Goal: Task Accomplishment & Management: Manage account settings

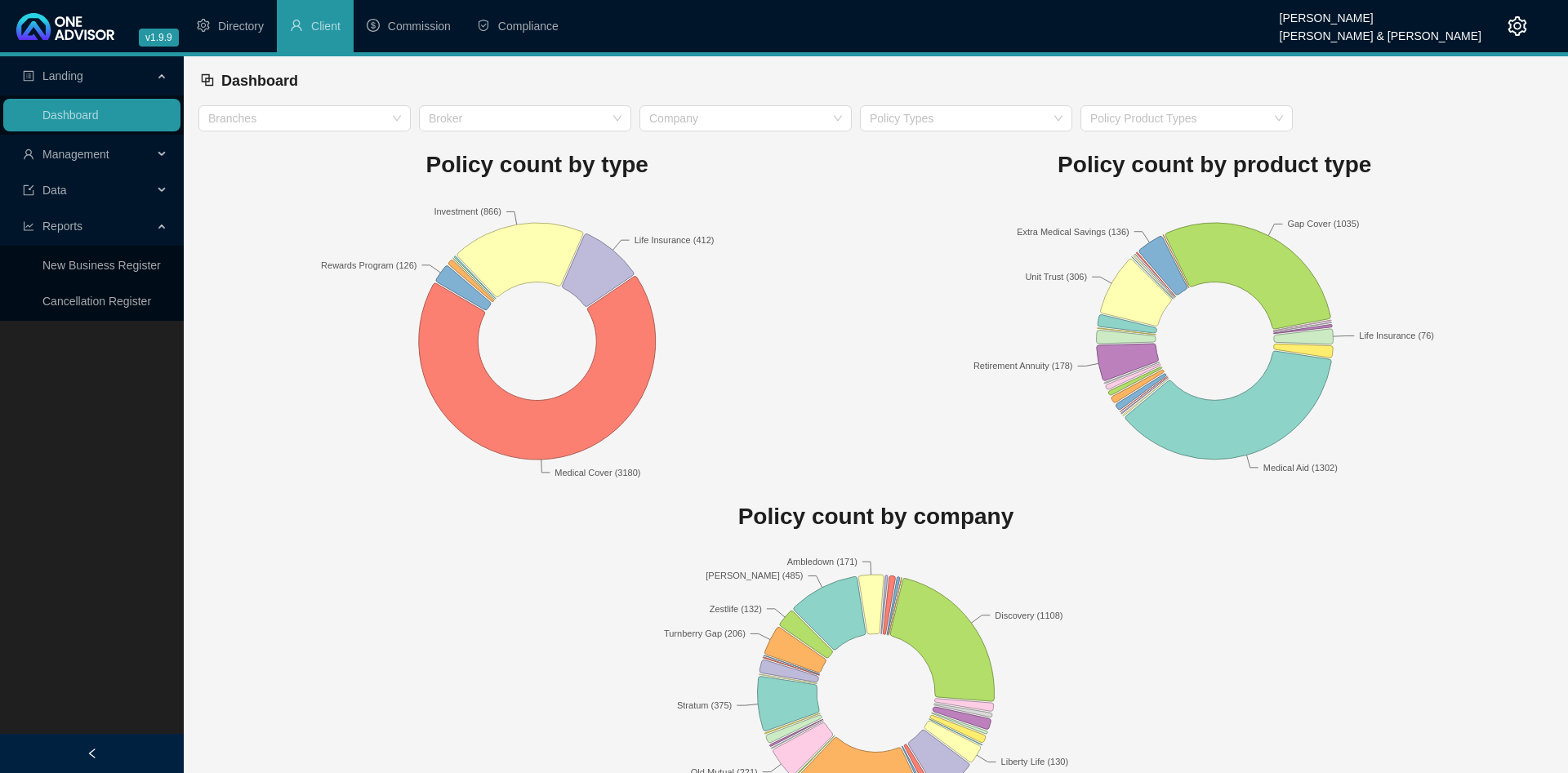
click at [259, 55] on header "v1.9.9 Adolf Oosthuizen Smith & Bormann Directory Client Commission Compliance" at bounding box center [784, 28] width 1568 height 56
click at [244, 15] on li "Directory" at bounding box center [230, 26] width 93 height 52
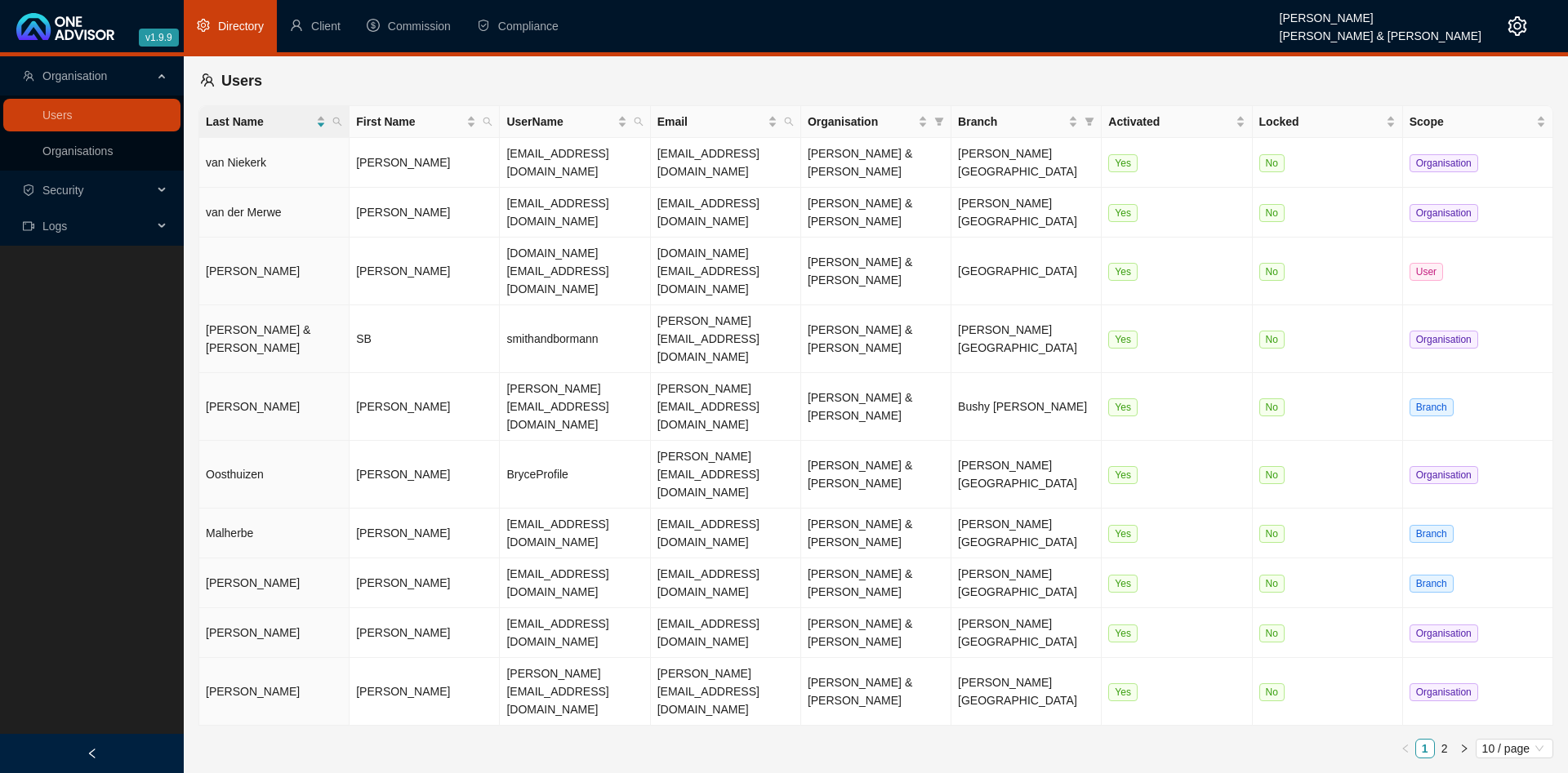
click at [115, 193] on span "Security" at bounding box center [88, 190] width 130 height 33
click at [85, 279] on span "Logs" at bounding box center [88, 269] width 130 height 33
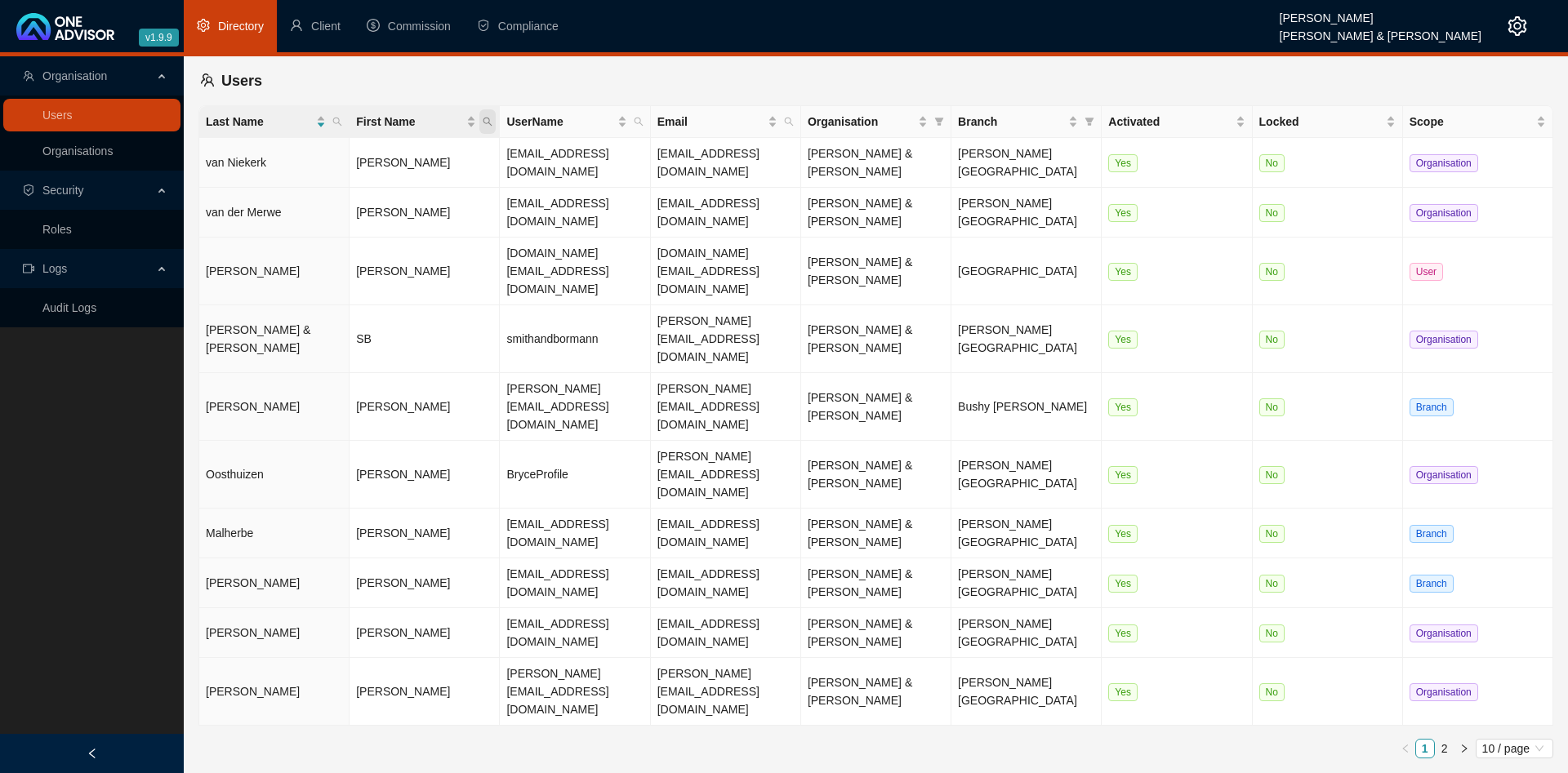
click at [489, 127] on span "First Name" at bounding box center [487, 121] width 17 height 24
click at [428, 160] on input "text" at bounding box center [412, 156] width 153 height 26
type input "adolf"
click at [387, 194] on span "Search" at bounding box center [381, 185] width 36 height 17
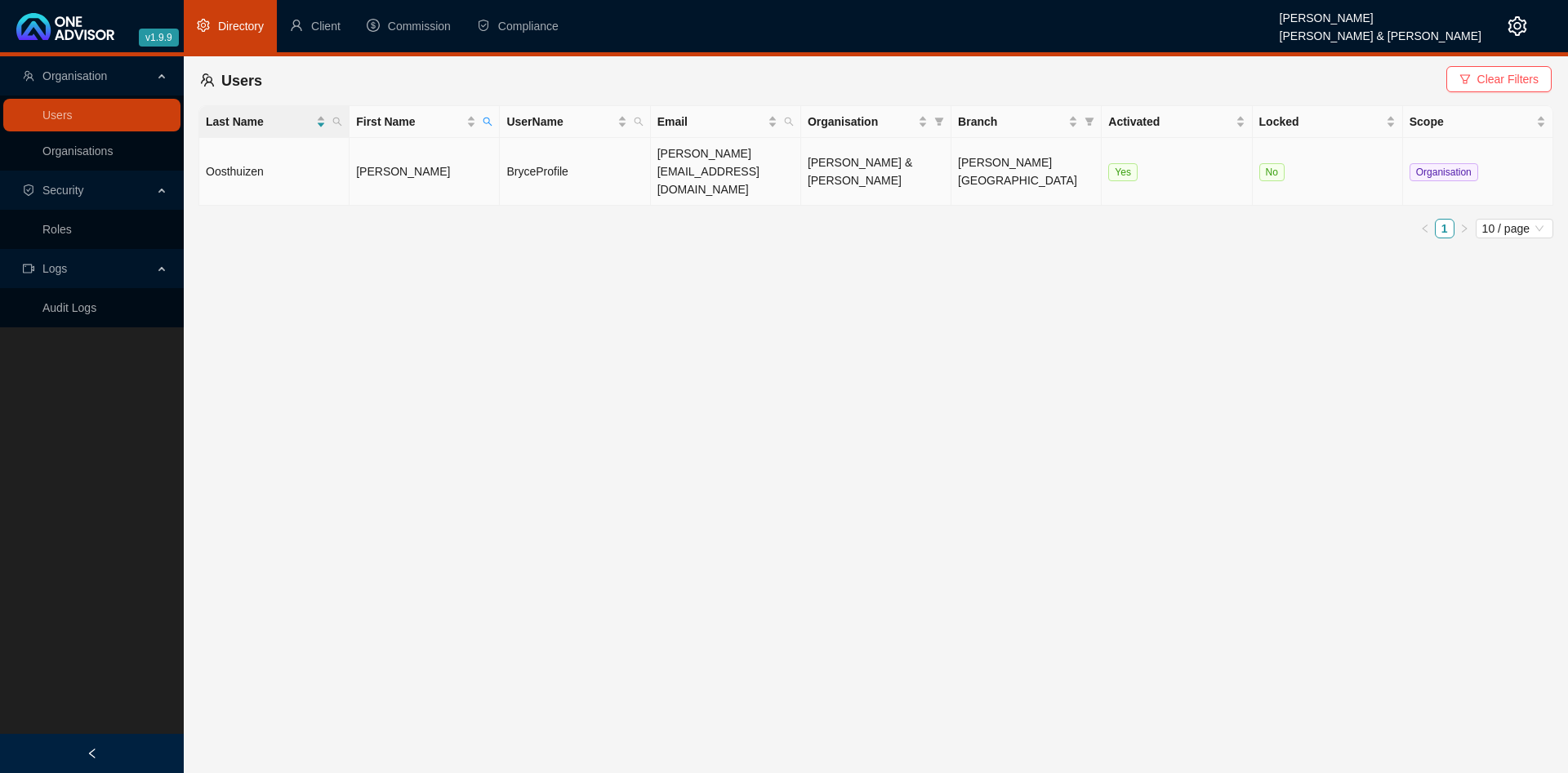
click at [426, 172] on td "Adolf" at bounding box center [425, 172] width 151 height 68
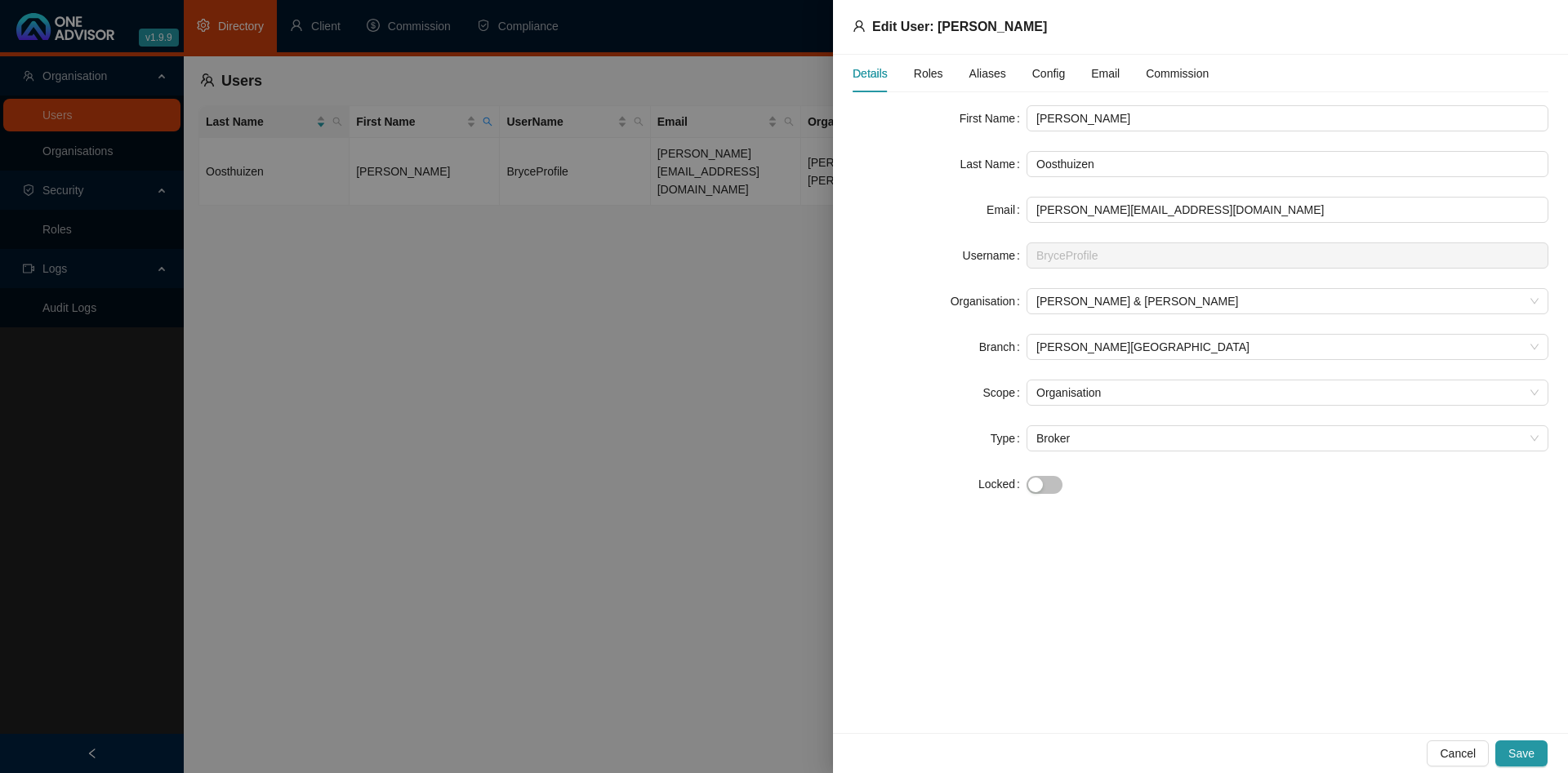
click at [932, 80] on span "Roles" at bounding box center [929, 74] width 29 height 12
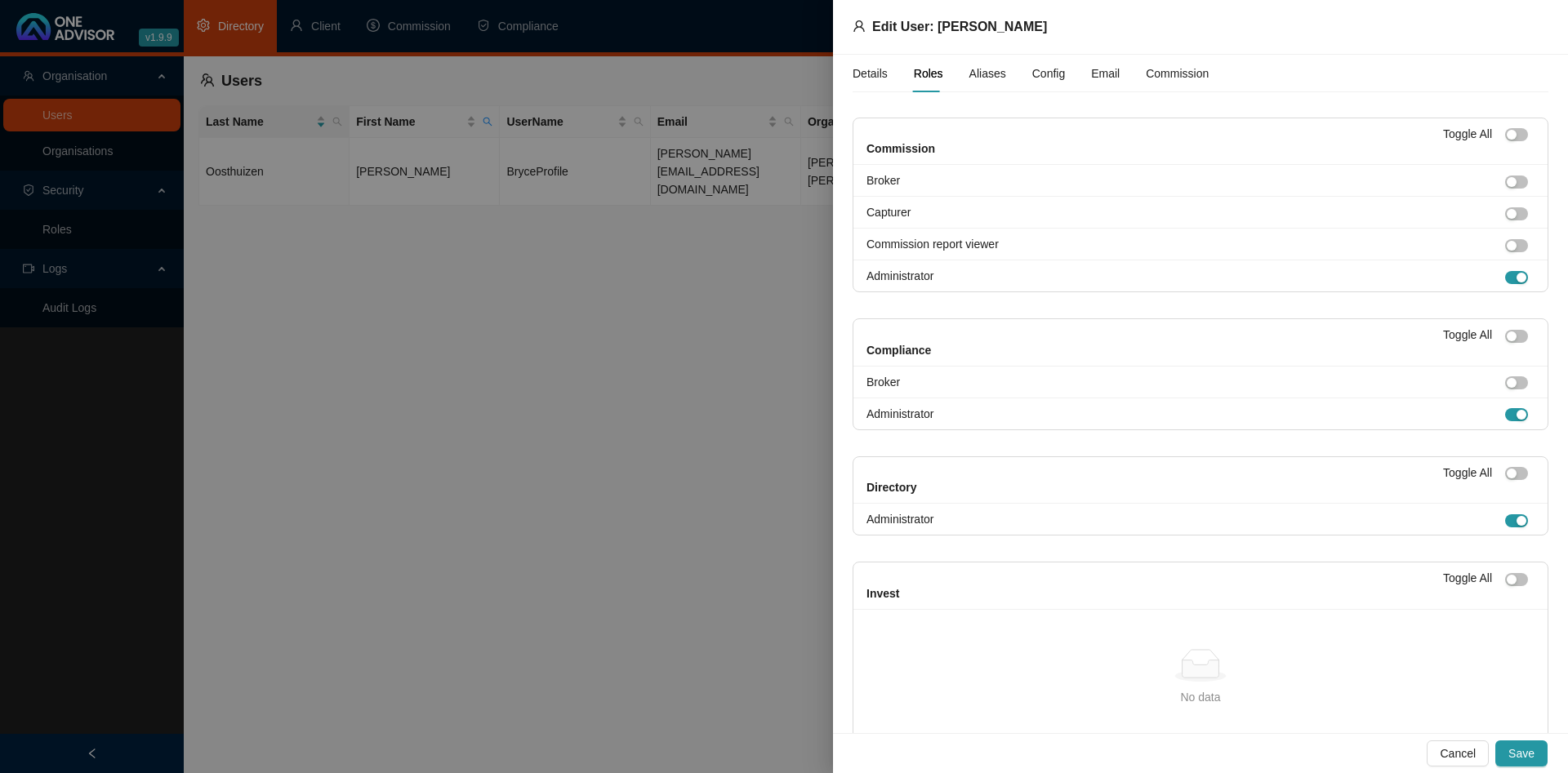
scroll to position [217, 0]
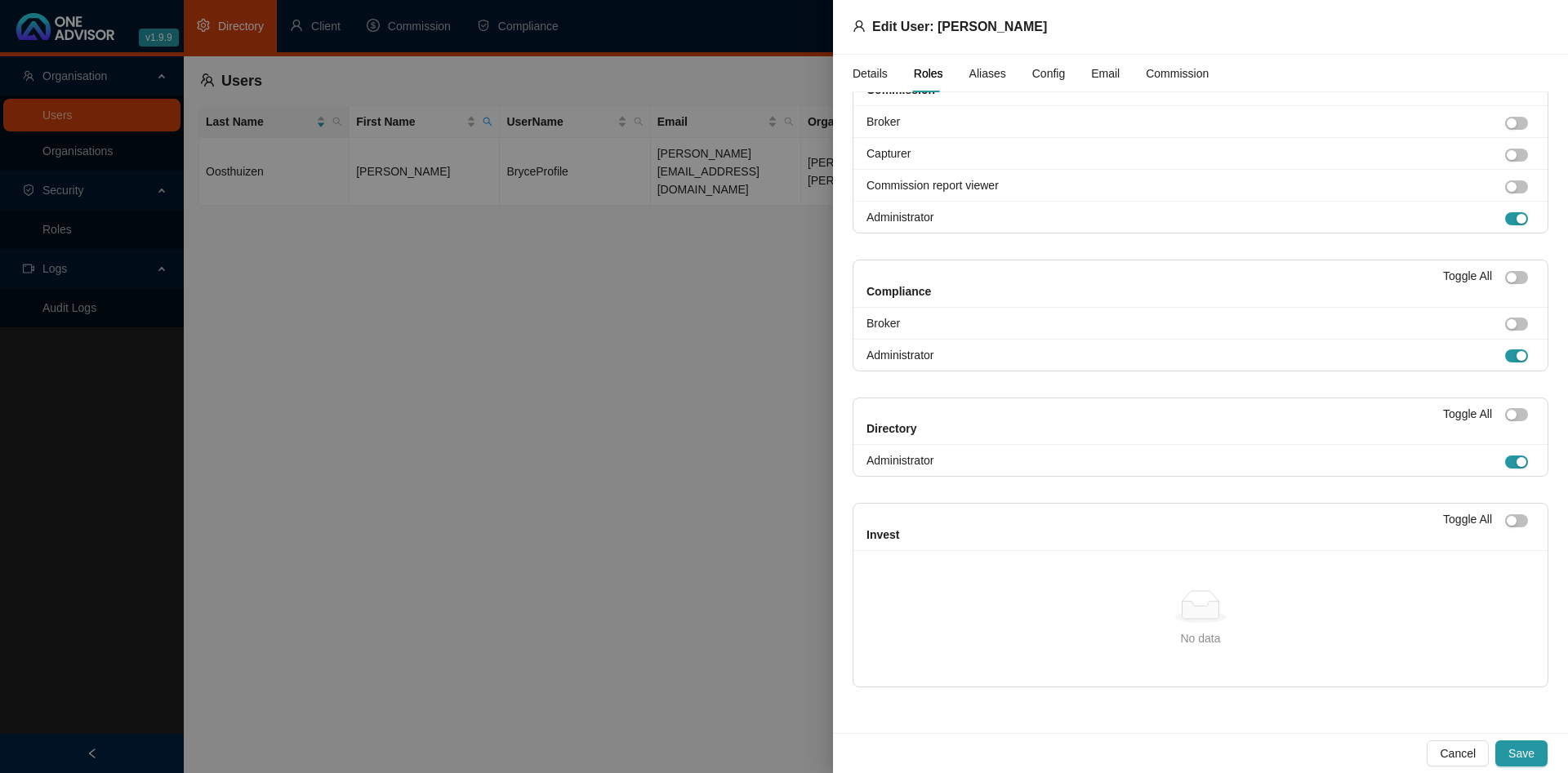
click at [1039, 71] on span "Config" at bounding box center [1048, 74] width 33 height 12
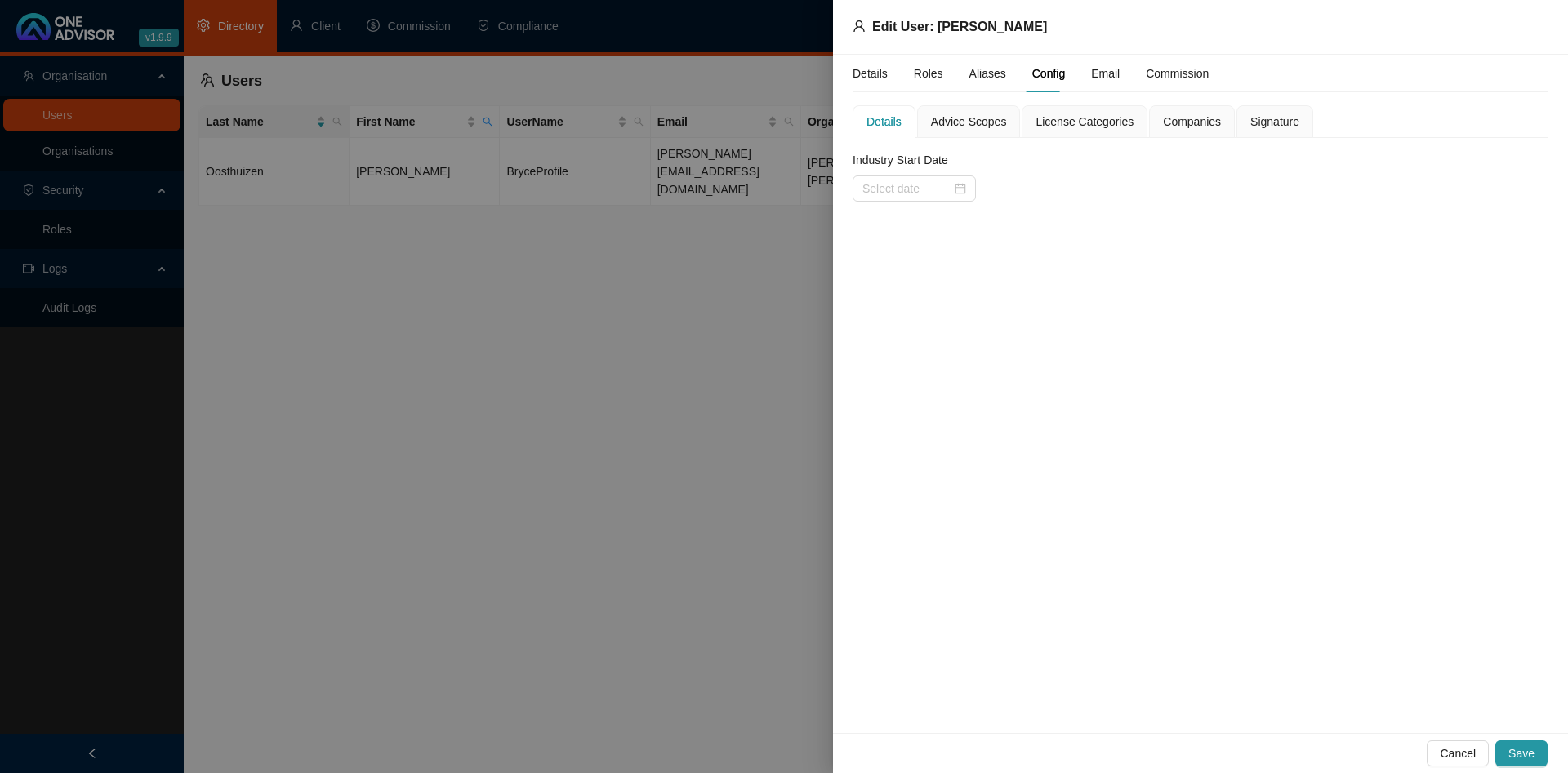
scroll to position [0, 0]
click at [565, 397] on div at bounding box center [784, 386] width 1568 height 773
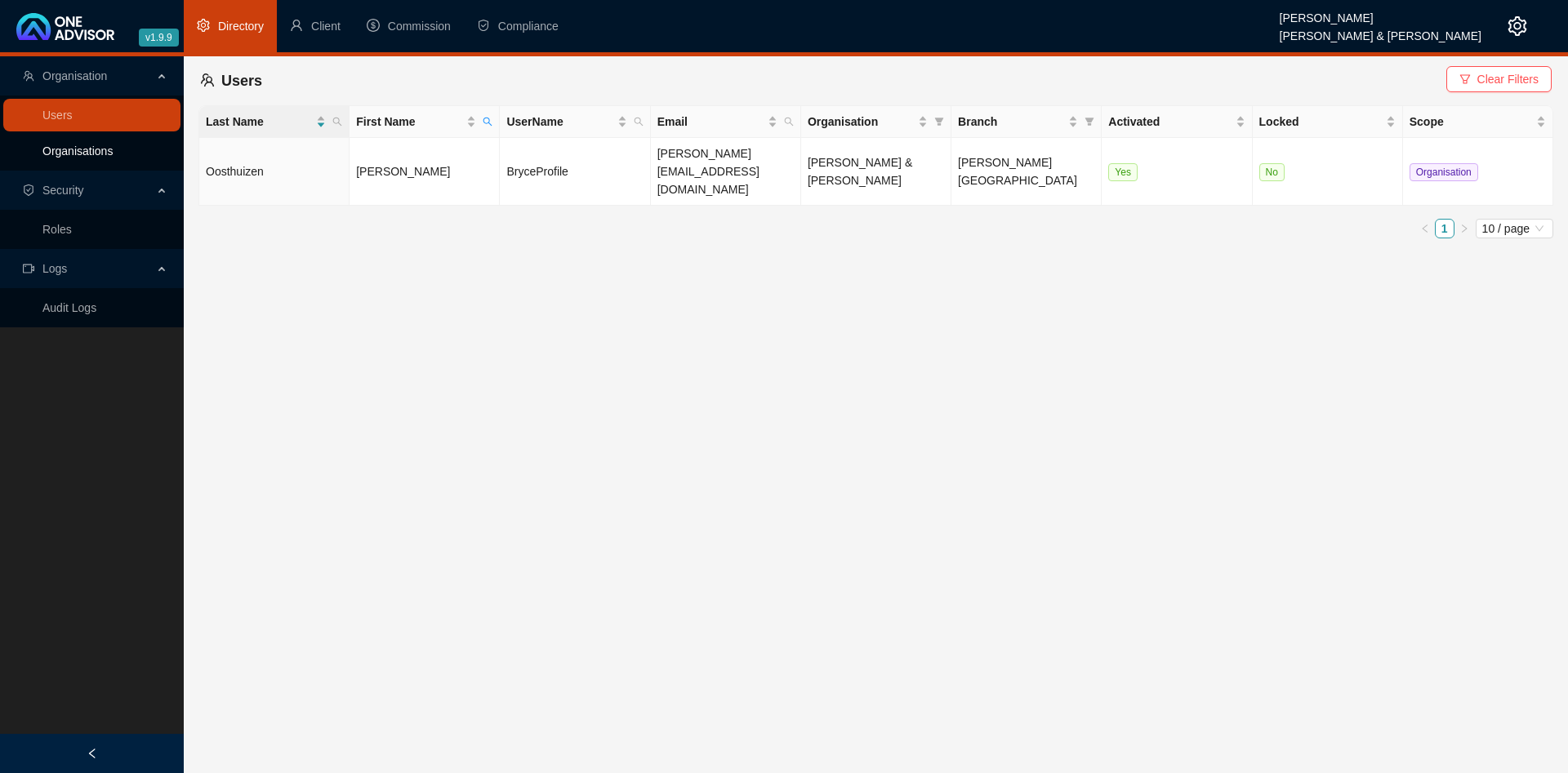
click at [105, 148] on link "Organisations" at bounding box center [78, 151] width 70 height 13
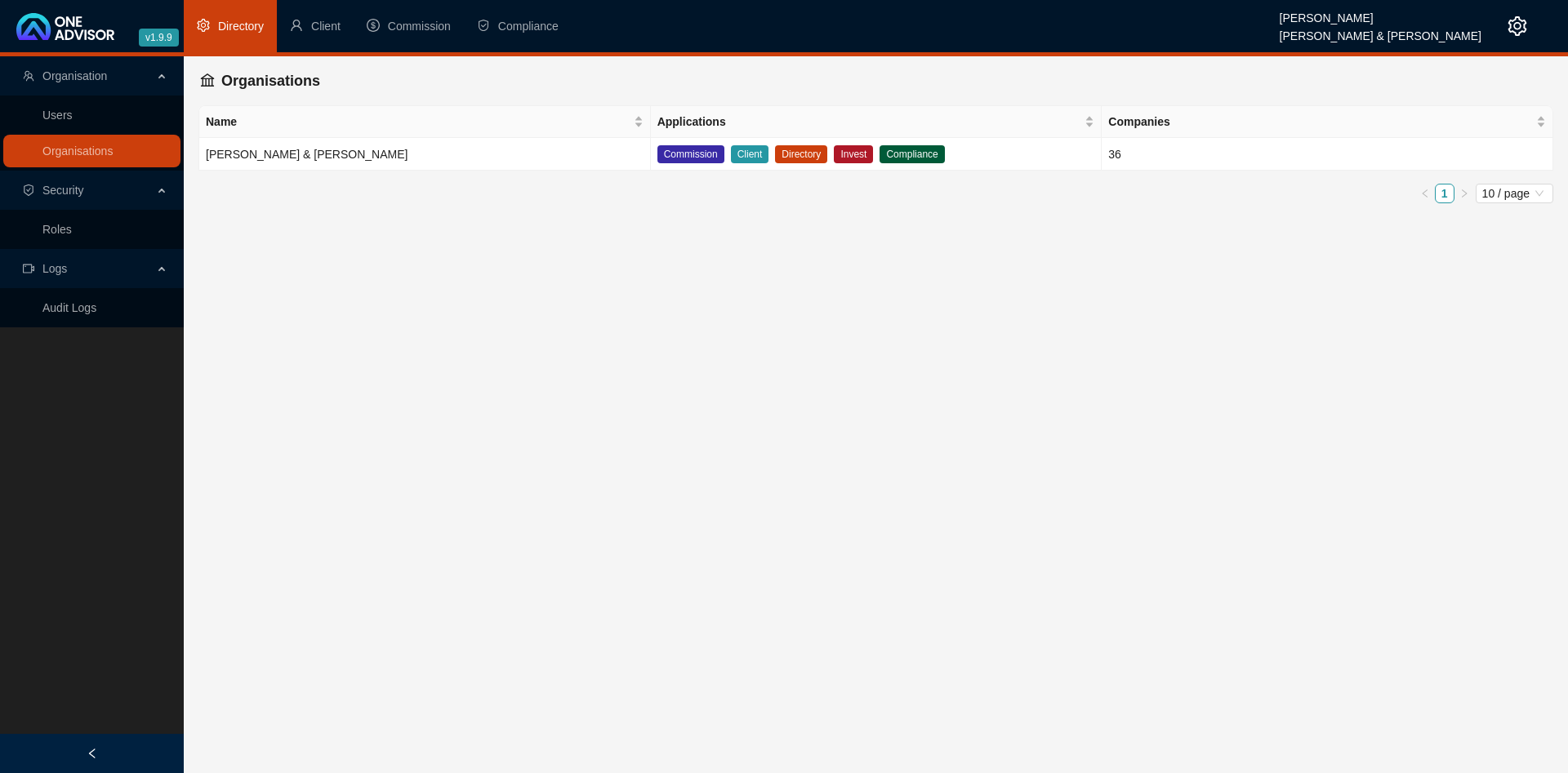
click at [369, 255] on main "Organisation Users Organisations Security Roles Logs Audit Logs Organisations N…" at bounding box center [784, 415] width 1568 height 717
click at [72, 231] on link "Roles" at bounding box center [57, 228] width 29 height 13
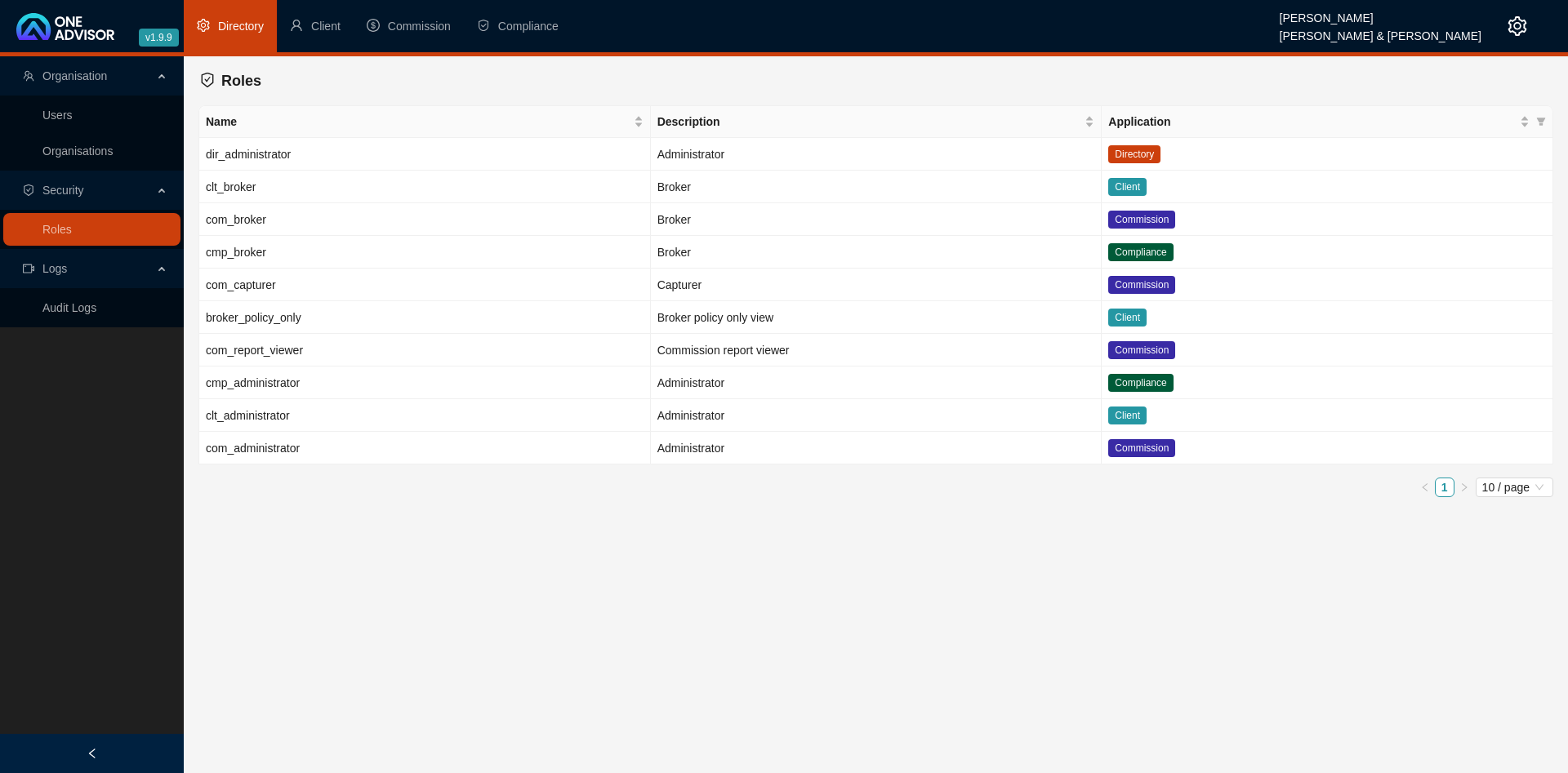
click at [379, 581] on main "Organisation Users Organisations Security Roles Logs Audit Logs Roles Name Desc…" at bounding box center [784, 415] width 1568 height 717
click at [382, 558] on main "Organisation Users Organisations Security Roles Logs Audit Logs Roles Name Desc…" at bounding box center [784, 415] width 1568 height 717
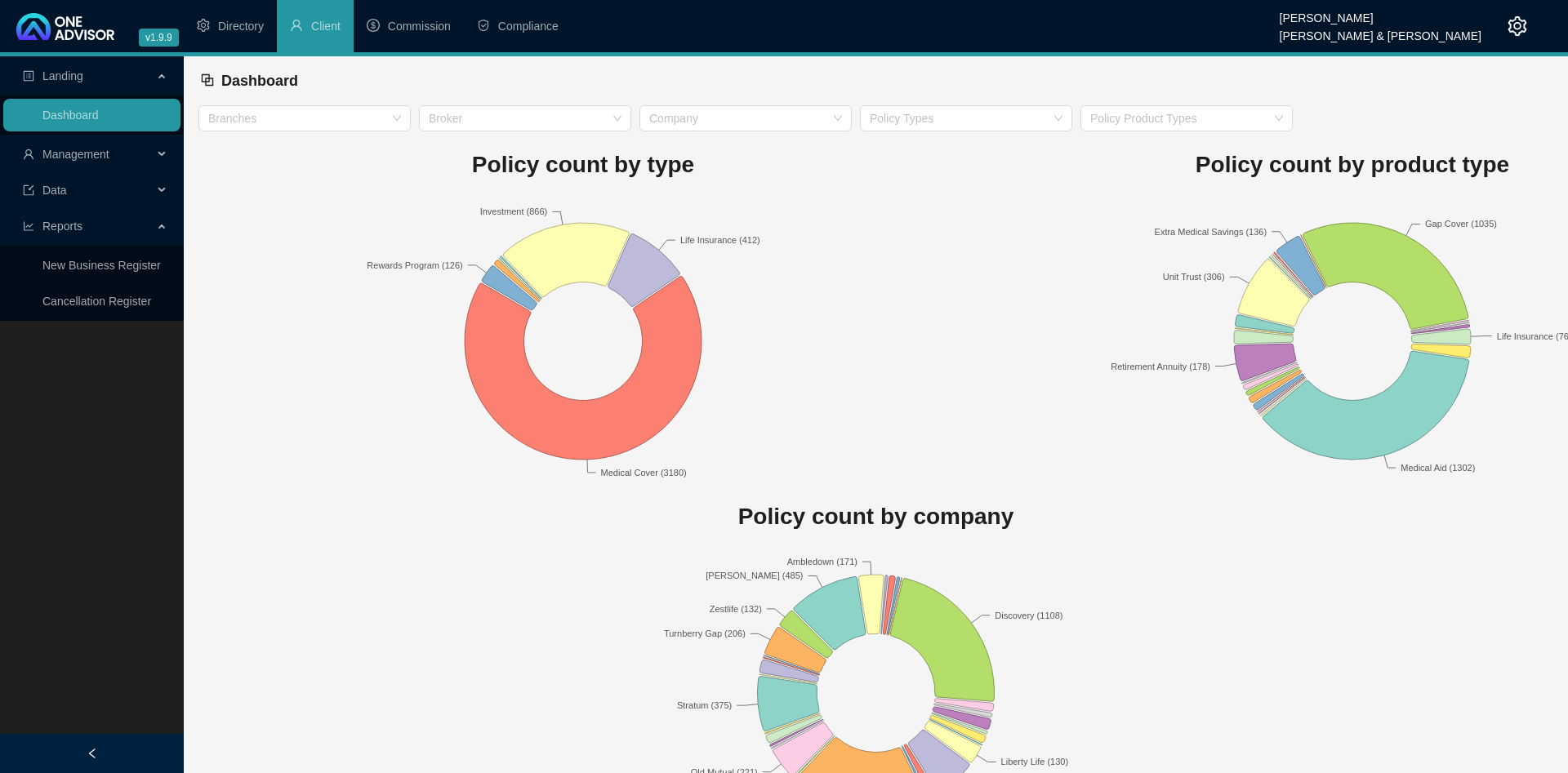
click at [1088, 77] on div "Dashboard" at bounding box center [875, 81] width 1351 height 36
click at [1025, 69] on div "Dashboard" at bounding box center [875, 81] width 1351 height 36
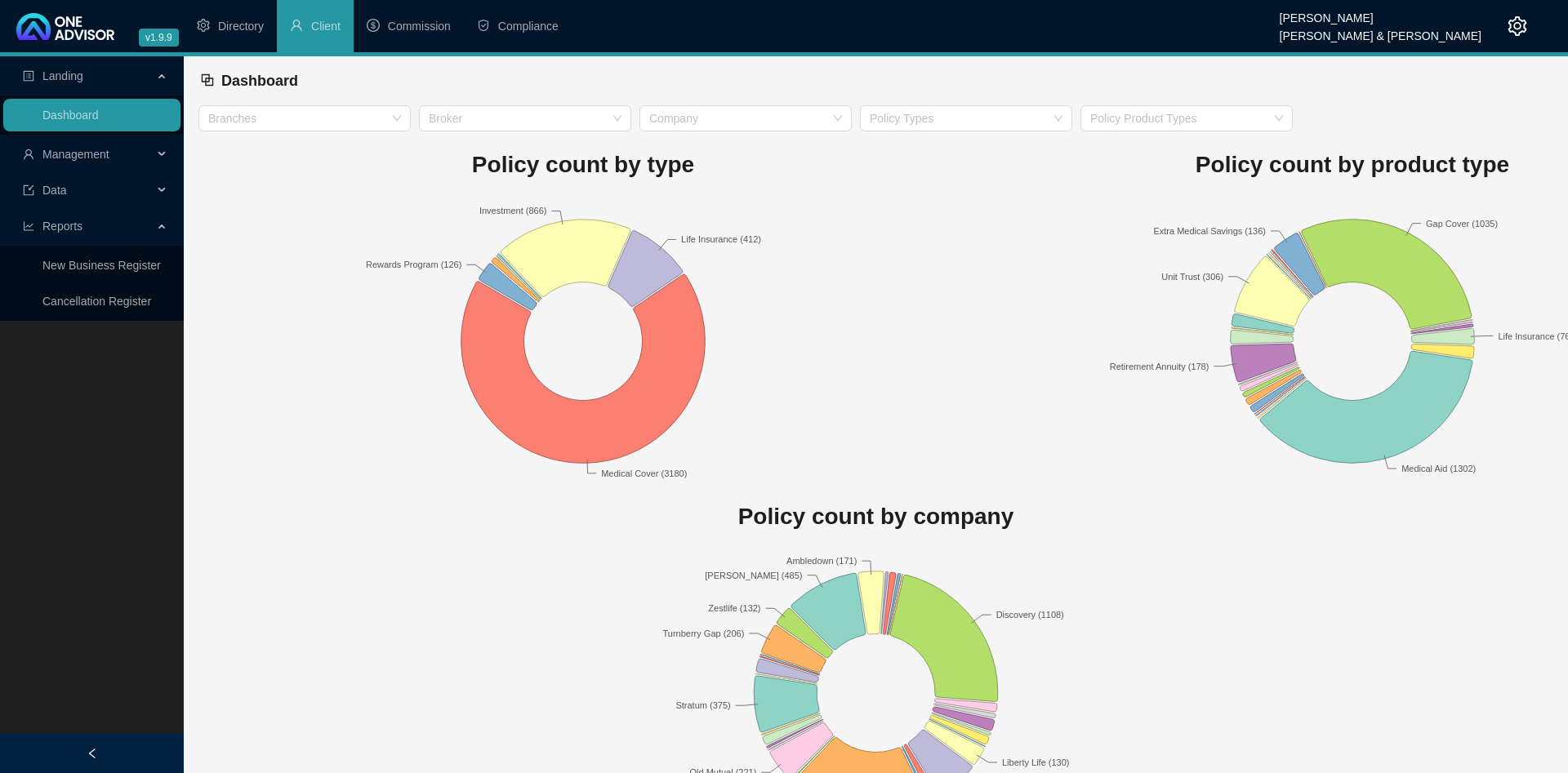
click at [1517, 28] on icon "setting" at bounding box center [1517, 26] width 19 height 19
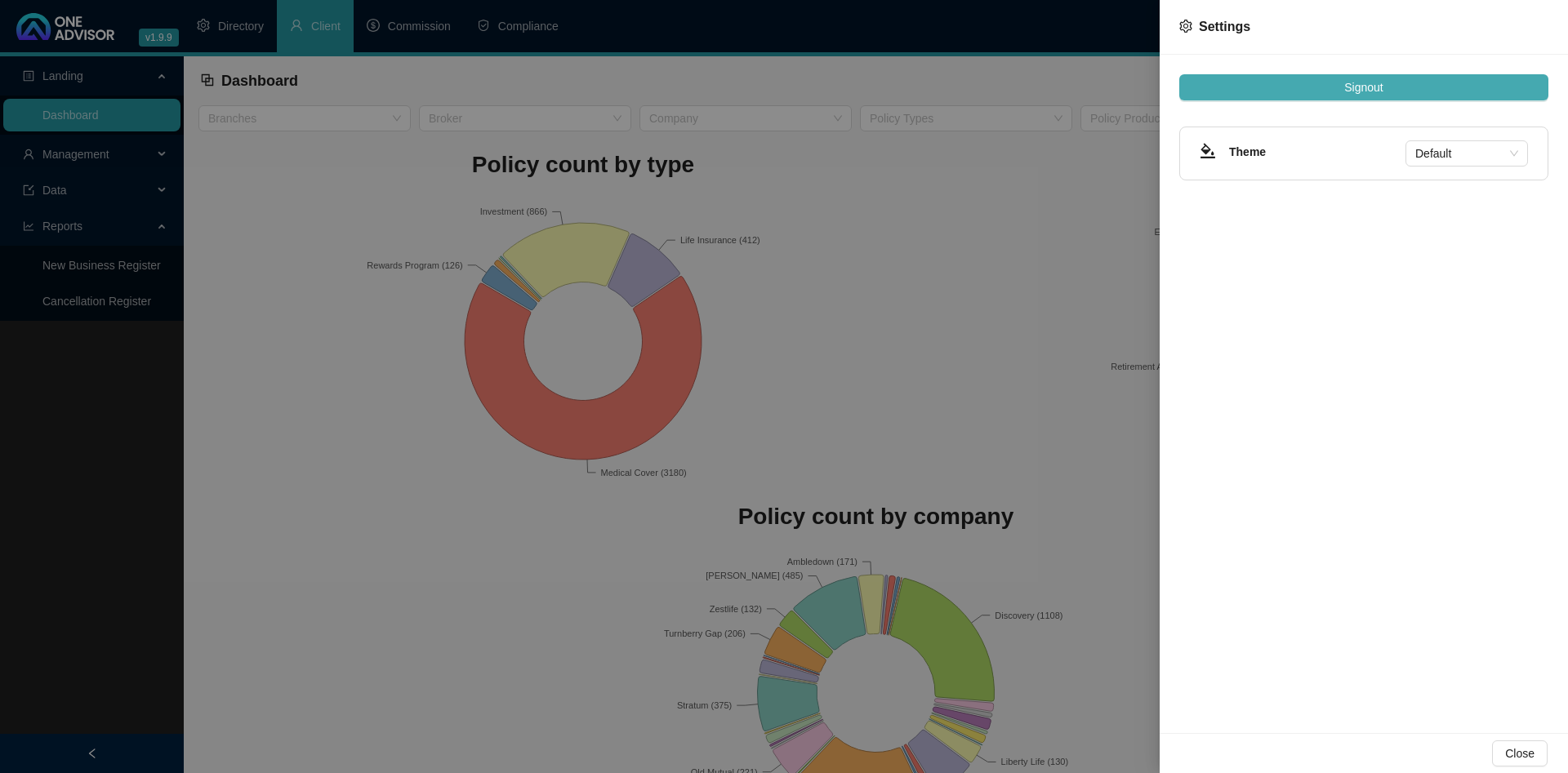
click at [1386, 84] on button "Signout" at bounding box center [1364, 86] width 369 height 26
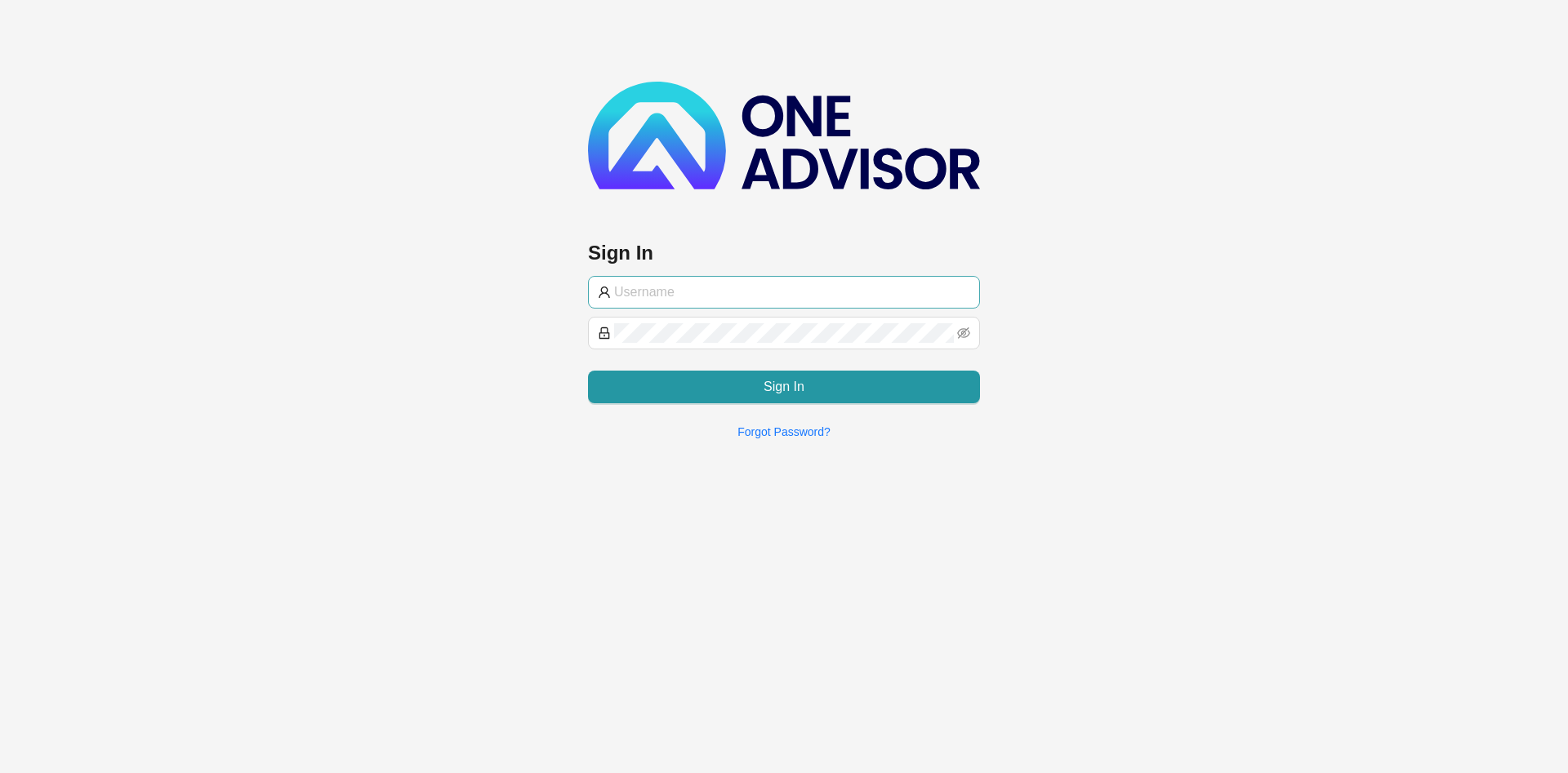
click at [676, 284] on input "text" at bounding box center [792, 292] width 356 height 19
click at [869, 192] on div at bounding box center [783, 141] width 392 height 119
click at [736, 283] on input "text" at bounding box center [792, 292] width 356 height 19
type input "BryceProfile"
click at [299, 341] on div "Sign In BryceProfile Sign In Forgot Password?" at bounding box center [784, 226] width 1568 height 453
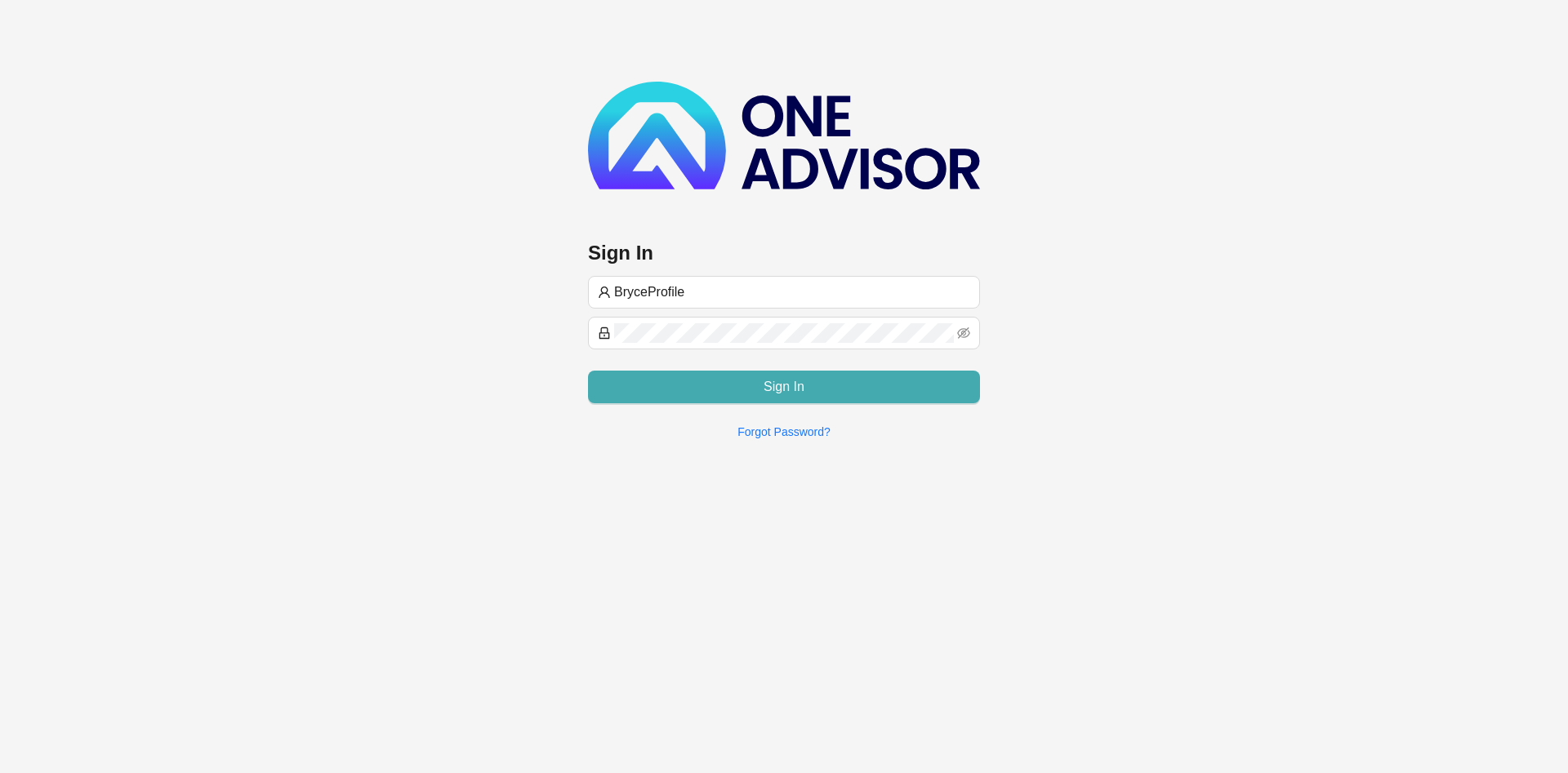
click at [695, 371] on button "Sign In" at bounding box center [783, 387] width 392 height 33
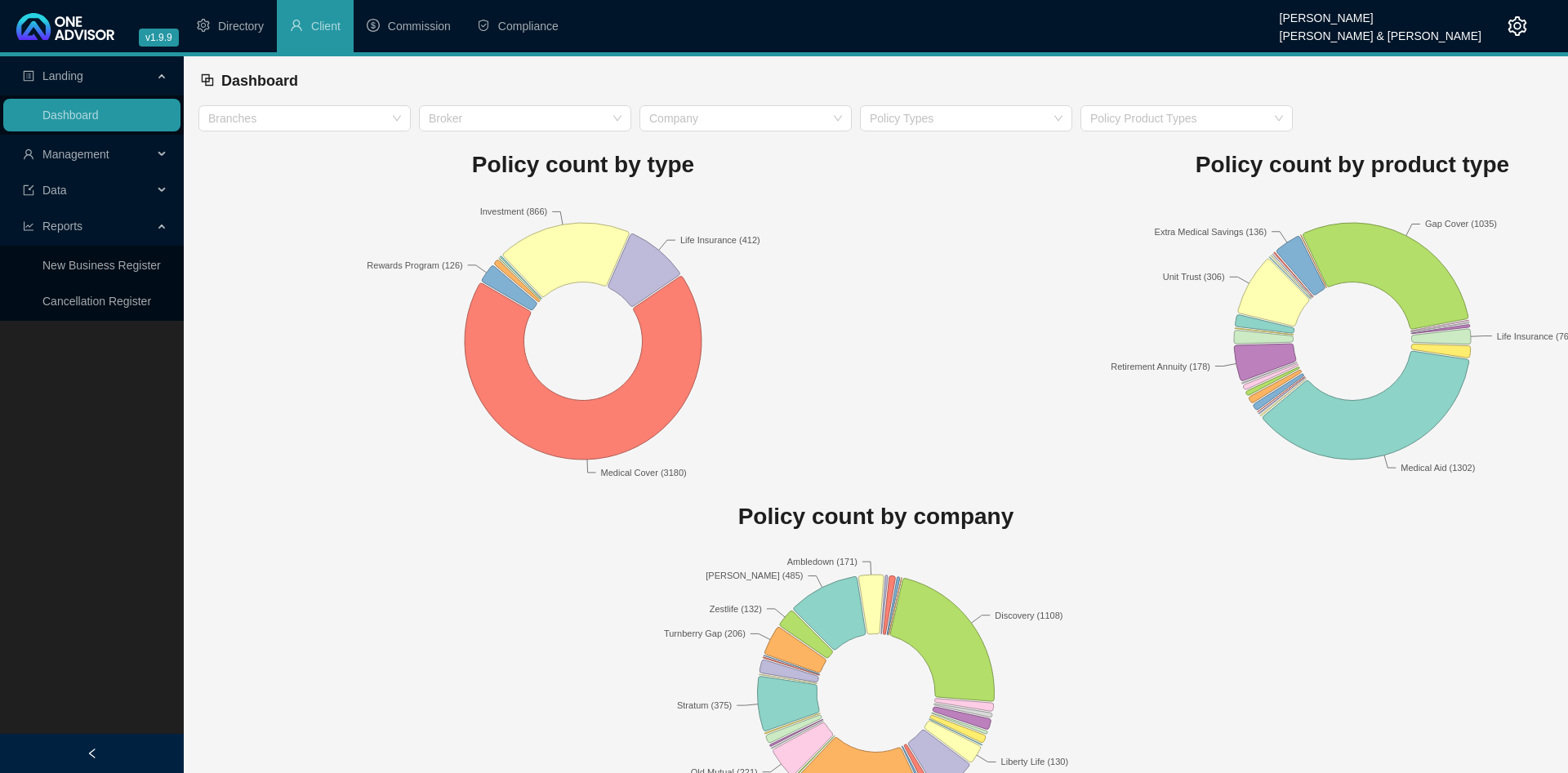
click at [95, 149] on span "Management" at bounding box center [76, 153] width 67 height 13
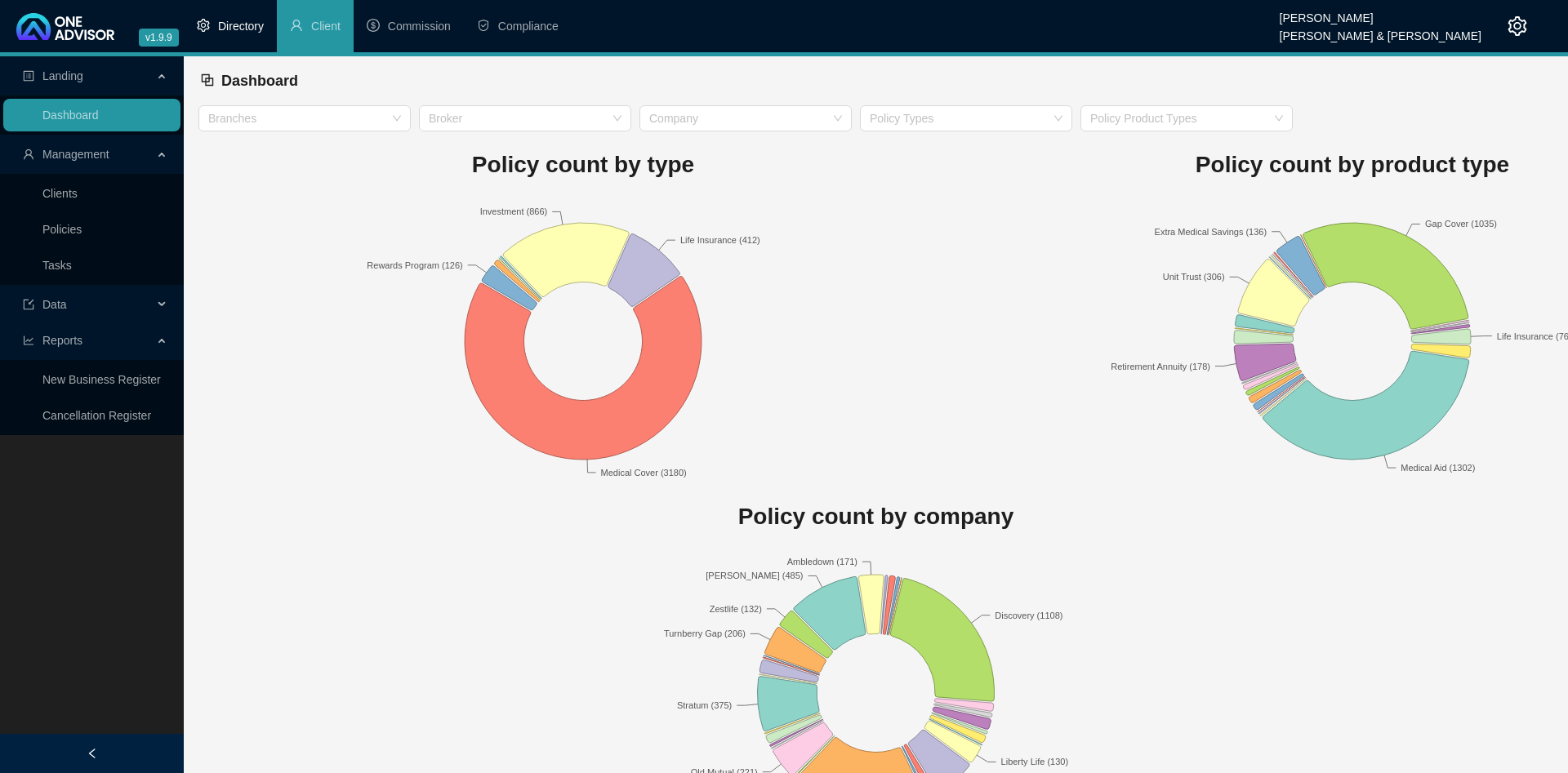
click at [231, 30] on span "Directory" at bounding box center [240, 25] width 46 height 13
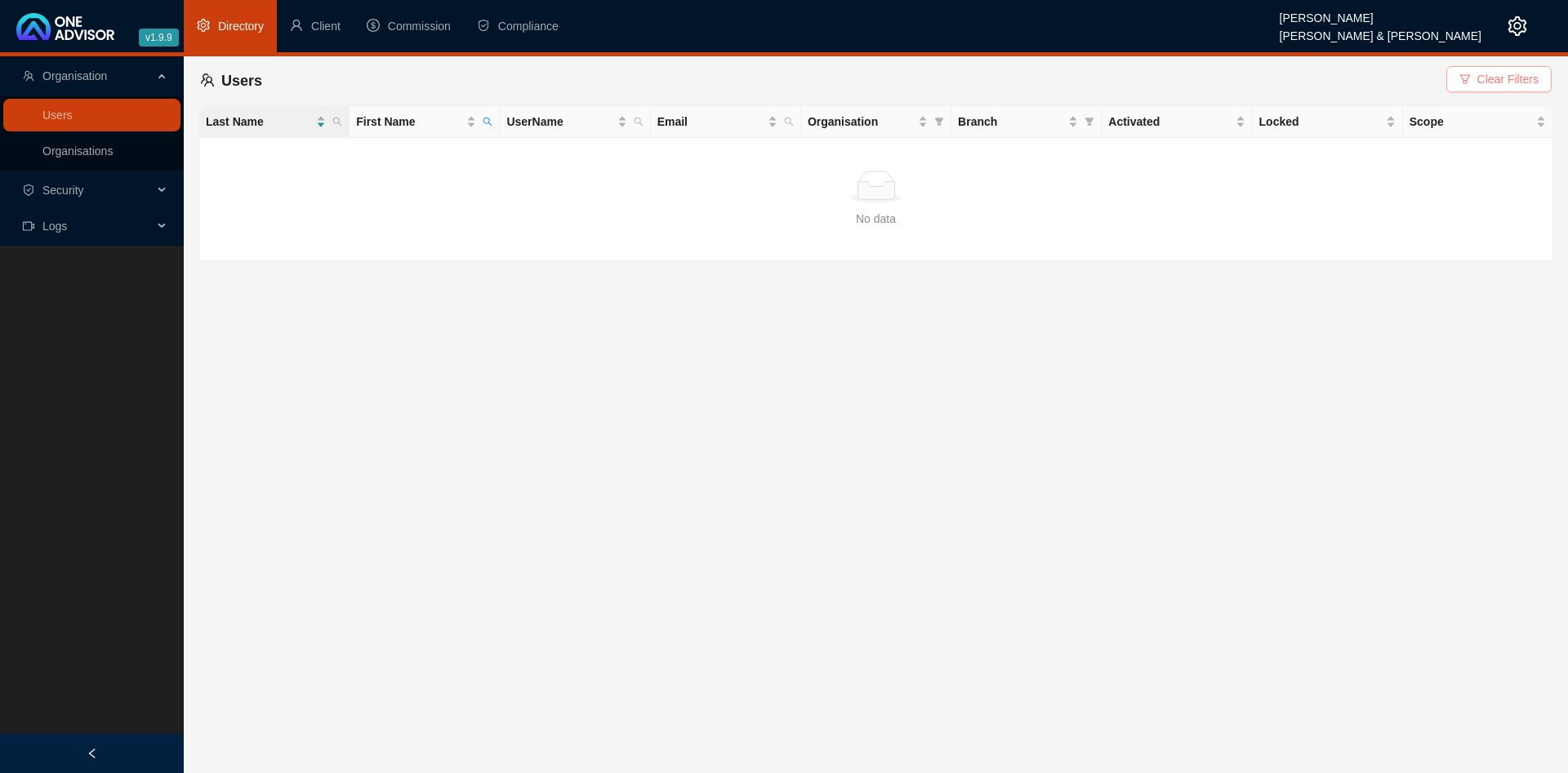
click at [1510, 86] on span "Clear Filters" at bounding box center [1508, 79] width 61 height 17
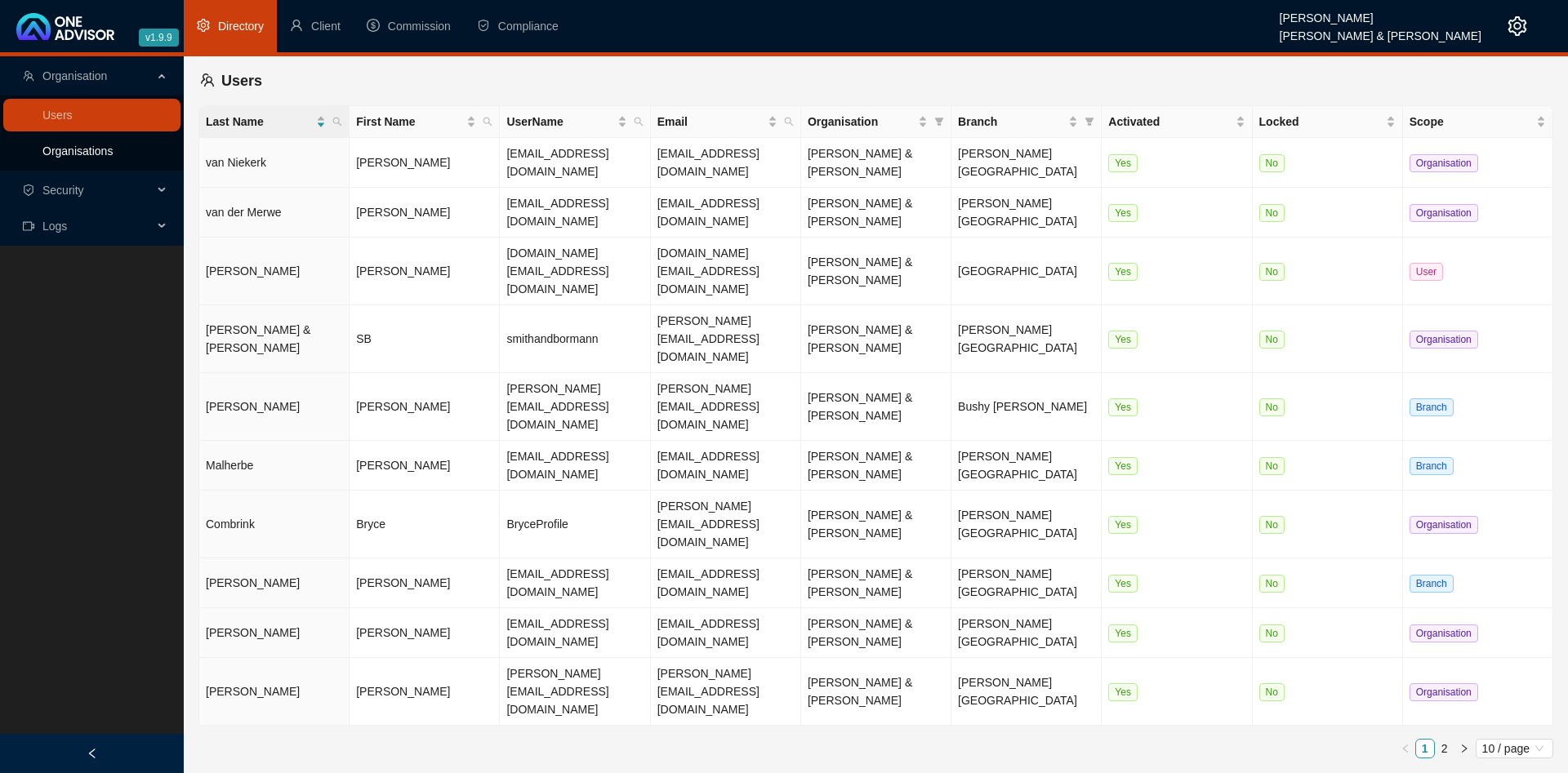
click at [77, 145] on link "Organisations" at bounding box center [78, 151] width 70 height 13
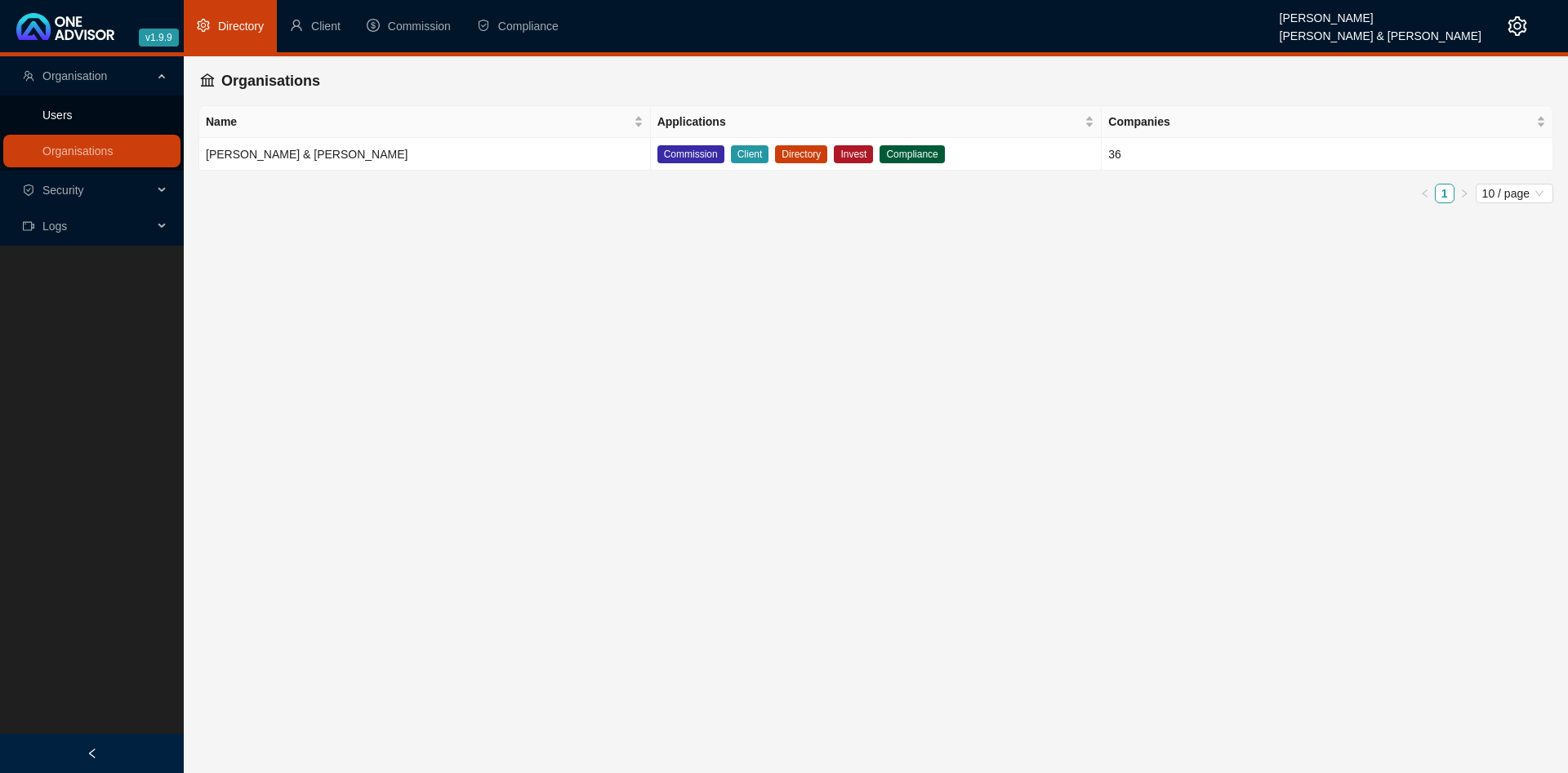
click at [57, 114] on link "Users" at bounding box center [57, 115] width 30 height 13
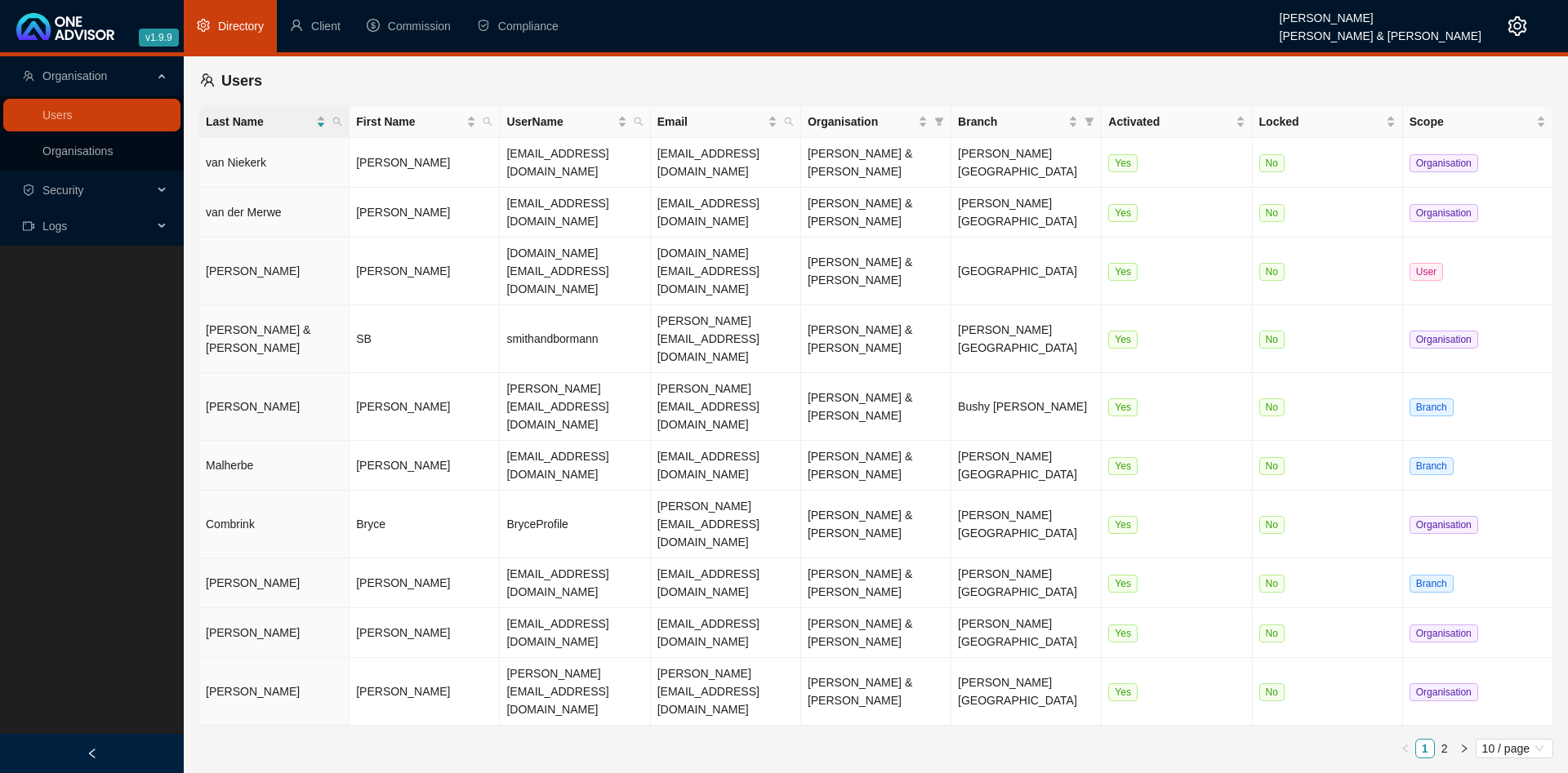
click at [1524, 23] on icon "setting" at bounding box center [1517, 26] width 18 height 19
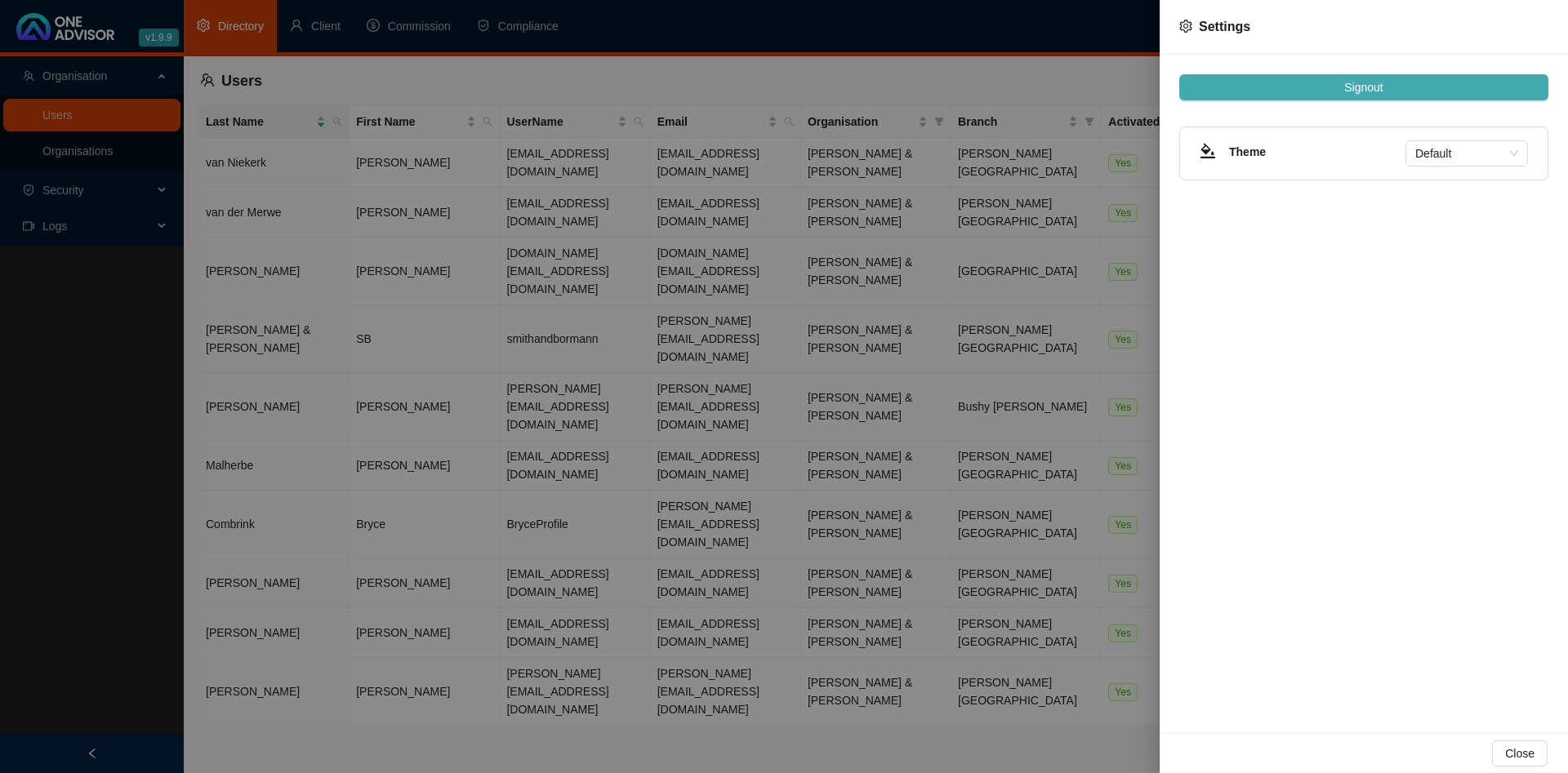
click at [1348, 85] on span "Signout" at bounding box center [1364, 87] width 39 height 17
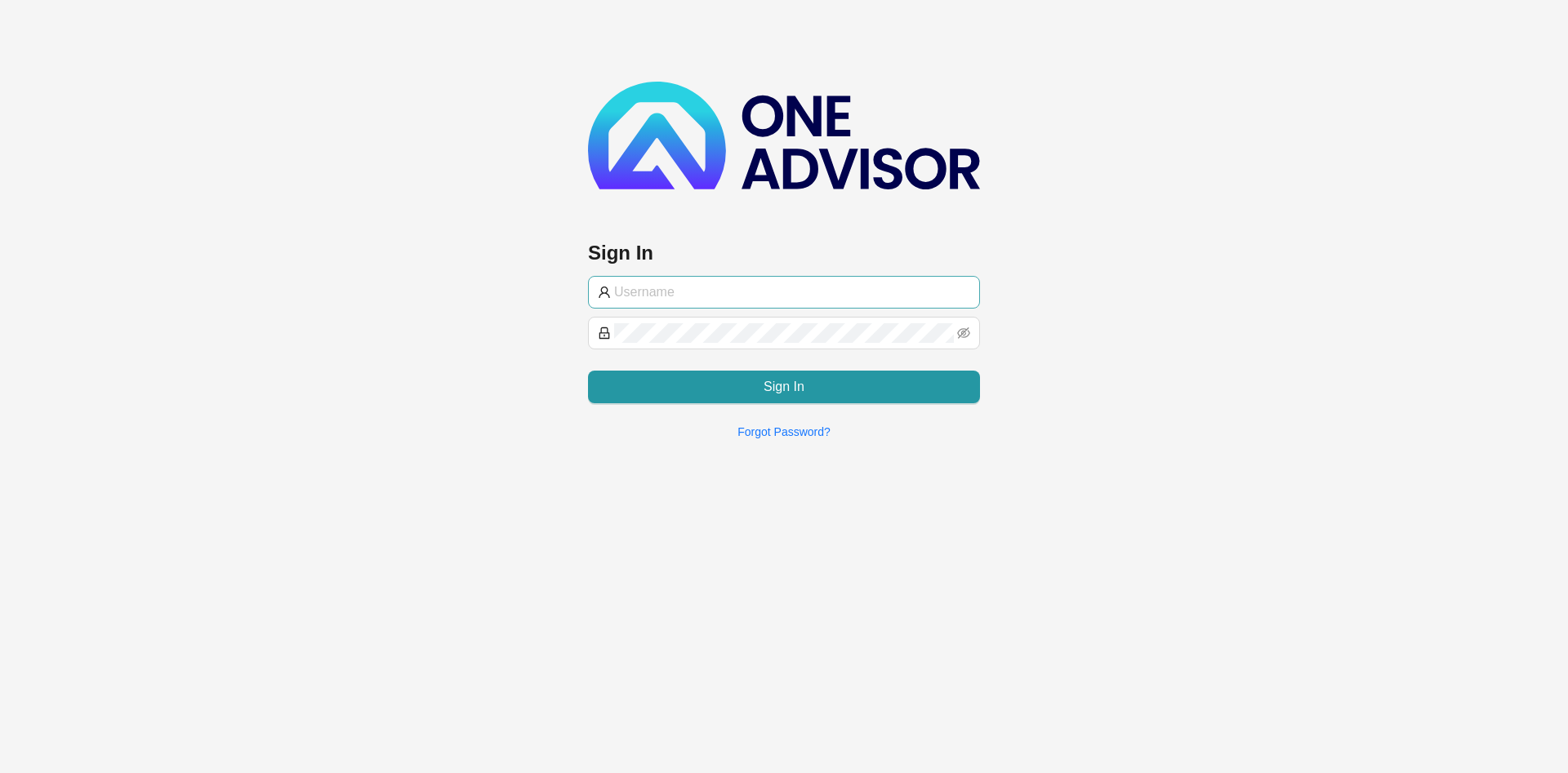
click at [781, 290] on input "text" at bounding box center [792, 292] width 356 height 19
type input "BryceProfile"
click at [396, 382] on div "Sign In BryceProfile Sign In Forgot Password?" at bounding box center [784, 226] width 1568 height 453
click at [299, 402] on div "Sign In BryceProfile Sign In Forgot Password?" at bounding box center [784, 226] width 1568 height 453
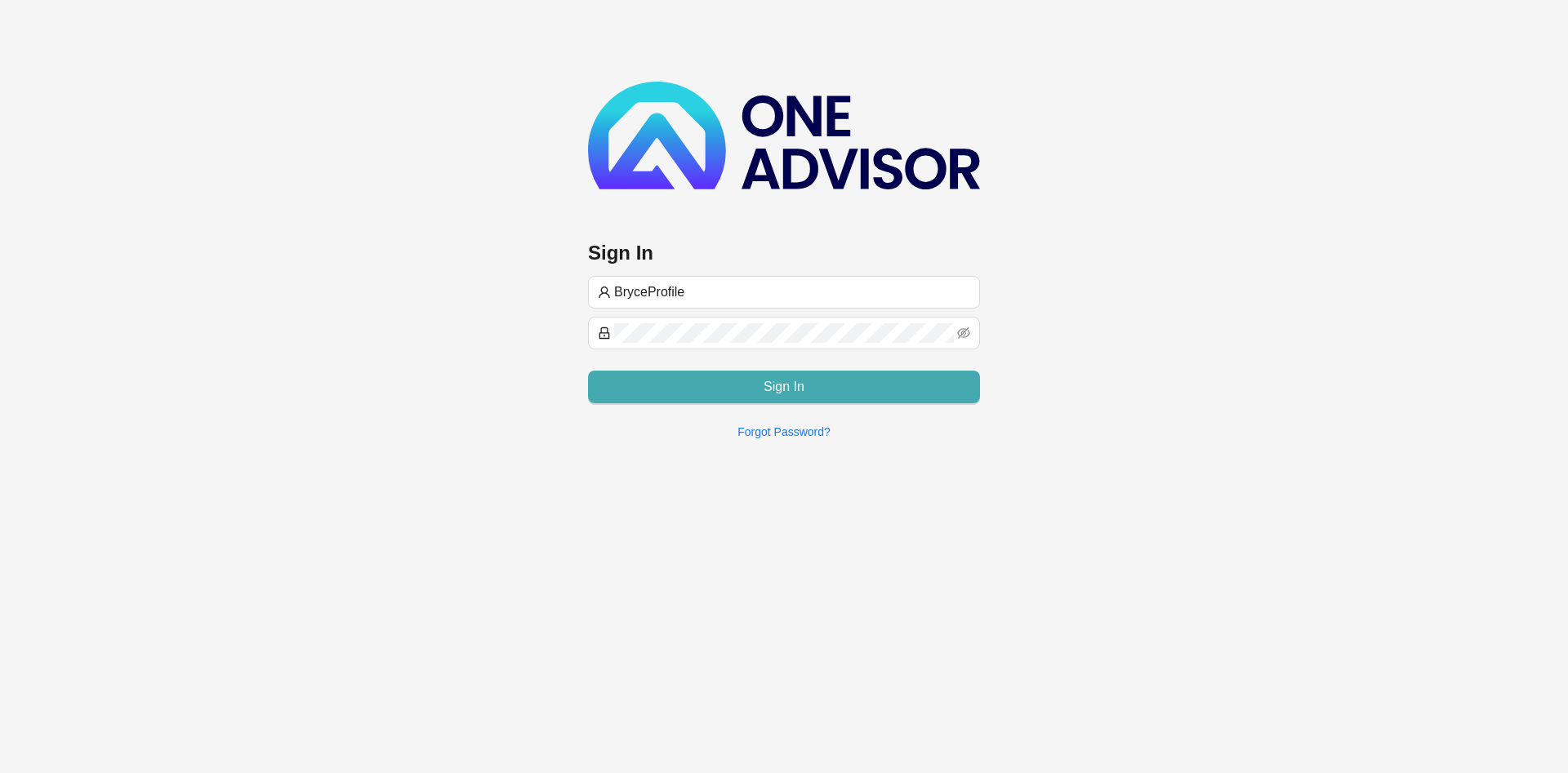
click at [664, 386] on button "Sign In" at bounding box center [783, 387] width 392 height 33
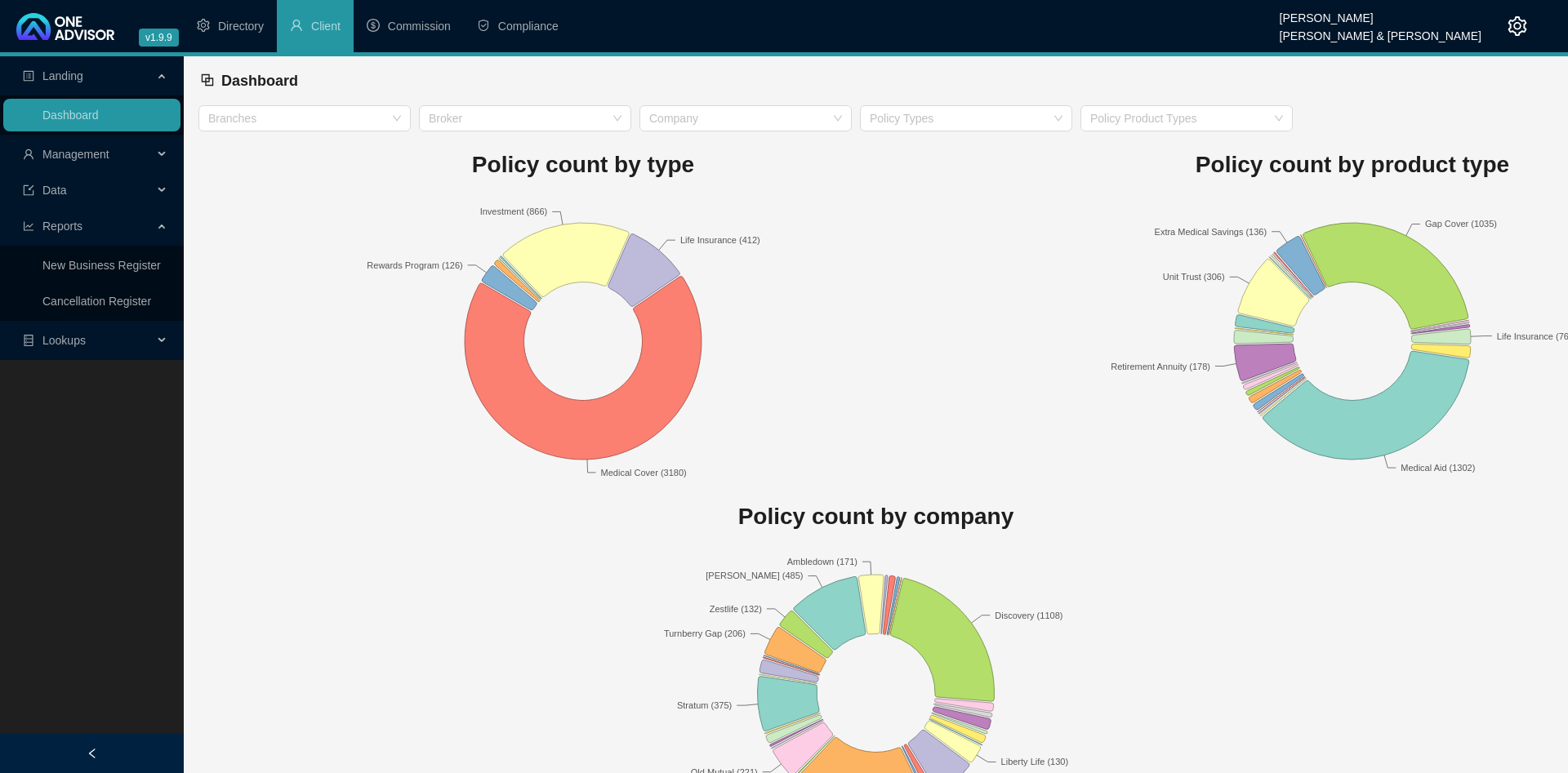
click at [123, 154] on span "Management" at bounding box center [88, 154] width 130 height 33
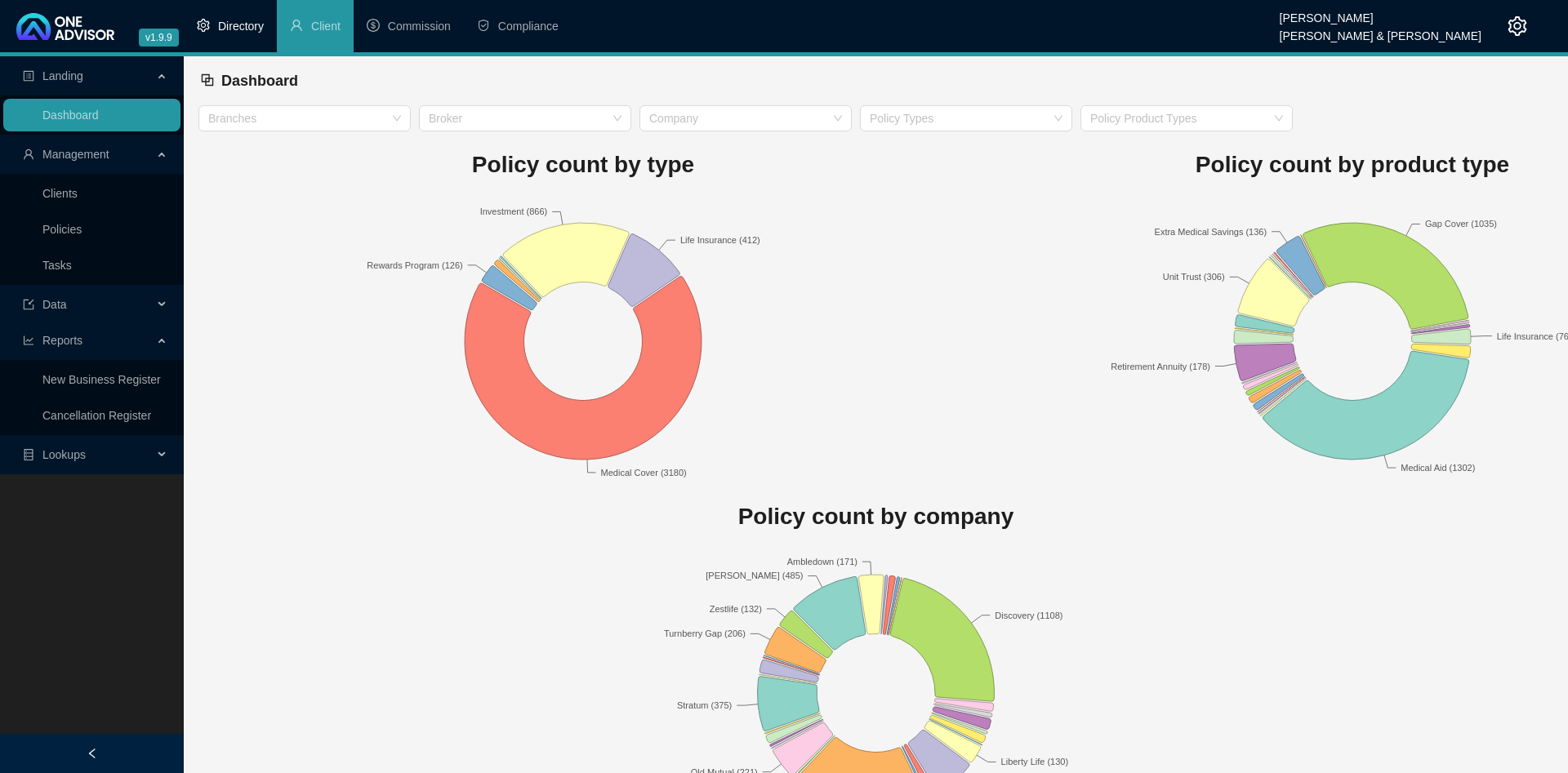
click at [226, 17] on li "Directory" at bounding box center [230, 26] width 93 height 52
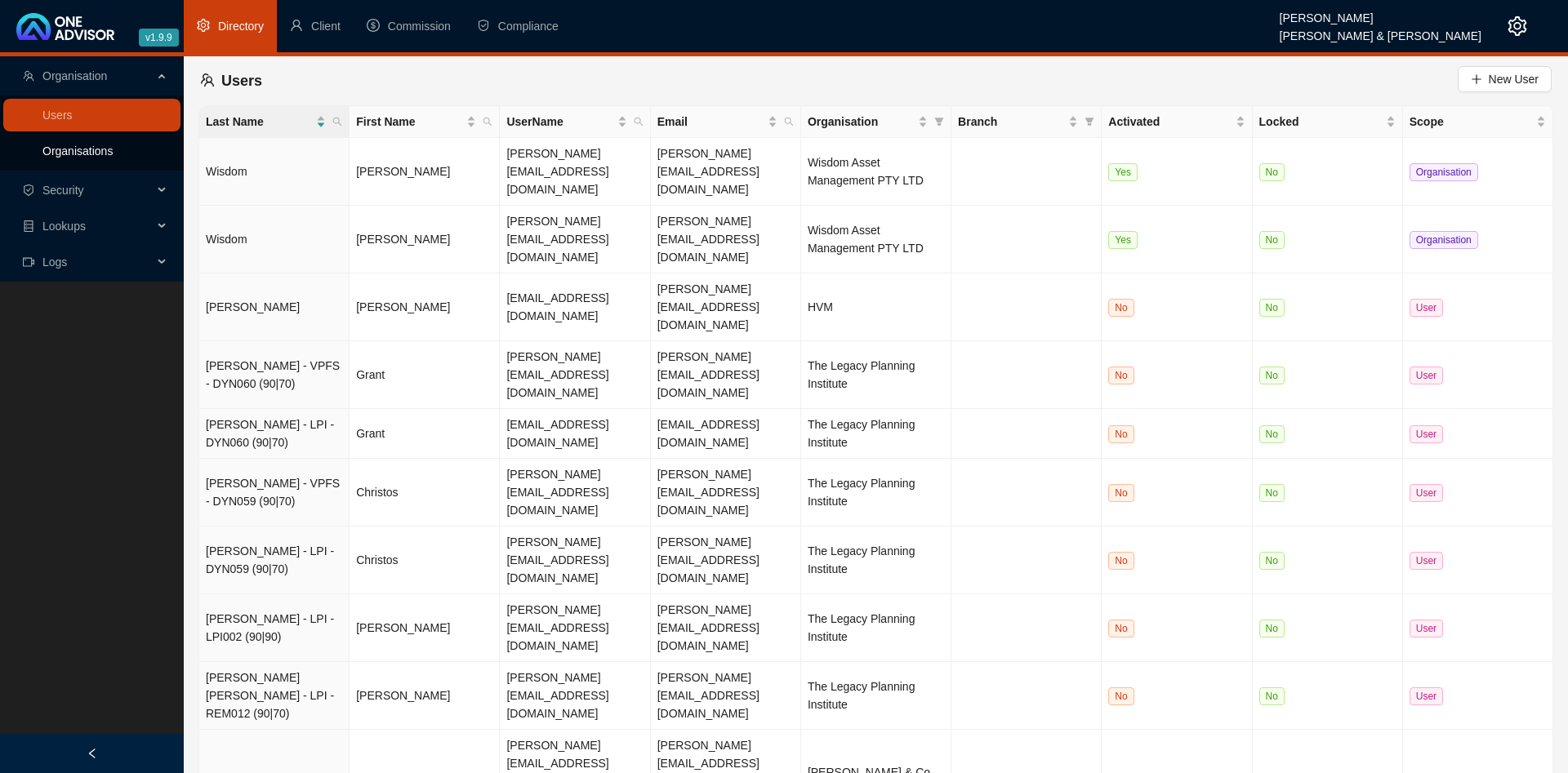
click at [108, 148] on link "Organisations" at bounding box center [78, 151] width 70 height 13
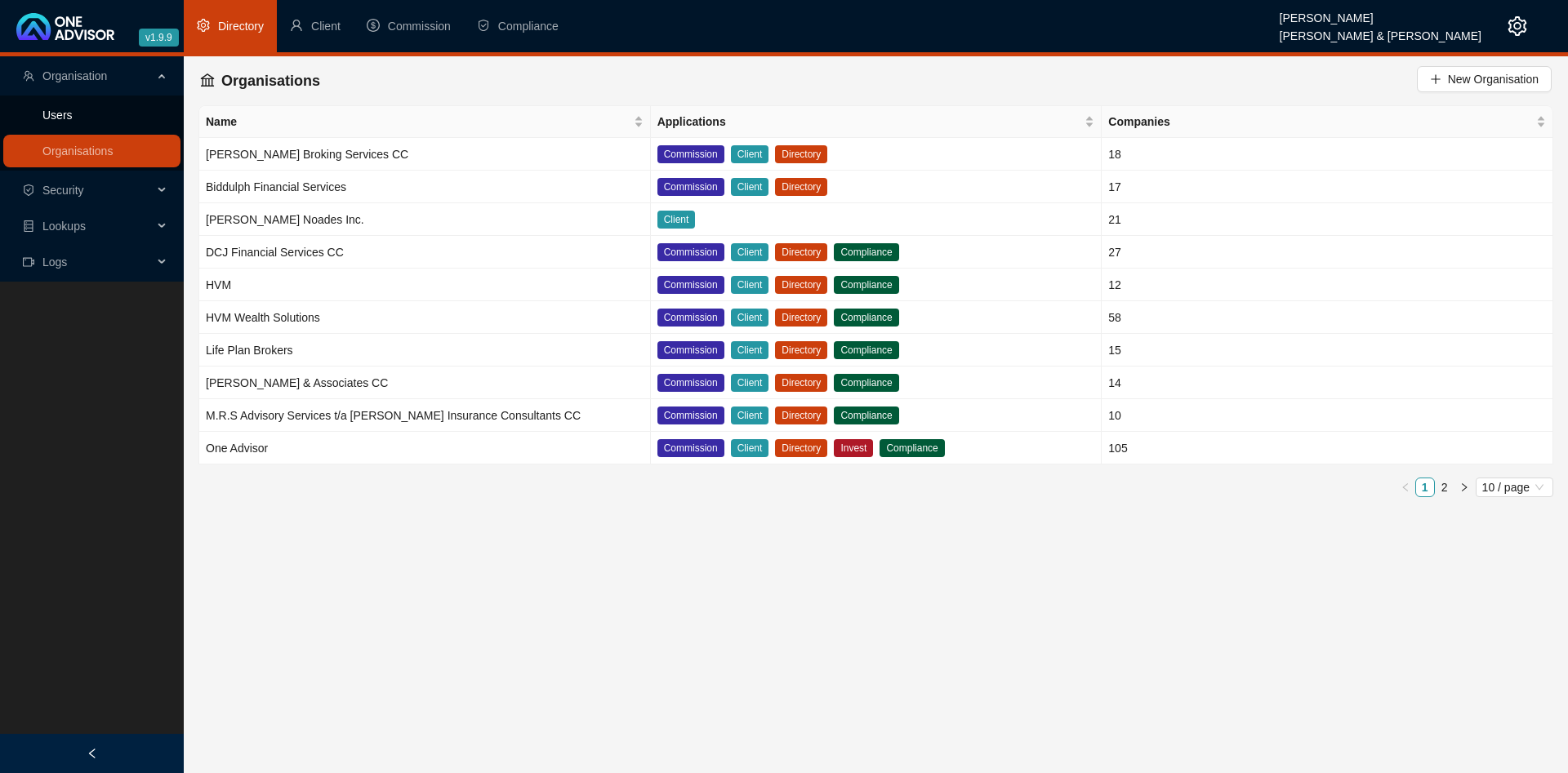
click at [73, 121] on link "Users" at bounding box center [57, 115] width 30 height 13
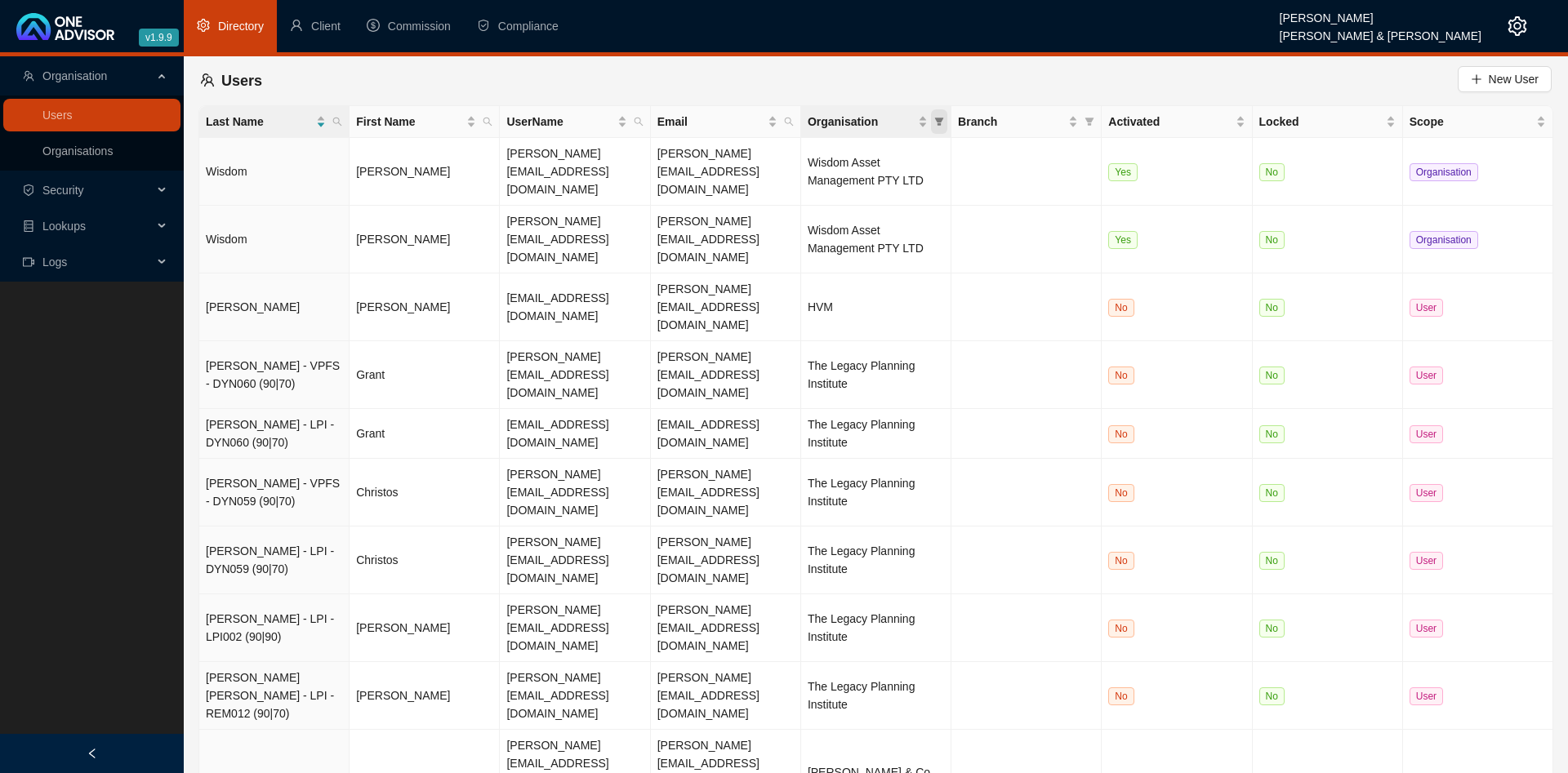
click at [935, 125] on icon "filter" at bounding box center [939, 121] width 10 height 10
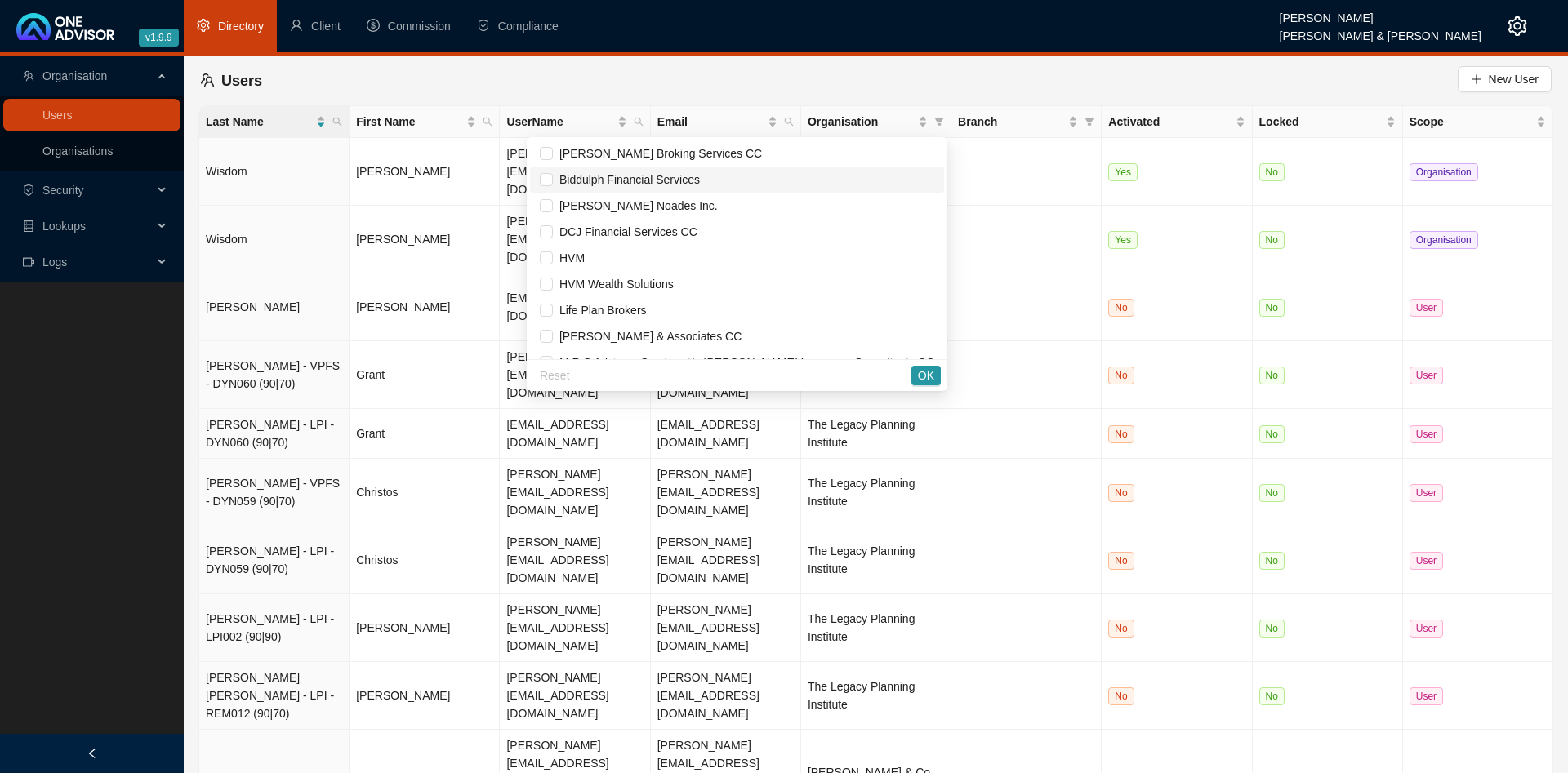
click at [692, 186] on span "Biddulph Financial Services" at bounding box center [626, 179] width 147 height 13
checkbox input "true"
click at [933, 371] on span "OK" at bounding box center [926, 375] width 17 height 17
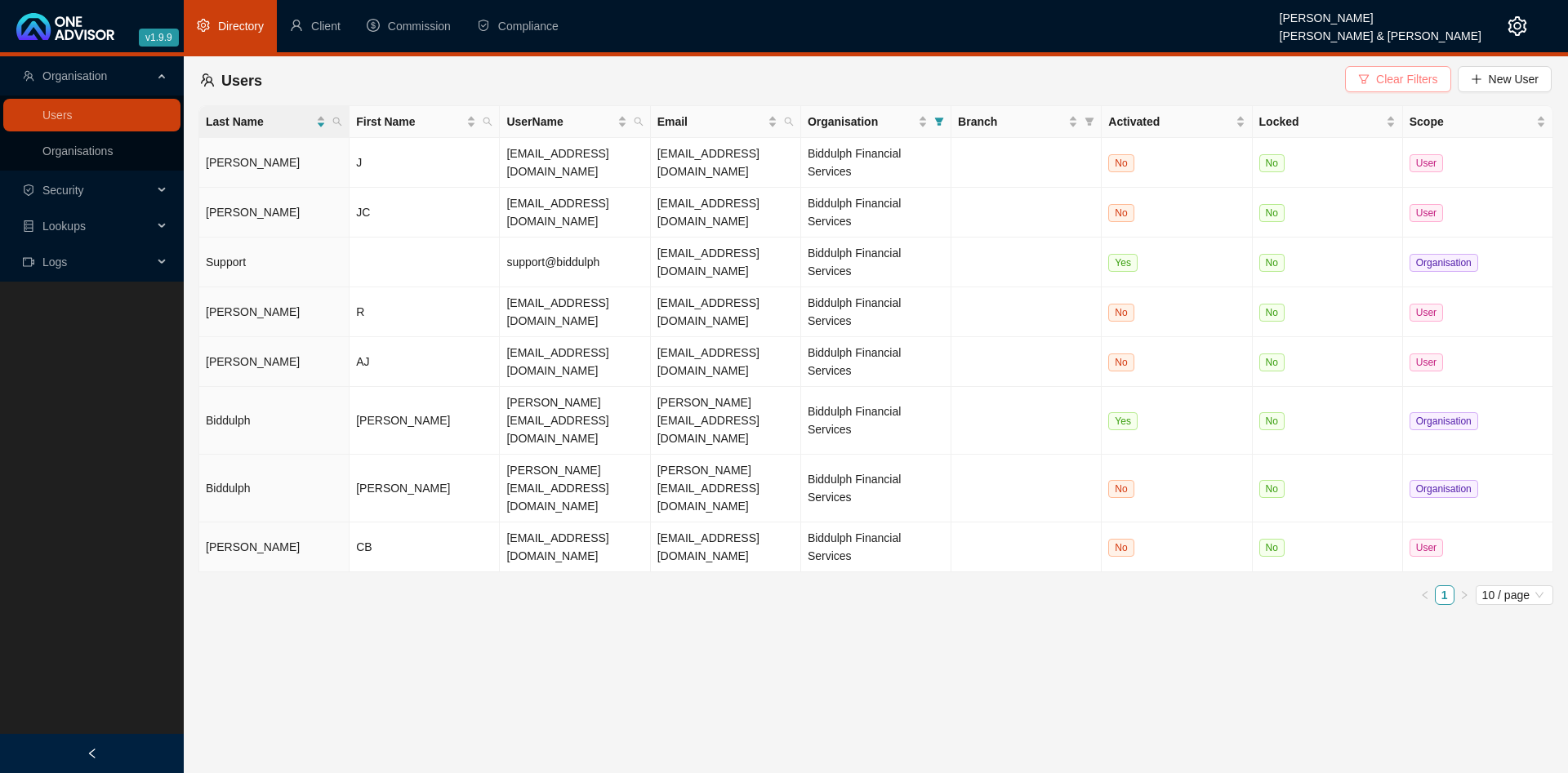
click at [1419, 78] on span "Clear Filters" at bounding box center [1406, 79] width 61 height 17
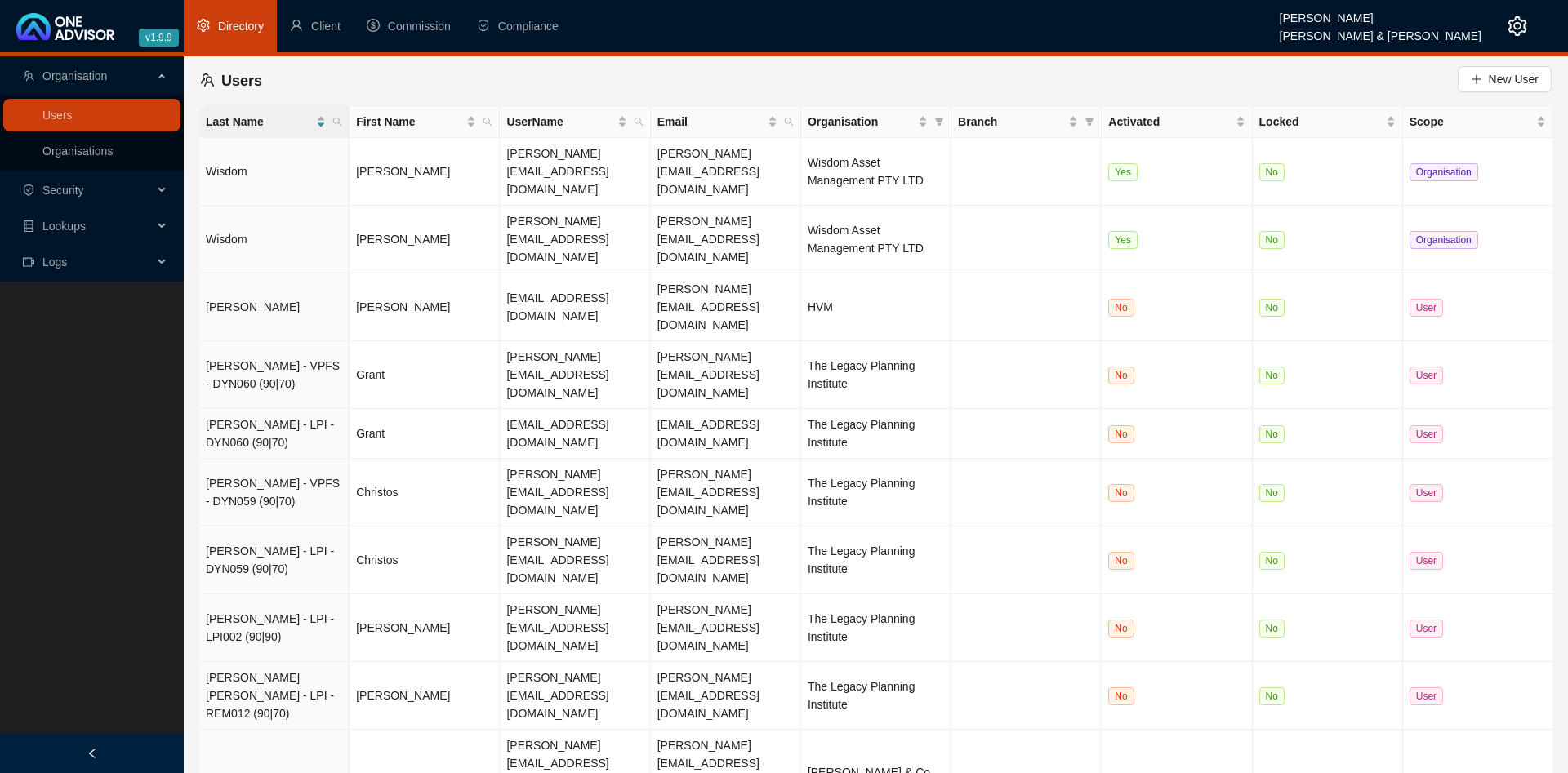
click at [73, 190] on span "Security" at bounding box center [63, 189] width 42 height 13
click at [63, 266] on span "Lookups" at bounding box center [64, 268] width 44 height 13
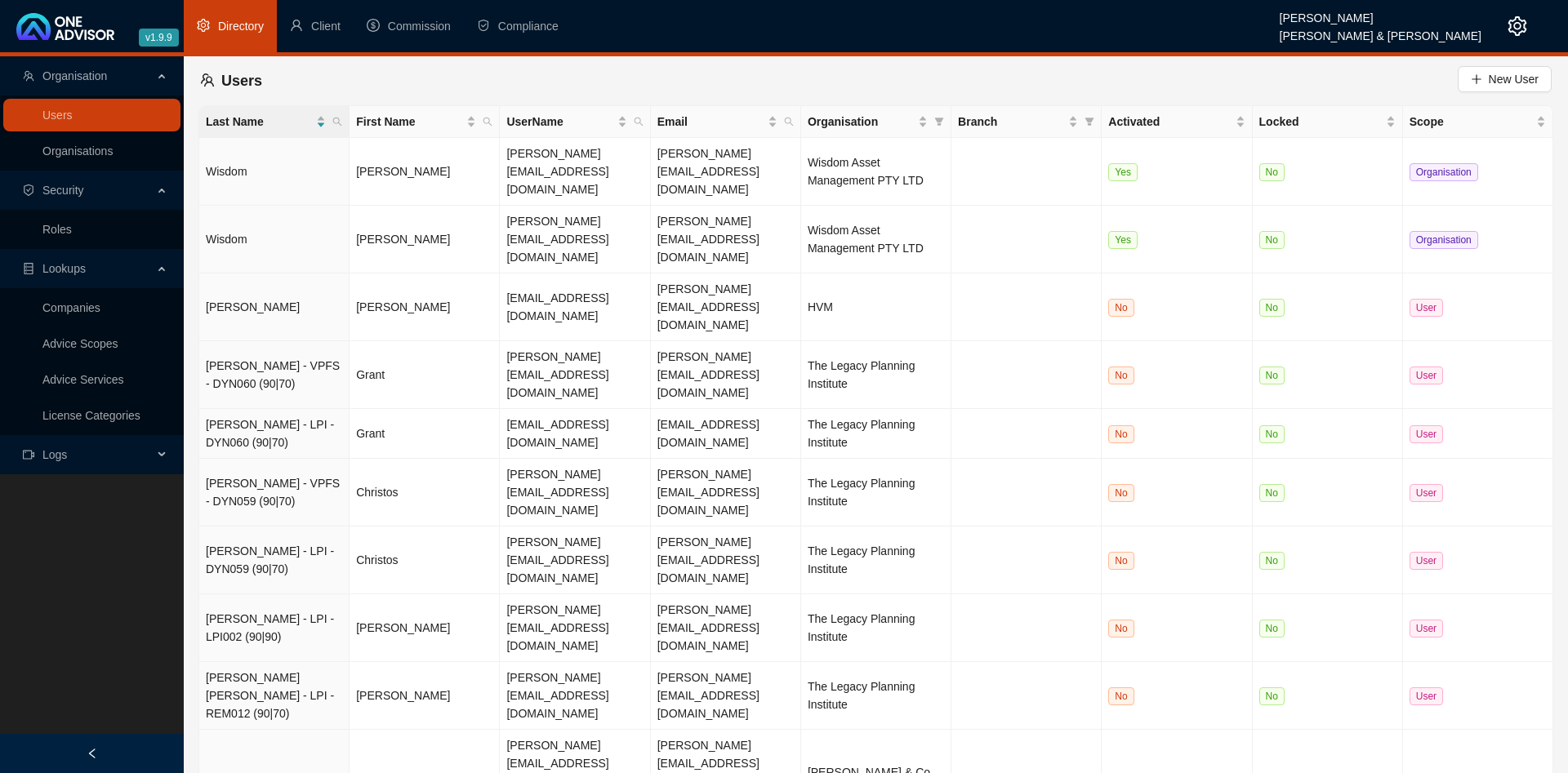
click at [82, 450] on span "Logs" at bounding box center [88, 454] width 130 height 33
click at [88, 535] on link "Audit Logs" at bounding box center [69, 529] width 53 height 13
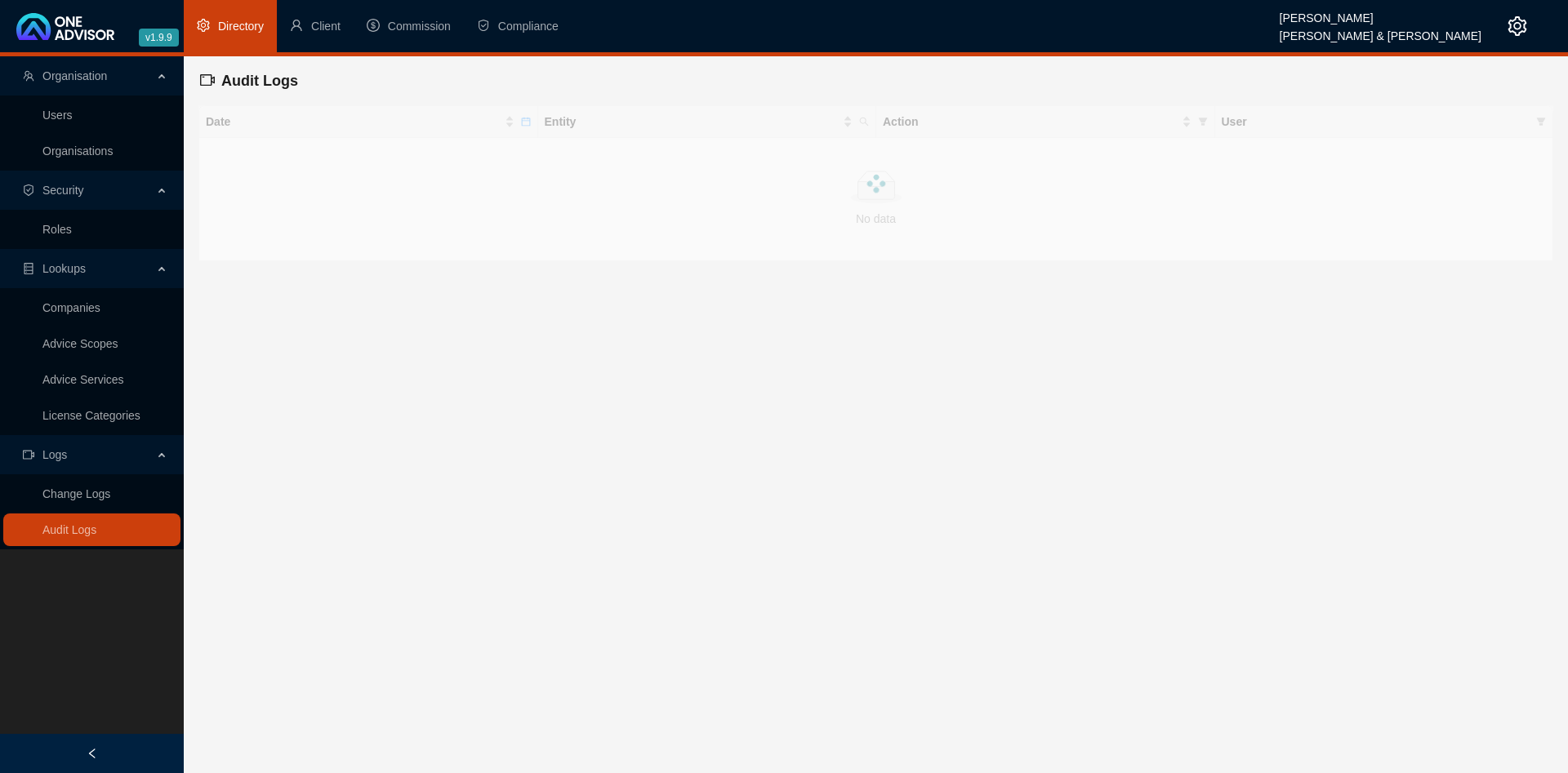
click at [674, 422] on main "Organisation Users Organisations Security Roles Lookups Companies Advice Scopes…" at bounding box center [784, 415] width 1568 height 717
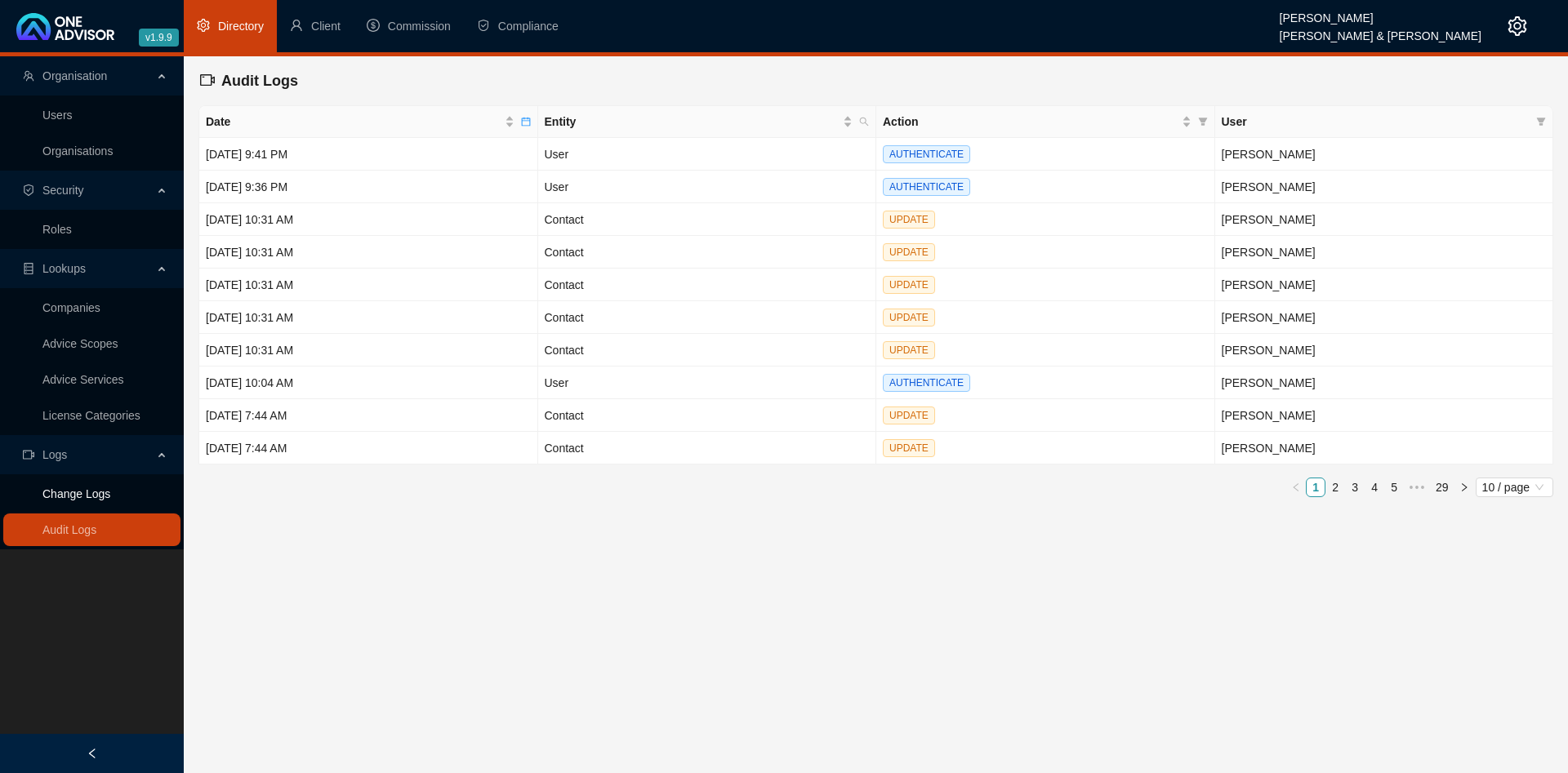
click at [76, 492] on link "Change Logs" at bounding box center [77, 493] width 68 height 13
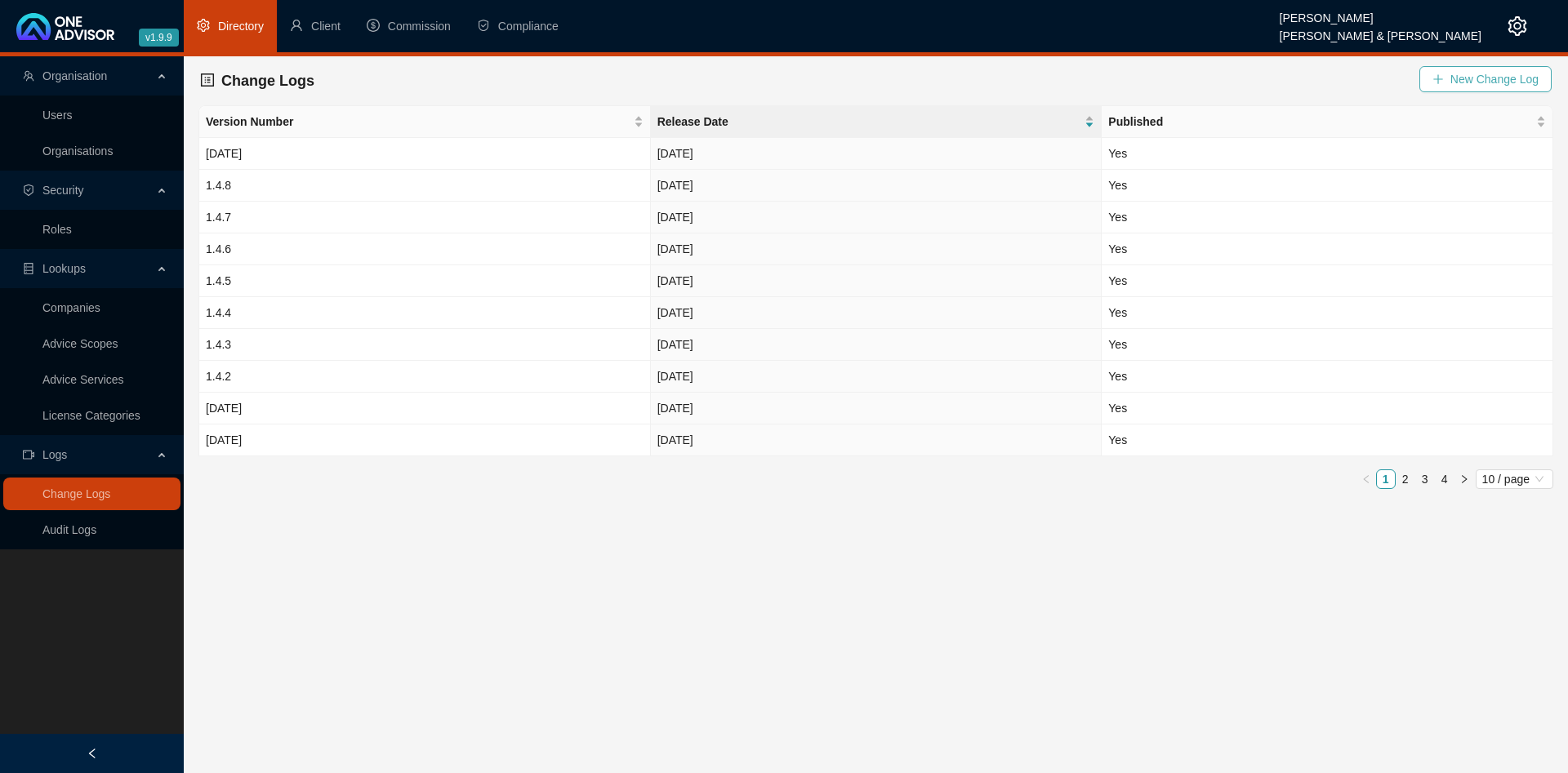
click at [1483, 74] on span "New Change Log" at bounding box center [1494, 79] width 88 height 17
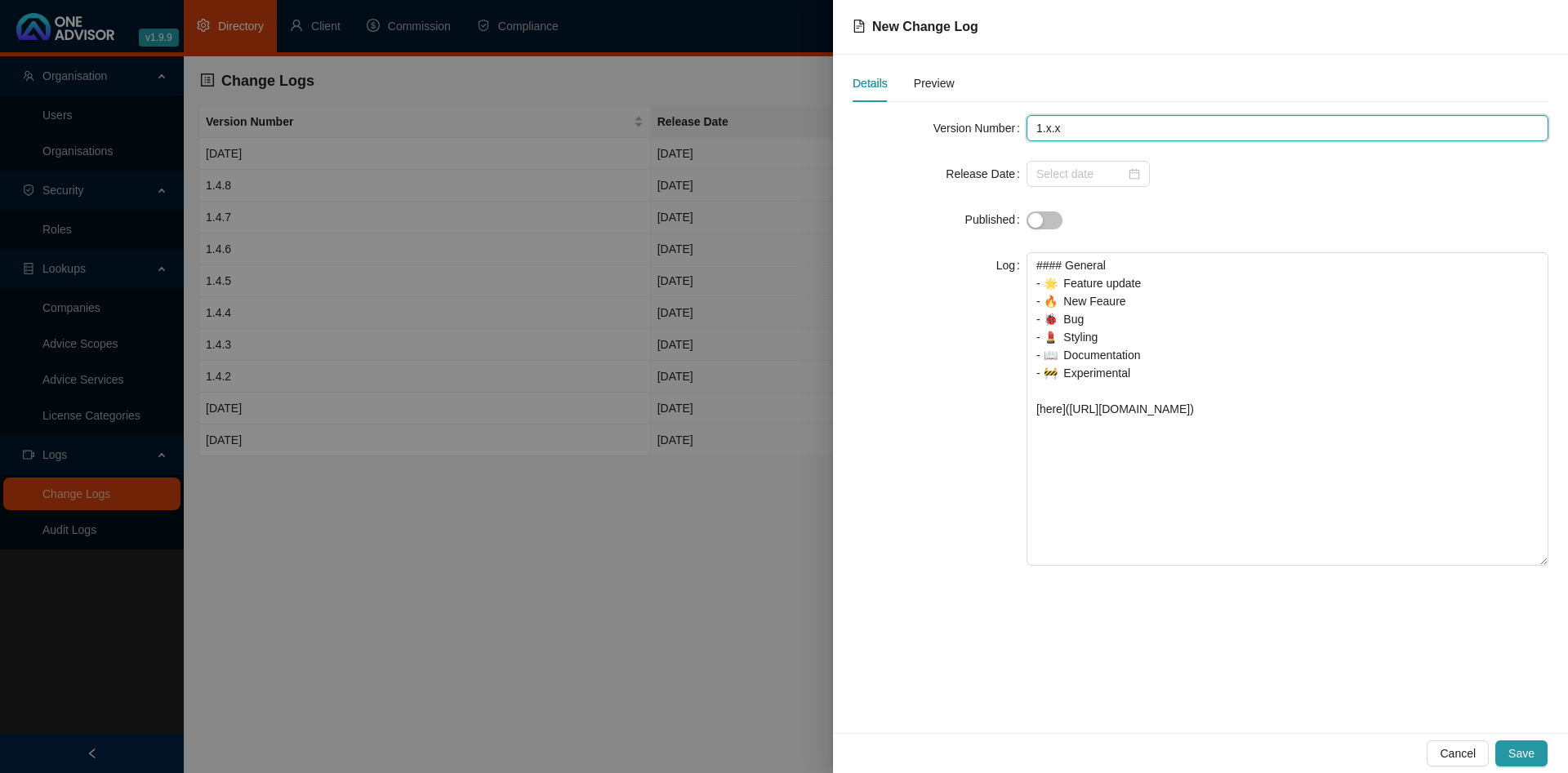
click at [1108, 125] on input "1.x.x" at bounding box center [1287, 128] width 522 height 26
click at [1047, 130] on input "1.x.x" at bounding box center [1287, 128] width 522 height 26
type input "1.9.9"
click at [1098, 182] on input at bounding box center [1081, 174] width 89 height 17
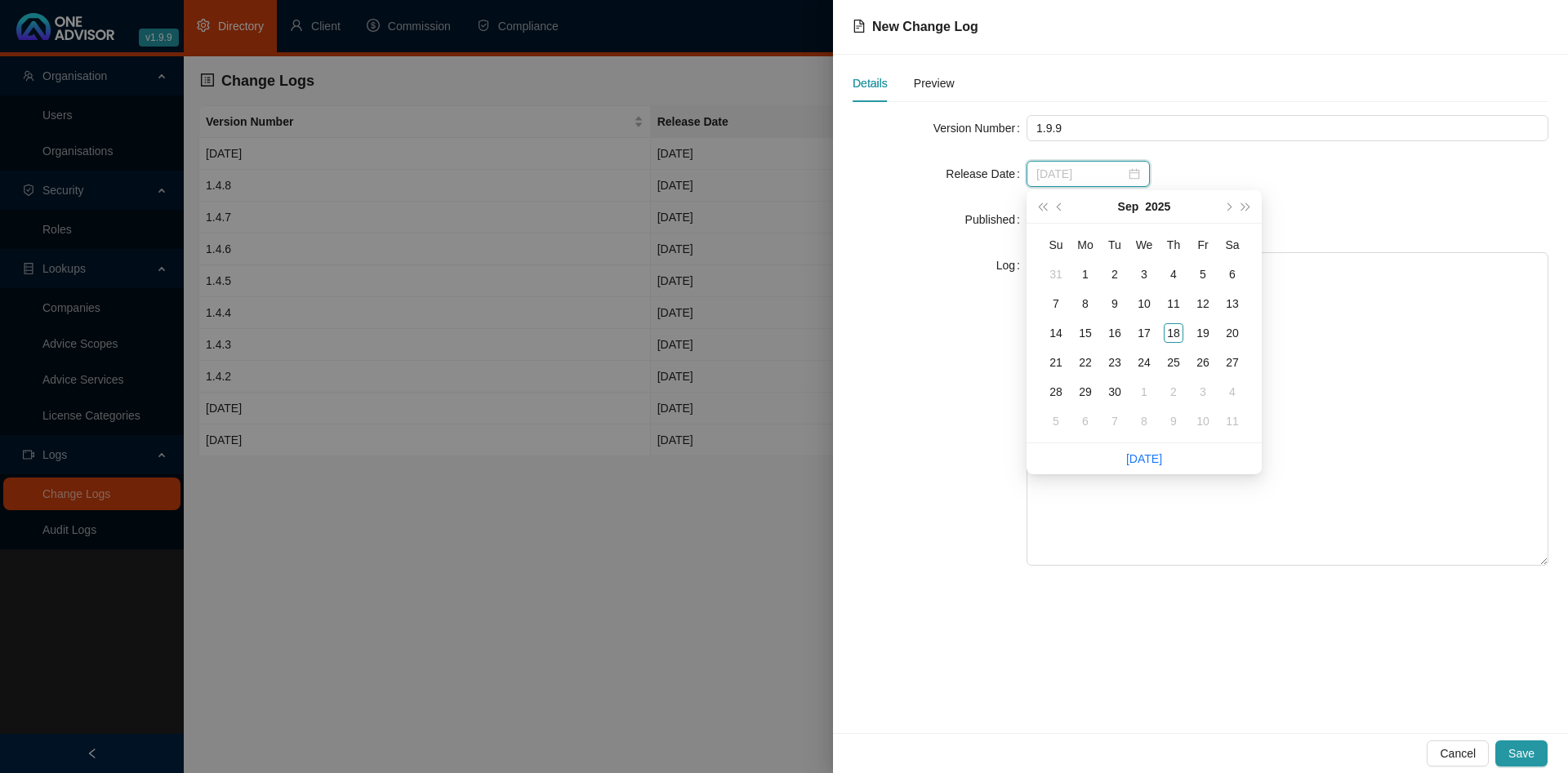
type input "2025-09-21"
click at [960, 356] on div "Log" at bounding box center [939, 409] width 174 height 314
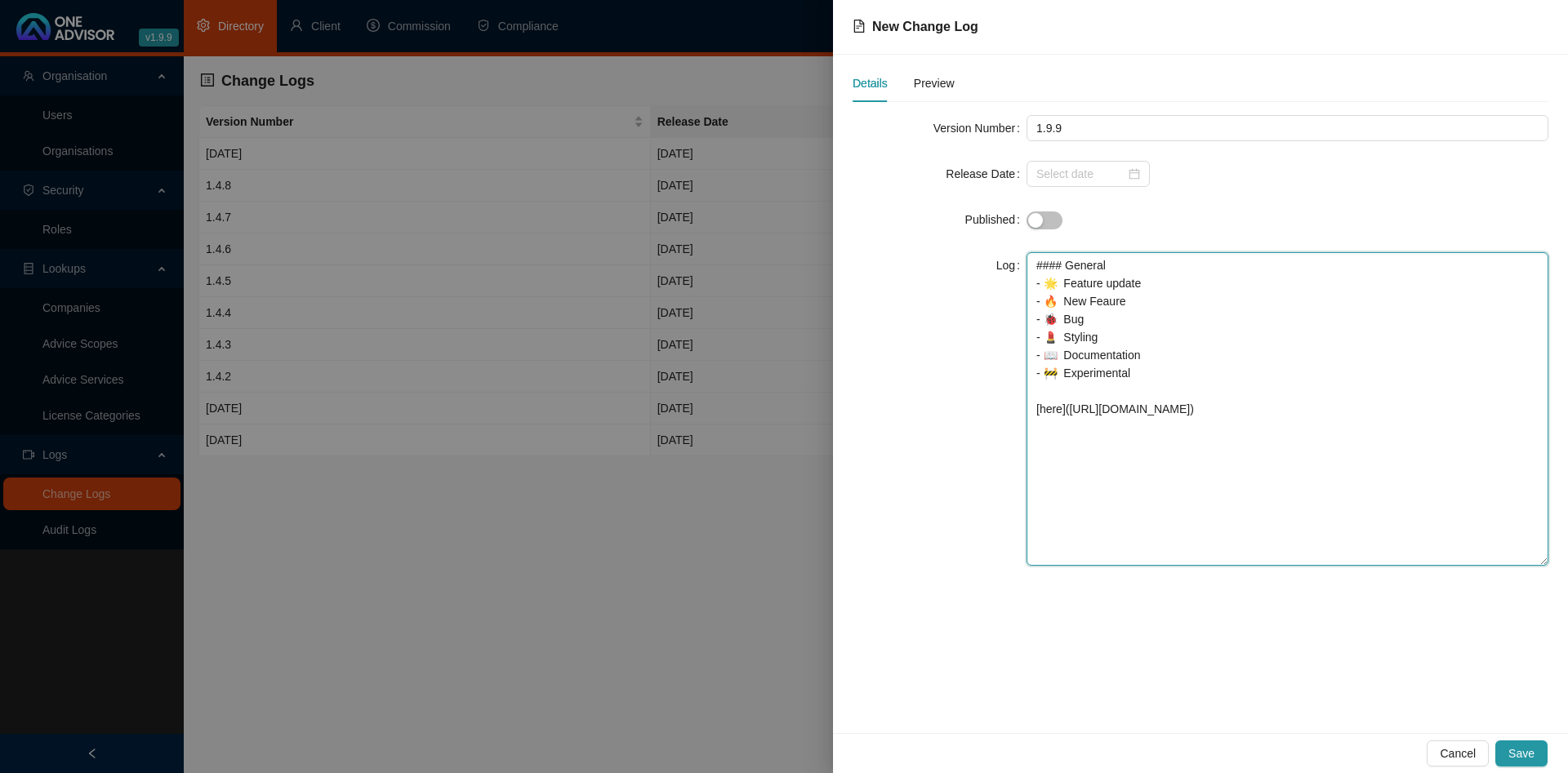
click at [1120, 281] on textarea "#### General - 🌟 Feature update - 🔥 New Feaure - 🐞 Bug - 💄 Styling - 📖 Document…" at bounding box center [1287, 409] width 522 height 314
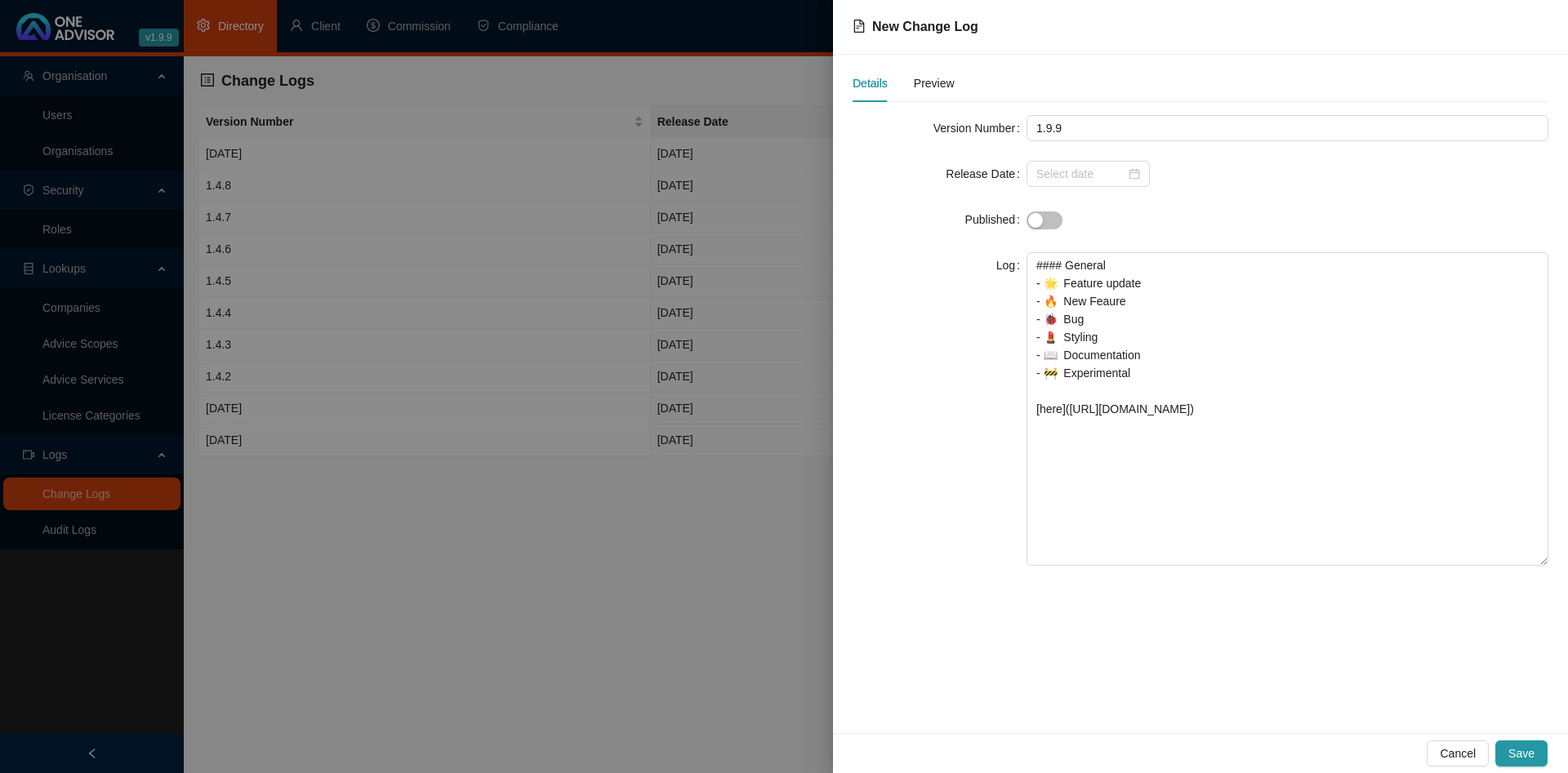
click at [442, 311] on div at bounding box center [784, 386] width 1568 height 773
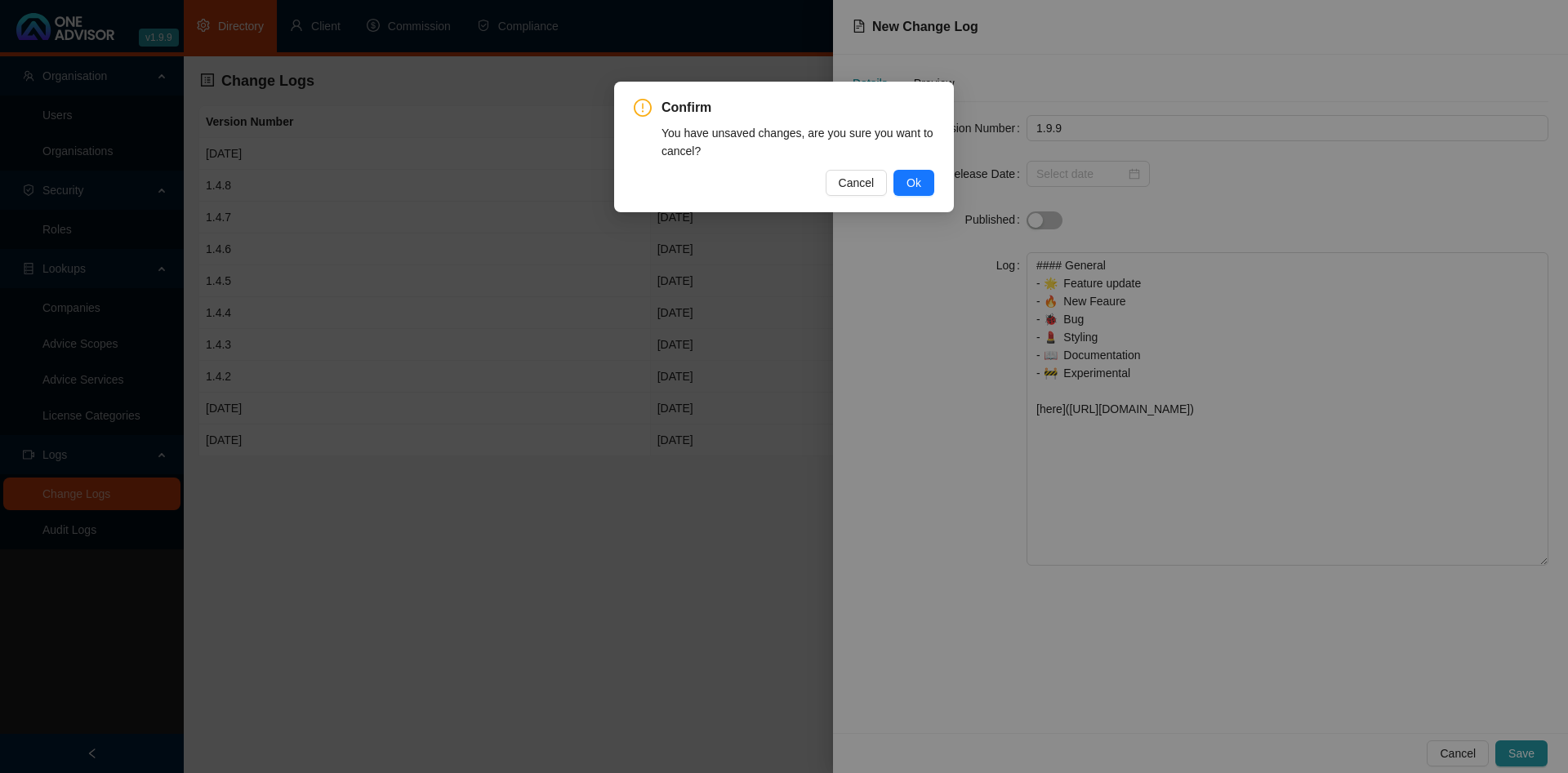
click at [1418, 648] on div "Confirm You have unsaved changes, are you sure you want to cancel? Cancel Ok" at bounding box center [784, 386] width 1568 height 773
click at [919, 183] on span "Ok" at bounding box center [913, 183] width 15 height 17
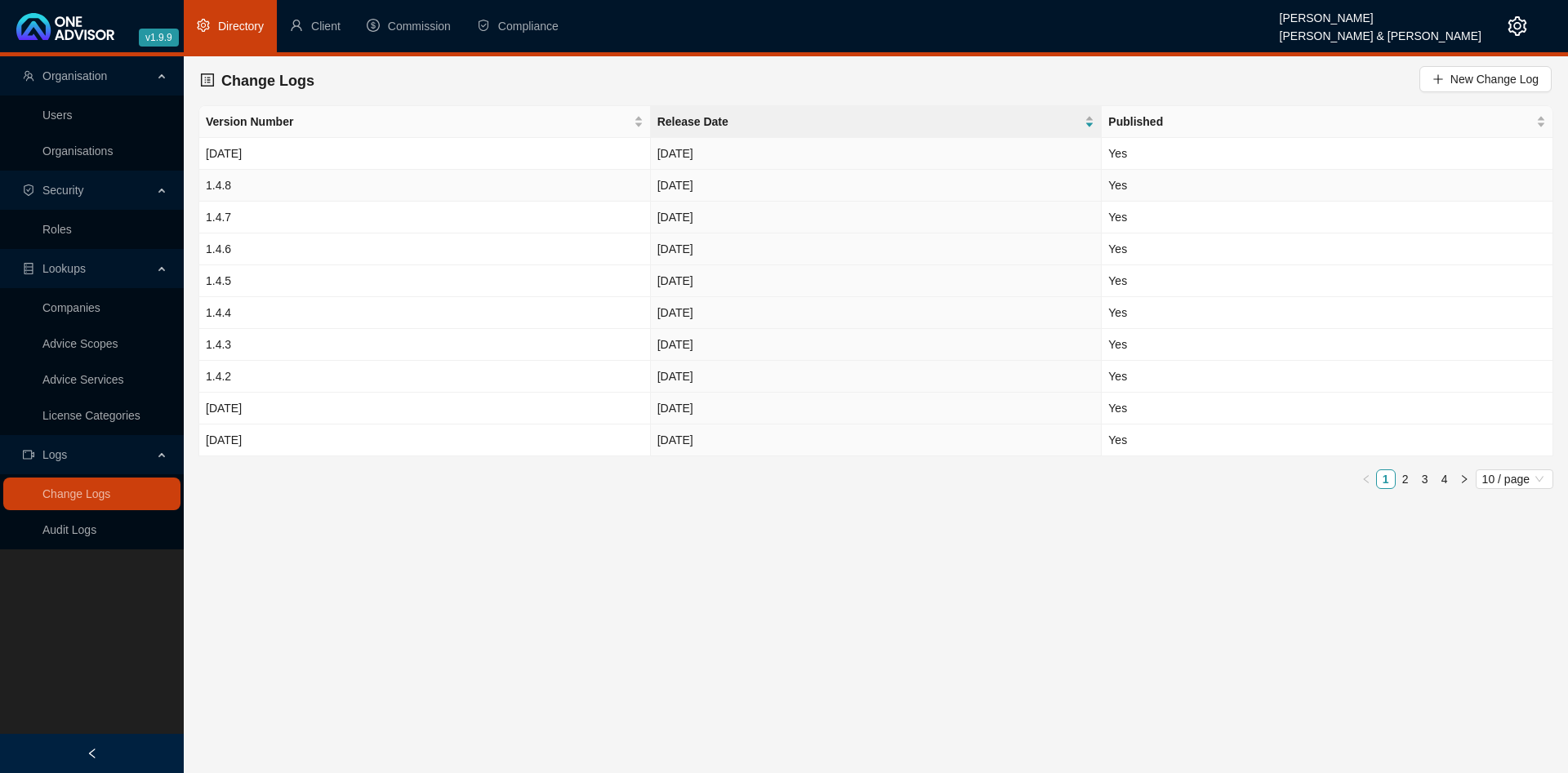
click at [351, 181] on td "1.4.8" at bounding box center [425, 185] width 452 height 32
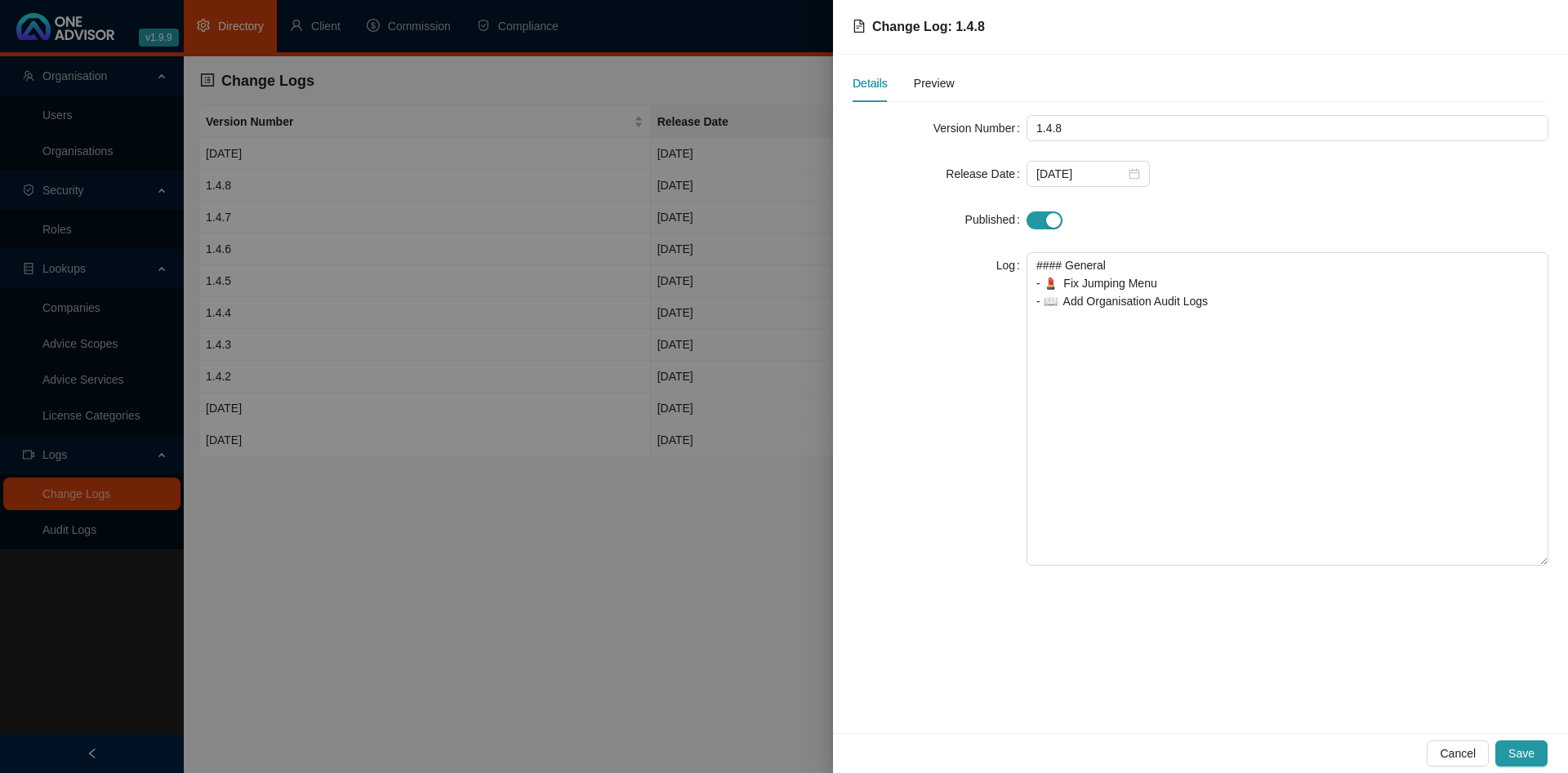
click at [489, 294] on div at bounding box center [784, 386] width 1568 height 773
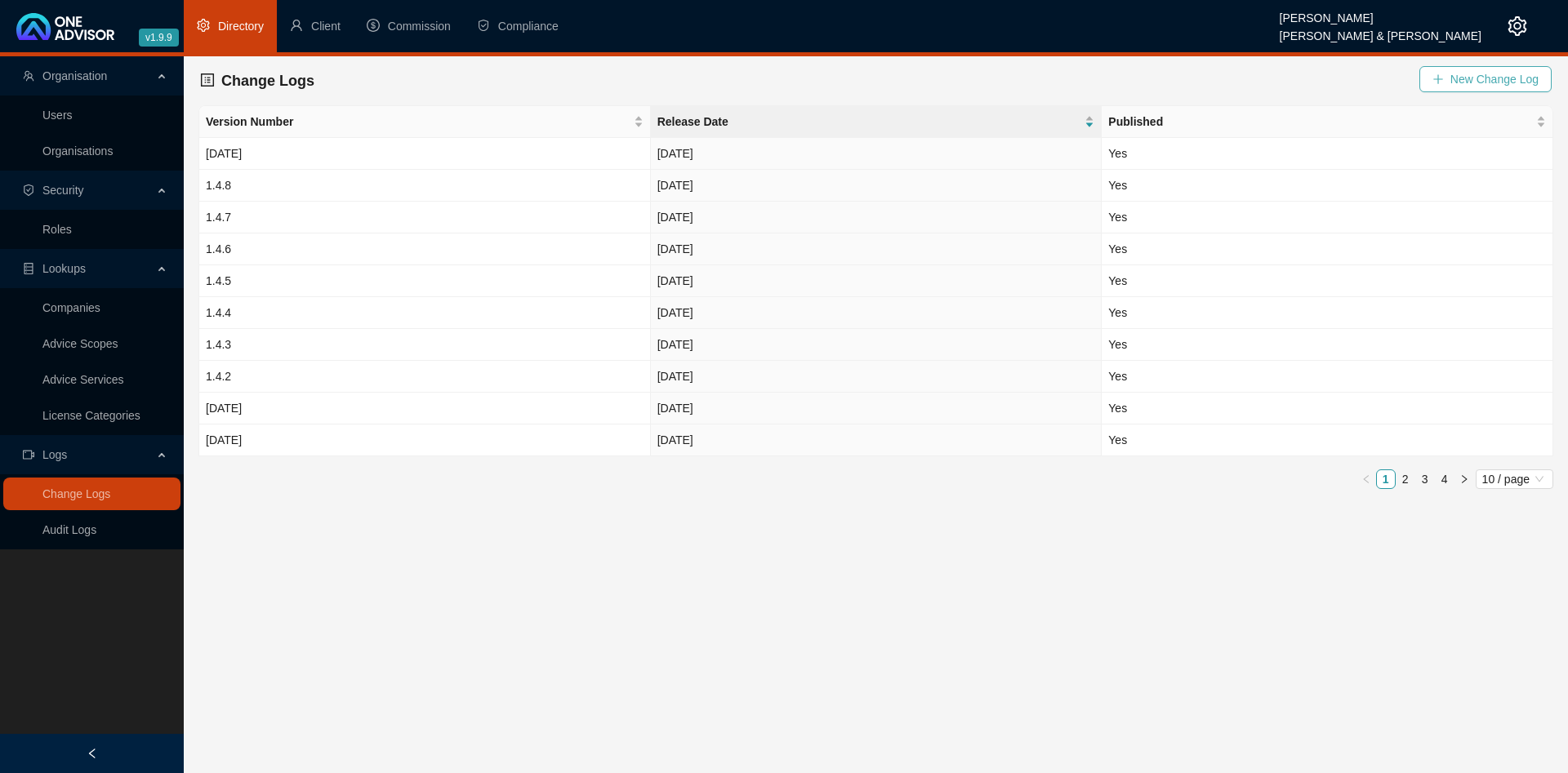
click at [1456, 66] on button "New Change Log" at bounding box center [1485, 79] width 132 height 26
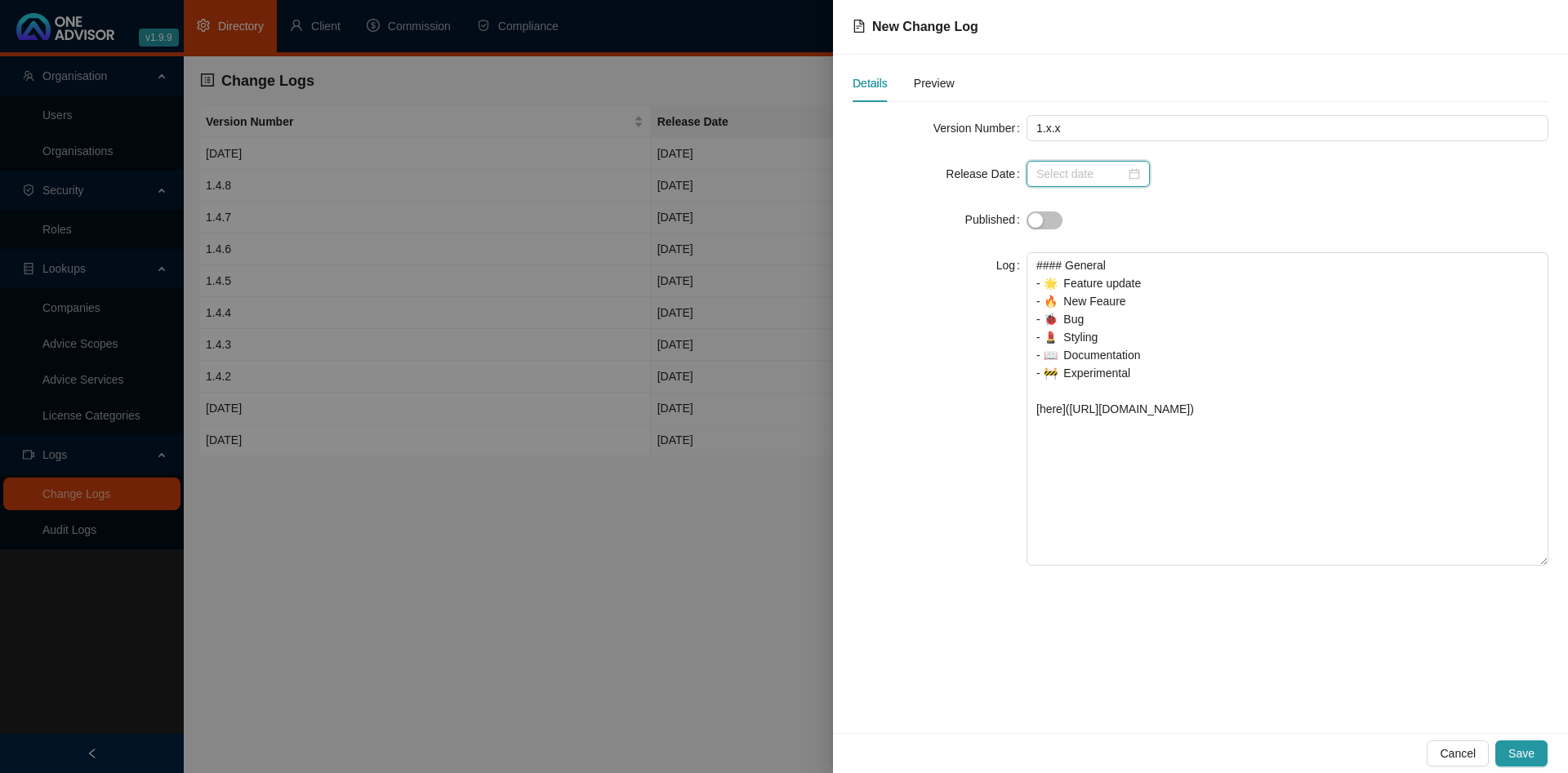
click at [1082, 167] on input at bounding box center [1081, 174] width 89 height 17
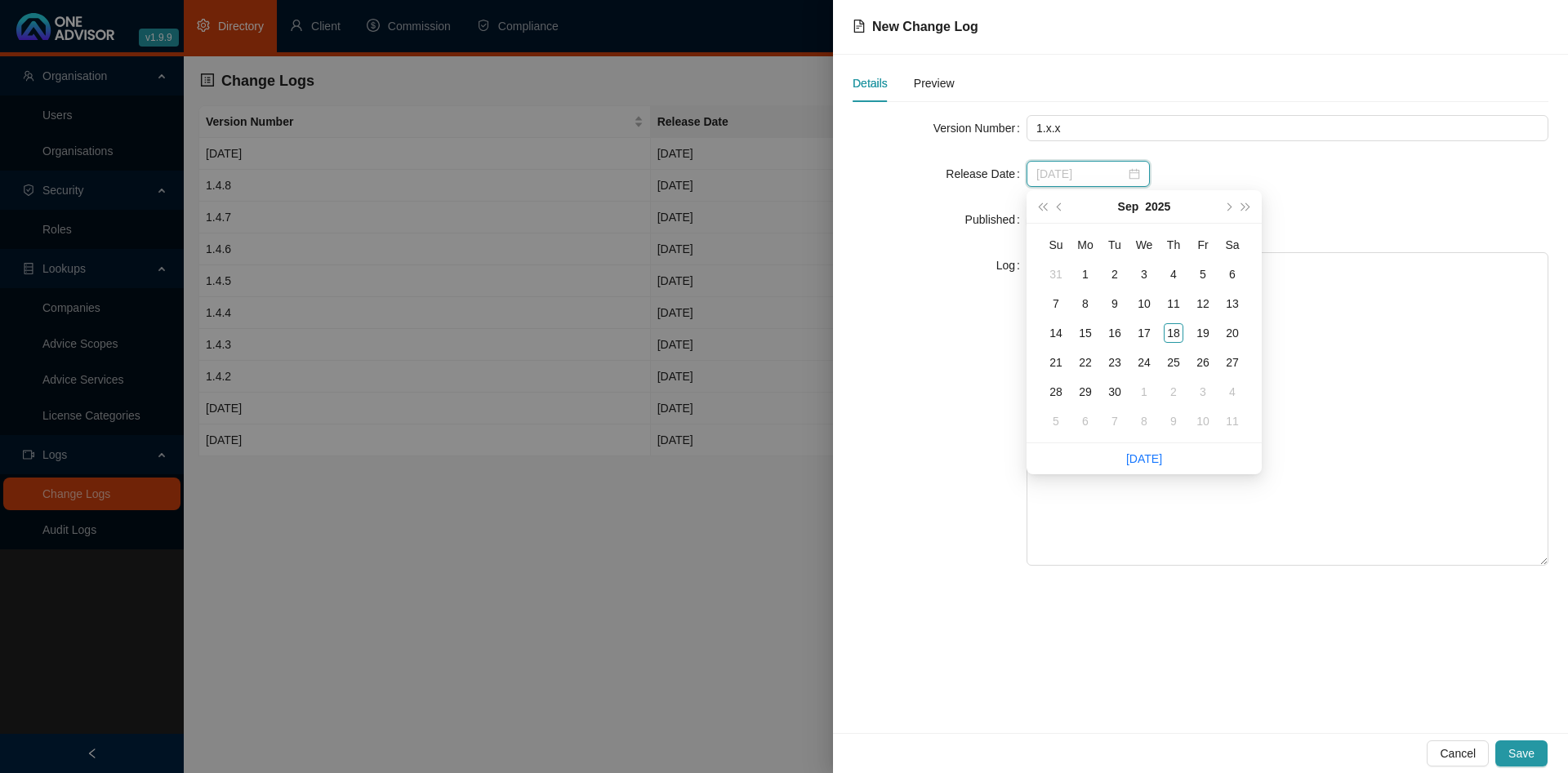
type input "2025-09-14"
click at [930, 356] on div "Log" at bounding box center [939, 409] width 174 height 314
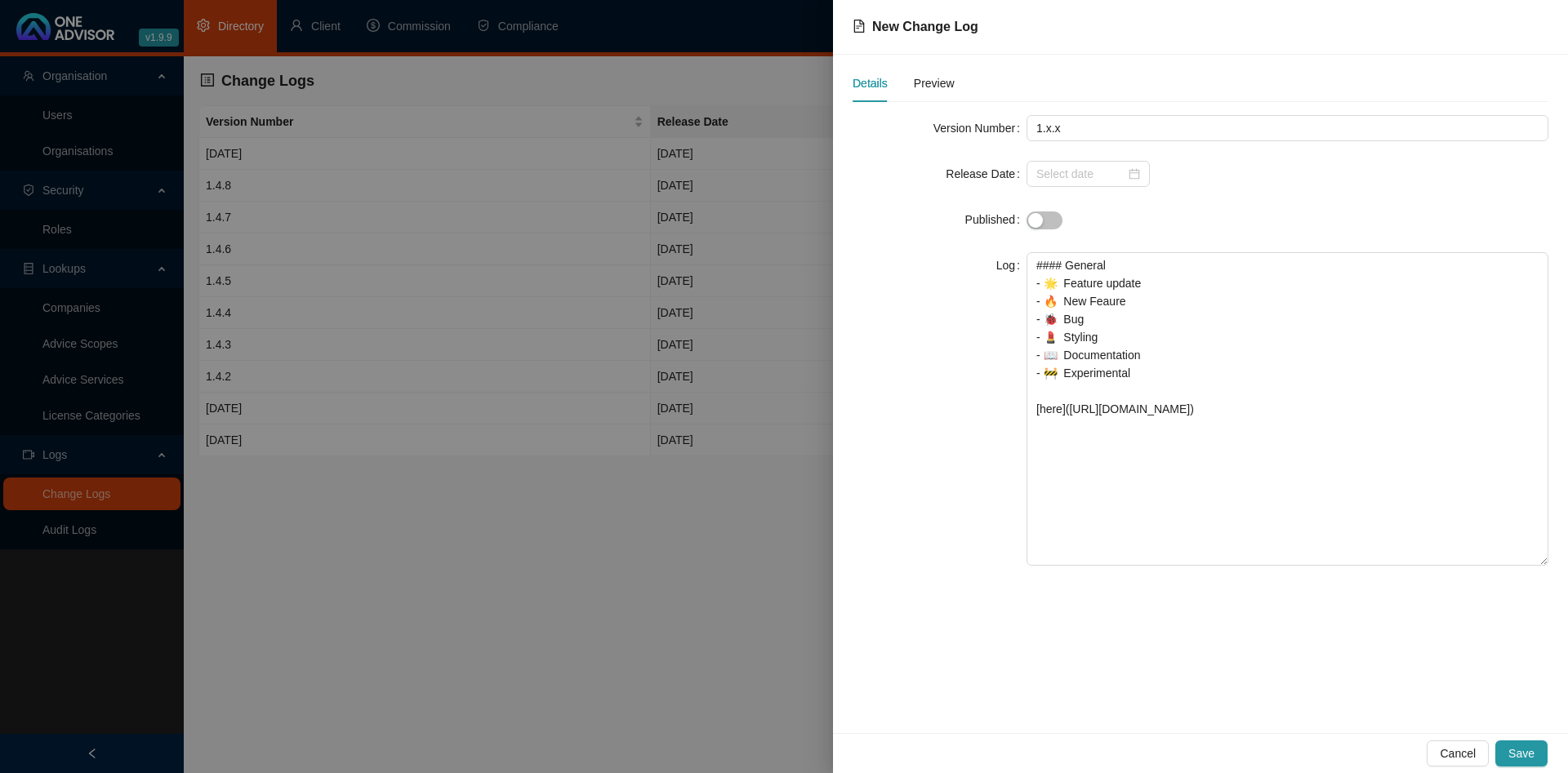
click at [577, 285] on div at bounding box center [784, 386] width 1568 height 773
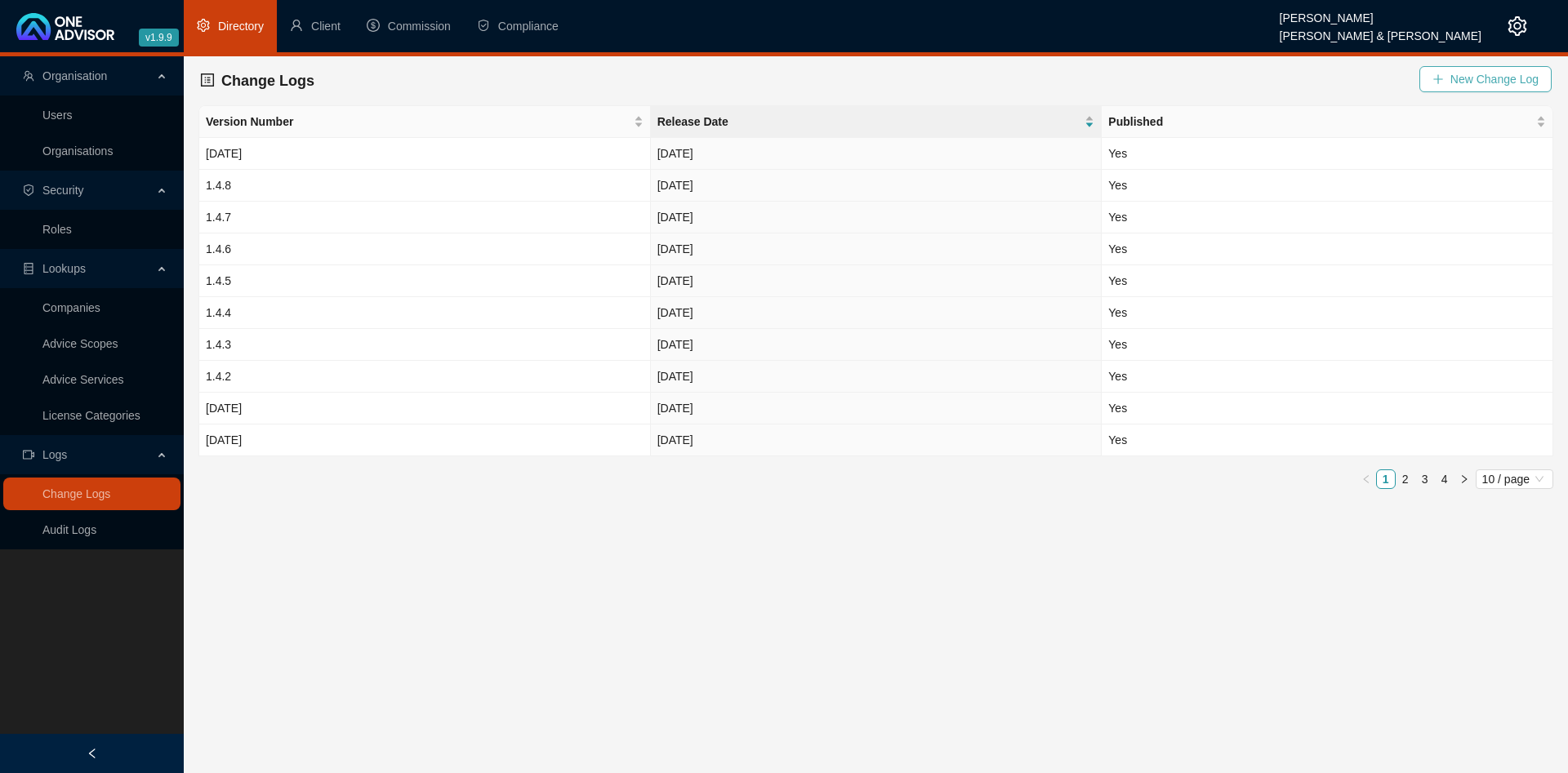
click at [1535, 73] on span "New Change Log" at bounding box center [1494, 79] width 88 height 17
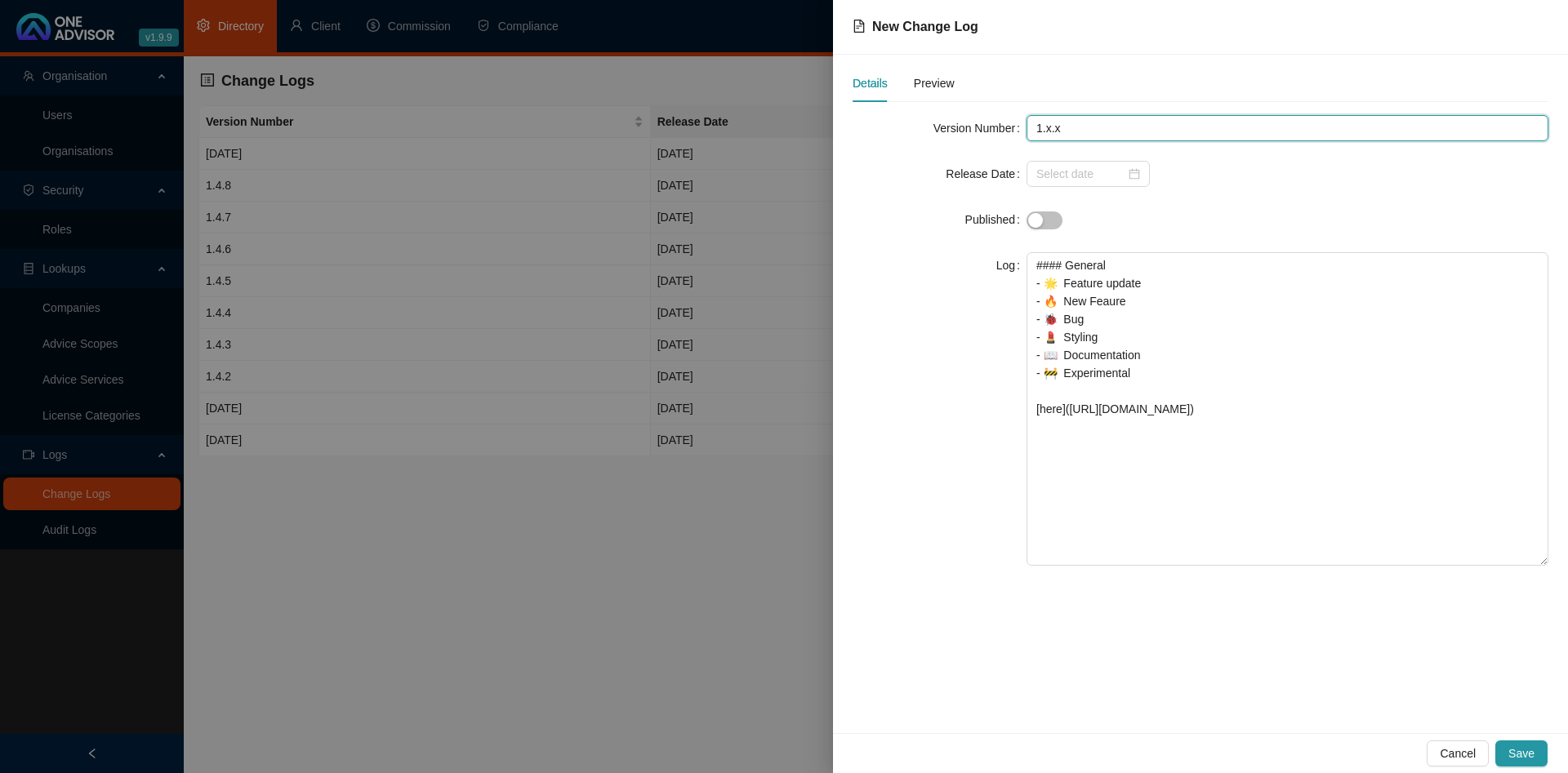
click at [1108, 129] on input "1.x.x" at bounding box center [1287, 128] width 522 height 26
type input "1.9.9"
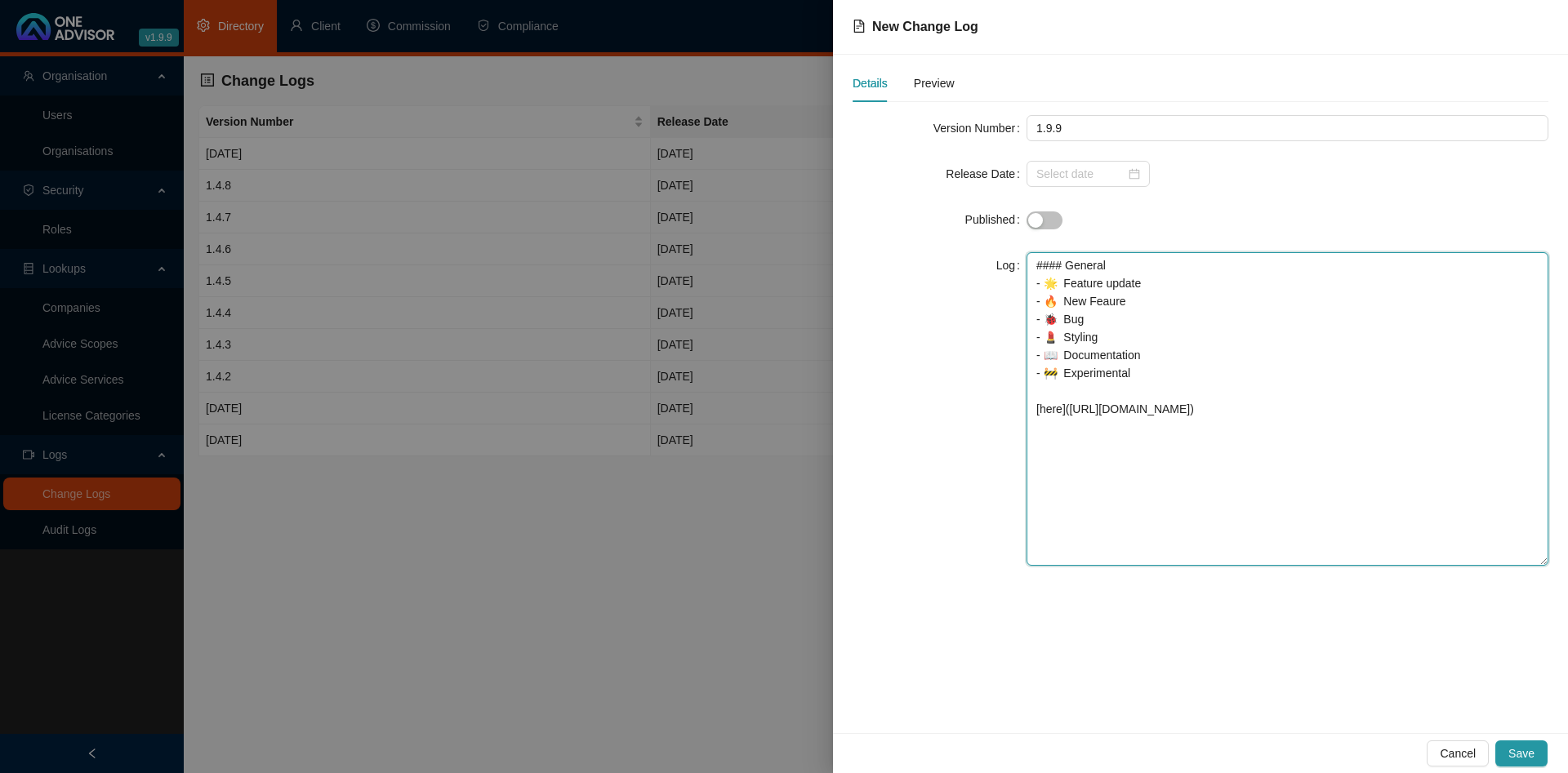
drag, startPoint x: 1165, startPoint y: 303, endPoint x: 955, endPoint y: 297, distance: 210.1
click at [1027, 297] on textarea "#### General - 🌟 Feature update - 🔥 New Feaure - 🐞 Bug - 💄 Styling - 📖 Document…" at bounding box center [1287, 409] width 522 height 314
click at [1093, 319] on textarea "#### General - 🔥 New Feaure - 🐞 Bug - 💄 Styling - 📖 Documentation - 🚧 Experimen…" at bounding box center [1287, 409] width 522 height 314
drag, startPoint x: 1097, startPoint y: 319, endPoint x: 1069, endPoint y: 321, distance: 28.1
click at [1069, 321] on textarea "#### General - 🔥 New Feaure - 🐞 Bug - 💄 Styling - 📖 Documentation - 🚧 Experimen…" at bounding box center [1287, 409] width 522 height 314
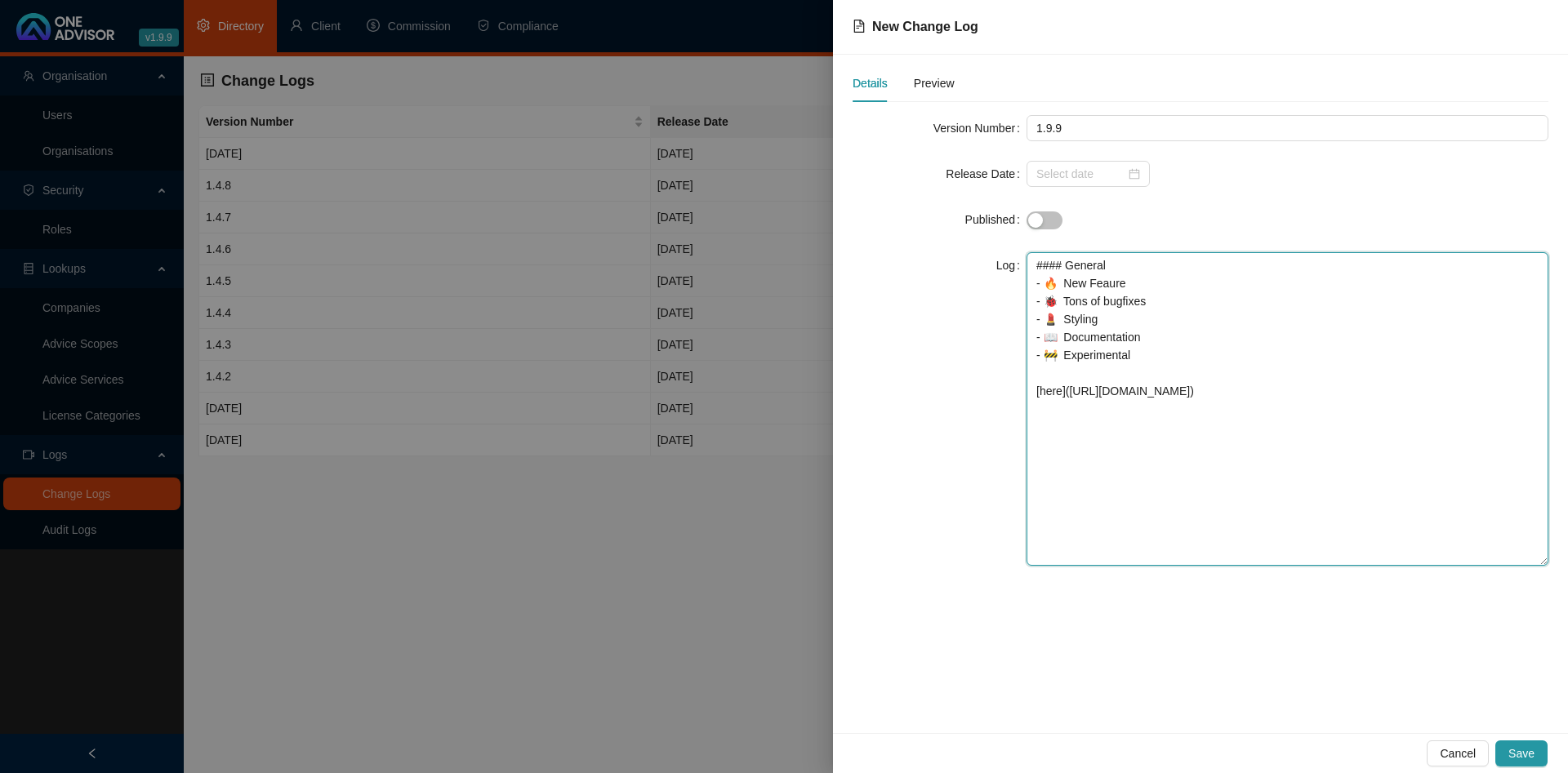
click at [1087, 336] on textarea "#### General - 🔥 New Feaure - 🐞 Tons of bugfixes - 💄 Styling - 📖 Documentation …" at bounding box center [1287, 409] width 522 height 314
drag, startPoint x: 1179, startPoint y: 377, endPoint x: 1009, endPoint y: 360, distance: 170.8
click at [1027, 360] on textarea "#### General - 🔥 New Feaure - 🐞 Tons of bugfixes - 💄 Tons of styling updates - …" at bounding box center [1287, 409] width 522 height 314
click at [1157, 366] on textarea "#### General - 🔥 New Feaure - 🐞 Tons of bugfixes - 💄 Tons of styling updates - …" at bounding box center [1287, 409] width 522 height 314
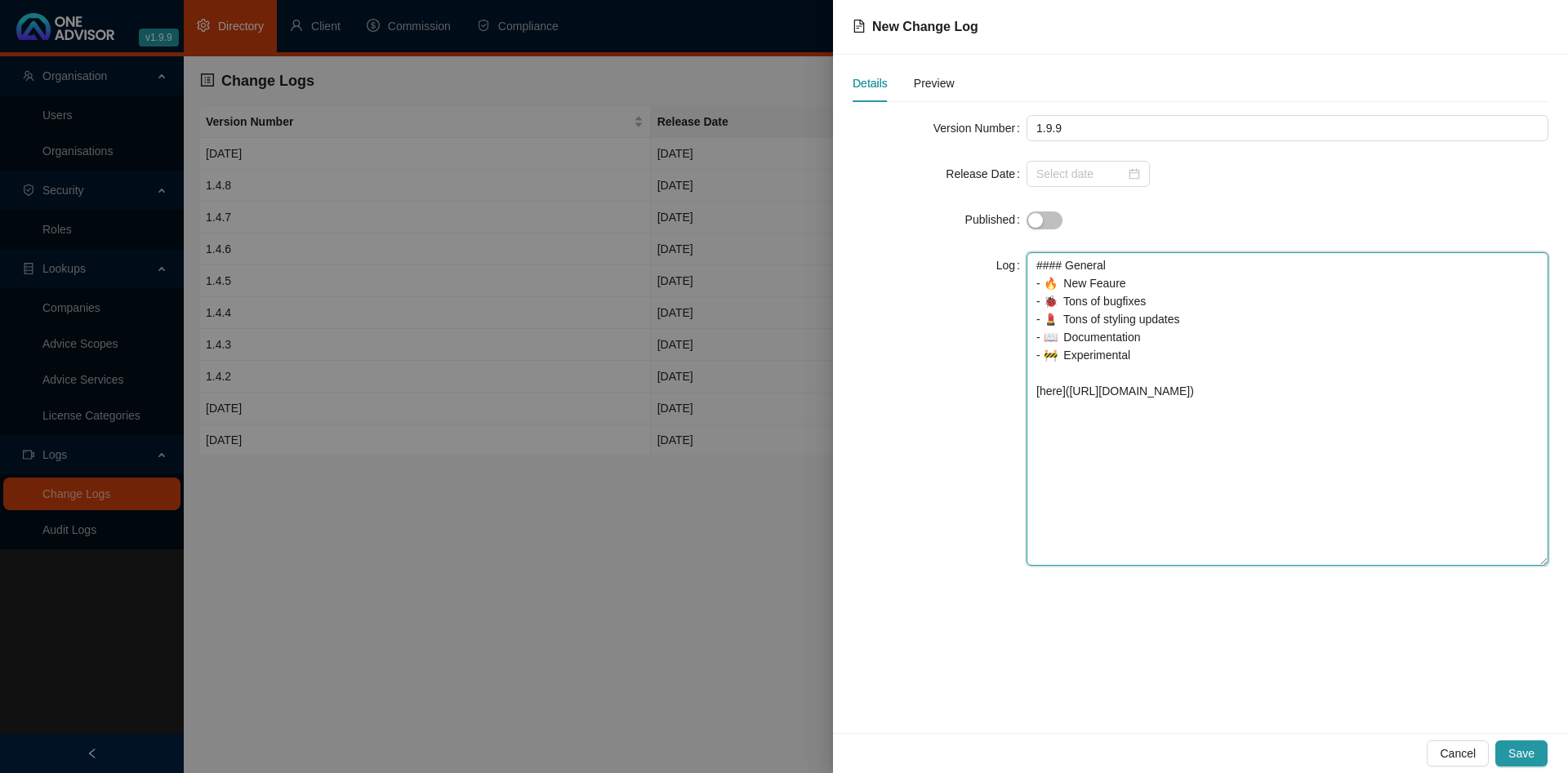
drag, startPoint x: 1168, startPoint y: 358, endPoint x: 1013, endPoint y: 357, distance: 155.0
click at [1027, 357] on textarea "#### General - 🔥 New Feaure - 🐞 Tons of bugfixes - 💄 Tons of styling updates - …" at bounding box center [1287, 409] width 522 height 314
click at [1101, 353] on textarea "#### General - 🔥 New Feaure - 🐞 Tons of bugfixes - 💄 Tons of styling updates - …" at bounding box center [1287, 409] width 522 height 314
drag, startPoint x: 1207, startPoint y: 393, endPoint x: 981, endPoint y: 382, distance: 226.3
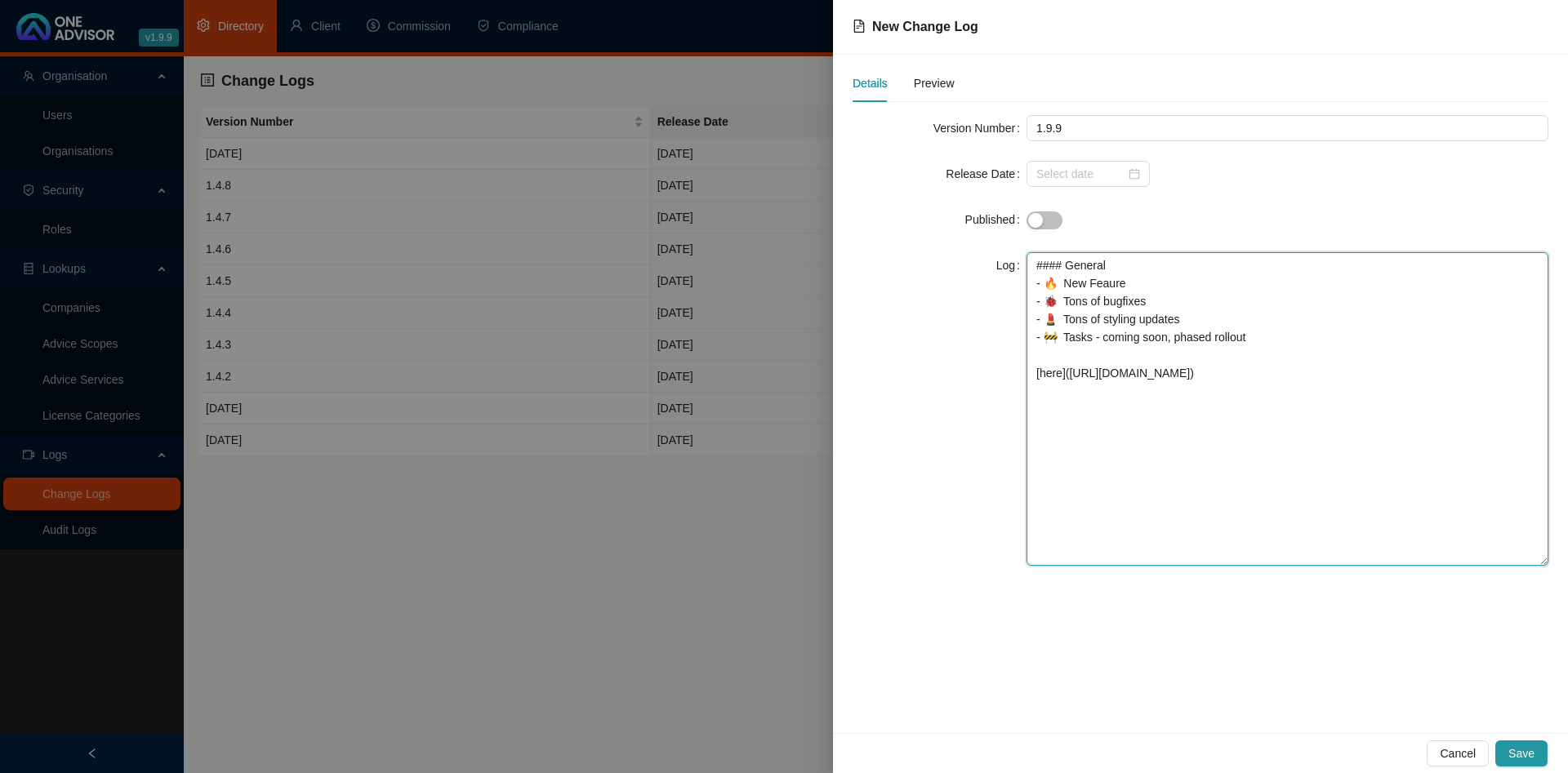
click at [1027, 382] on textarea "#### General - 🔥 New Feaure - 🐞 Tons of bugfixes - 💄 Tons of styling updates - …" at bounding box center [1287, 409] width 522 height 314
drag, startPoint x: 1135, startPoint y: 302, endPoint x: 1068, endPoint y: 308, distance: 67.3
click at [1068, 308] on textarea "#### General - 🔥 New Feaure - 🐞 Tons of bugfixes - 💄 Tons of styling updates - …" at bounding box center [1287, 409] width 522 height 314
drag, startPoint x: 1039, startPoint y: 296, endPoint x: 1021, endPoint y: 296, distance: 18.0
click at [1027, 296] on textarea "#### General - 🔥 Cancellation register - 🐞 Tons of bugfixes - 💄 Tons of styling…" at bounding box center [1287, 409] width 522 height 314
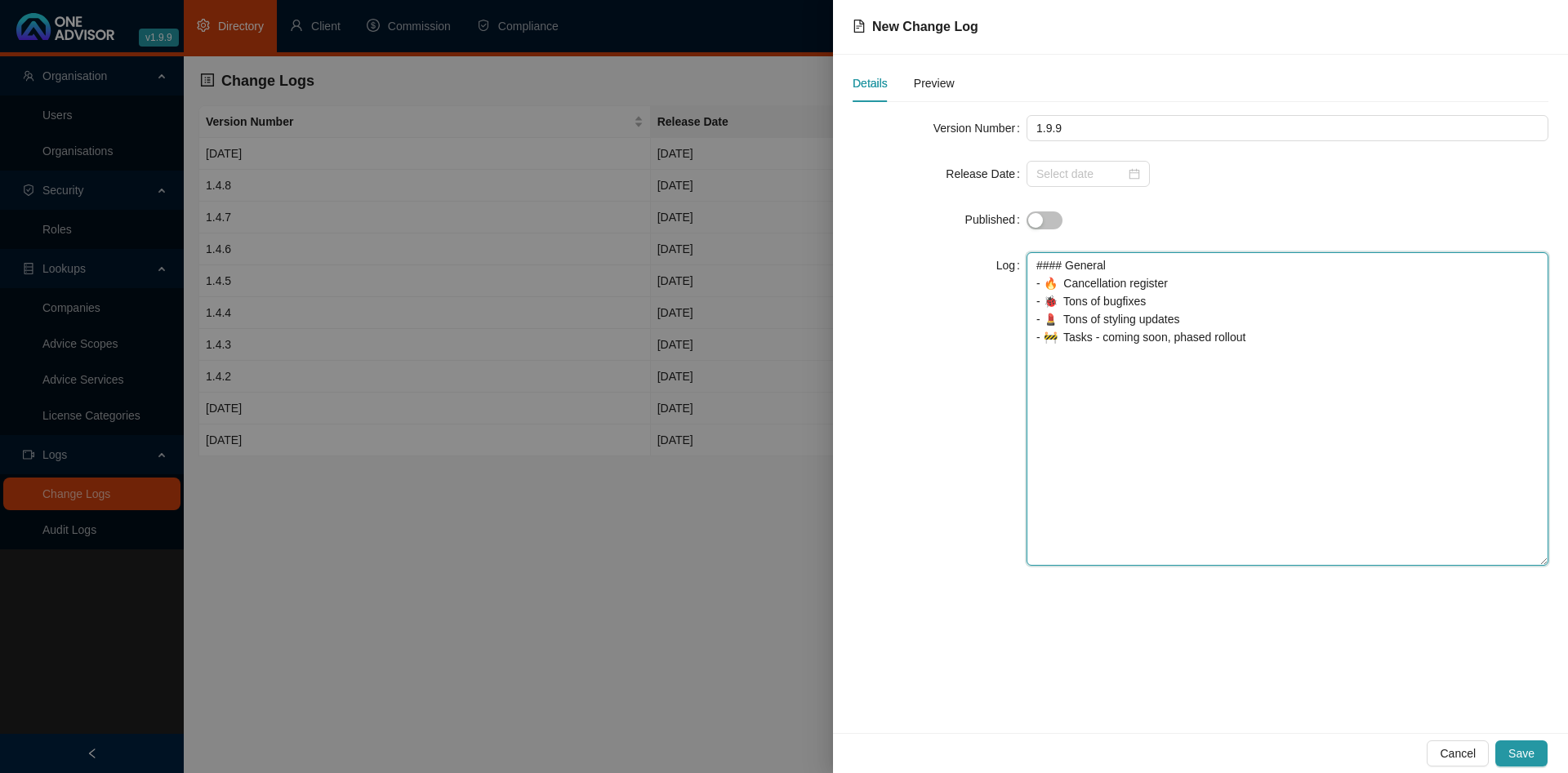
click at [1185, 300] on textarea "#### General - 🔥 Cancellation register - 🐞 Tons of bugfixes - 💄 Tons of styling…" at bounding box center [1287, 409] width 522 height 314
paste textarea "- 🔥 Cancellation register"
type textarea "#### General - 🔥 Cancellation register report - 🔥 Service level agreement - 🐞 T…"
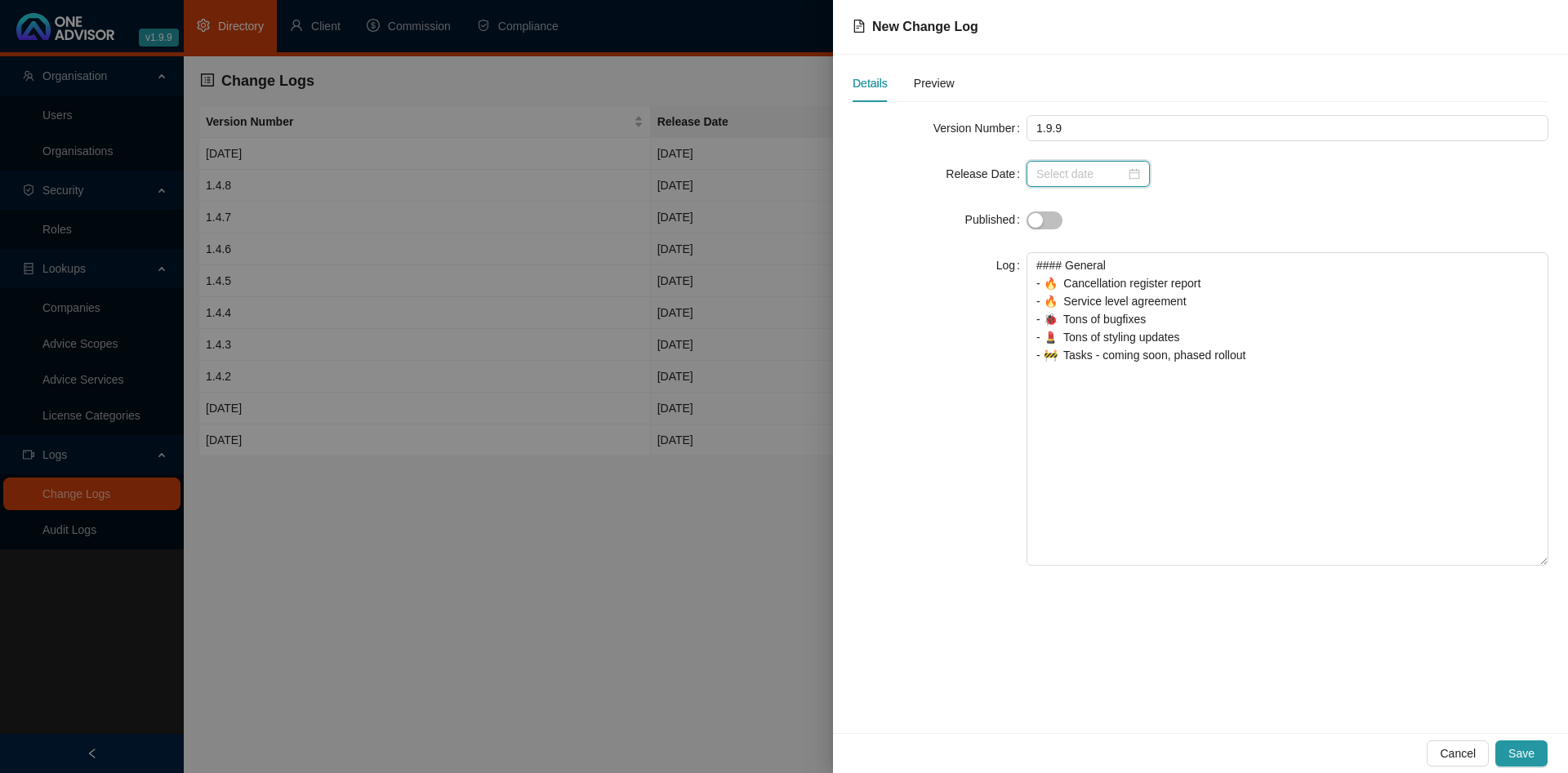
click at [1079, 172] on input at bounding box center [1081, 174] width 89 height 17
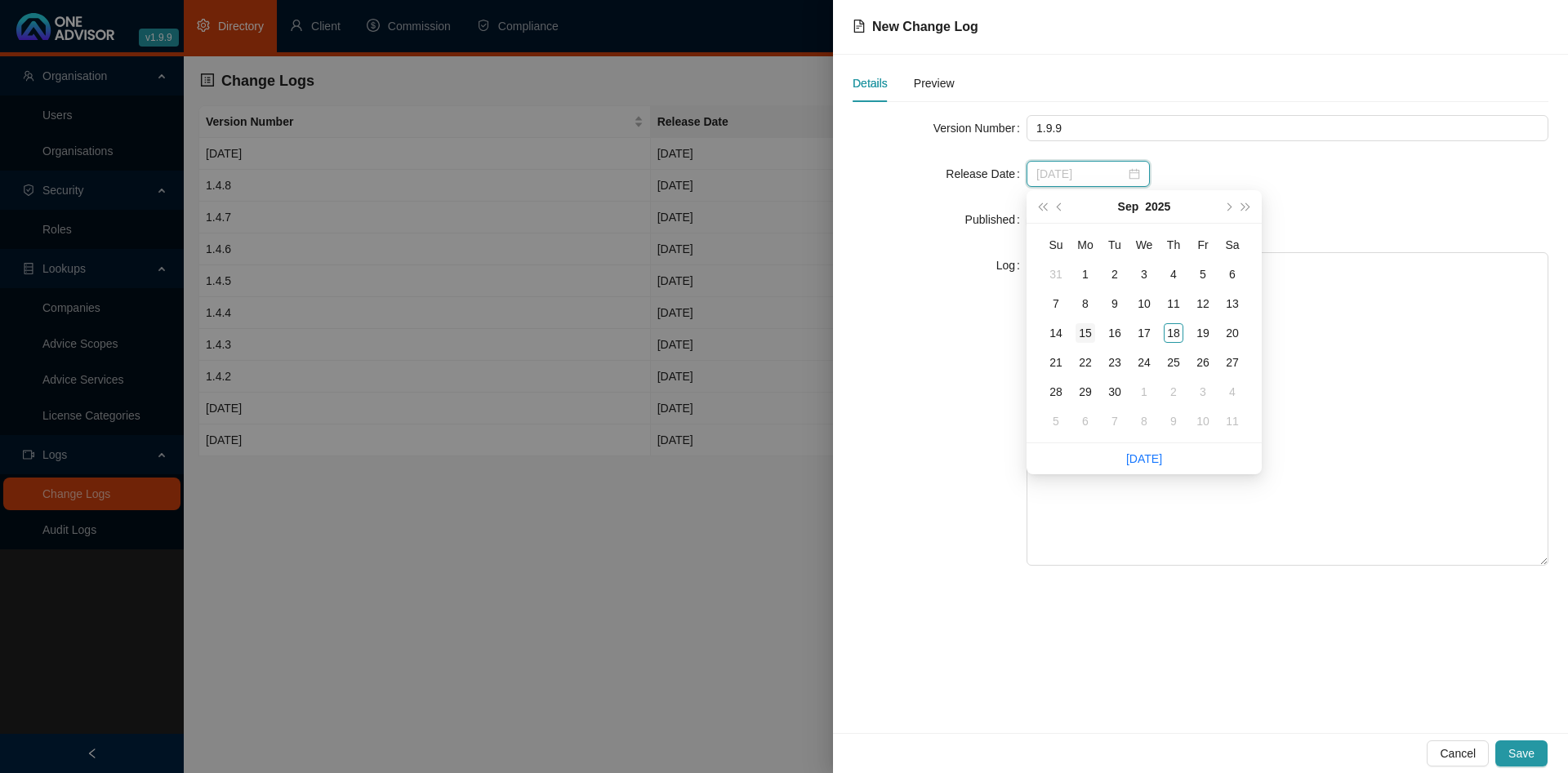
type input "2025-09-15"
click at [1085, 330] on div "15" at bounding box center [1085, 333] width 19 height 19
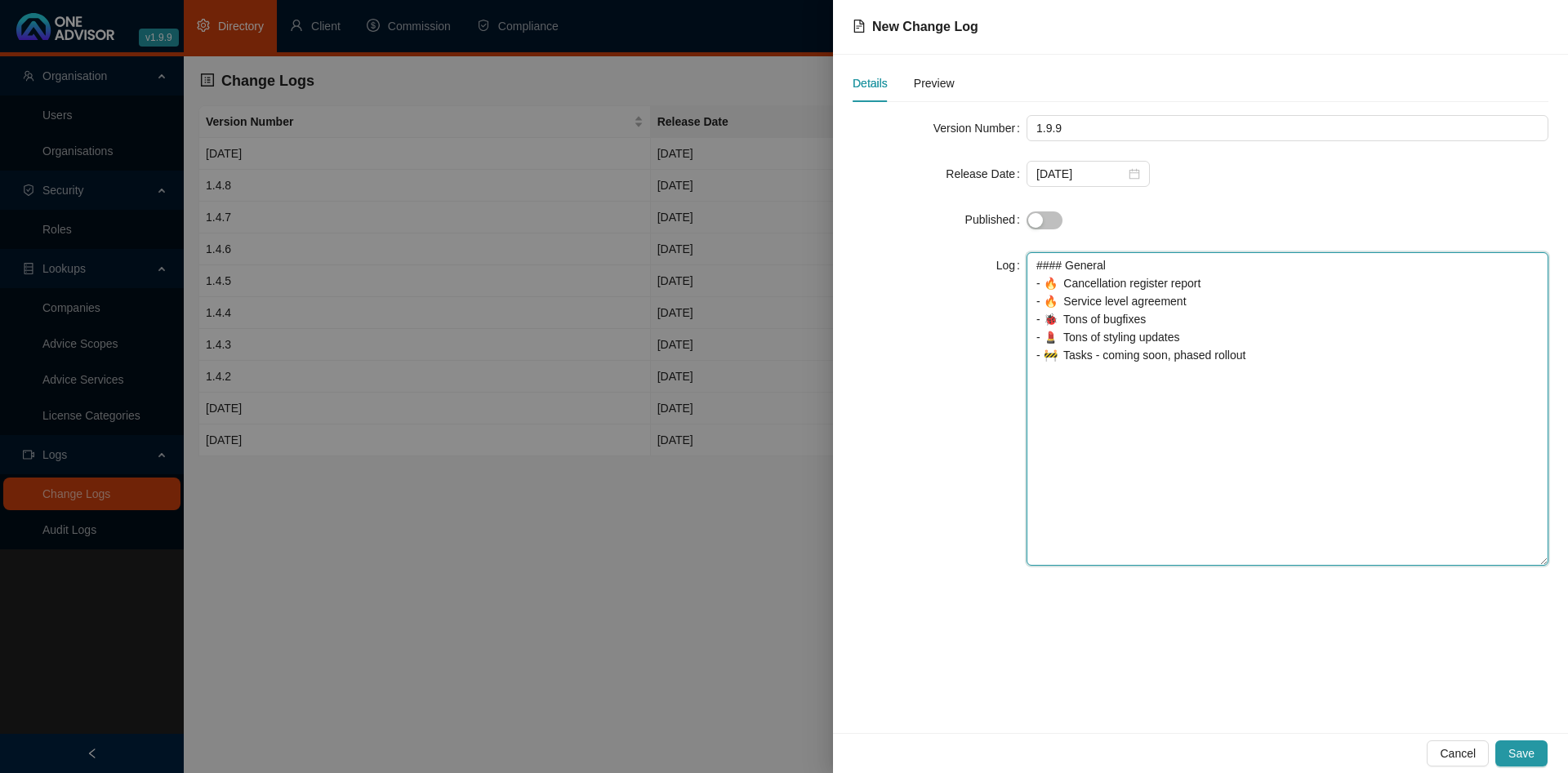
click at [1288, 378] on textarea "#### General - 🔥 Cancellation register report - 🔥 Service level agreement - 🐞 T…" at bounding box center [1287, 409] width 522 height 314
click at [1212, 312] on textarea "#### General - 🔥 Cancellation register report - 🔥 Service level agreement - 🐞 T…" at bounding box center [1287, 409] width 522 height 314
drag, startPoint x: 1153, startPoint y: 344, endPoint x: 837, endPoint y: 303, distance: 318.6
click at [1027, 303] on textarea "#### General - 🔥 Cancellation register report - 🔥 Service level agreement - 🐞 T…" at bounding box center [1287, 409] width 522 height 314
click at [1338, 385] on textarea "#### General - 🔥 Cancellation register report - 🔥 Service level agreement - 🐞 T…" at bounding box center [1287, 409] width 522 height 314
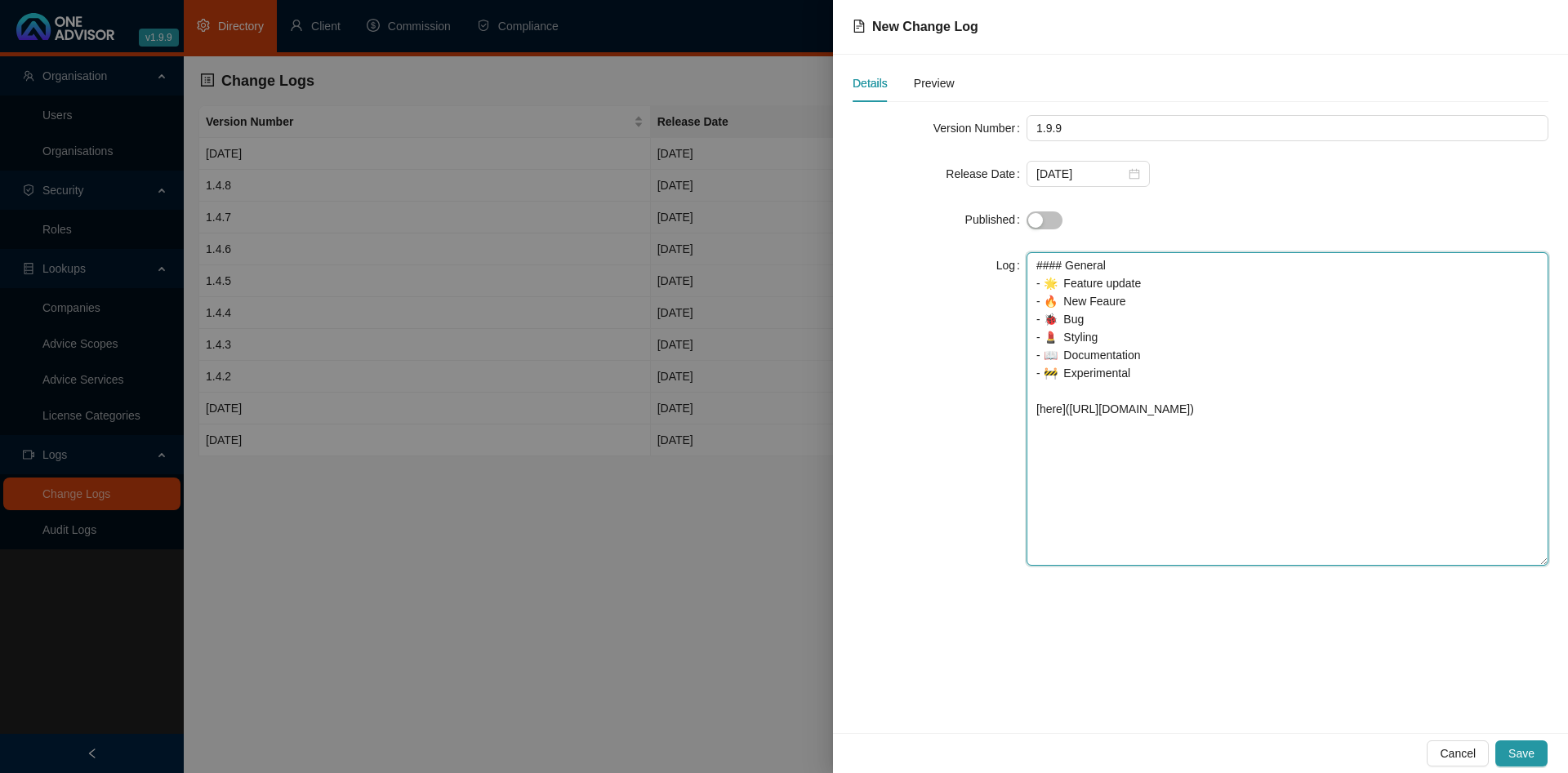
click at [1165, 391] on textarea "#### General - 🌟 Feature update - 🔥 New Feaure - 🐞 Bug - 💄 Styling - 📖 Document…" at bounding box center [1287, 409] width 522 height 314
paste textarea "- 🔥 Cancellation register report - 🔥 Service level agreement - 🐞 Tons of bugfix…"
click at [1158, 463] on textarea "#### General - 🌟 Feature update - 🔥 New Feaure - 🐞 Bug - 💄 Styling - 📖 Document…" at bounding box center [1287, 409] width 522 height 314
drag, startPoint x: 1205, startPoint y: 447, endPoint x: 1029, endPoint y: 451, distance: 176.0
click at [1029, 451] on textarea "#### General - 🌟 Feature update - 🔥 New Feaure - 🐞 Bug - 💄 Styling - 📖 Document…" at bounding box center [1287, 409] width 522 height 314
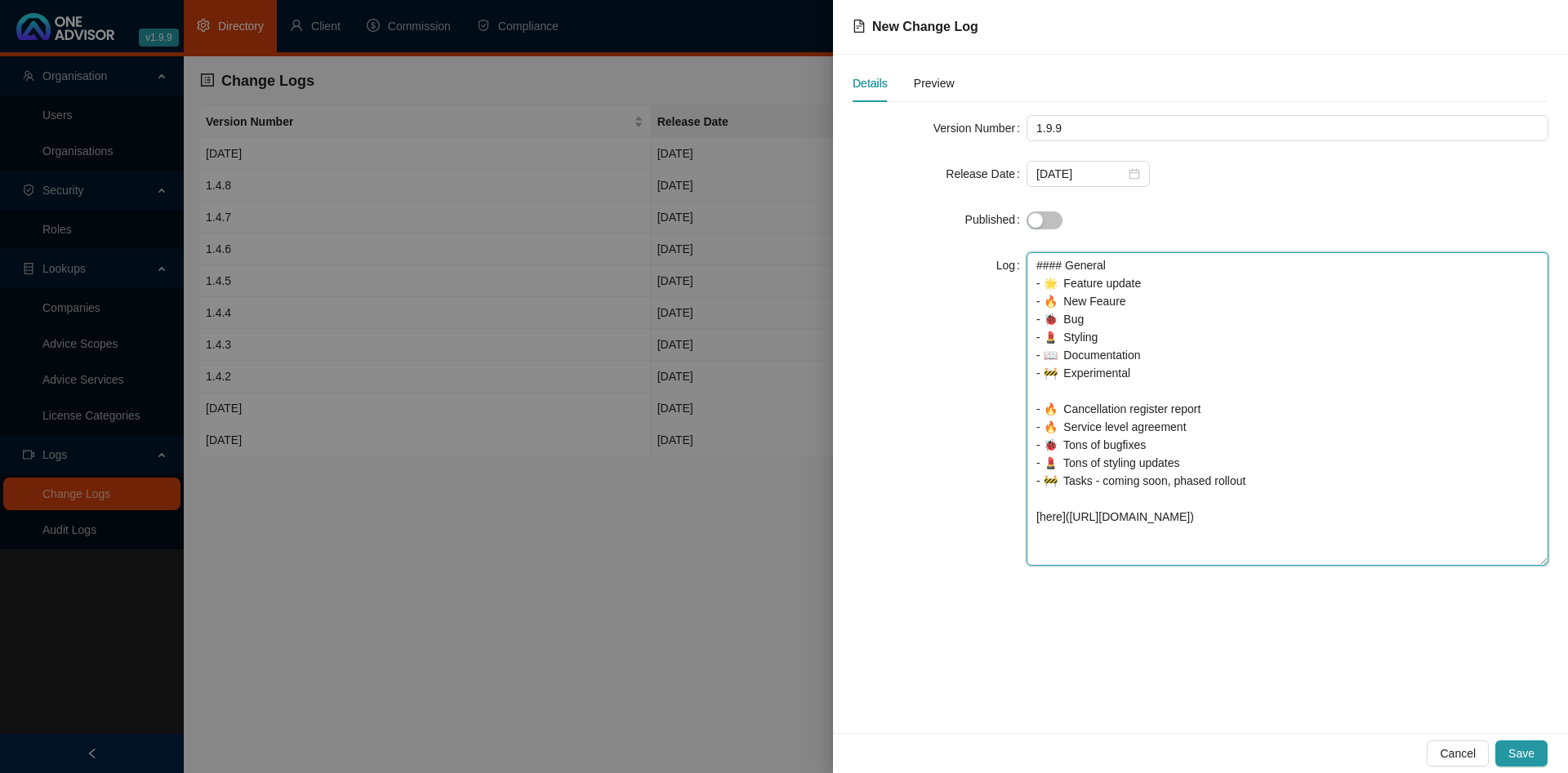
click at [1211, 443] on textarea "#### General - 🌟 Feature update - 🔥 New Feaure - 🐞 Bug - 💄 Styling - 📖 Document…" at bounding box center [1287, 409] width 522 height 314
paste textarea "- 🔥 Service level agreement"
drag, startPoint x: 1210, startPoint y: 462, endPoint x: 1067, endPoint y: 466, distance: 143.1
click at [1067, 466] on textarea "#### General - 🌟 Feature update - 🔥 New Feaure - 🐞 Bug - 💄 Styling - 📖 Document…" at bounding box center [1287, 409] width 522 height 314
click at [1194, 467] on textarea "#### General - 🌟 Feature update - 🔥 New Feaure - 🐞 Bug - 💄 Styling - 📖 Document…" at bounding box center [1287, 409] width 522 height 314
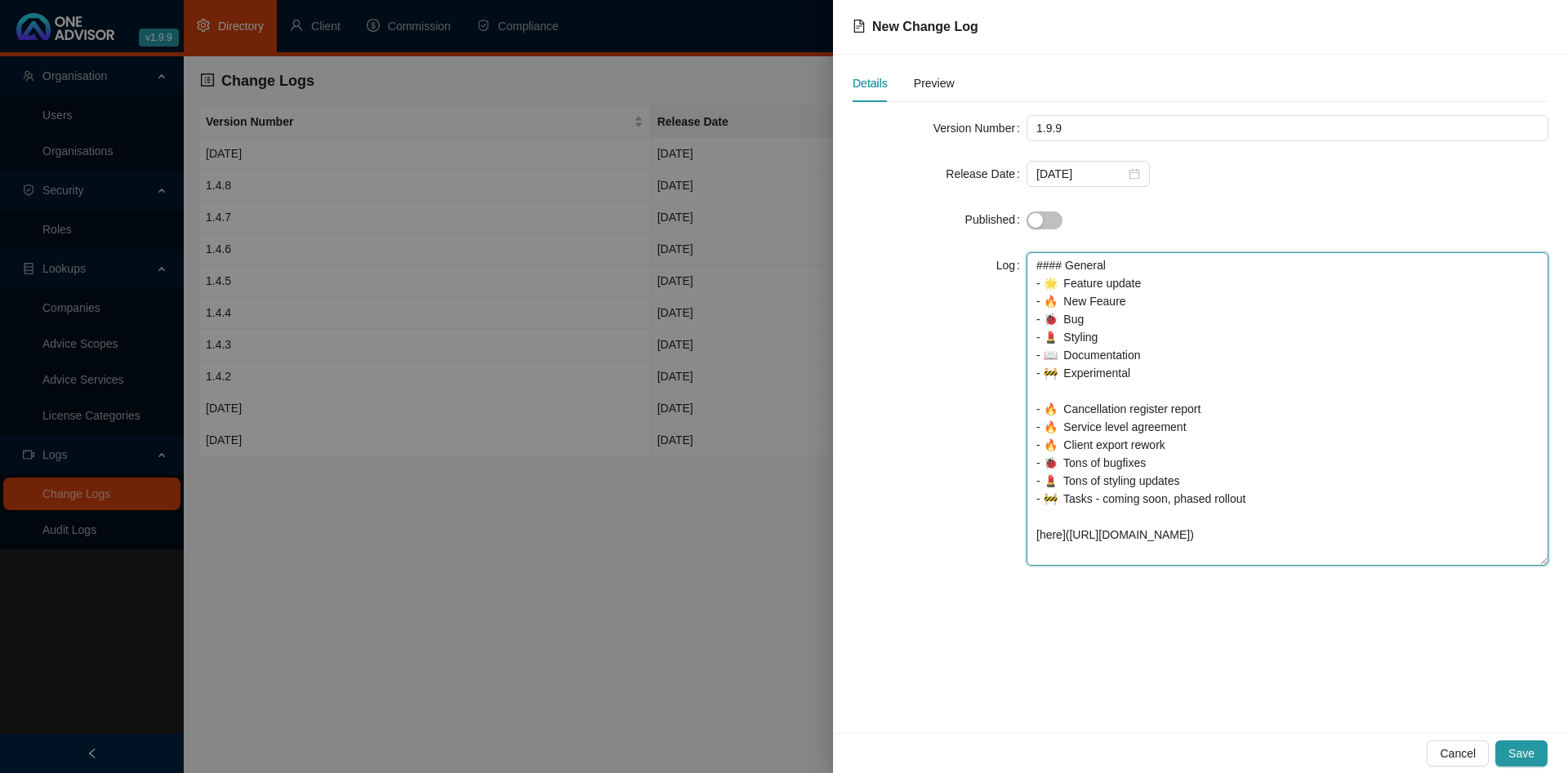
click at [1192, 496] on textarea "#### General - 🌟 Feature update - 🔥 New Feaure - 🐞 Bug - 💄 Styling - 📖 Document…" at bounding box center [1287, 409] width 522 height 314
drag, startPoint x: 1192, startPoint y: 496, endPoint x: 1032, endPoint y: 511, distance: 160.7
click at [1032, 511] on textarea "#### General - 🌟 Feature update - 🔥 New Feaure - 🐞 Bug - 💄 Styling - 📖 Document…" at bounding box center [1287, 409] width 522 height 314
drag, startPoint x: 1178, startPoint y: 465, endPoint x: 996, endPoint y: 467, distance: 182.0
click at [1027, 467] on textarea "#### General - 🌟 Feature update - 🔥 New Feaure - 🐞 Bug - 💄 Styling - 📖 Document…" at bounding box center [1287, 409] width 522 height 314
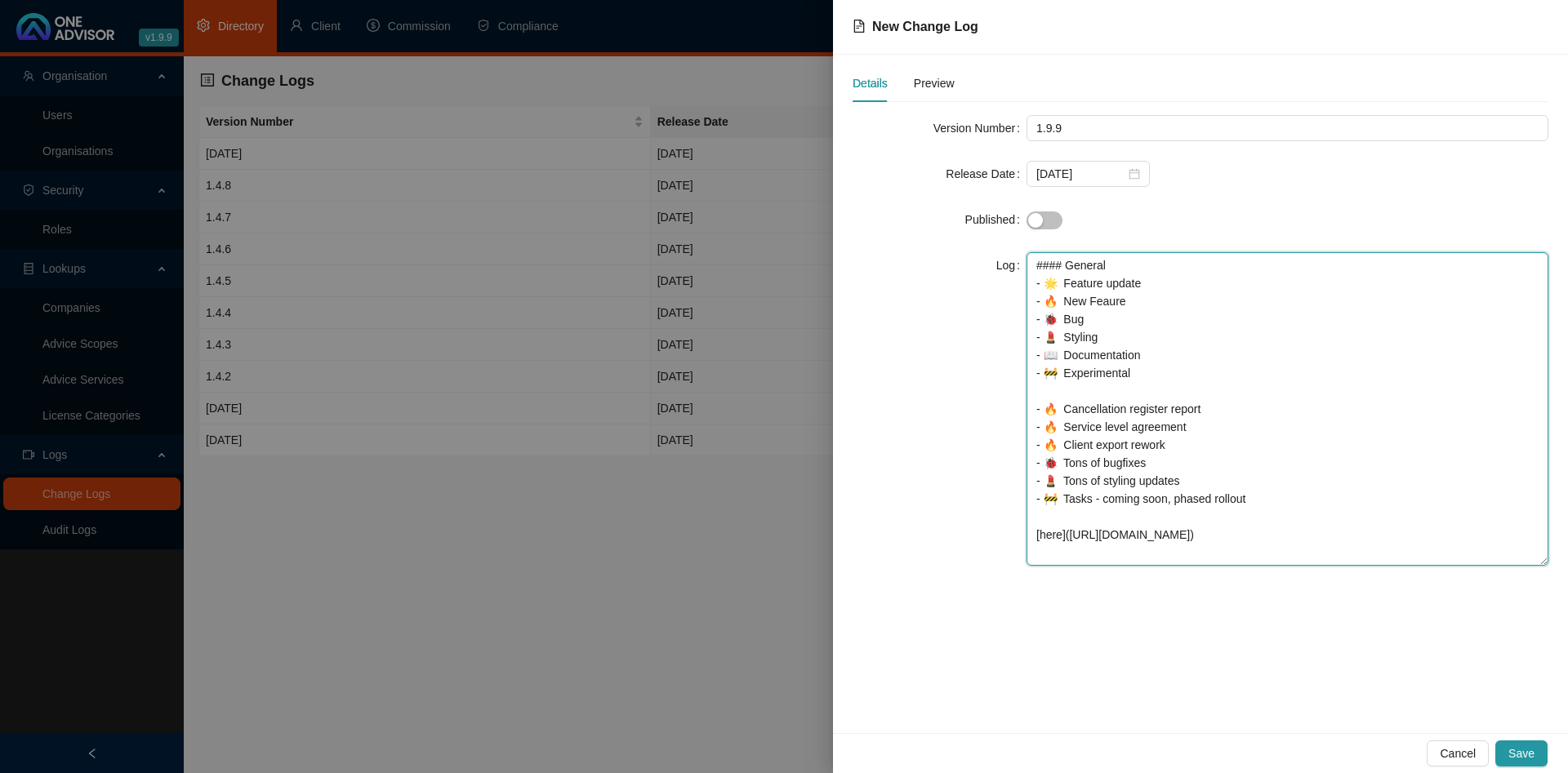
click at [1196, 463] on textarea "#### General - 🌟 Feature update - 🔥 New Feaure - 🐞 Bug - 💄 Styling - 📖 Document…" at bounding box center [1287, 409] width 522 height 314
click at [1171, 520] on textarea "#### General - 🌟 Feature update - 🔥 New Feaure - 🐞 Bug - 💄 Styling - 📖 Document…" at bounding box center [1287, 409] width 522 height 314
drag, startPoint x: 1261, startPoint y: 519, endPoint x: 1021, endPoint y: 518, distance: 240.0
click at [1027, 518] on textarea "#### General - 🌟 Feature update - 🔥 New Feaure - 🐞 Bug - 💄 Styling - 📖 Document…" at bounding box center [1287, 409] width 522 height 314
click at [1273, 520] on textarea "#### General - 🌟 Feature update - 🔥 New Feaure - 🐞 Bug - 💄 Styling - 📖 Document…" at bounding box center [1287, 409] width 522 height 314
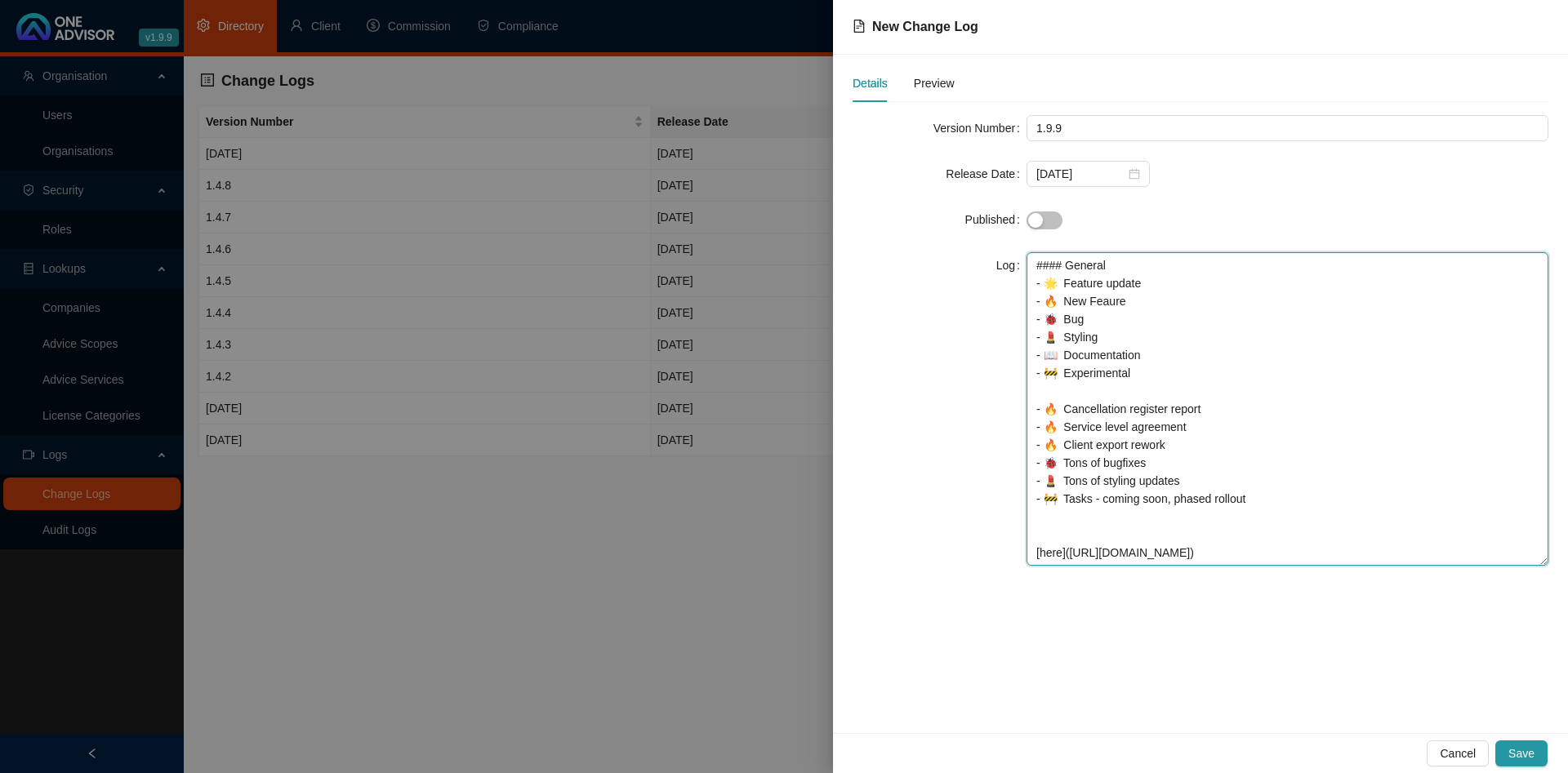
paste textarea "- 🚧 Tasks - coming soon, phased rollout"
click at [1073, 541] on textarea "#### General - 🌟 Feature update - 🔥 New Feaure - 🐞 Bug - 💄 Styling - 📖 Document…" at bounding box center [1287, 409] width 522 height 314
click at [1074, 536] on textarea "#### General - 🌟 Feature update - 🔥 New Feaure - 🐞 Bug - 💄 Styling - 📖 Document…" at bounding box center [1287, 409] width 522 height 314
drag, startPoint x: 1314, startPoint y: 538, endPoint x: 1003, endPoint y: 417, distance: 333.7
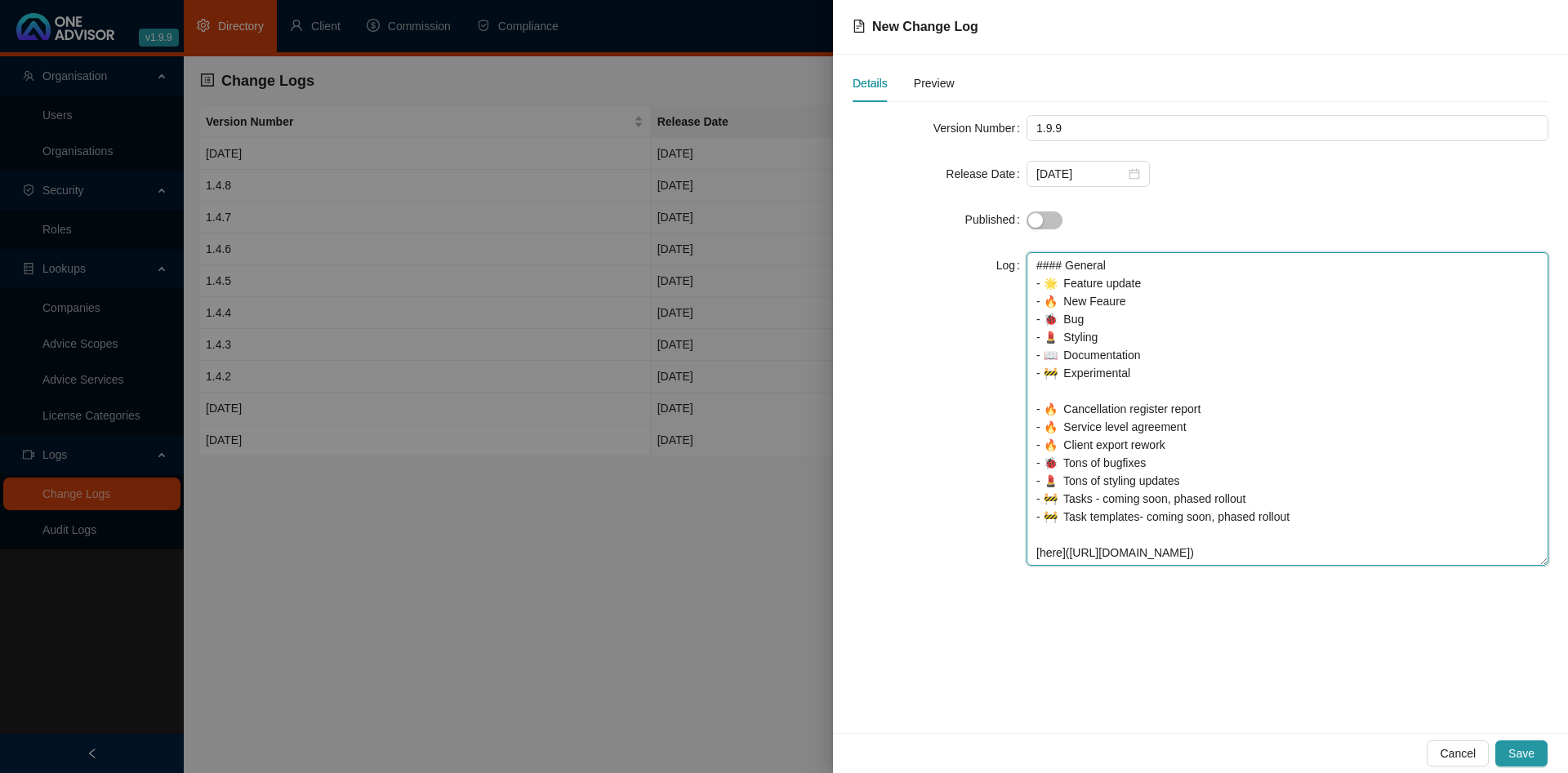
click at [1027, 417] on textarea "#### General - 🌟 Feature update - 🔥 New Feaure - 🐞 Bug - 💄 Styling - 📖 Document…" at bounding box center [1287, 409] width 522 height 314
drag, startPoint x: 1177, startPoint y: 391, endPoint x: 942, endPoint y: 262, distance: 268.1
click at [1027, 262] on textarea "#### General - 🌟 Feature update - 🔥 New Feaure - 🐞 Bug - 💄 Styling - 📖 Document…" at bounding box center [1287, 409] width 522 height 314
click at [1150, 405] on textarea "#### General - 🌟 Feature update - 🔥 New Feaure - 🐞 Bug - 💄 Styling - 📖 Document…" at bounding box center [1287, 409] width 522 height 314
drag, startPoint x: 1158, startPoint y: 395, endPoint x: 976, endPoint y: 295, distance: 207.7
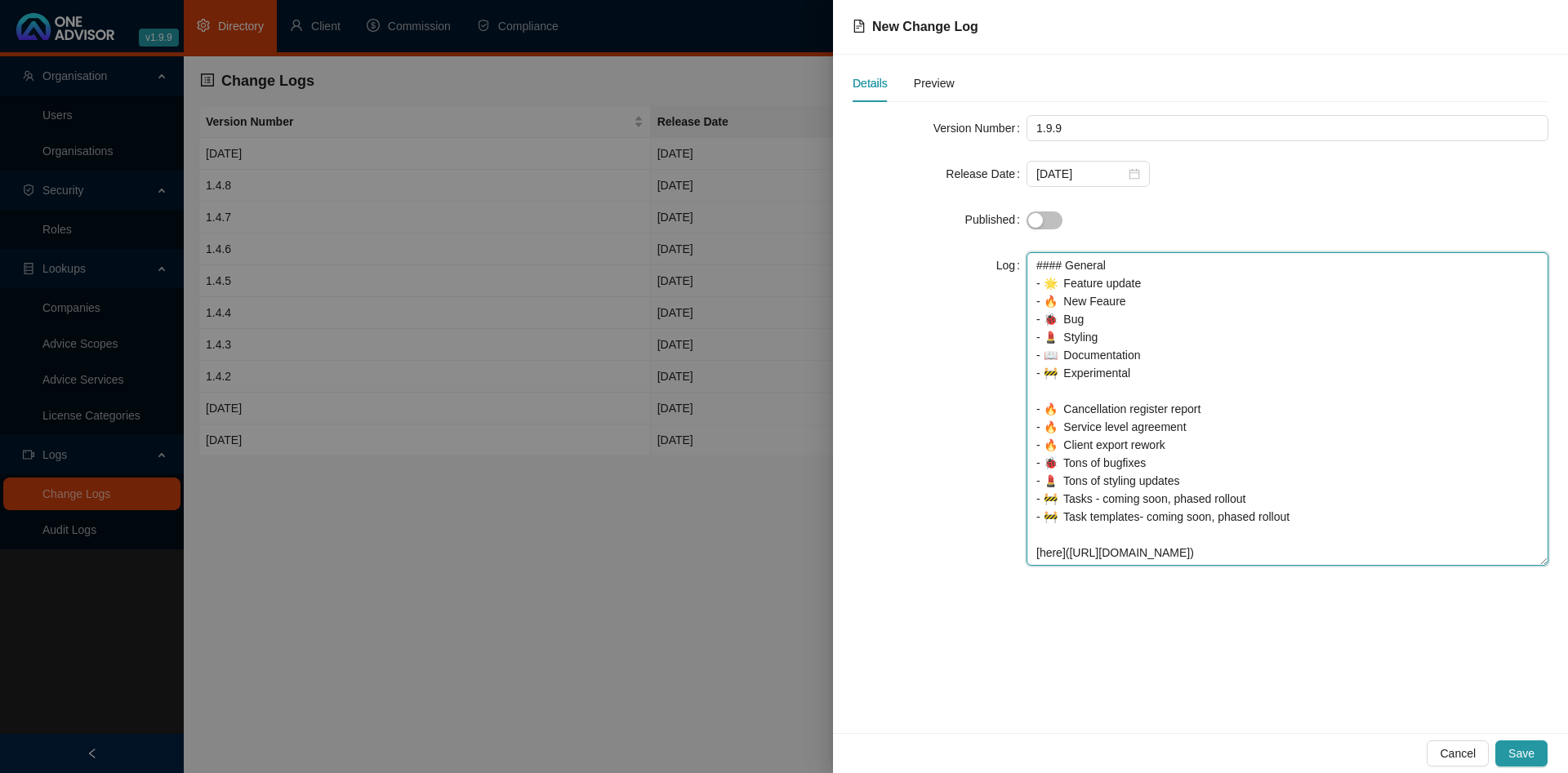
click at [1027, 295] on textarea "#### General - 🌟 Feature update - 🔥 New Feaure - 🐞 Bug - 💄 Styling - 📖 Document…" at bounding box center [1287, 409] width 522 height 314
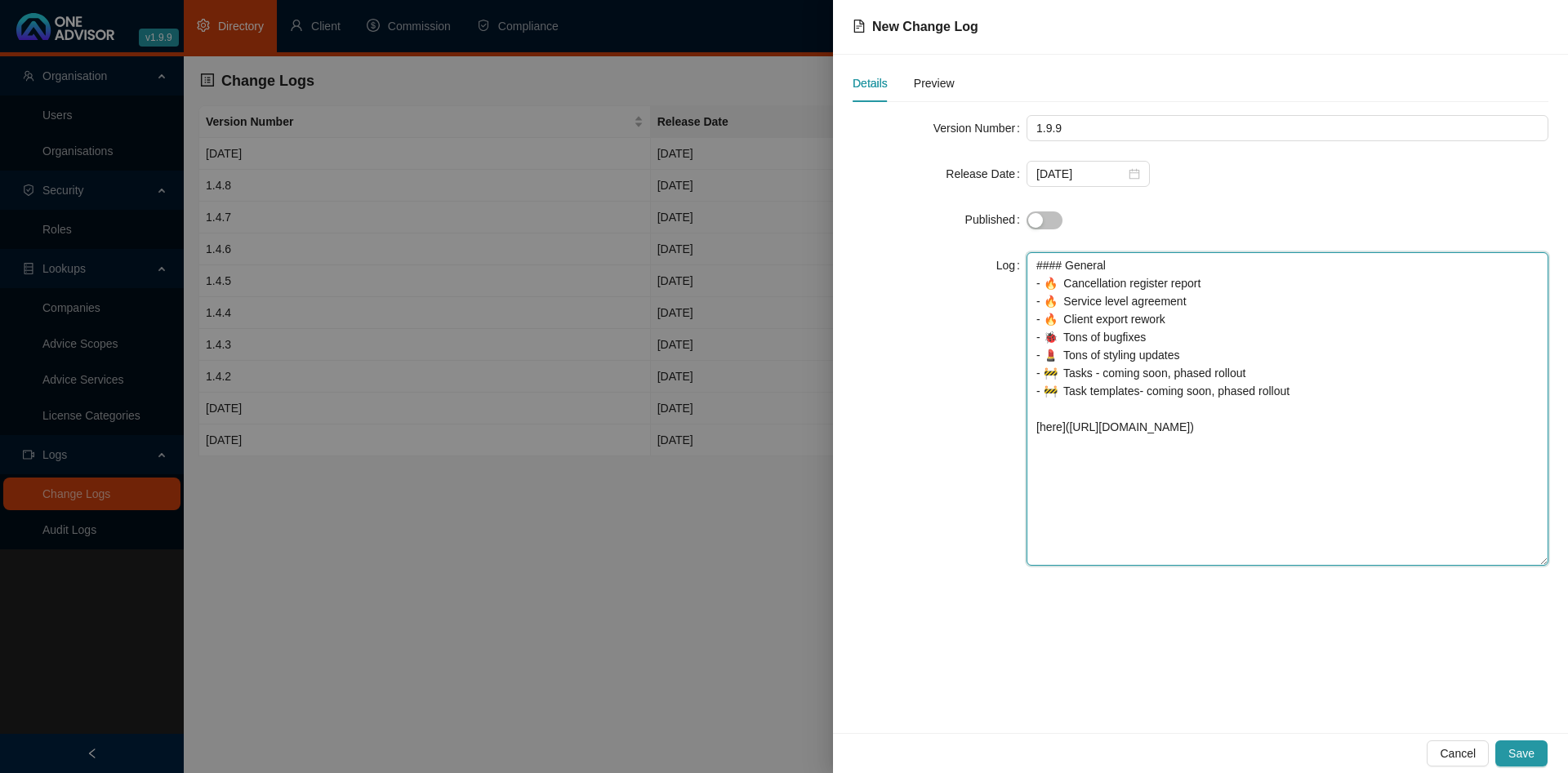
drag, startPoint x: 1355, startPoint y: 412, endPoint x: 1117, endPoint y: 343, distance: 247.8
click at [1117, 343] on textarea "#### General - 🔥 Cancellation register report - 🔥 Service level agreement - 🔥 C…" at bounding box center [1287, 409] width 522 height 314
drag, startPoint x: 1279, startPoint y: 485, endPoint x: 839, endPoint y: 194, distance: 527.5
click at [1027, 252] on textarea "#### General - 🔥 Cancellation register report - 🔥 Service level agreement - 🔥 C…" at bounding box center [1287, 409] width 522 height 314
type textarea "#### General - 🔥 Cancellation register report - 🔥 Service level agreement - 🔥 C…"
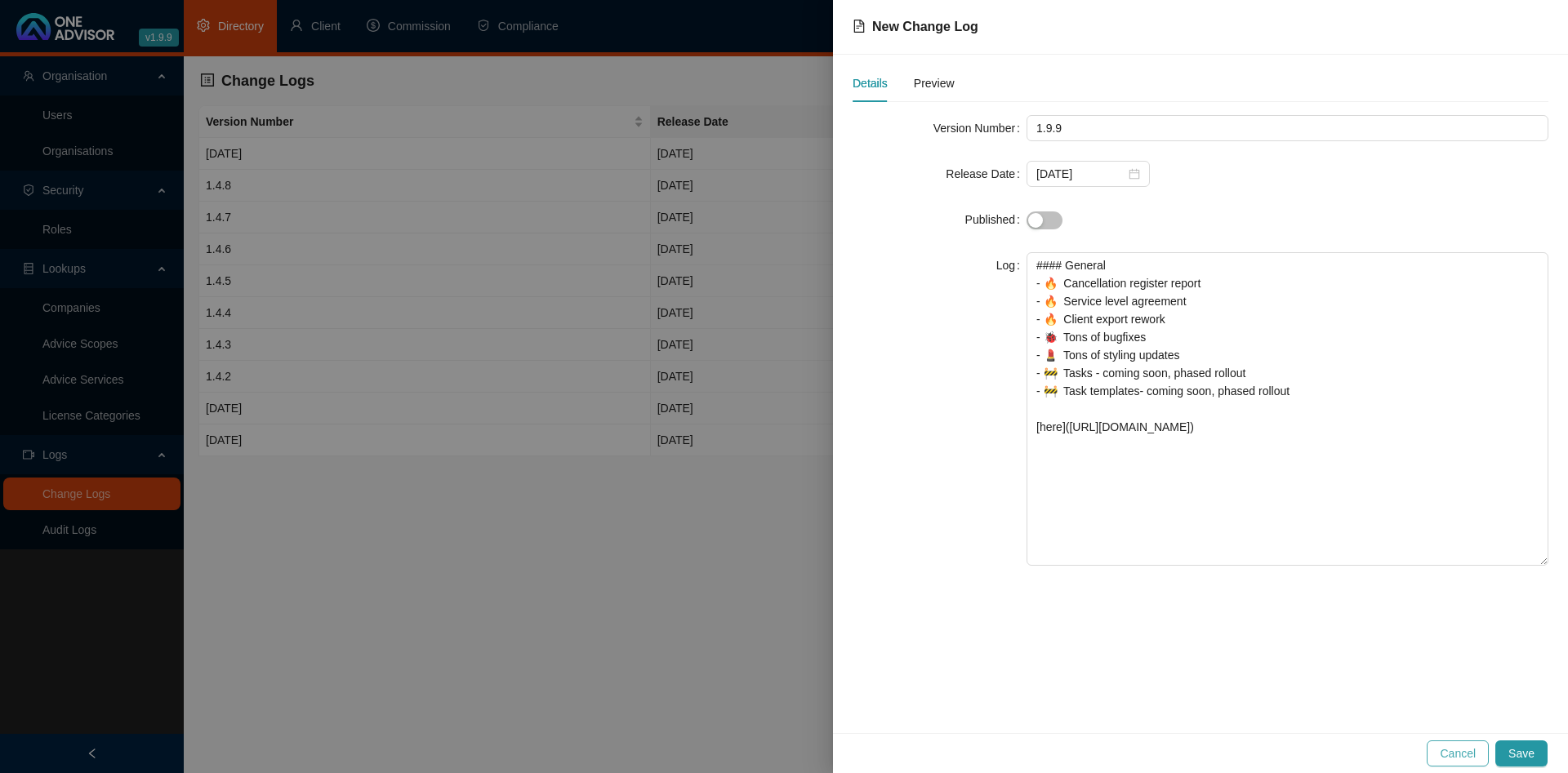
click at [1456, 745] on span "Cancel" at bounding box center [1457, 754] width 36 height 17
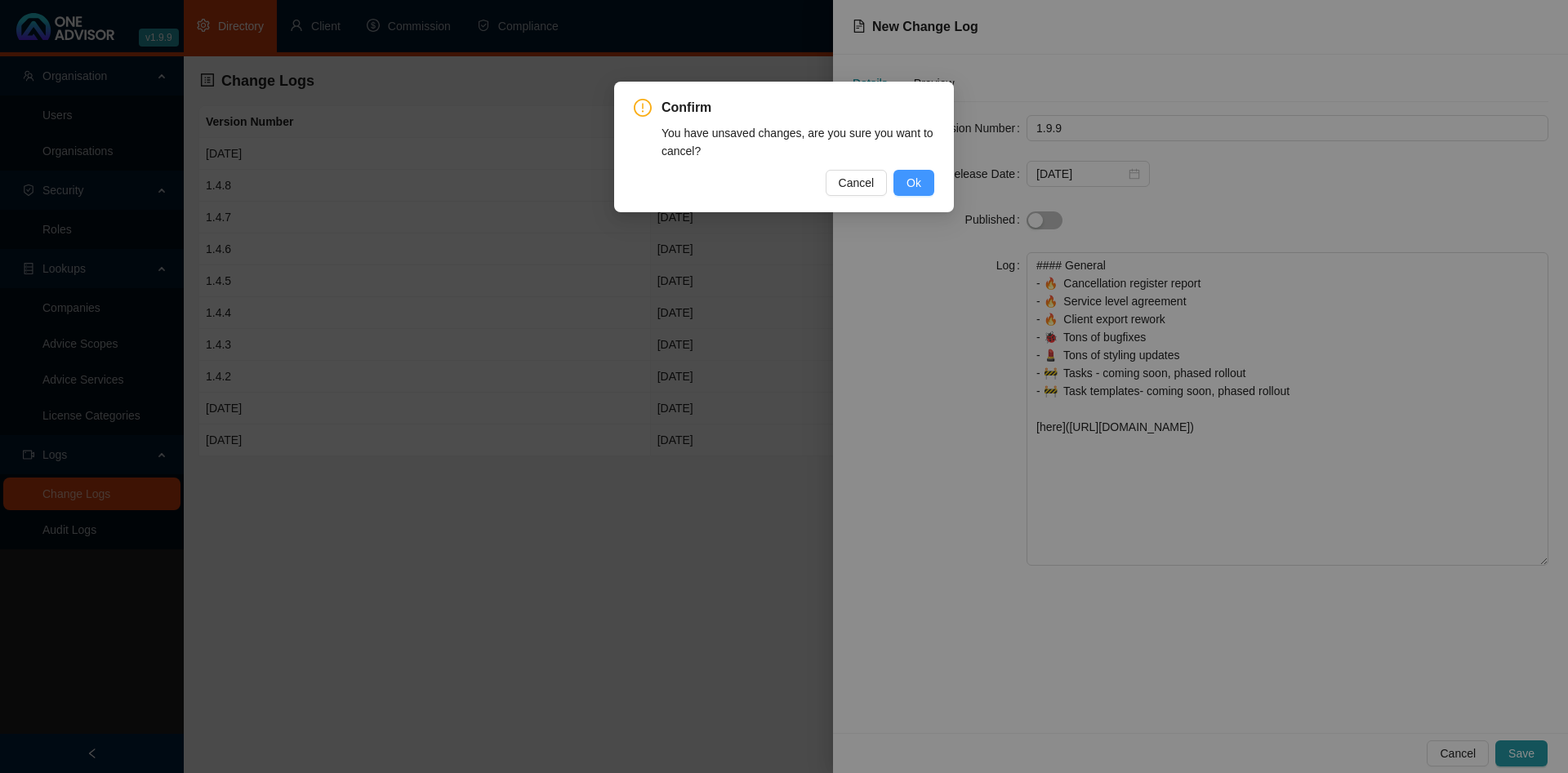
click at [909, 185] on span "Ok" at bounding box center [913, 183] width 15 height 17
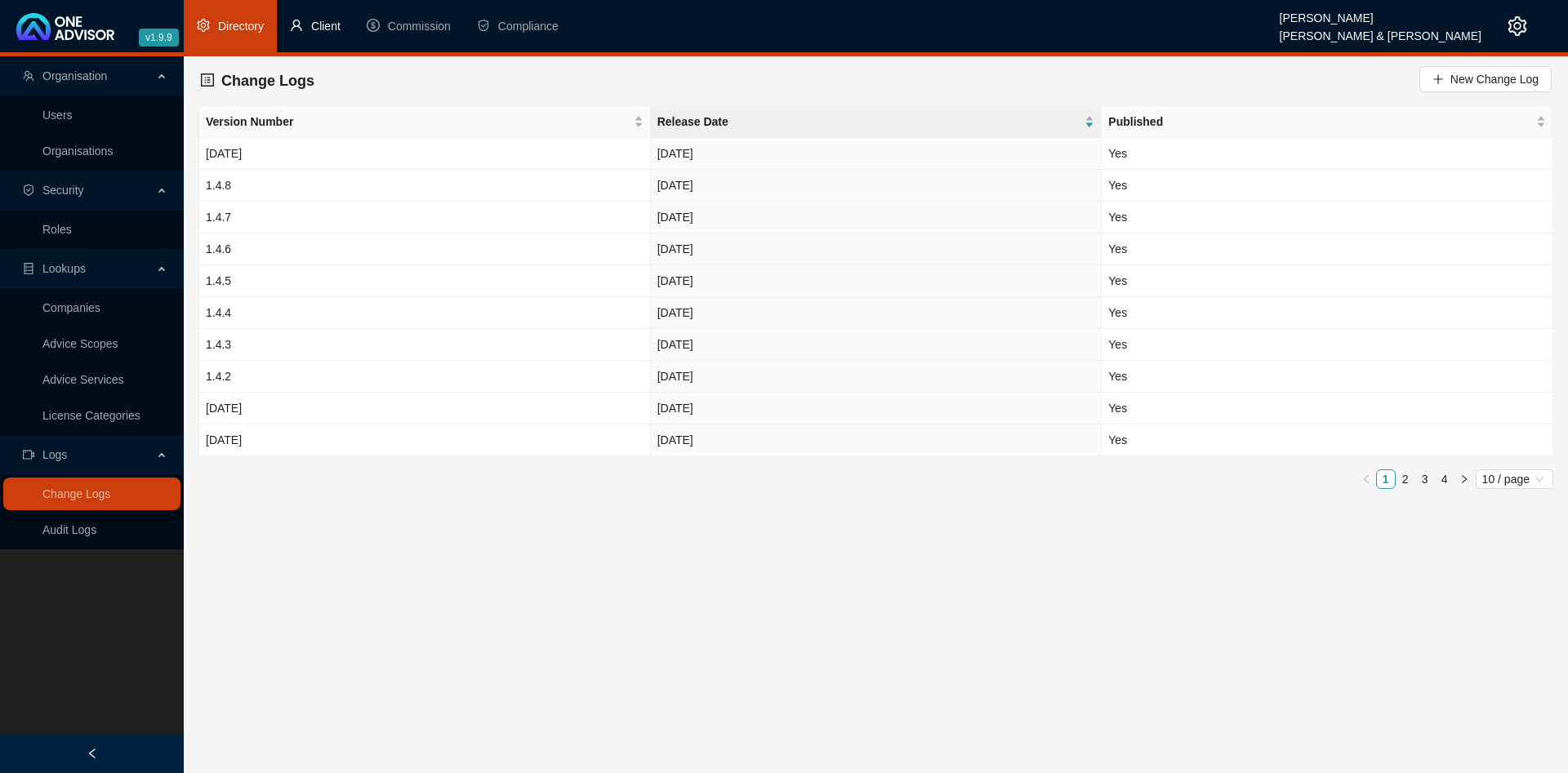
click at [308, 28] on li "Client" at bounding box center [315, 26] width 77 height 52
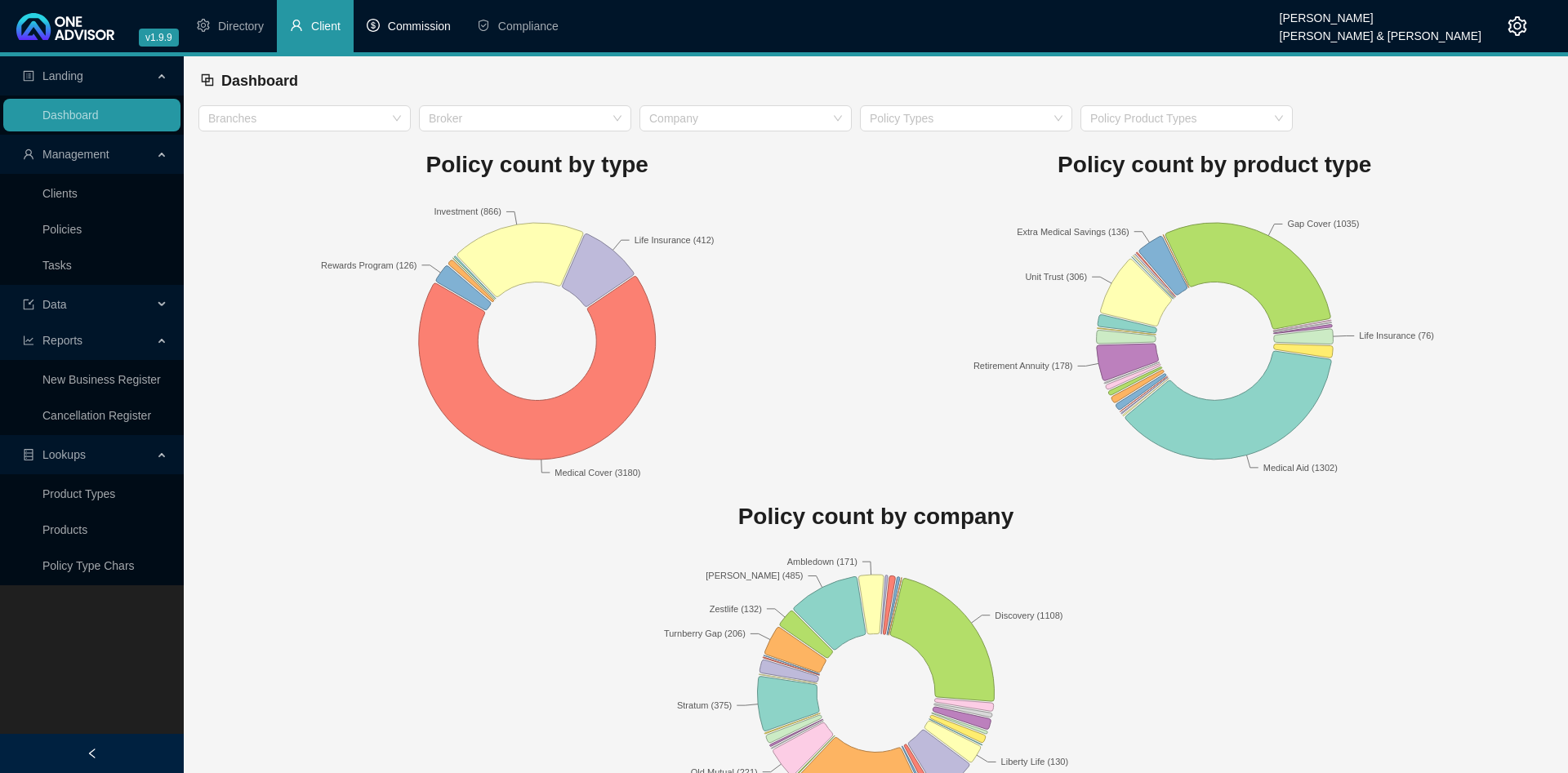
click at [421, 14] on li "Commission" at bounding box center [408, 26] width 110 height 52
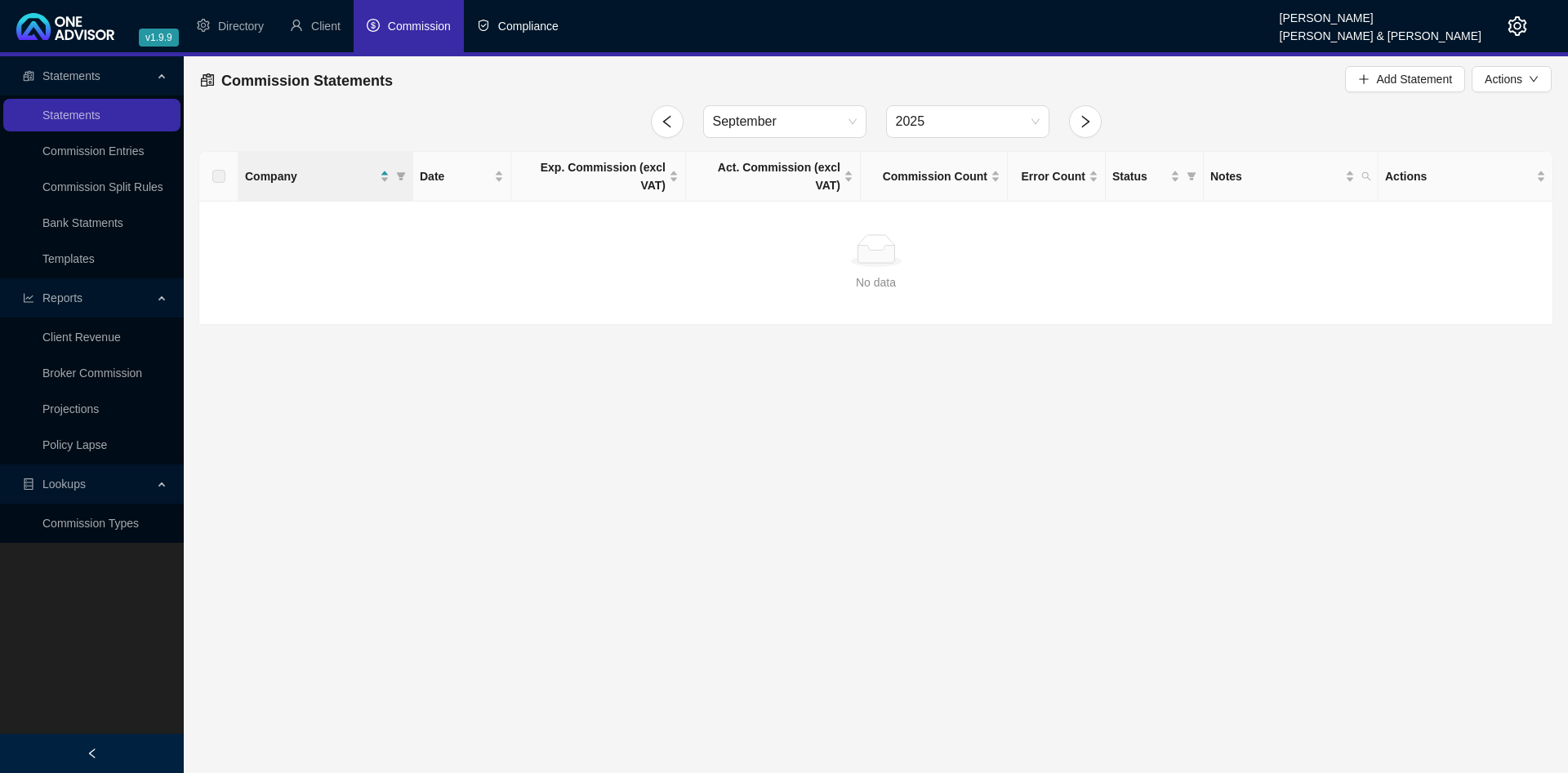
click at [540, 41] on li "Compliance" at bounding box center [517, 26] width 108 height 52
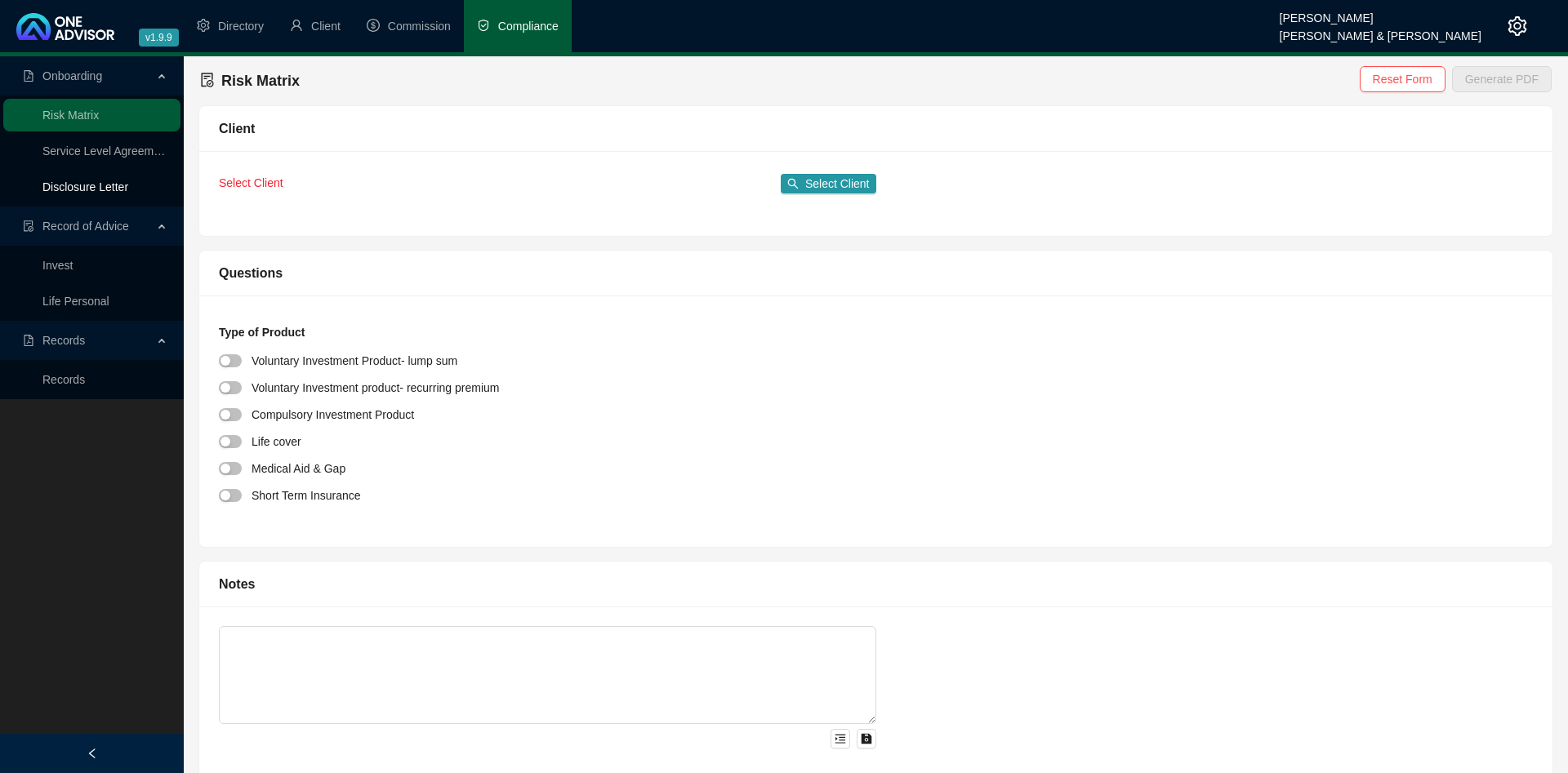
click at [109, 189] on link "Disclosure Letter" at bounding box center [85, 186] width 85 height 13
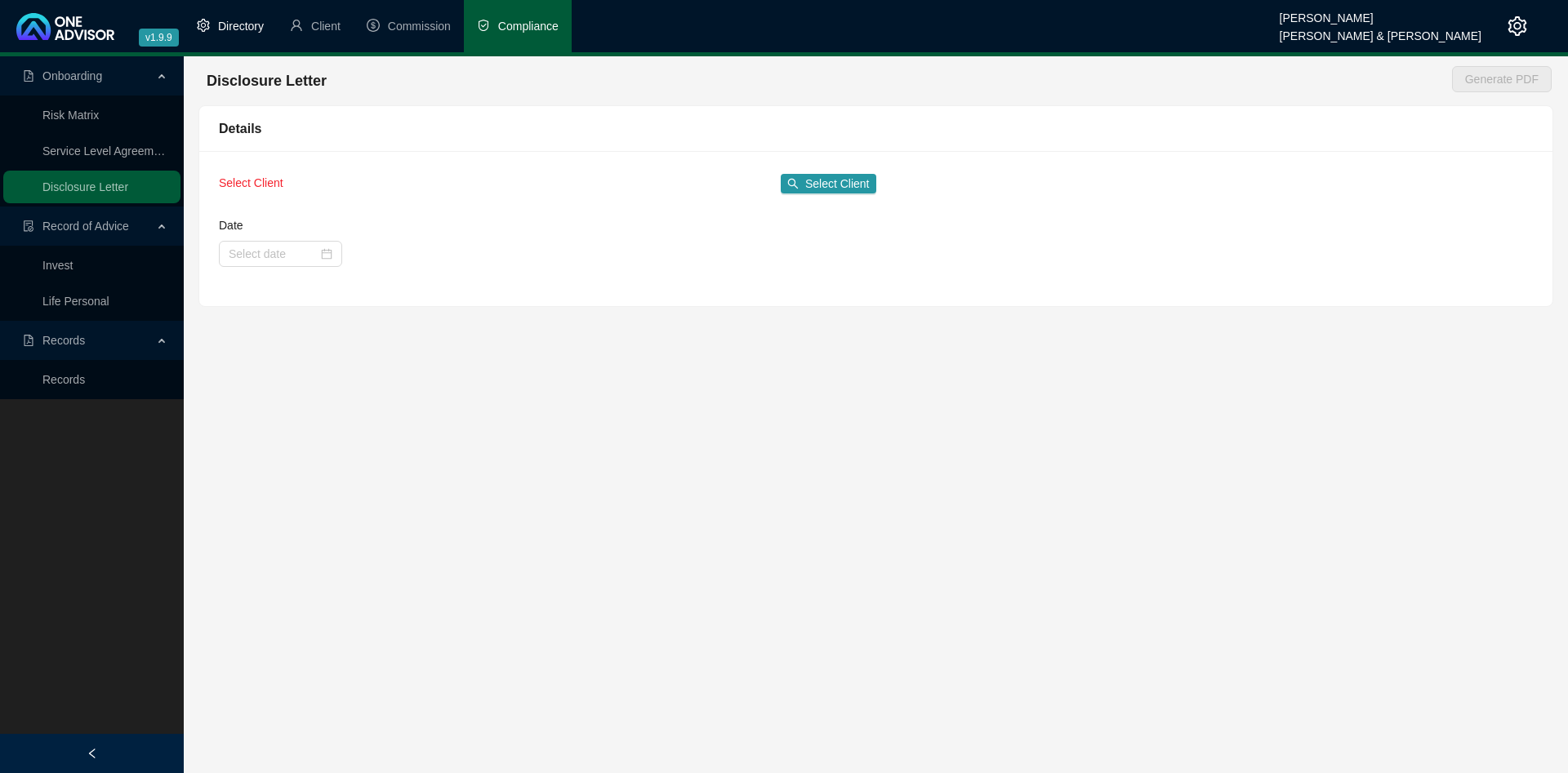
click at [238, 31] on span "Directory" at bounding box center [240, 25] width 46 height 13
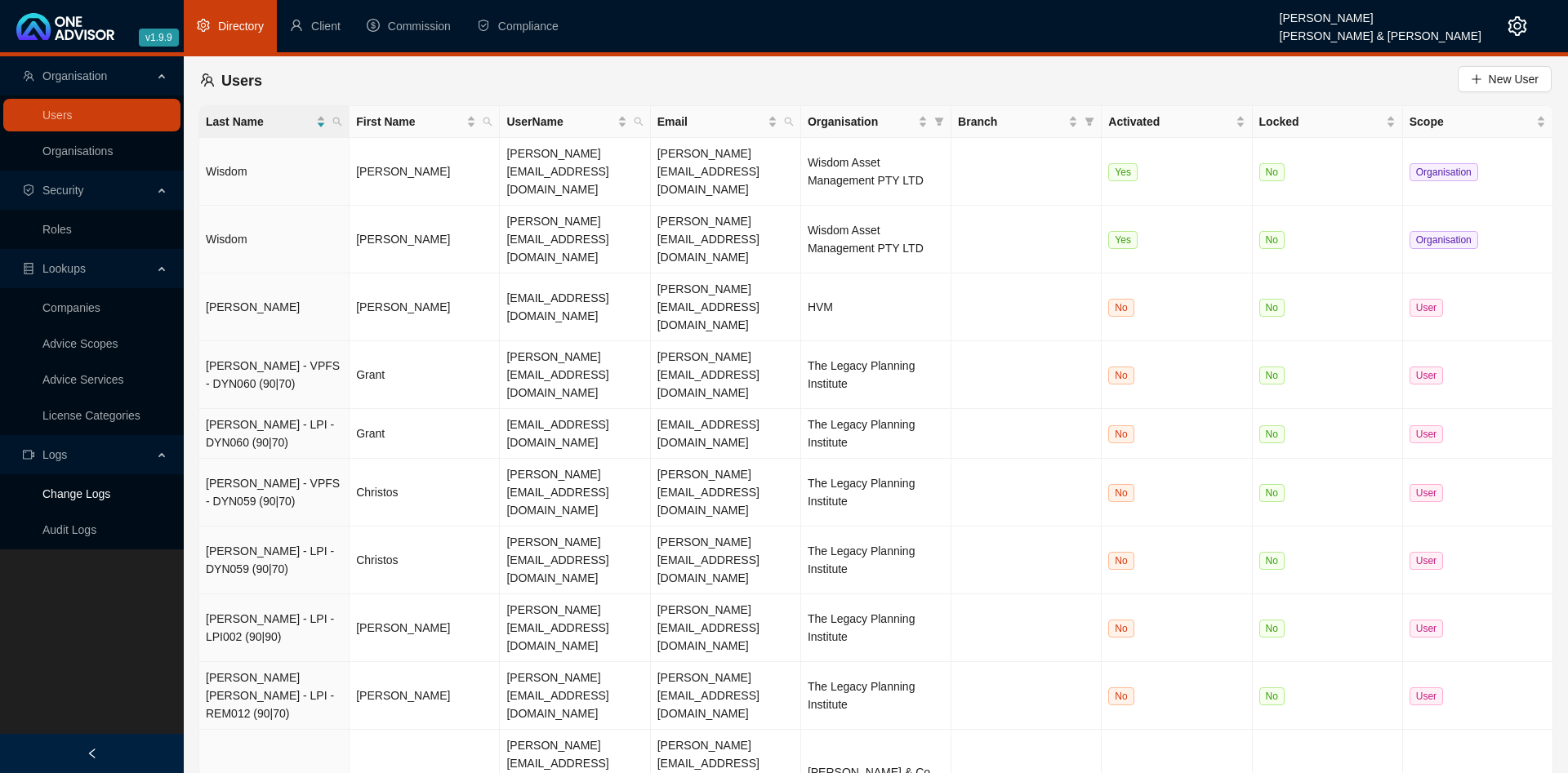
click at [90, 491] on link "Change Logs" at bounding box center [77, 493] width 68 height 13
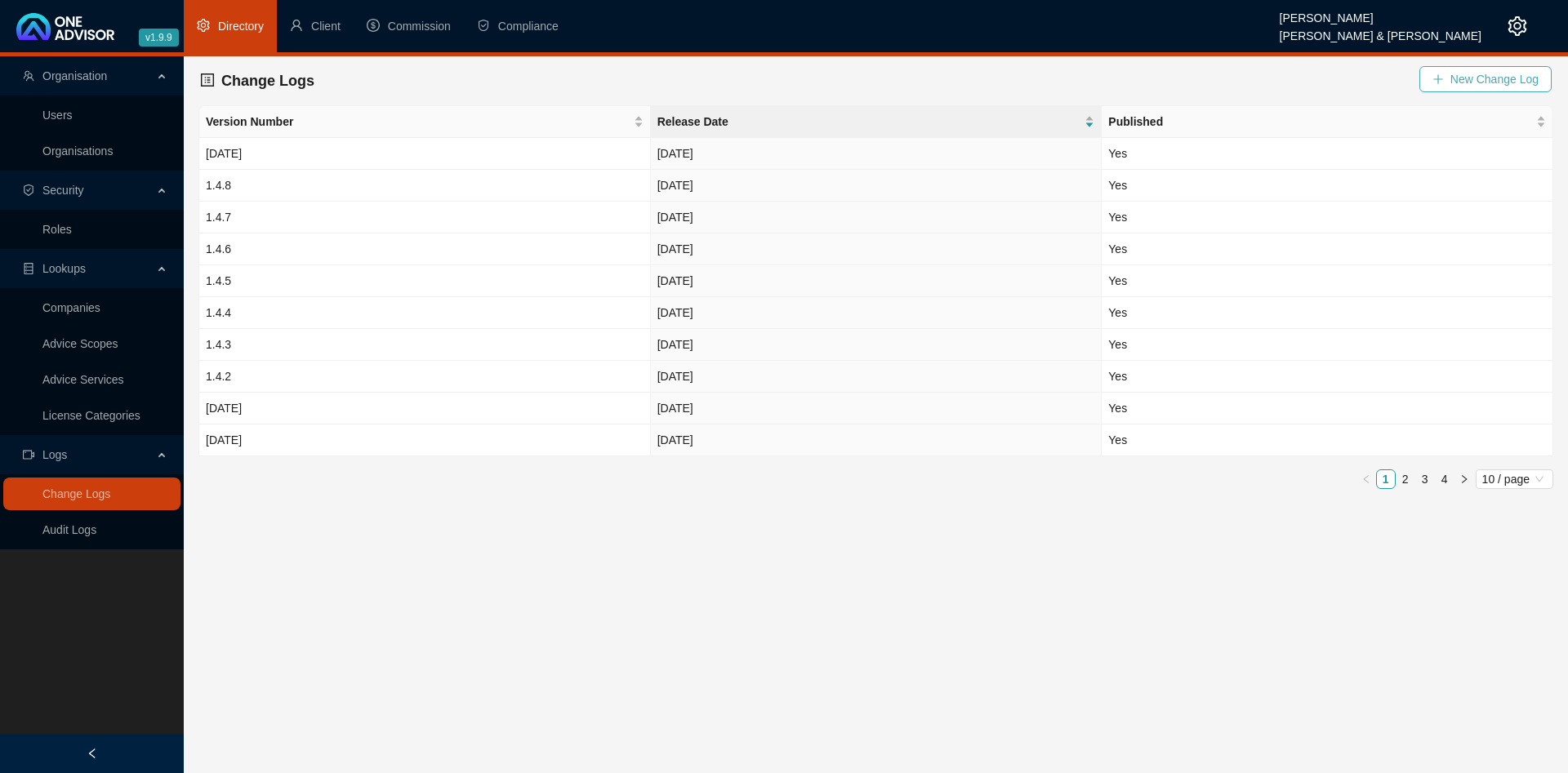
click at [1477, 69] on button "New Change Log" at bounding box center [1485, 79] width 132 height 26
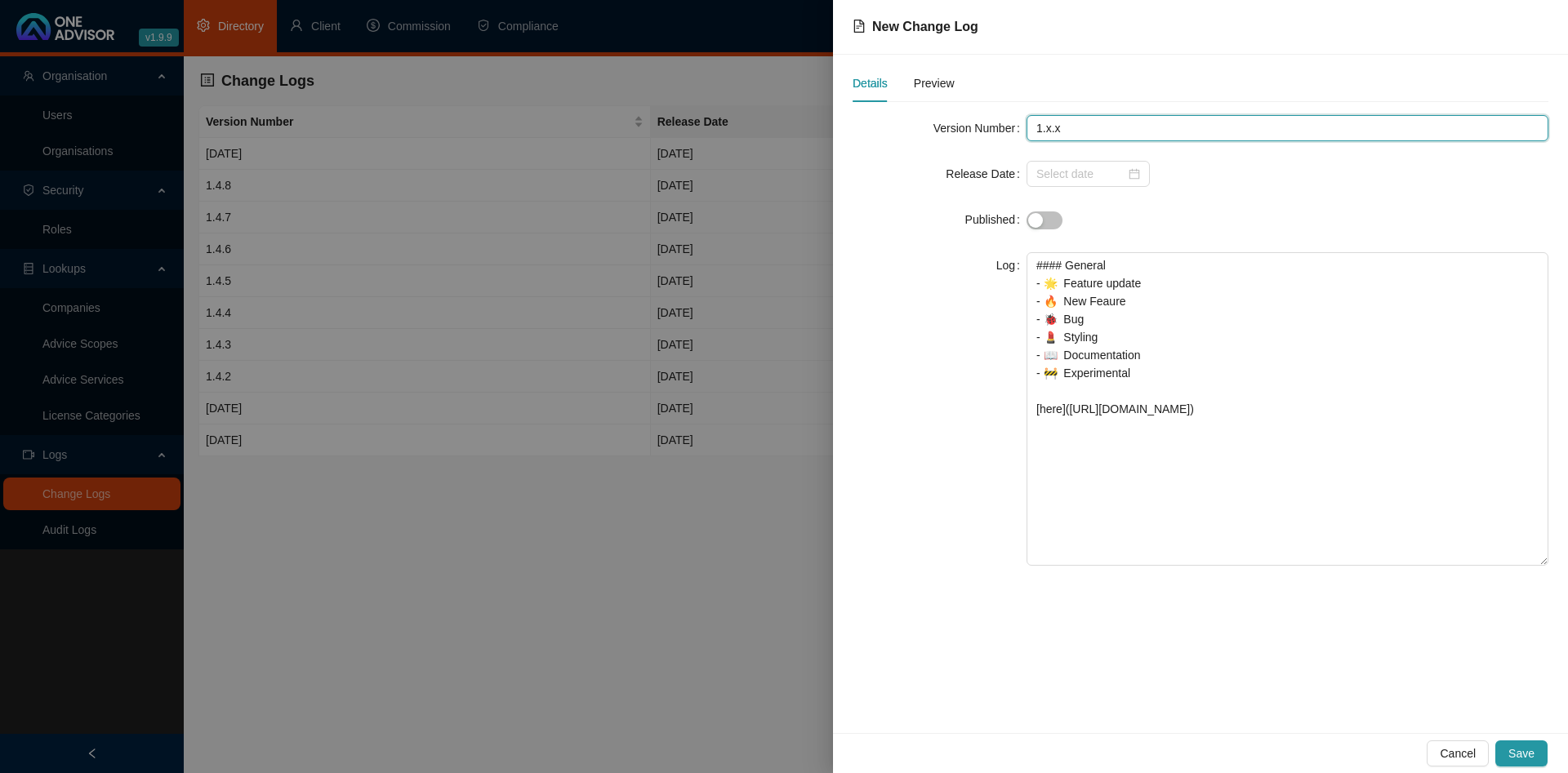
drag, startPoint x: 1057, startPoint y: 131, endPoint x: 1075, endPoint y: 129, distance: 18.1
click at [1058, 131] on input "1.x.x" at bounding box center [1287, 128] width 522 height 26
type input "1.9.9"
click at [1096, 190] on form "Version Number 1.9.9 Release Date Published Log #### General - 🌟 Feature update…" at bounding box center [1201, 341] width 696 height 451
click at [1109, 171] on input at bounding box center [1081, 174] width 89 height 17
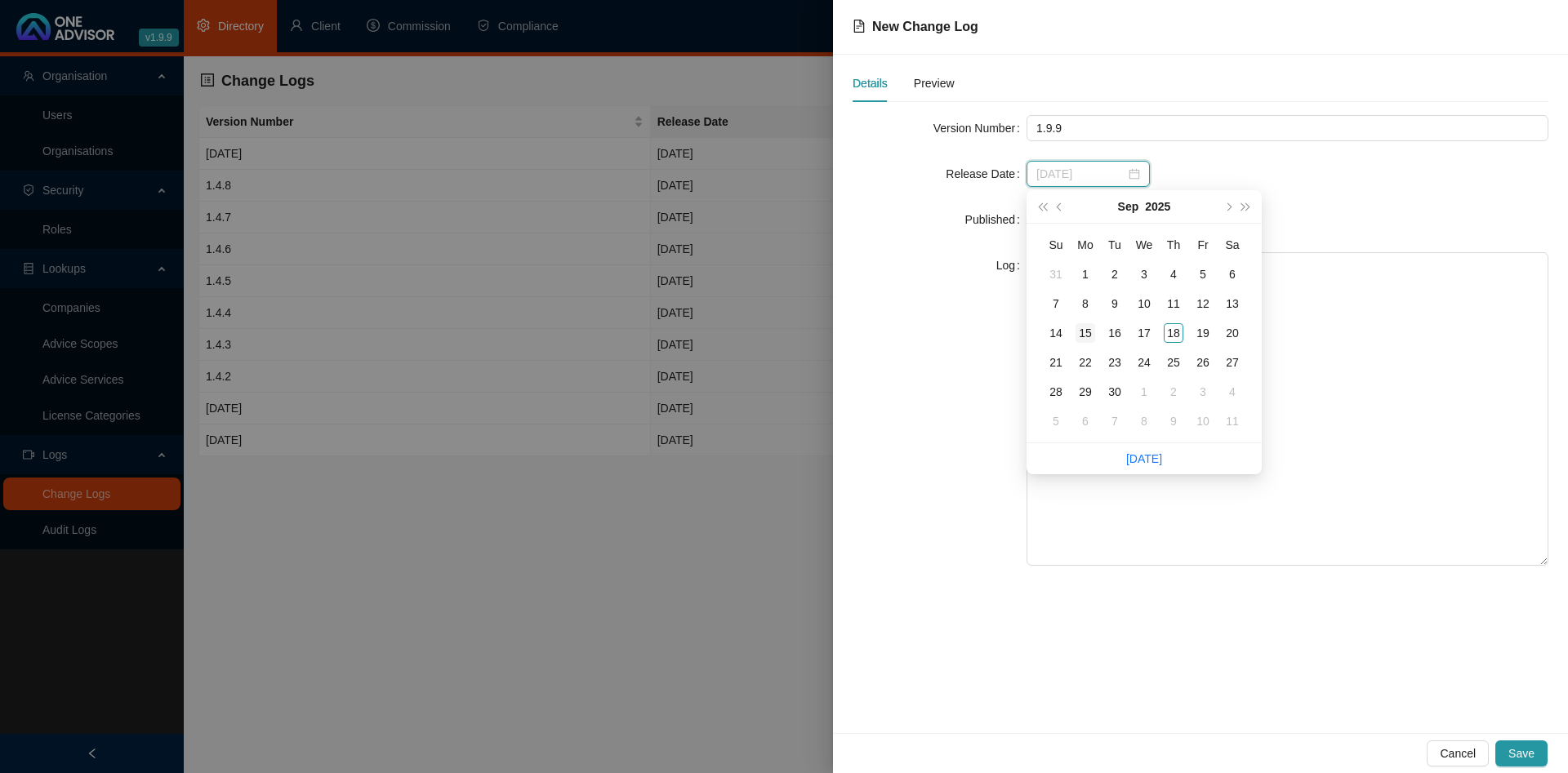
type input "2025-09-15"
click at [1084, 335] on div "15" at bounding box center [1085, 333] width 19 height 19
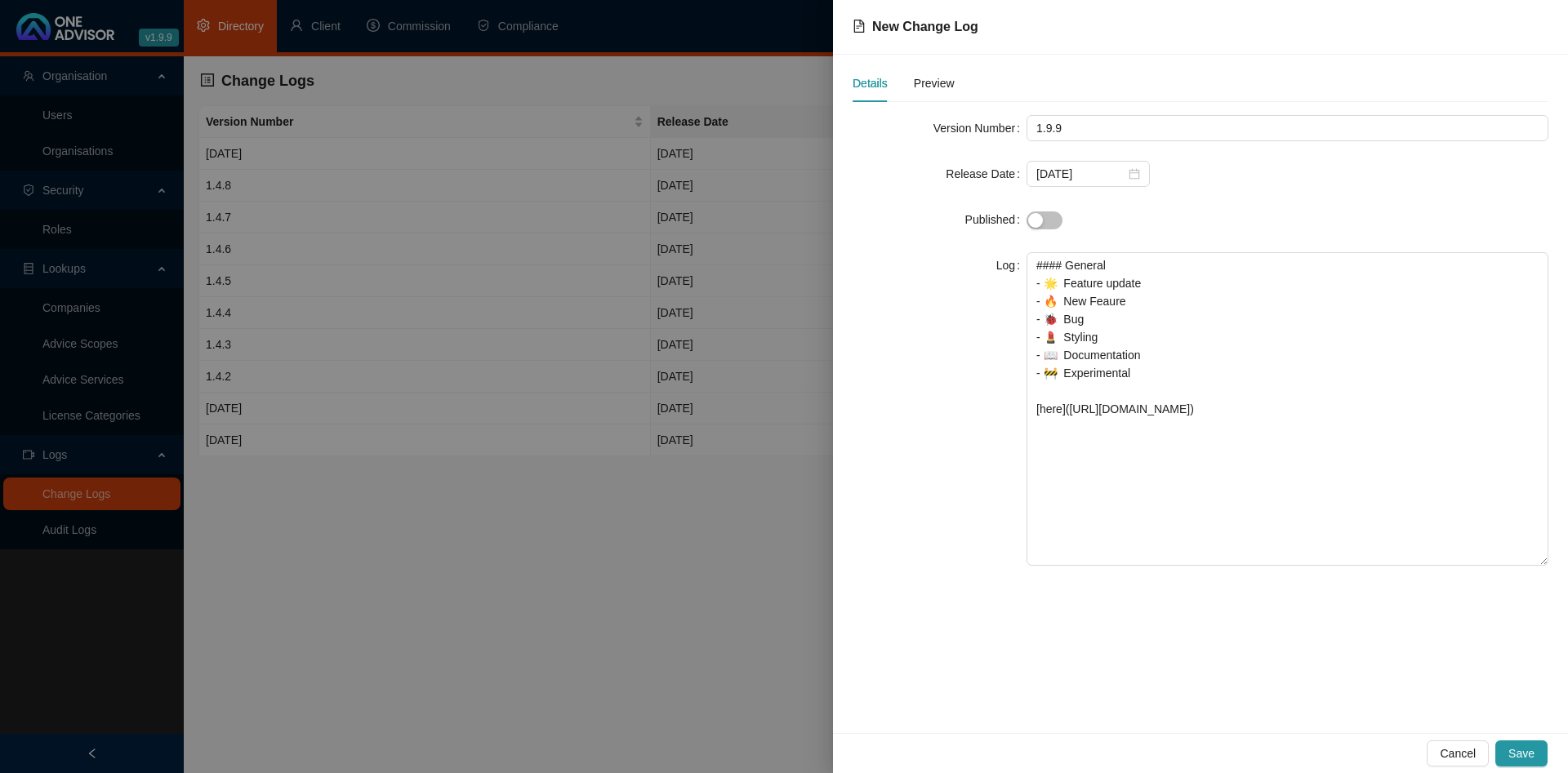
click at [922, 269] on div "Log" at bounding box center [939, 409] width 174 height 314
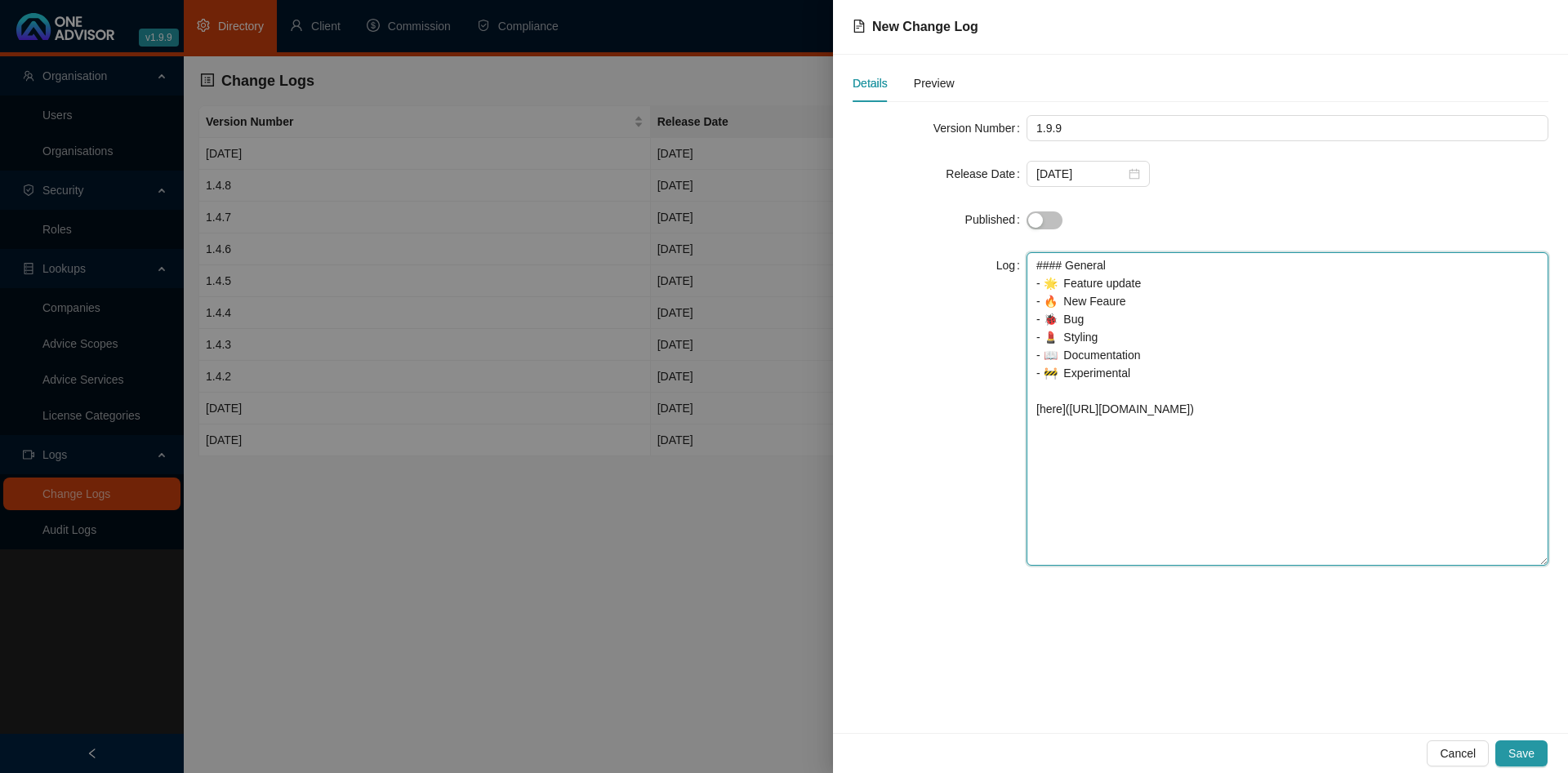
drag, startPoint x: 1144, startPoint y: 388, endPoint x: 1018, endPoint y: 299, distance: 154.3
click at [1027, 299] on textarea "#### General - 🌟 Feature update - 🔥 New Feaure - 🐞 Bug - 💄 Styling - 📖 Document…" at bounding box center [1287, 409] width 522 height 314
paste textarea "#### General - 🔥 Cancellation register report - 🔥 Service level agreement - 🔥 C…"
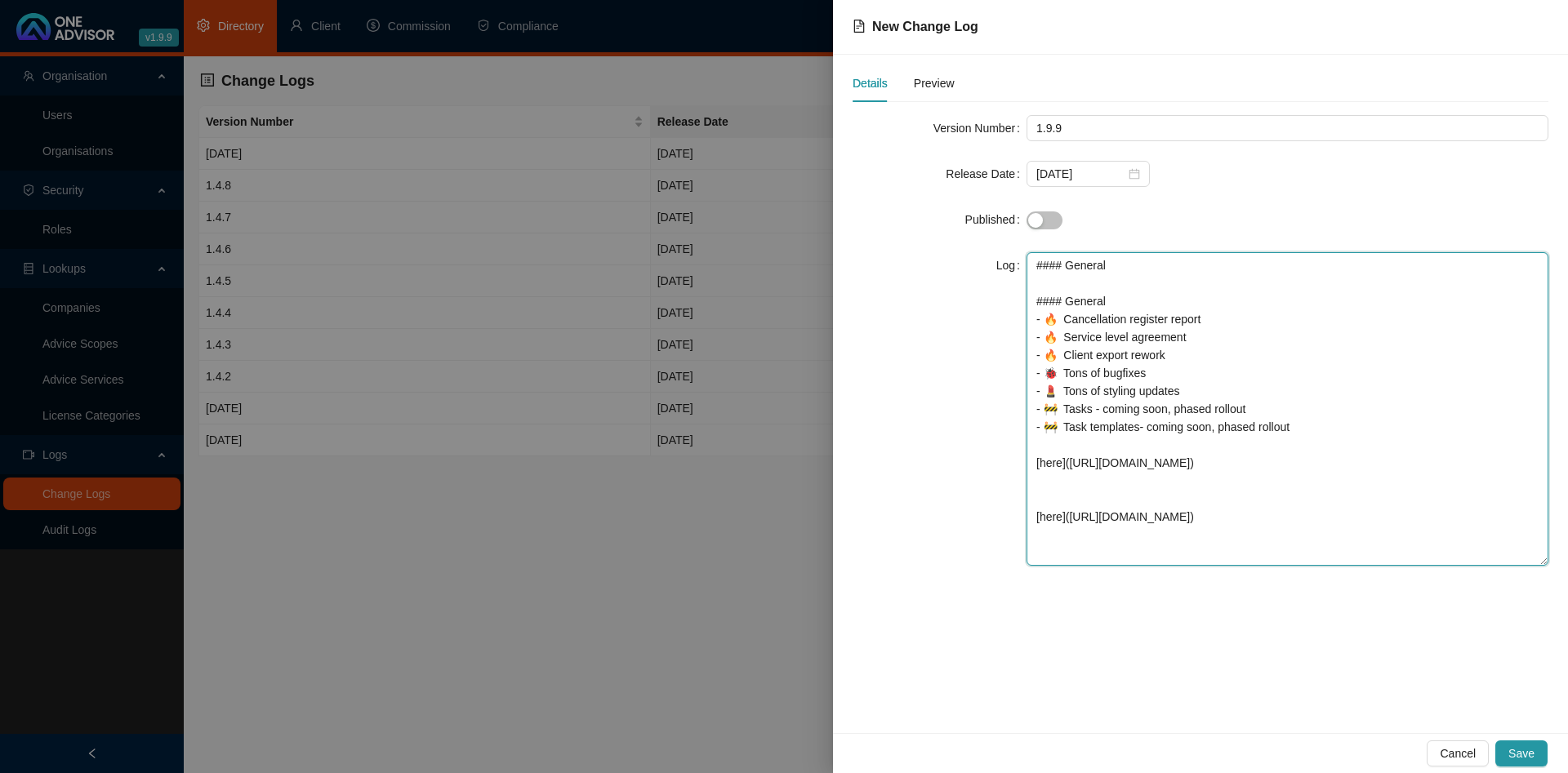
drag, startPoint x: 1138, startPoint y: 301, endPoint x: 960, endPoint y: 273, distance: 180.2
click at [1027, 273] on textarea "#### General #### General - 🔥 Cancellation register report - 🔥 Service level ag…" at bounding box center [1287, 409] width 522 height 314
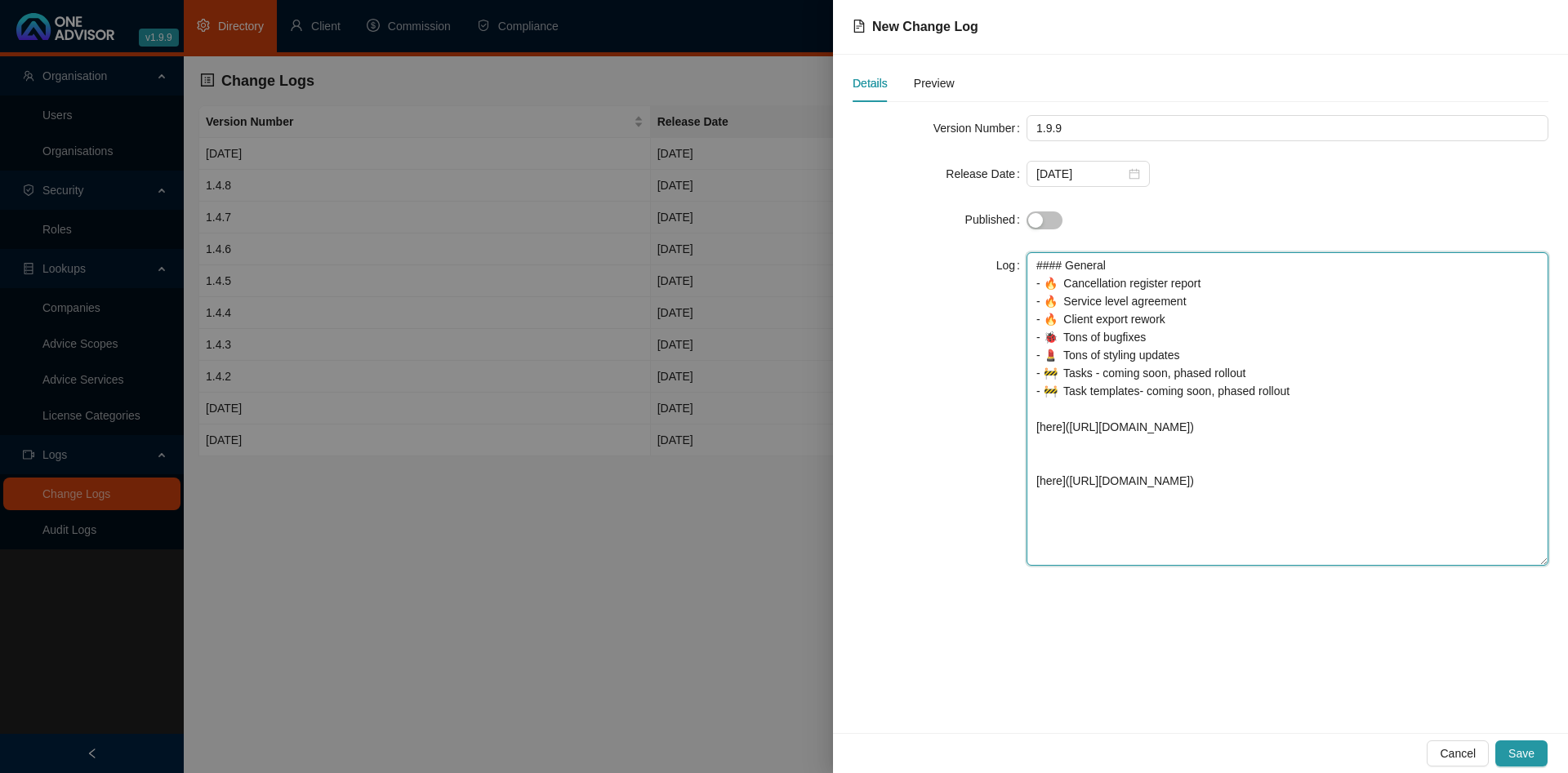
drag, startPoint x: 1196, startPoint y: 480, endPoint x: 1013, endPoint y: 416, distance: 193.9
click at [1027, 416] on textarea "#### General - 🔥 Cancellation register report - 🔥 Service level agreement - 🔥 C…" at bounding box center [1287, 409] width 522 height 314
drag, startPoint x: 1230, startPoint y: 286, endPoint x: 1011, endPoint y: 277, distance: 219.2
click at [1027, 277] on textarea "#### General - 🔥 Cancellation register report - 🔥 Service level agreement - 🔥 C…" at bounding box center [1287, 409] width 522 height 314
click at [1190, 324] on textarea "#### General - 🔥 Cancellation register report - 🔥 Service level agreement - 🔥 C…" at bounding box center [1287, 409] width 522 height 314
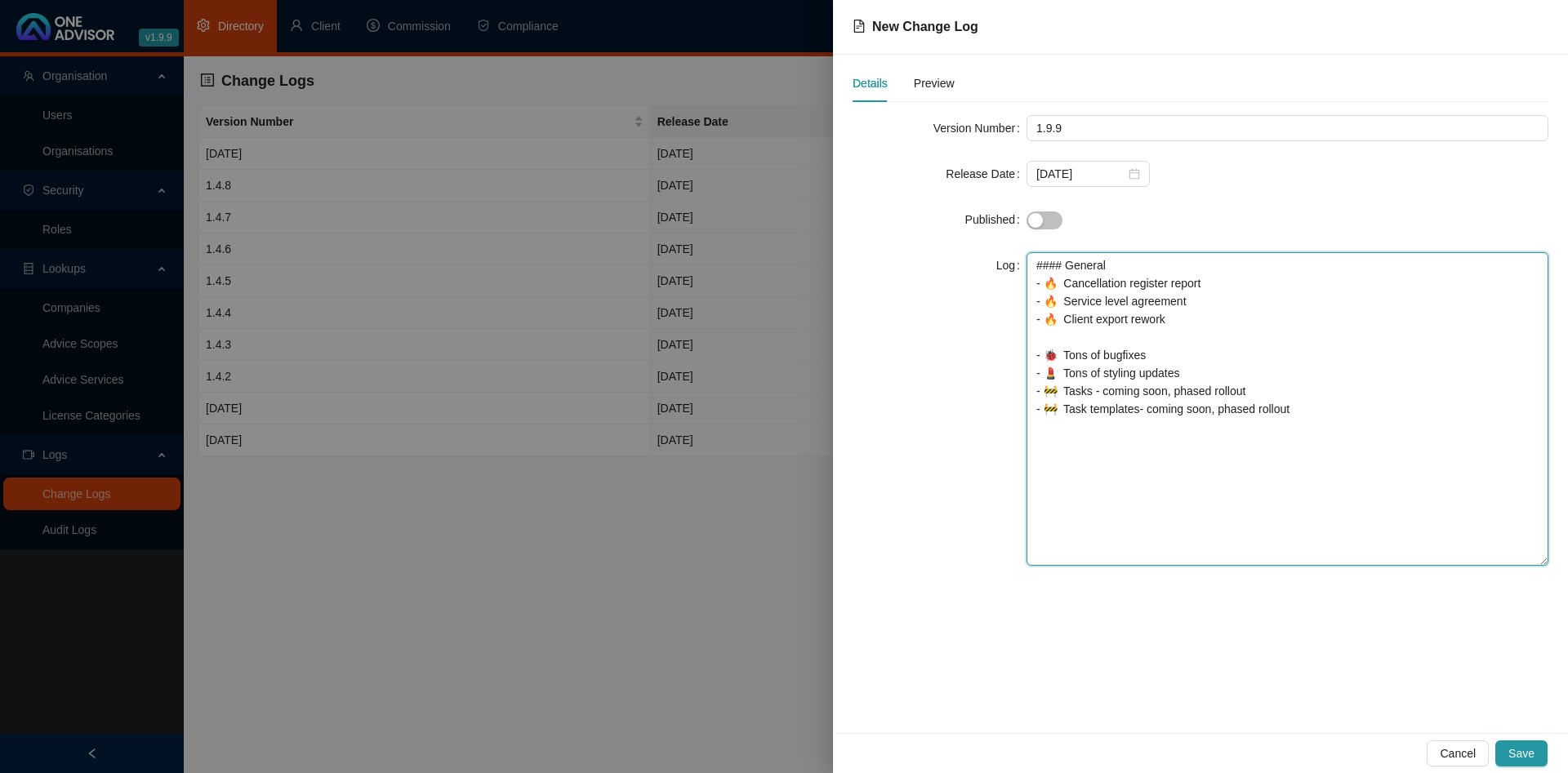
paste textarea "- 🔥 Cancellation register report"
drag, startPoint x: 1138, startPoint y: 341, endPoint x: 1067, endPoint y: 345, distance: 71.1
click at [1067, 345] on textarea "#### General - 🔥 Cancellation register report - 🔥 Service level agreement - 🔥 C…" at bounding box center [1287, 409] width 522 height 314
paste textarea "- 🔥 Cancellation register report"
drag, startPoint x: 1232, startPoint y: 359, endPoint x: 1065, endPoint y: 363, distance: 167.0
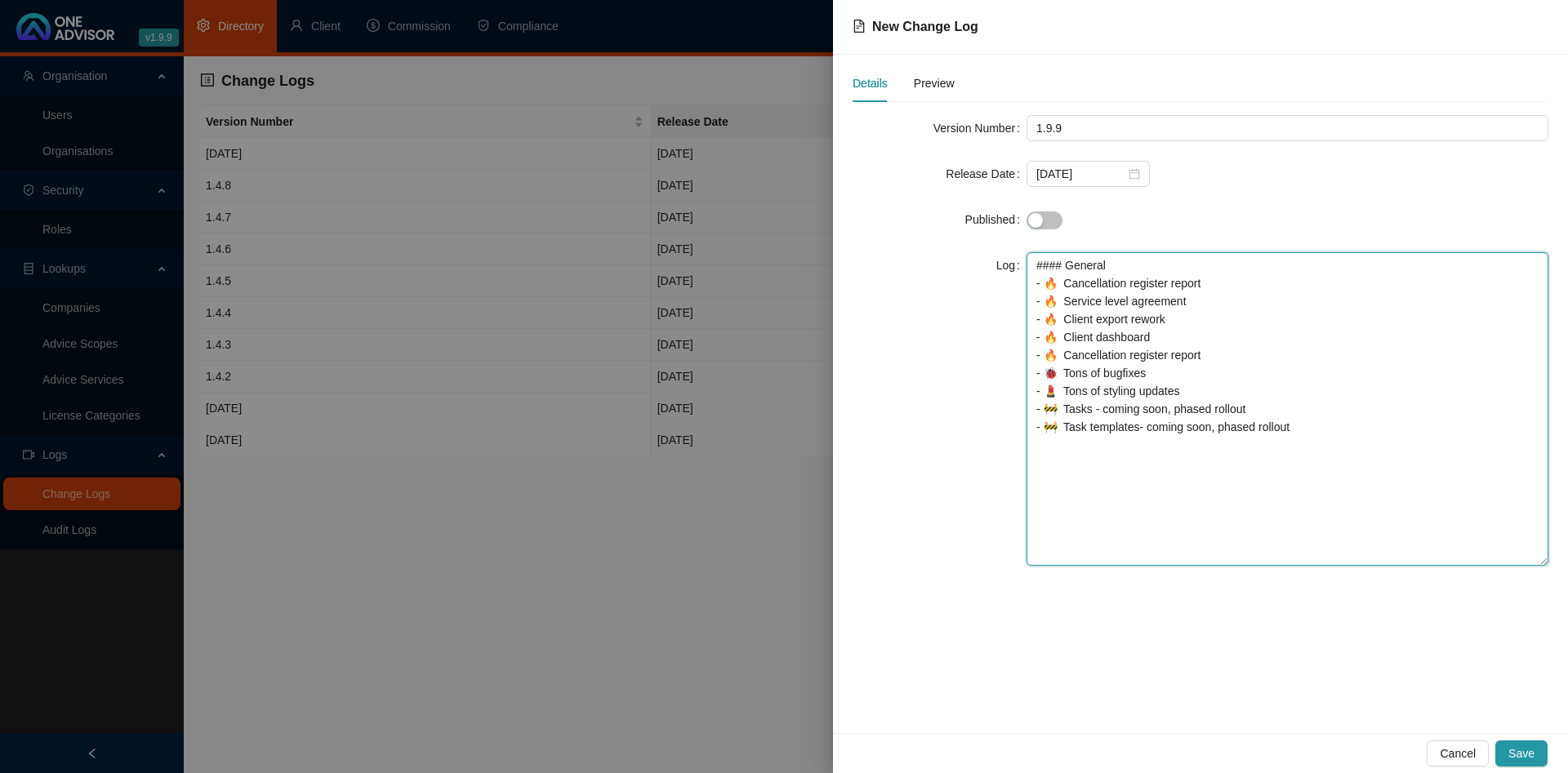
click at [1065, 363] on textarea "#### General - 🔥 Cancellation register report - 🔥 Service level agreement - 🔥 C…" at bounding box center [1287, 409] width 522 height 314
click at [1394, 460] on textarea "#### General - 🔥 Cancellation register report - 🔥 Service level agreement - 🔥 C…" at bounding box center [1287, 409] width 522 height 314
click at [1353, 499] on textarea "#### General - 🔥 Cancellation register report - 🔥 Service level agreement - 🔥 C…" at bounding box center [1287, 409] width 522 height 314
drag, startPoint x: 1042, startPoint y: 476, endPoint x: 1011, endPoint y: 446, distance: 43.1
click at [1027, 446] on textarea "#### General - 🔥 Cancellation register report - 🔥 Service level agreement - 🔥 C…" at bounding box center [1287, 409] width 522 height 314
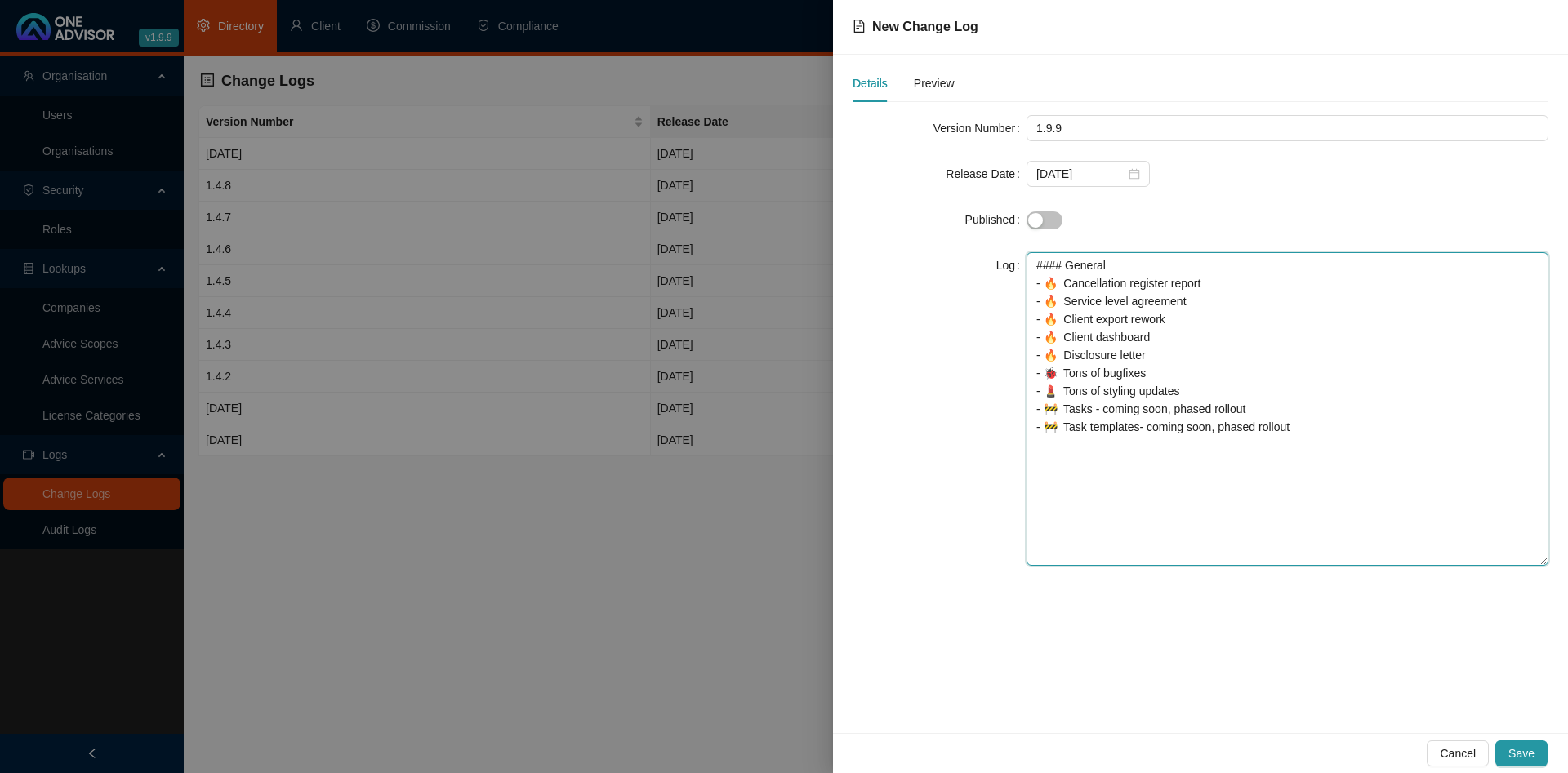
click at [1278, 394] on textarea "#### General - 🔥 Cancellation register report - 🔥 Service level agreement - 🔥 C…" at bounding box center [1287, 409] width 522 height 314
click at [1155, 376] on textarea "#### General - 🔥 Cancellation register report - 🔥 Service level agreement - 🔥 C…" at bounding box center [1287, 409] width 522 height 314
type textarea "#### General - 🔥 Cancellation register report - 🔥 Service level agreement - 🔥 C…"
drag, startPoint x: 1340, startPoint y: 487, endPoint x: 694, endPoint y: 151, distance: 728.2
click at [1027, 252] on textarea "#### General - 🔥 Cancellation register report - 🔥 Service level agreement - 🔥 C…" at bounding box center [1287, 409] width 522 height 314
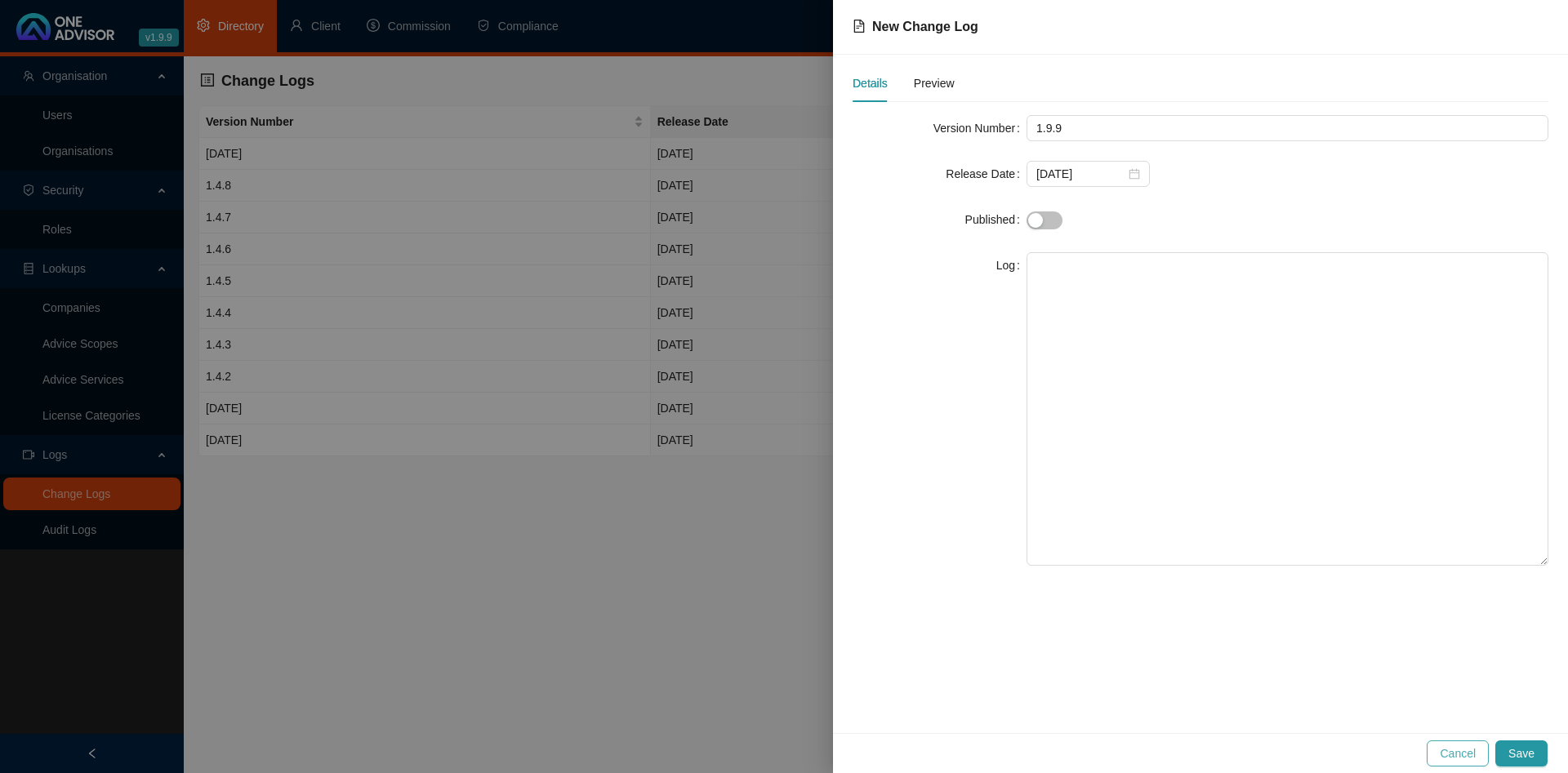
click at [1449, 752] on span "Cancel" at bounding box center [1457, 754] width 36 height 17
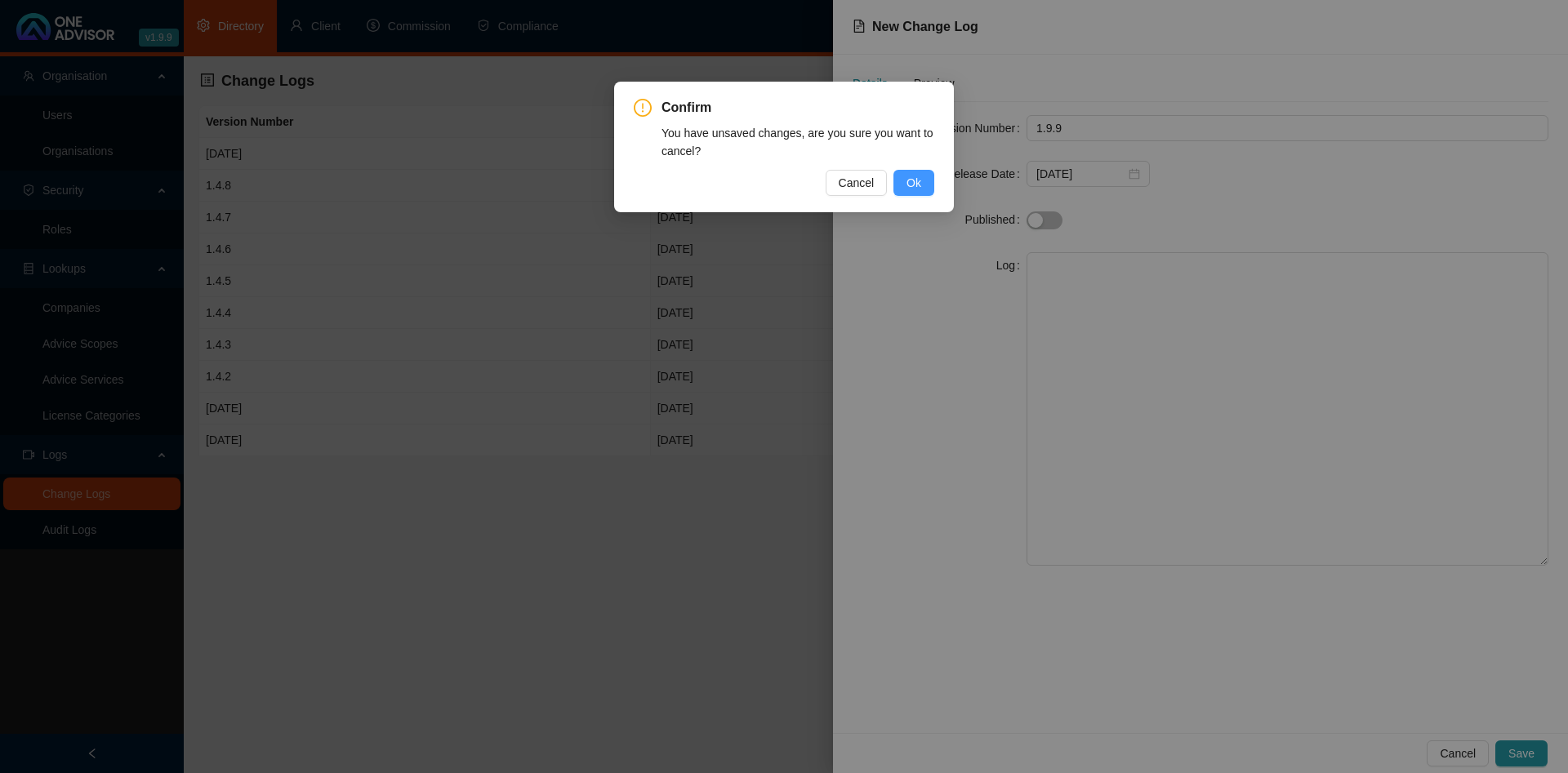
click at [914, 174] on span "Ok" at bounding box center [913, 183] width 15 height 17
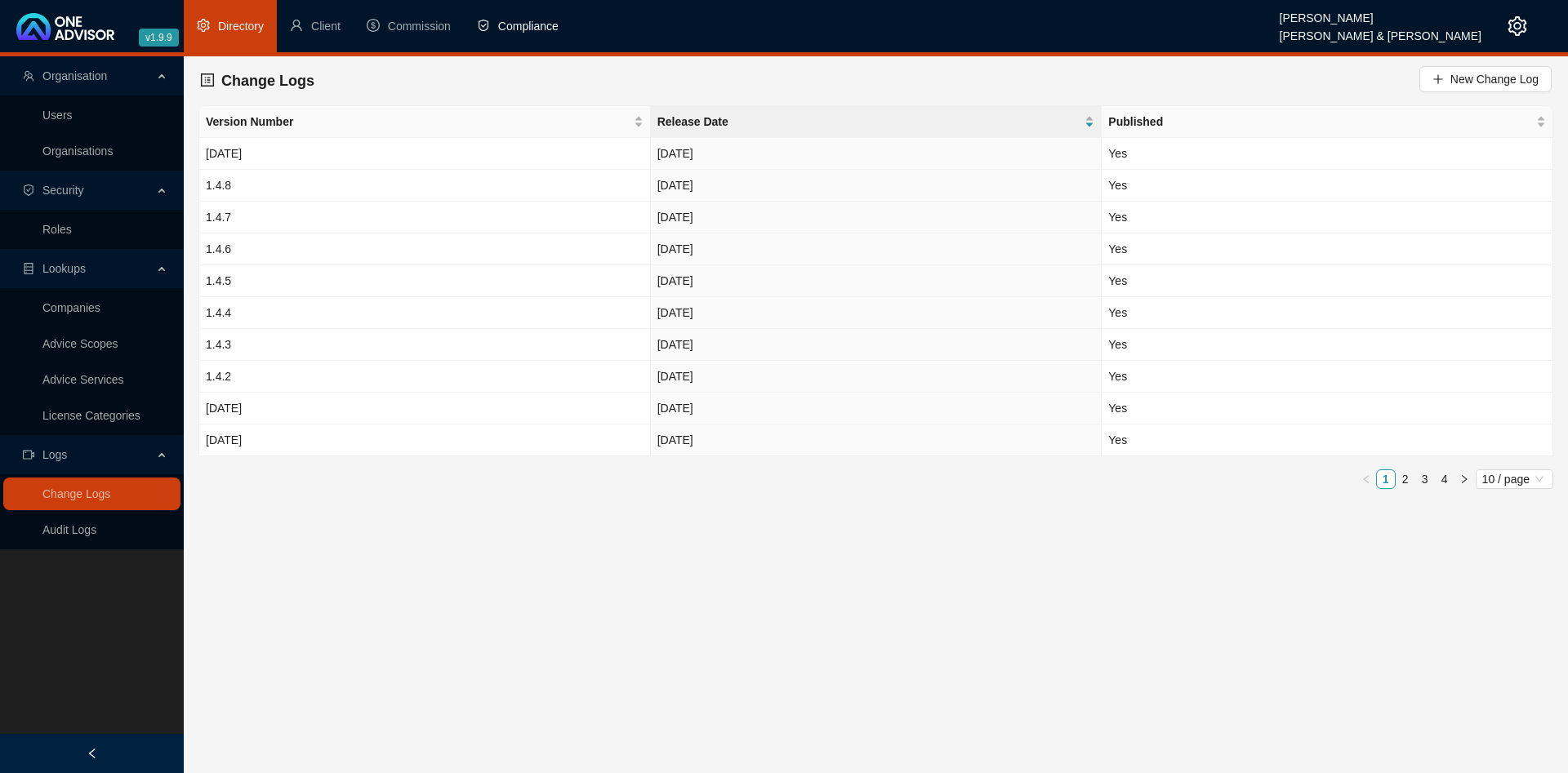
click at [535, 23] on span "Compliance" at bounding box center [528, 25] width 60 height 13
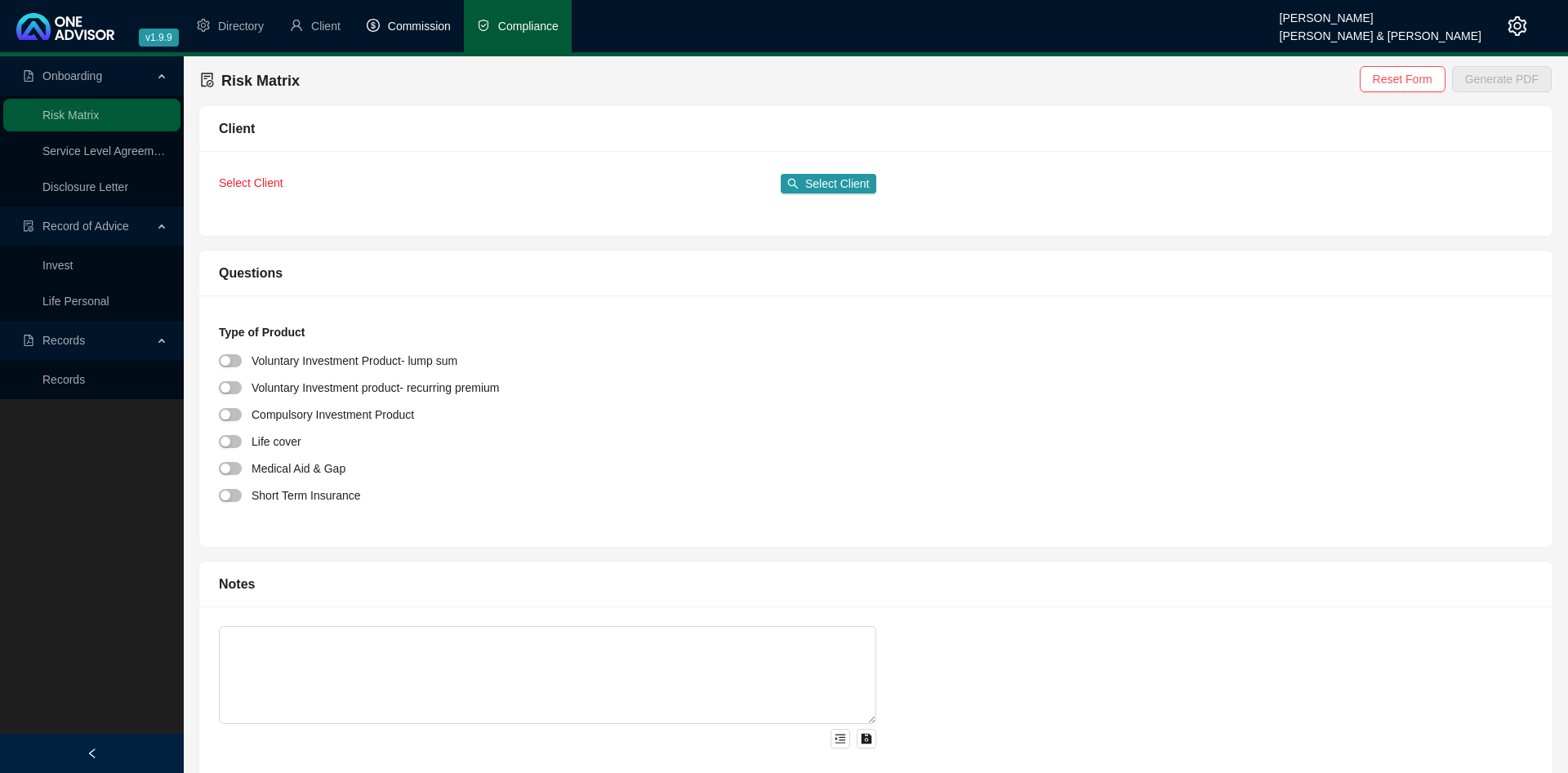
click at [421, 26] on span "Commission" at bounding box center [419, 25] width 63 height 13
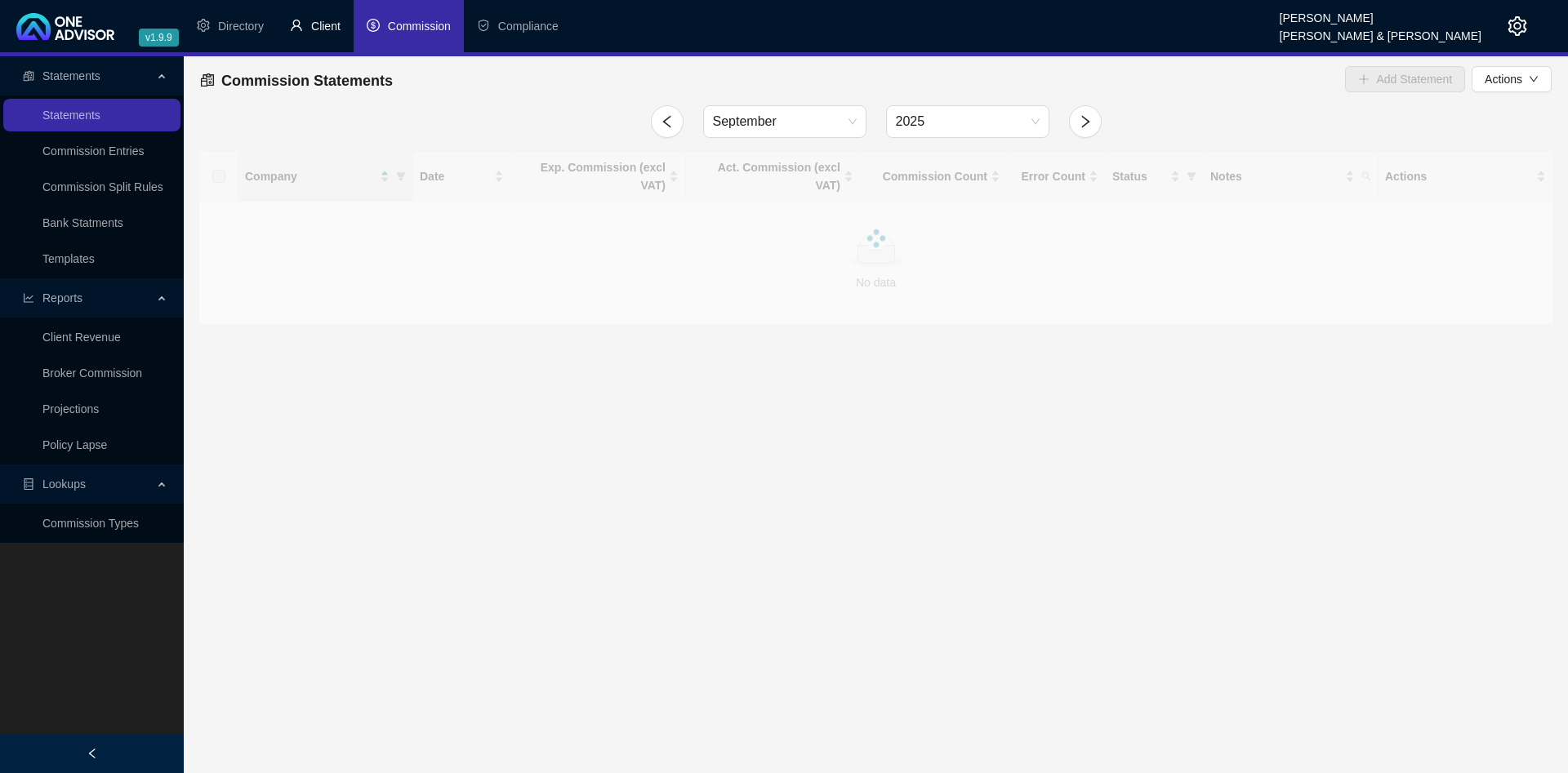
click at [329, 24] on span "Client" at bounding box center [325, 25] width 29 height 13
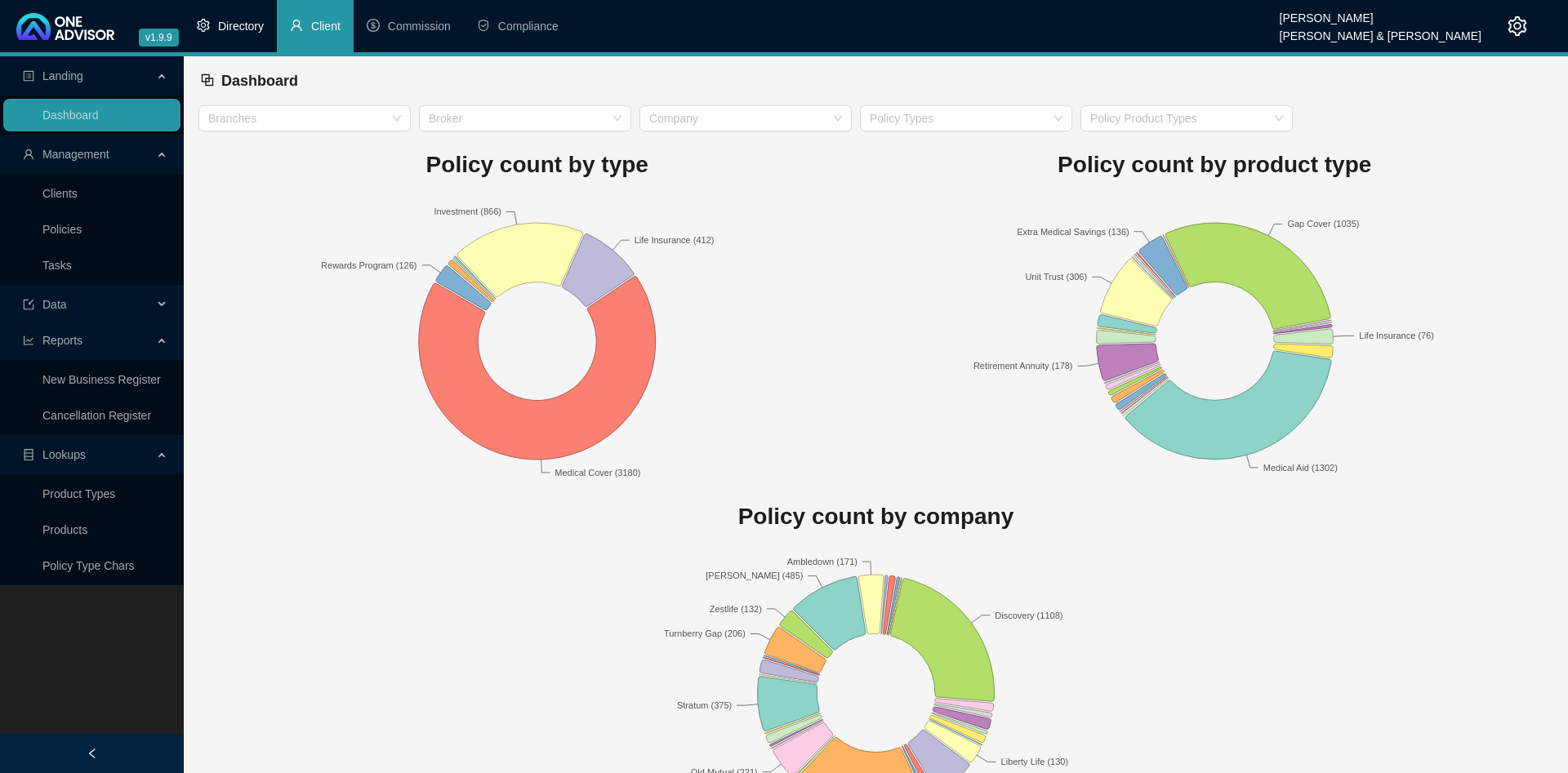
click at [227, 17] on li "Directory" at bounding box center [230, 26] width 93 height 52
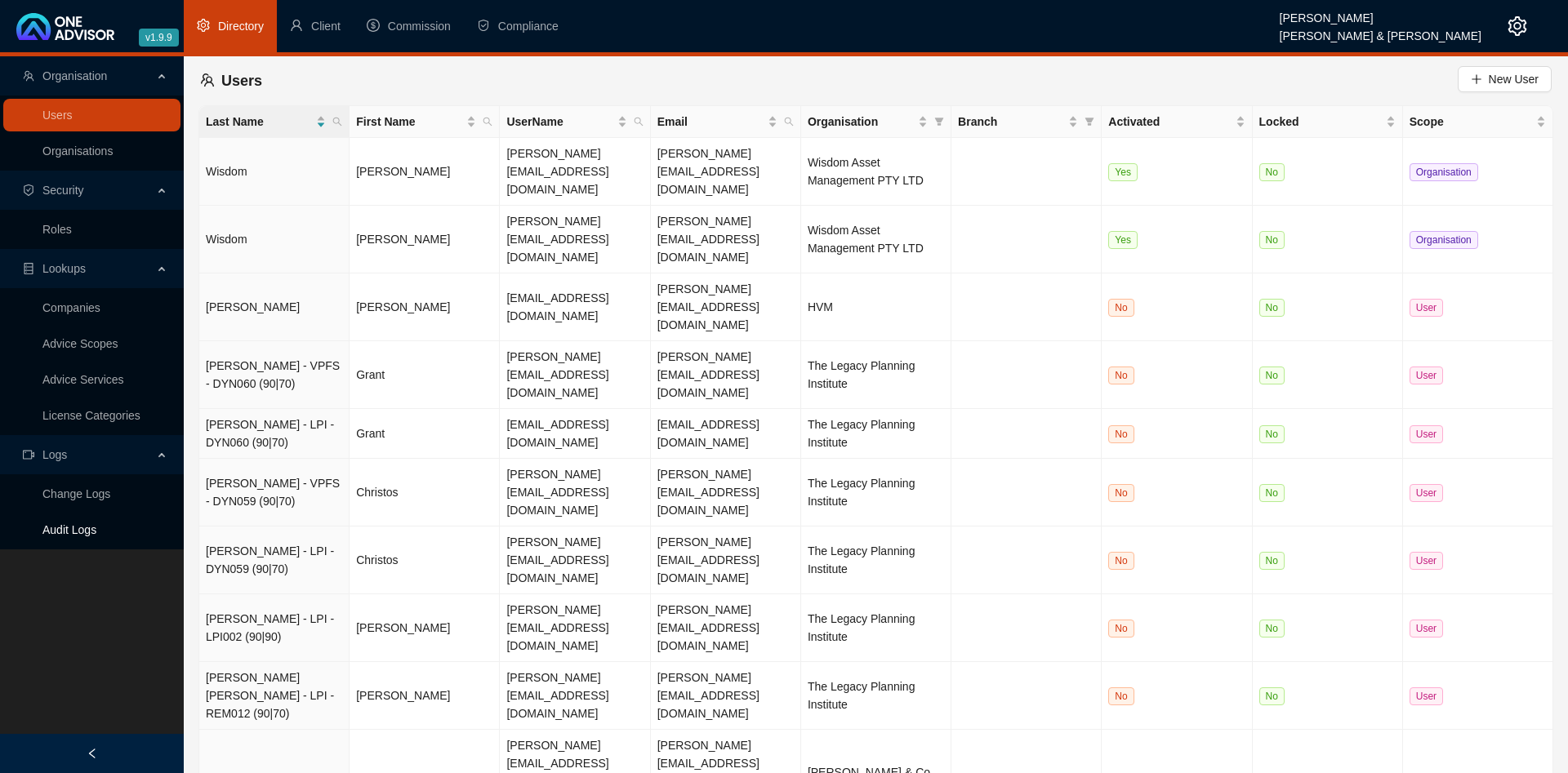
click at [85, 534] on link "Audit Logs" at bounding box center [69, 529] width 53 height 13
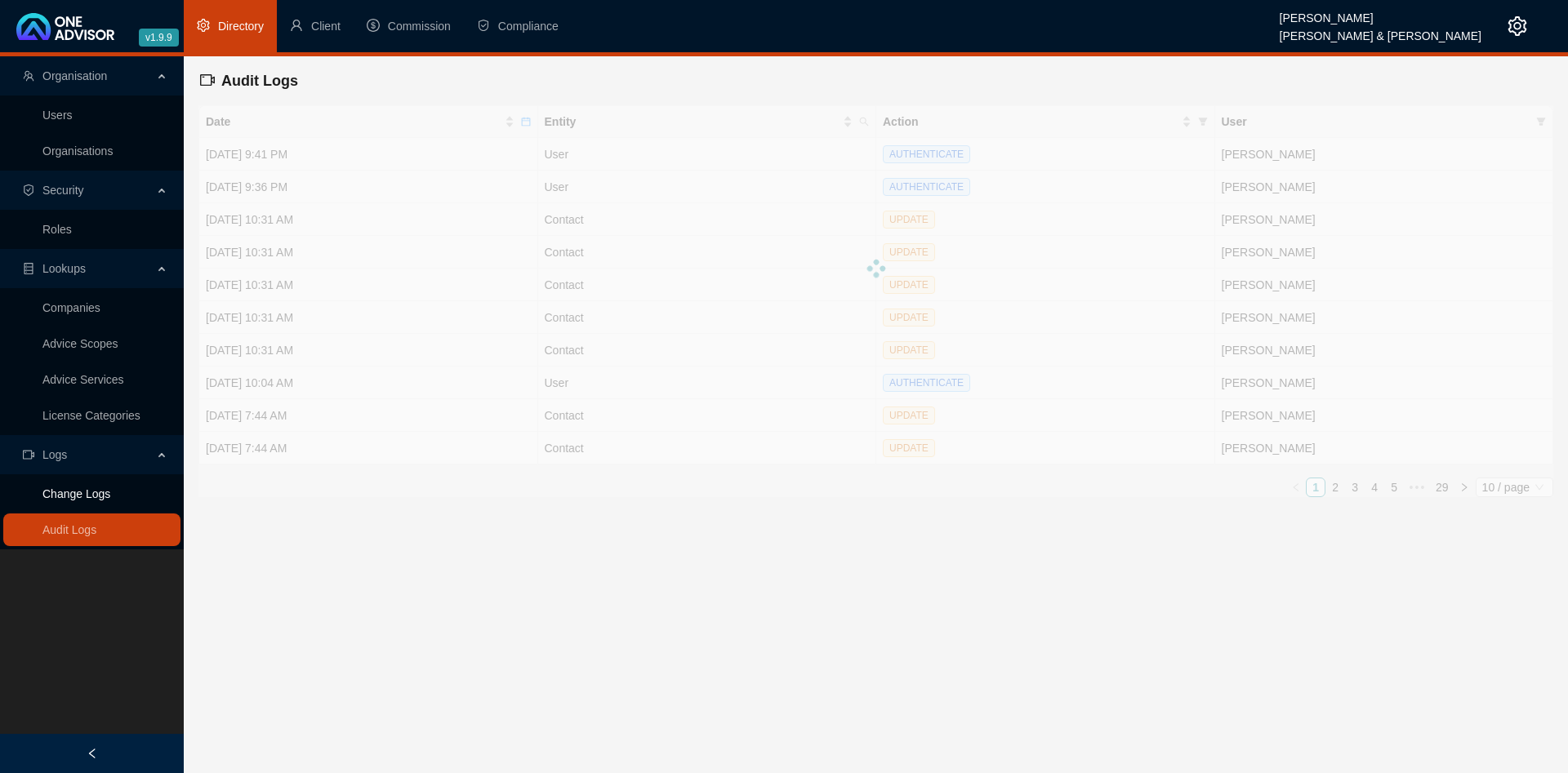
click at [91, 488] on link "Change Logs" at bounding box center [77, 493] width 68 height 13
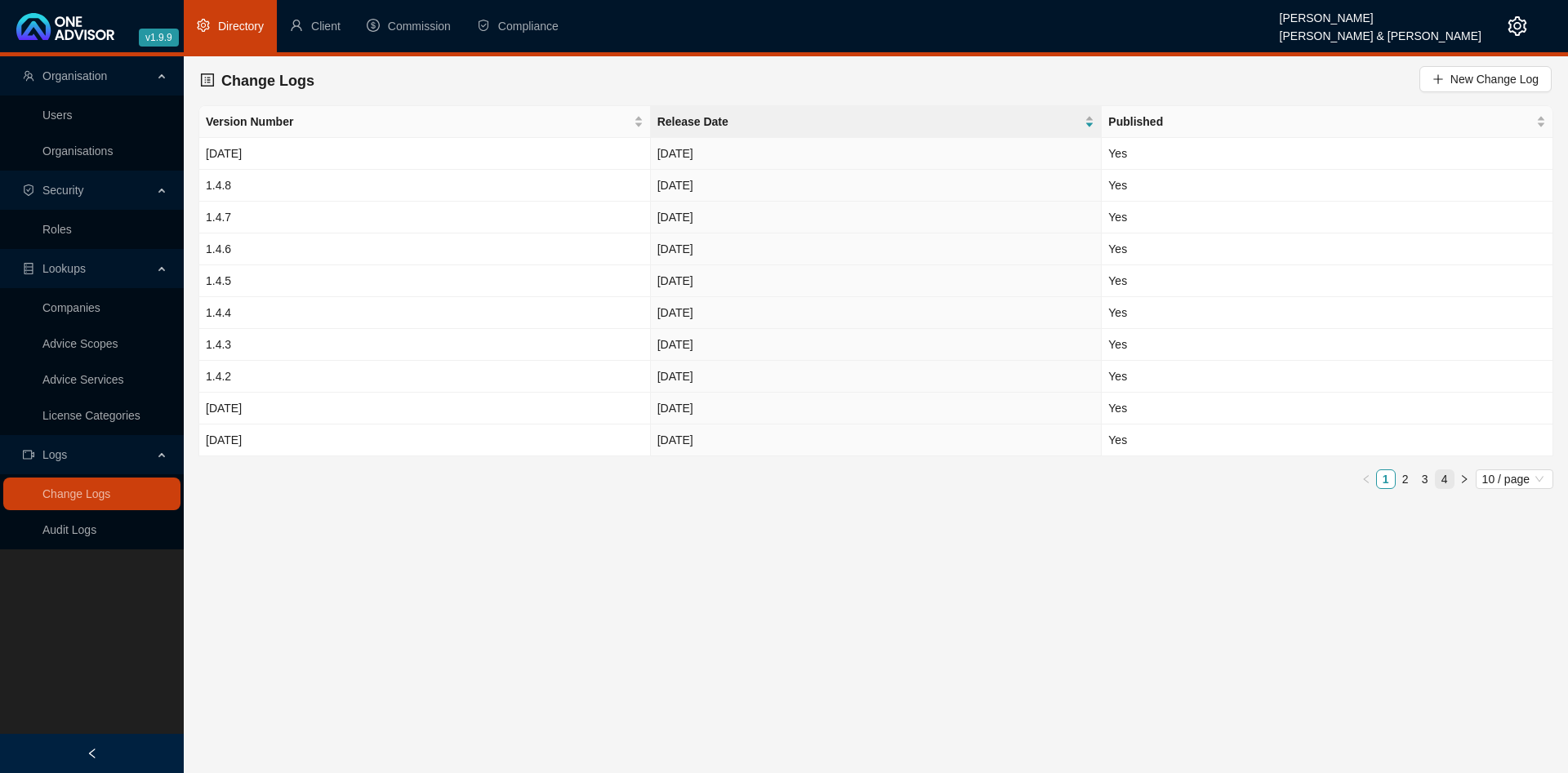
click at [1449, 476] on link "4" at bounding box center [1445, 479] width 17 height 17
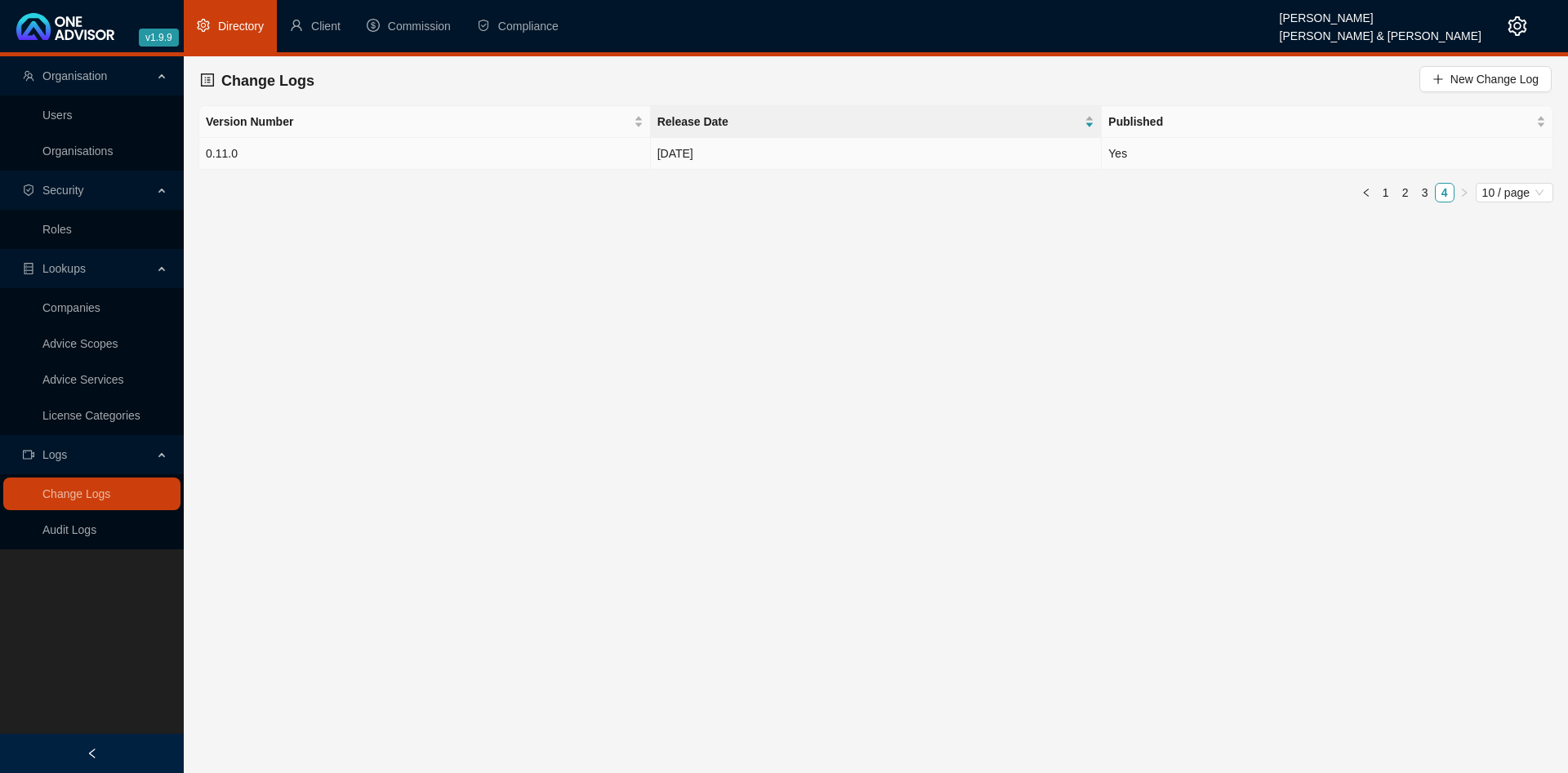
click at [505, 155] on td "0.11.0" at bounding box center [425, 153] width 452 height 32
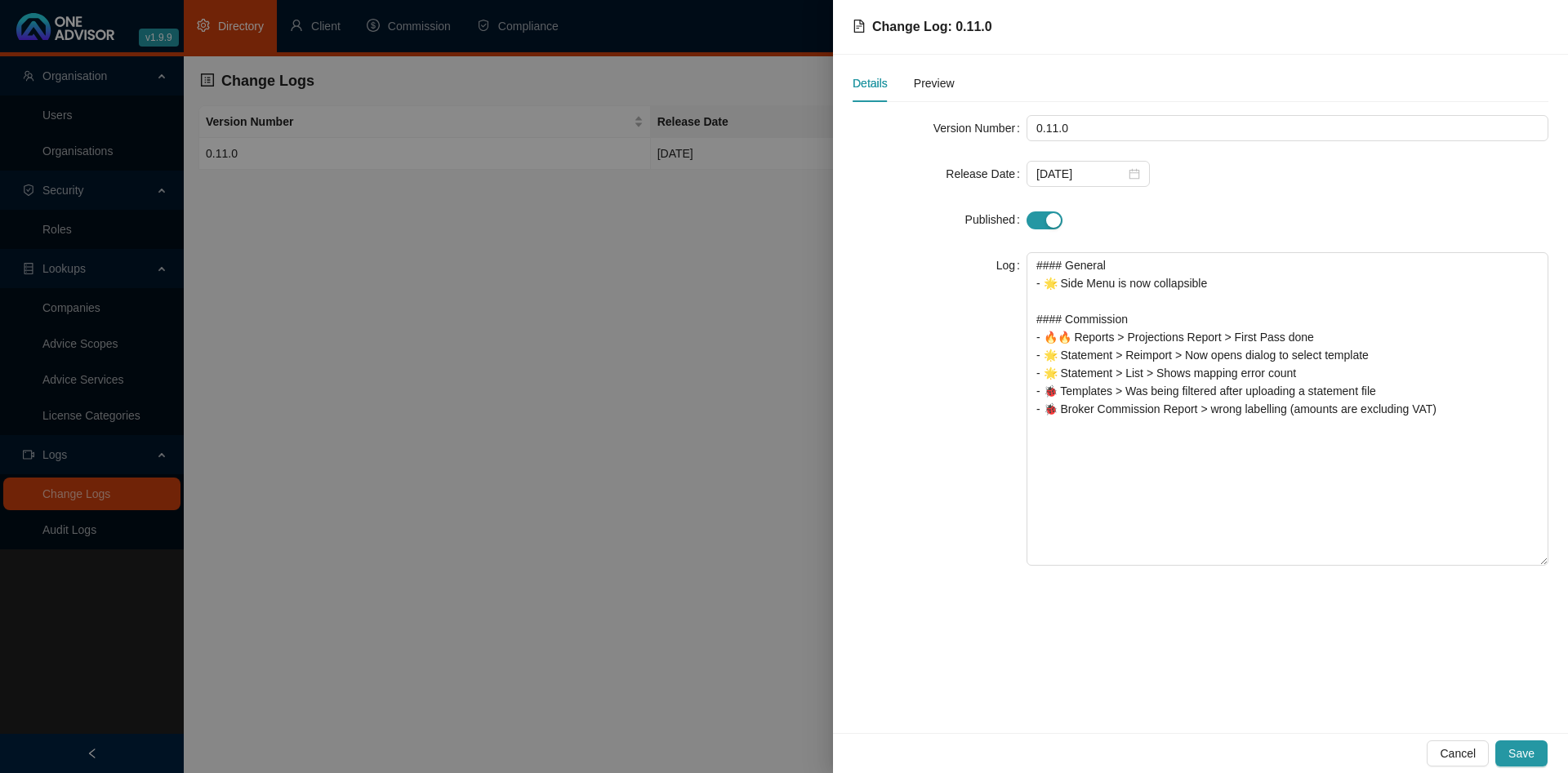
click at [598, 288] on div at bounding box center [784, 386] width 1568 height 773
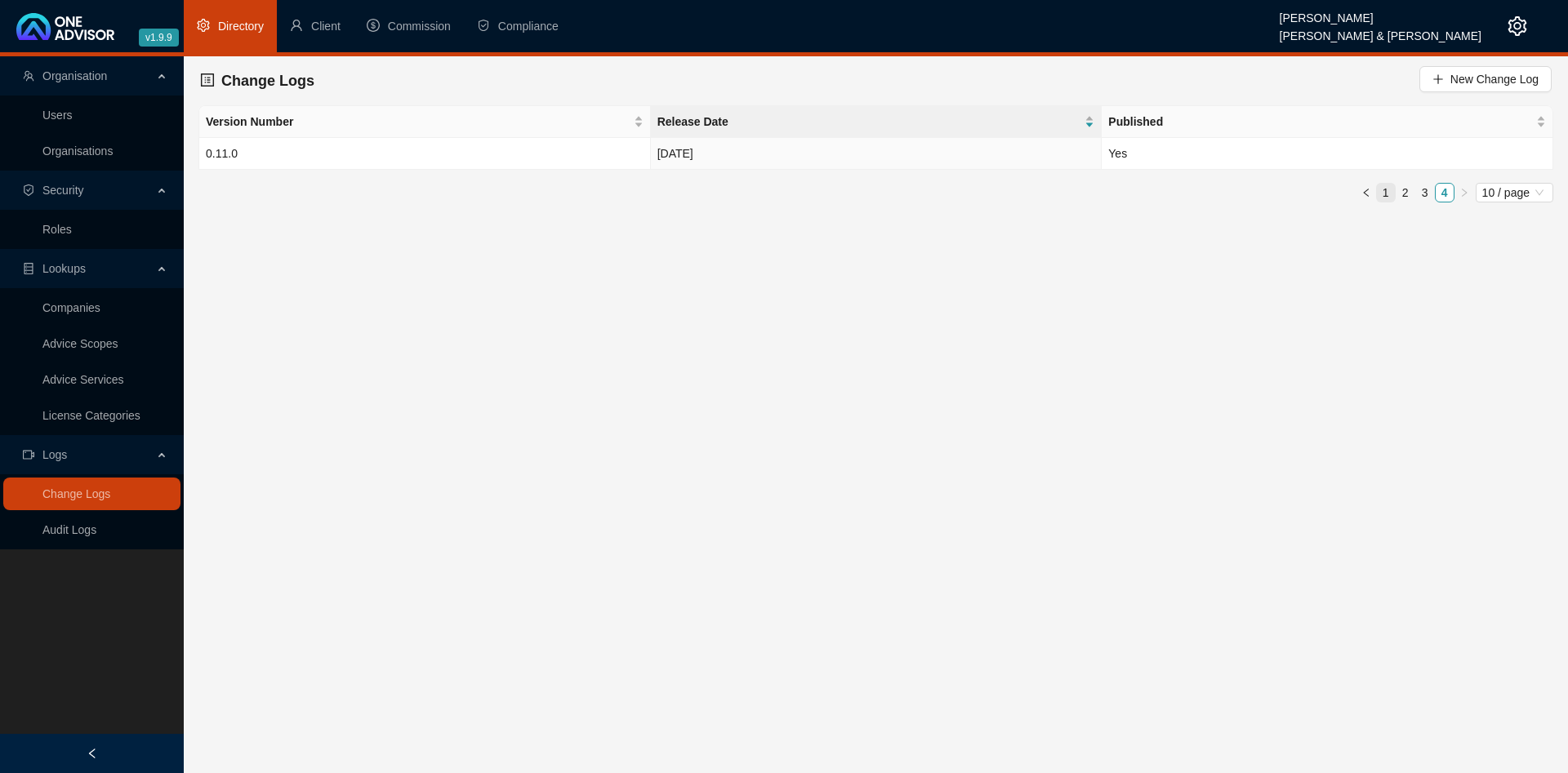
click at [1391, 194] on link "1" at bounding box center [1385, 192] width 17 height 17
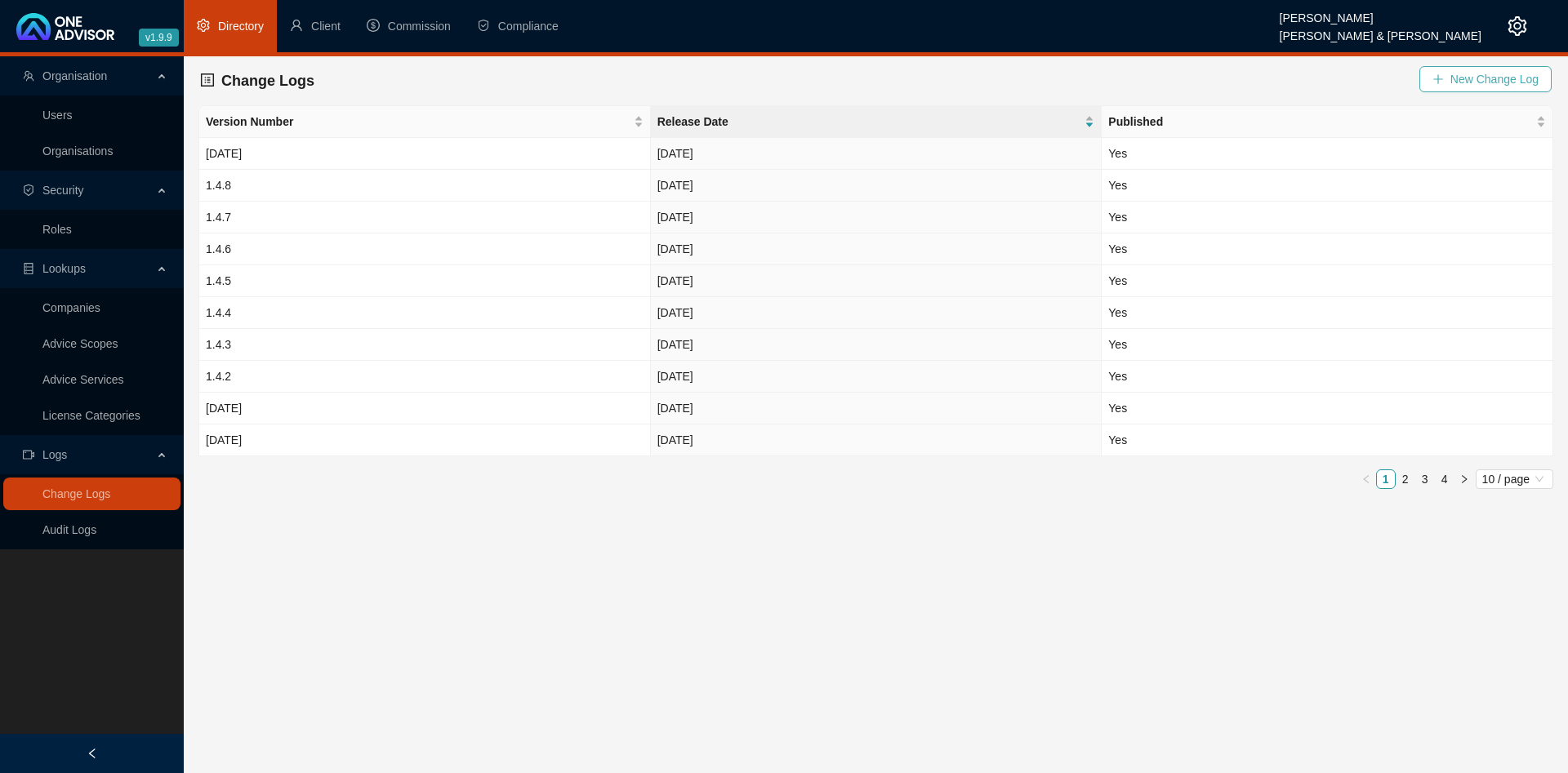
click at [1487, 83] on span "New Change Log" at bounding box center [1494, 79] width 88 height 17
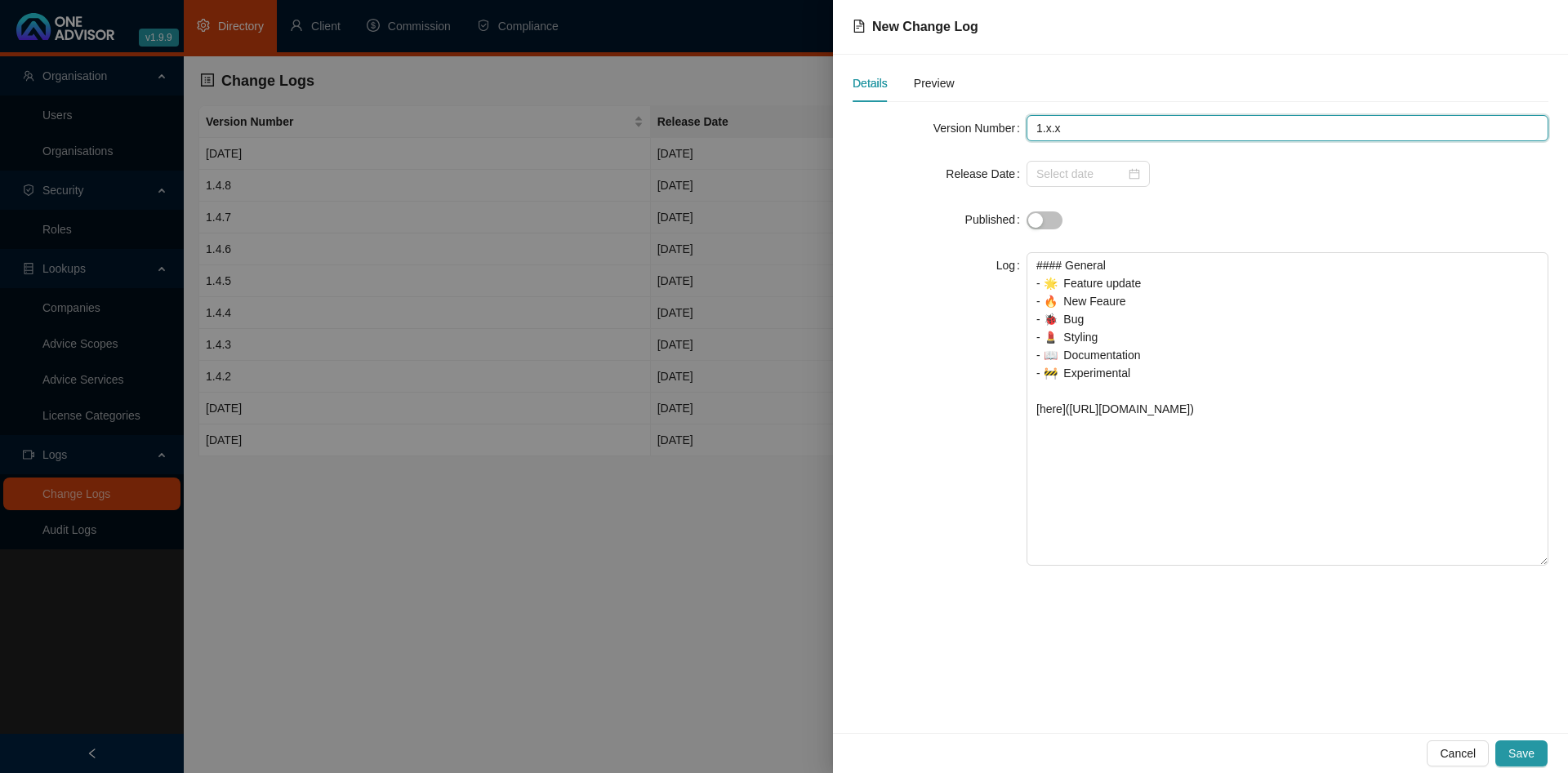
click at [1137, 128] on input "1.x.x" at bounding box center [1287, 128] width 522 height 26
type input "1.9.9"
click at [1092, 174] on input at bounding box center [1081, 174] width 89 height 17
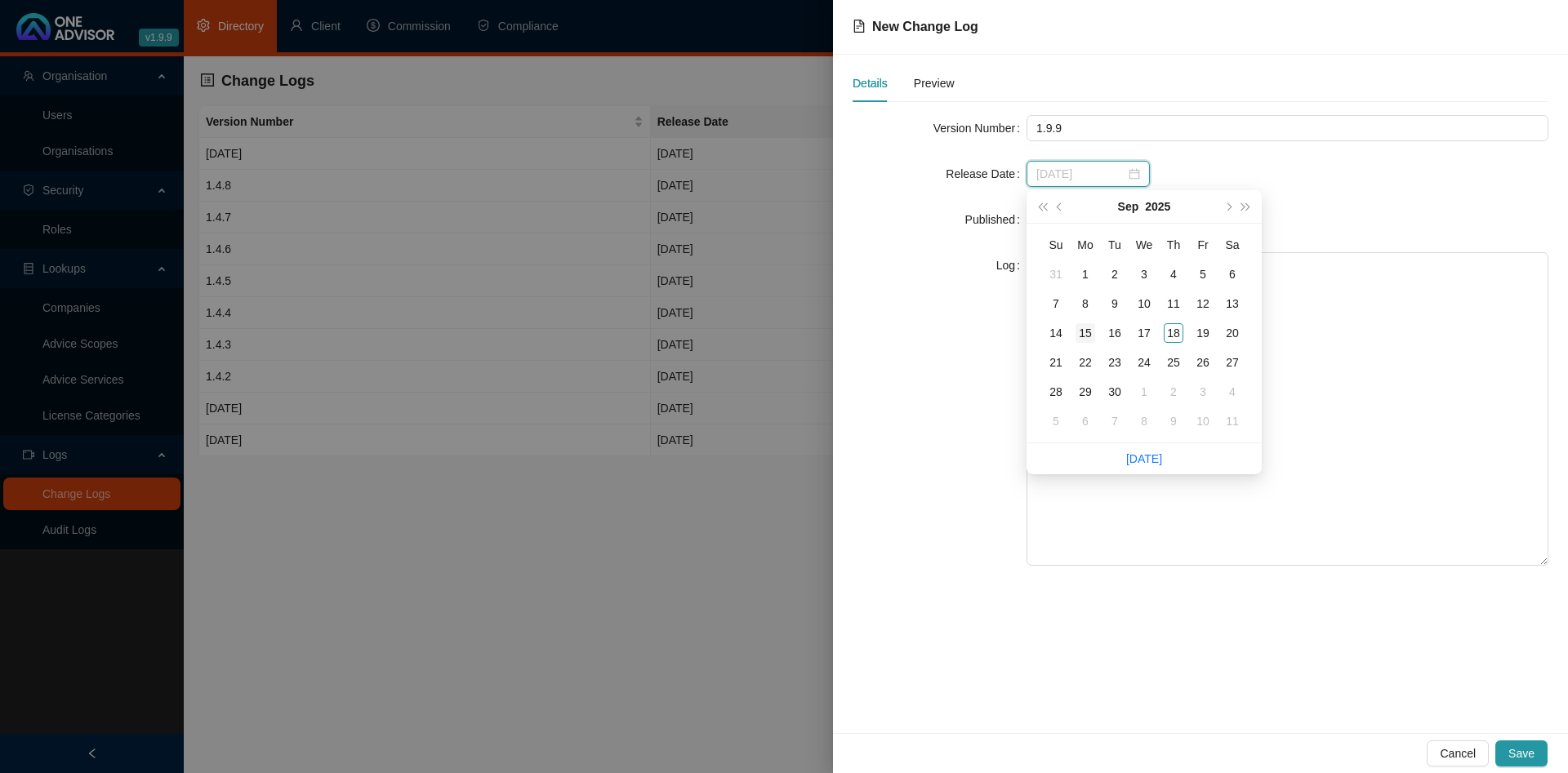
type input "2025-09-15"
click at [1081, 334] on div "15" at bounding box center [1085, 333] width 19 height 19
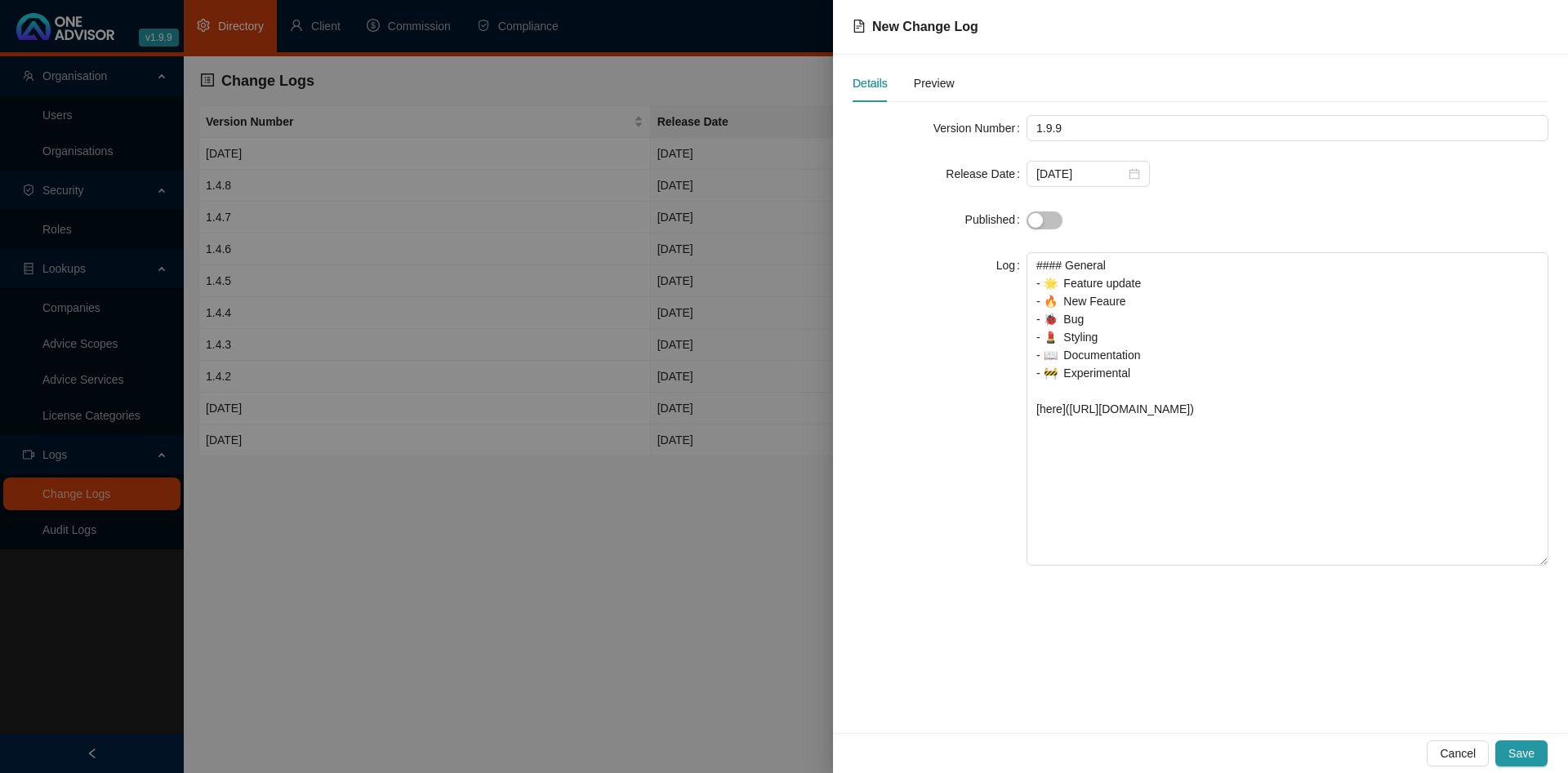
click at [947, 341] on div "Log" at bounding box center [939, 409] width 174 height 314
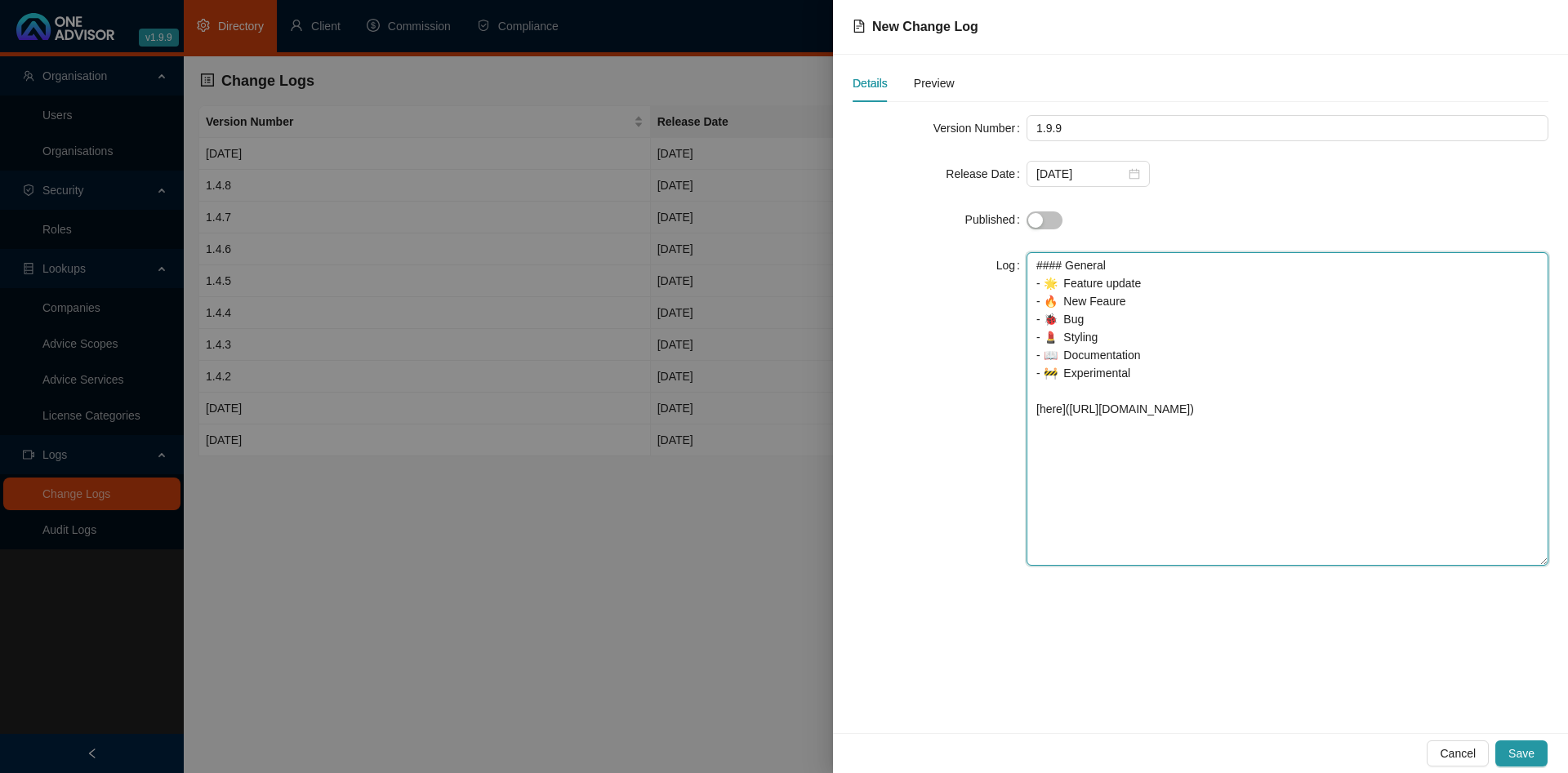
drag, startPoint x: 1334, startPoint y: 479, endPoint x: 914, endPoint y: 162, distance: 526.2
click at [1027, 252] on textarea "#### General - 🌟 Feature update - 🔥 New Feaure - 🐞 Bug - 💄 Styling - 📖 Document…" at bounding box center [1287, 409] width 522 height 314
paste textarea "#### General - 🔥 Cancellation register report - 🔥 Service level agreement - 🔥 C…"
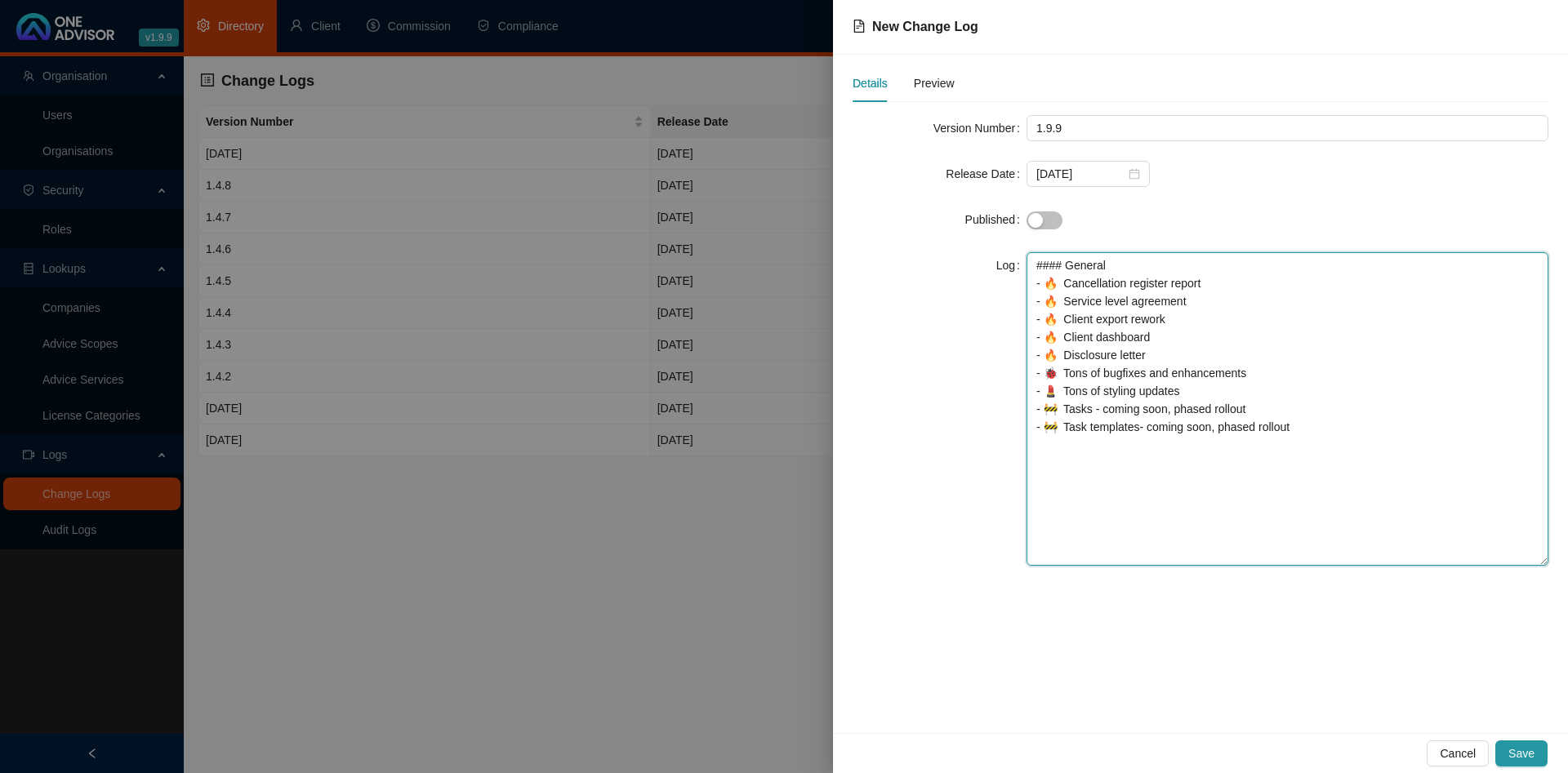
click at [1332, 420] on textarea "#### General - 🔥 Cancellation register report - 🔥 Service level agreement - 🔥 C…" at bounding box center [1287, 409] width 522 height 314
click at [1338, 435] on textarea "#### General - 🔥 Cancellation register report - 🔥 Service level agreement - 🔥 C…" at bounding box center [1287, 409] width 522 height 314
type textarea "#### General - 🔥 Cancellation register report - 🔥 Service level agreement - 🔥 C…"
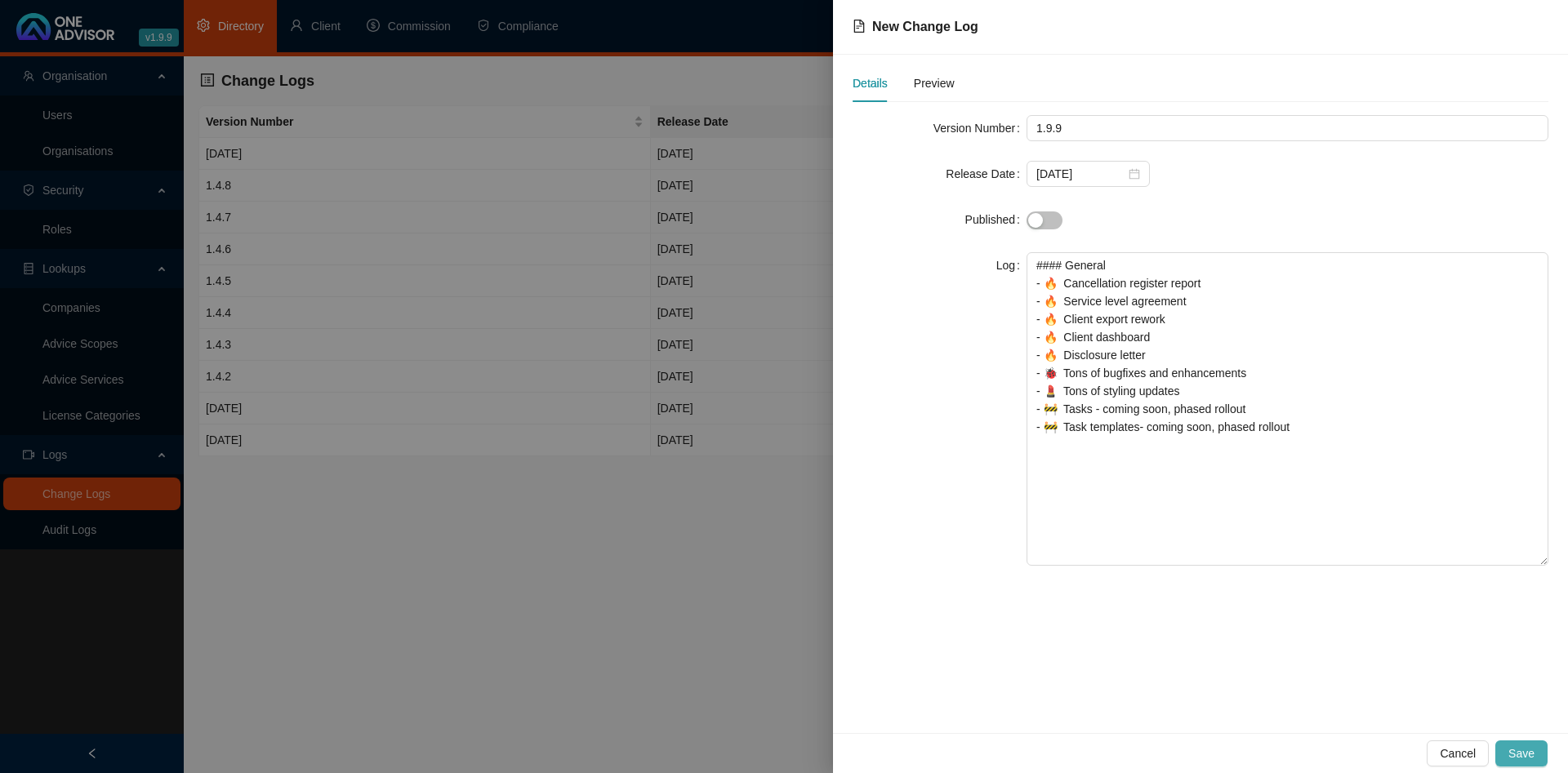
click at [1523, 752] on span "Save" at bounding box center [1521, 754] width 26 height 17
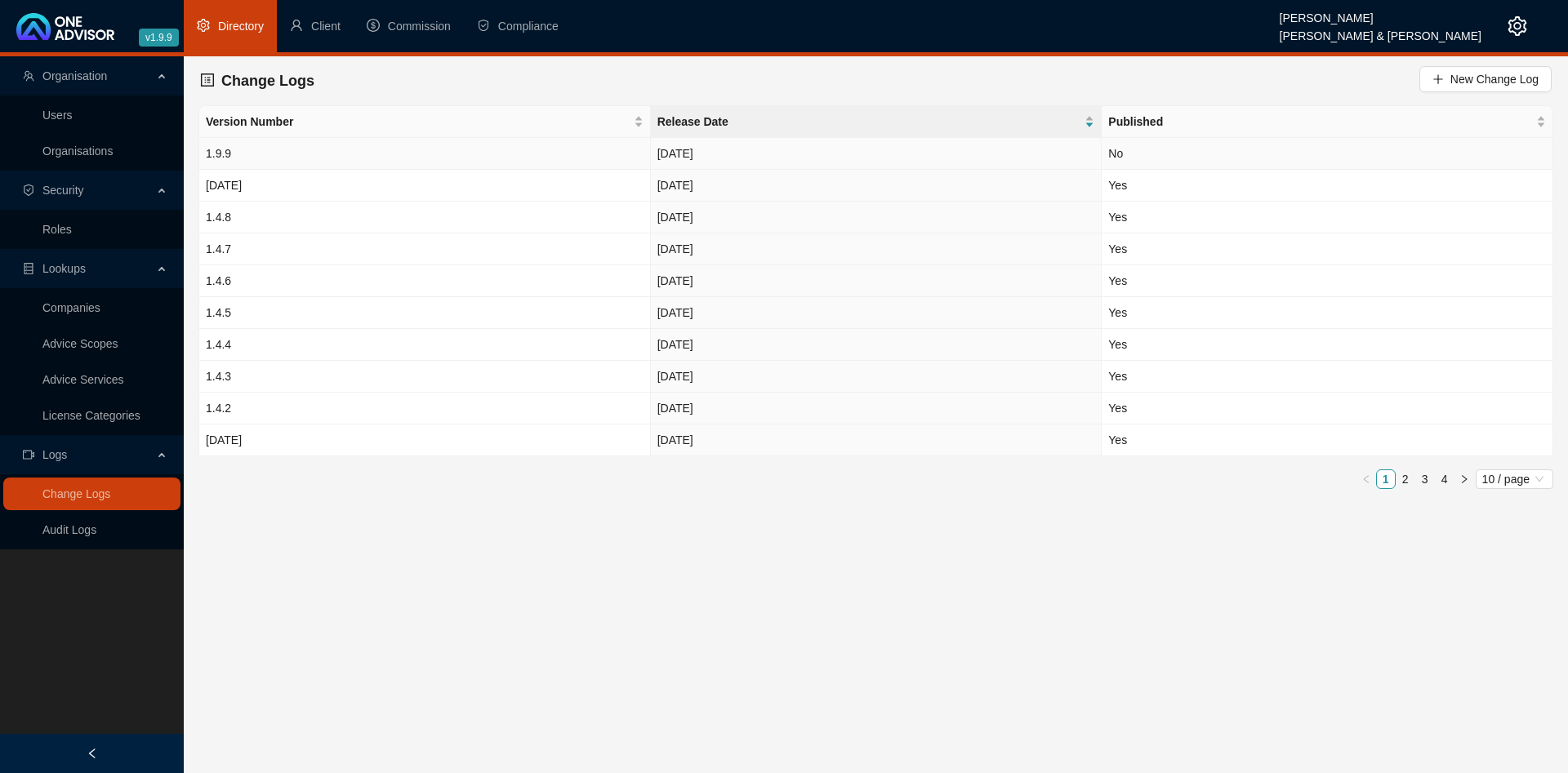
click at [465, 152] on td "1.9.9" at bounding box center [425, 153] width 452 height 32
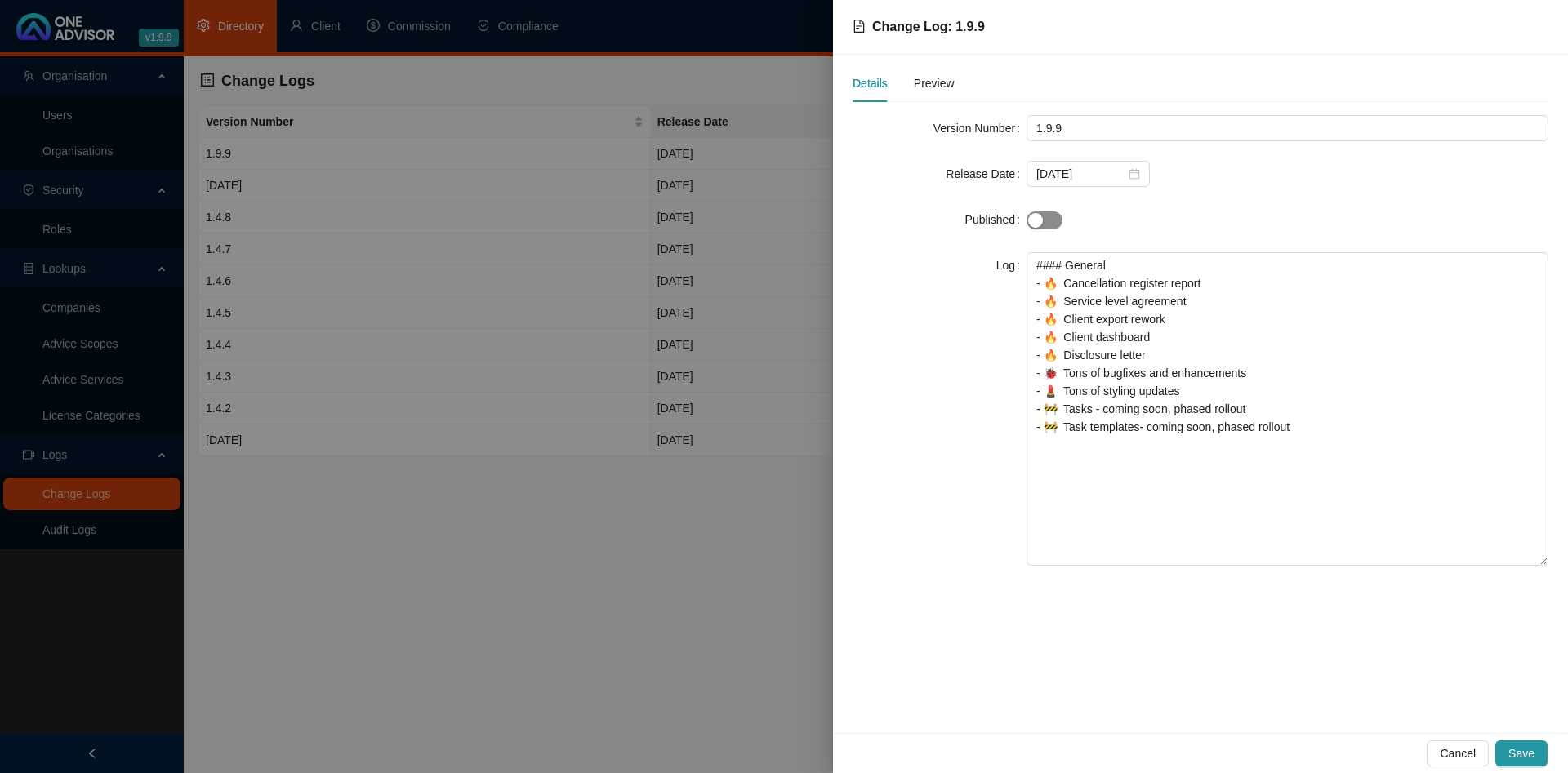
click at [1039, 218] on div "button" at bounding box center [1035, 219] width 15 height 15
click at [1514, 756] on span "Save" at bounding box center [1521, 754] width 26 height 17
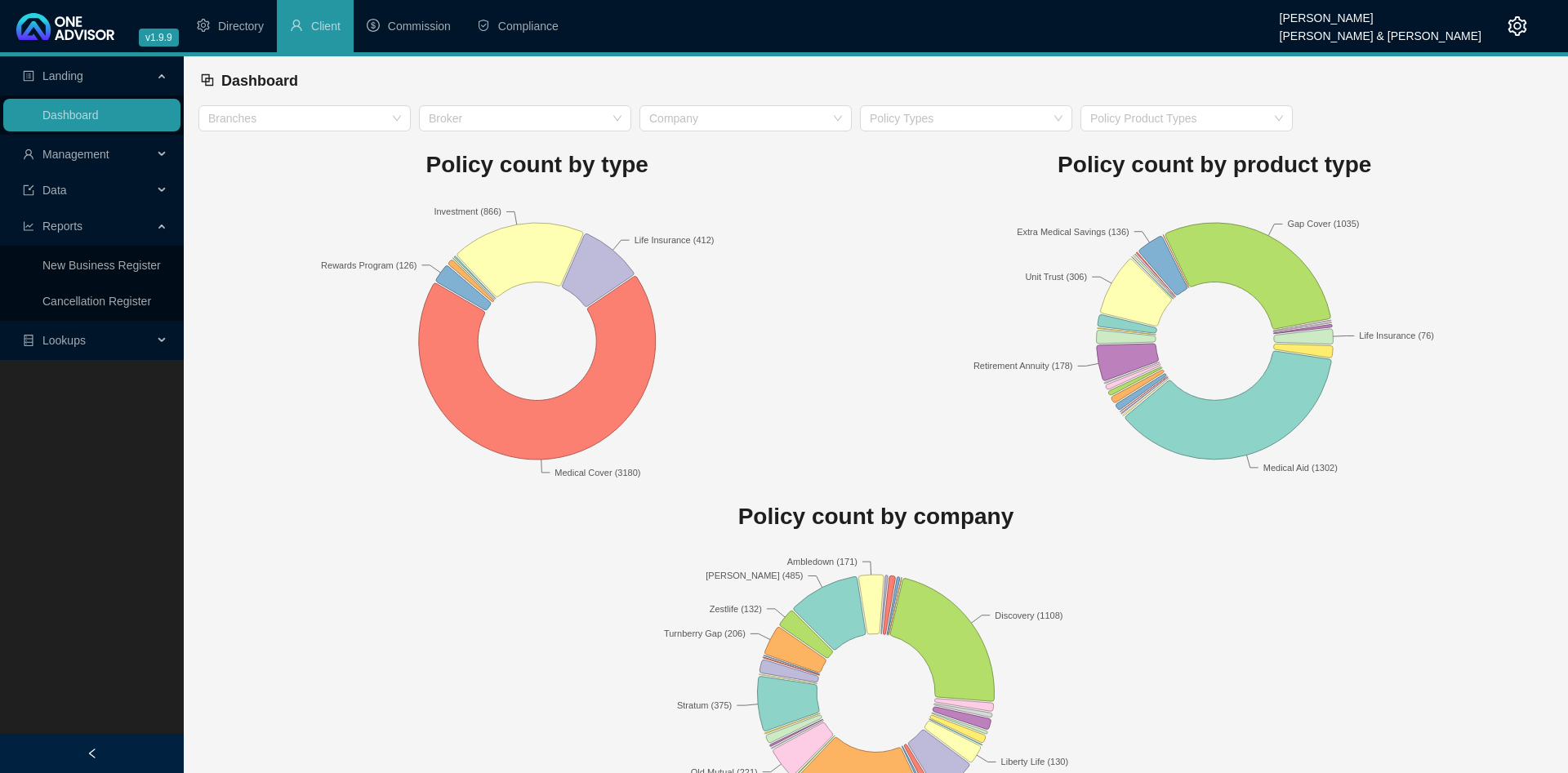
click at [273, 406] on rect at bounding box center [537, 341] width 678 height 286
click at [249, 30] on span "Directory" at bounding box center [240, 25] width 46 height 13
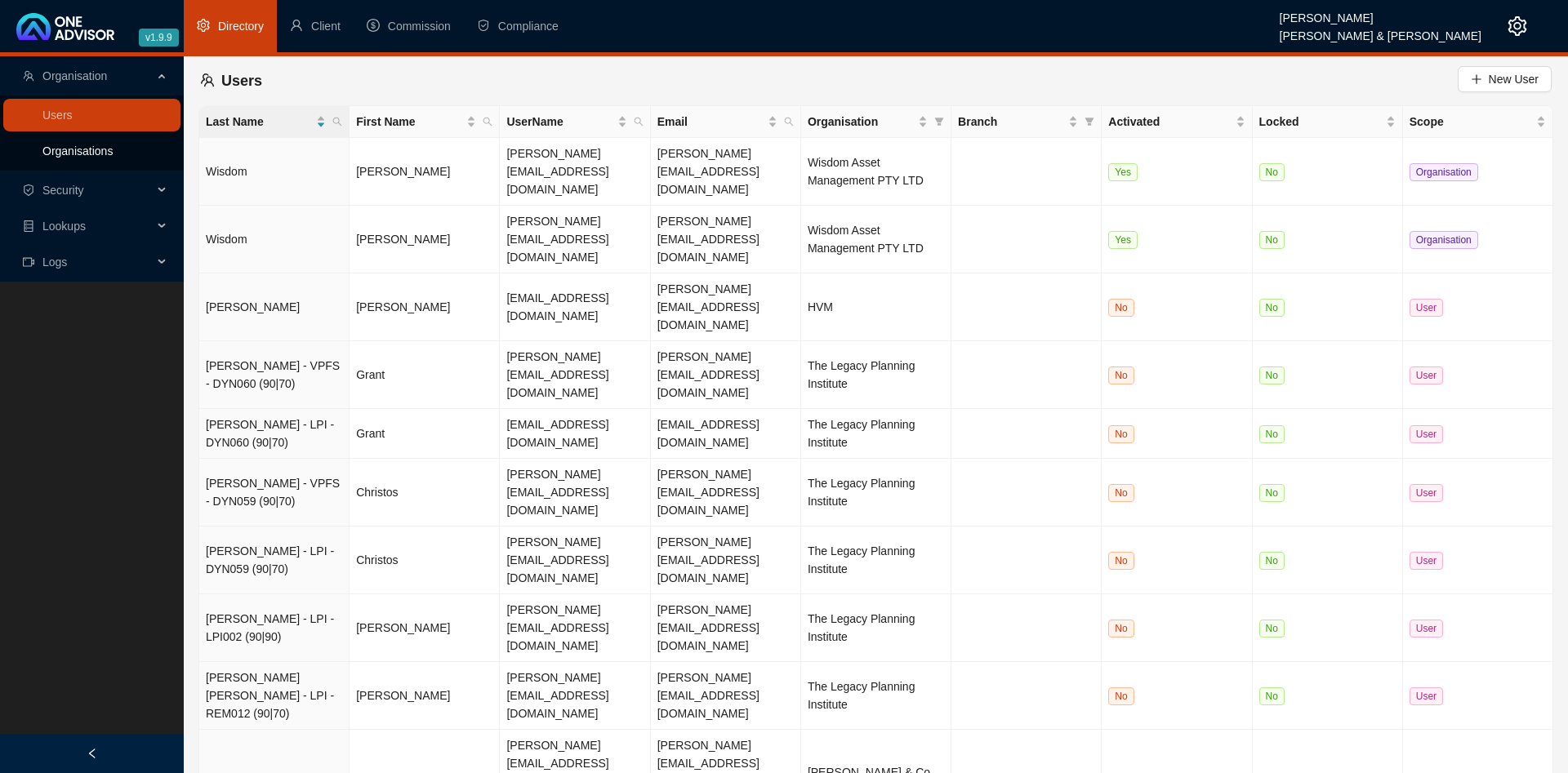
click at [107, 151] on link "Organisations" at bounding box center [78, 151] width 70 height 13
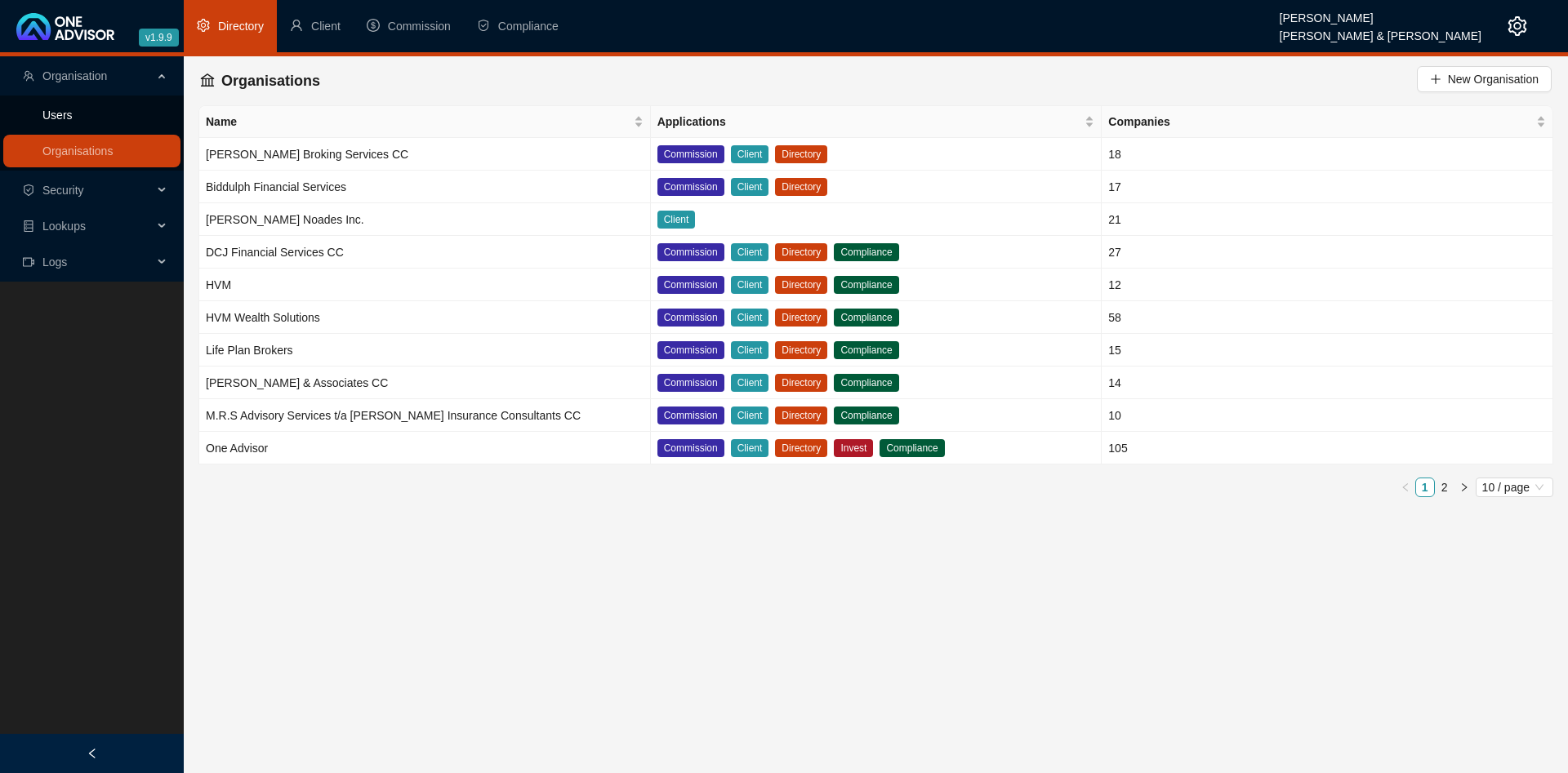
click at [73, 120] on link "Users" at bounding box center [57, 115] width 30 height 13
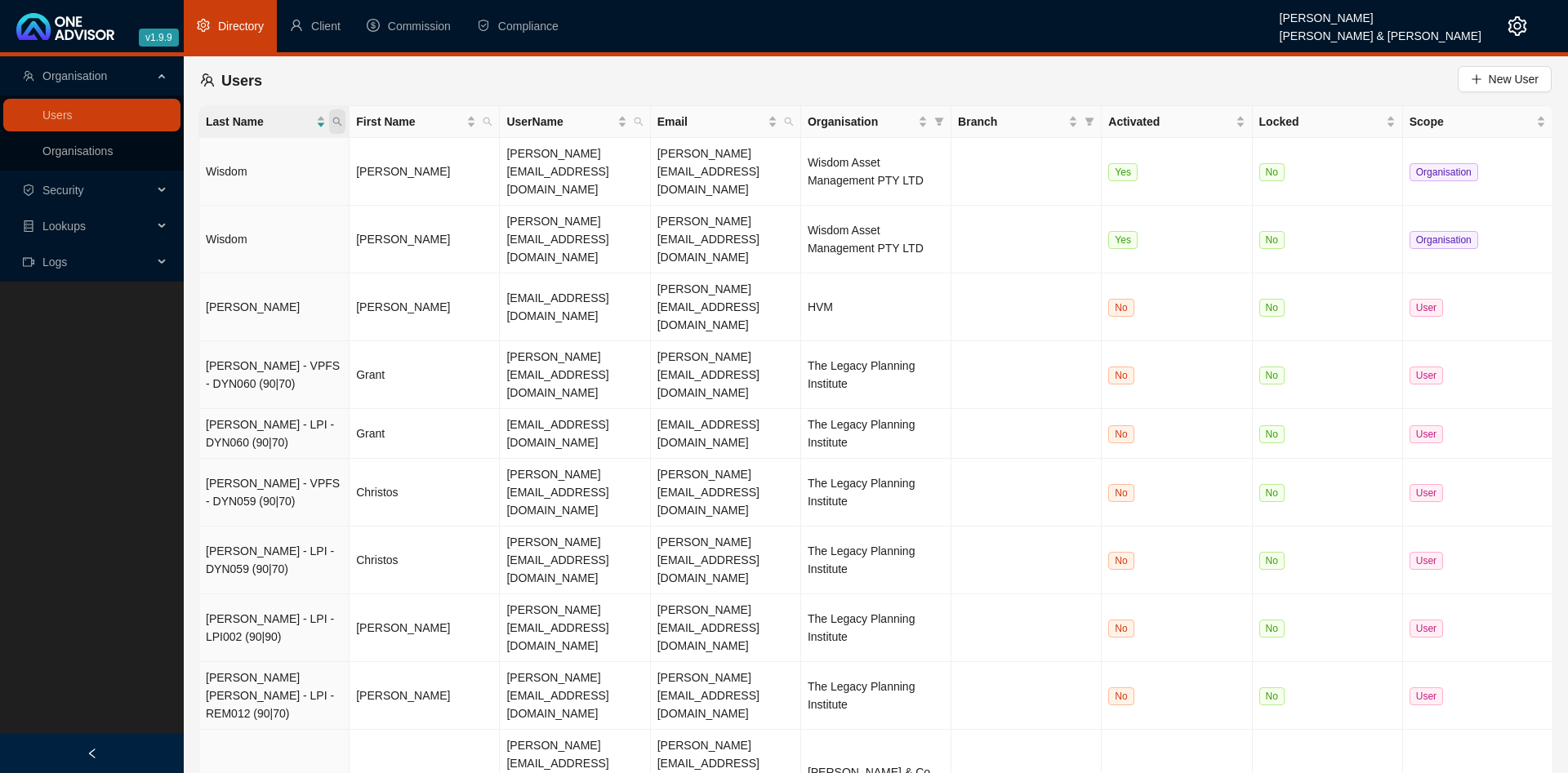
click at [341, 120] on icon "search" at bounding box center [337, 121] width 10 height 10
click at [277, 154] on input "text" at bounding box center [262, 156] width 153 height 26
click at [235, 181] on span "Search" at bounding box center [230, 185] width 36 height 17
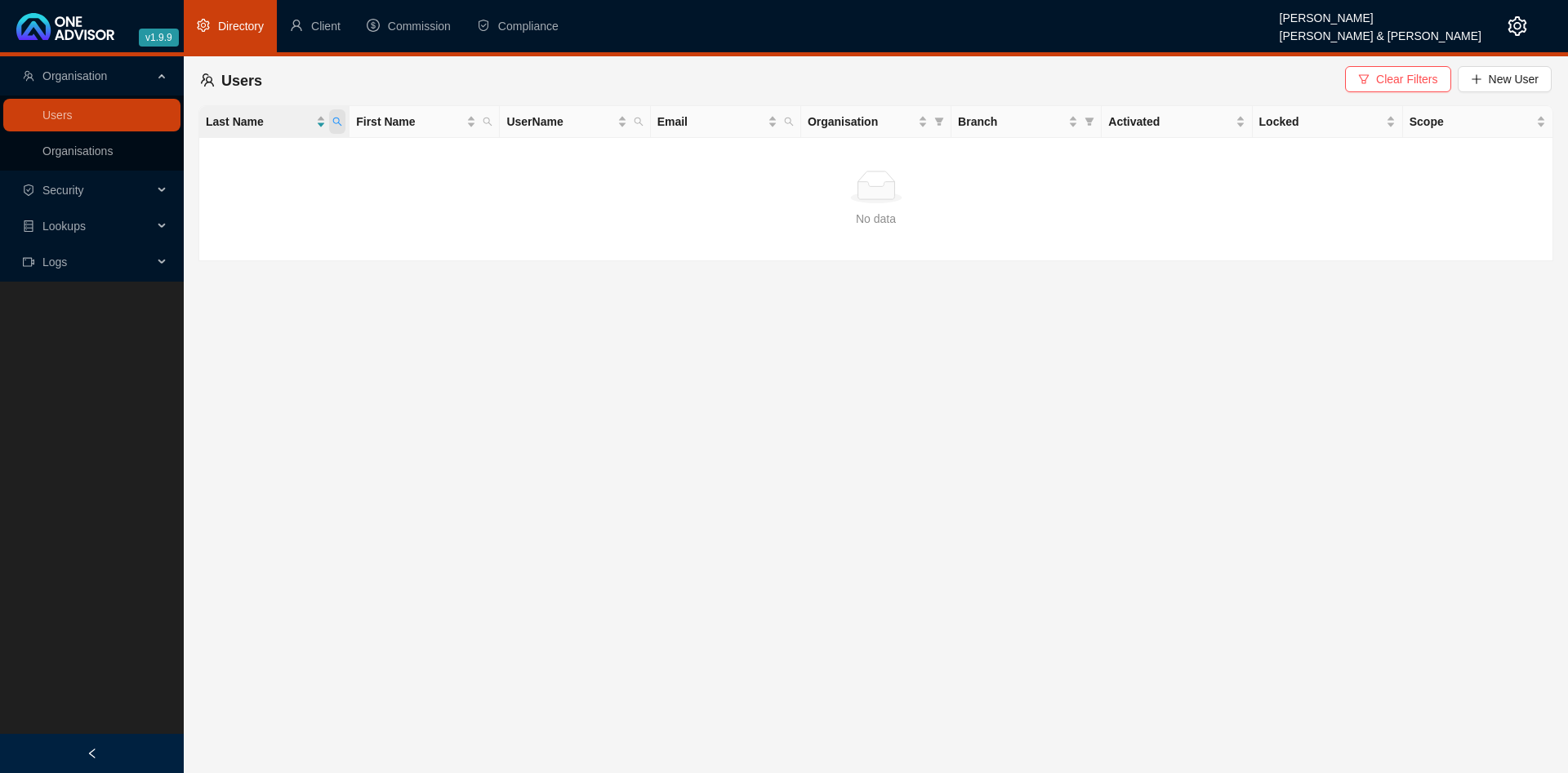
click at [341, 119] on icon "search" at bounding box center [337, 121] width 10 height 10
drag, startPoint x: 285, startPoint y: 154, endPoint x: 60, endPoint y: 166, distance: 225.3
click at [186, 166] on input "adolf" at bounding box center [262, 156] width 153 height 26
click at [213, 186] on button "Search" at bounding box center [222, 186] width 74 height 19
click at [340, 119] on icon "search" at bounding box center [337, 121] width 10 height 10
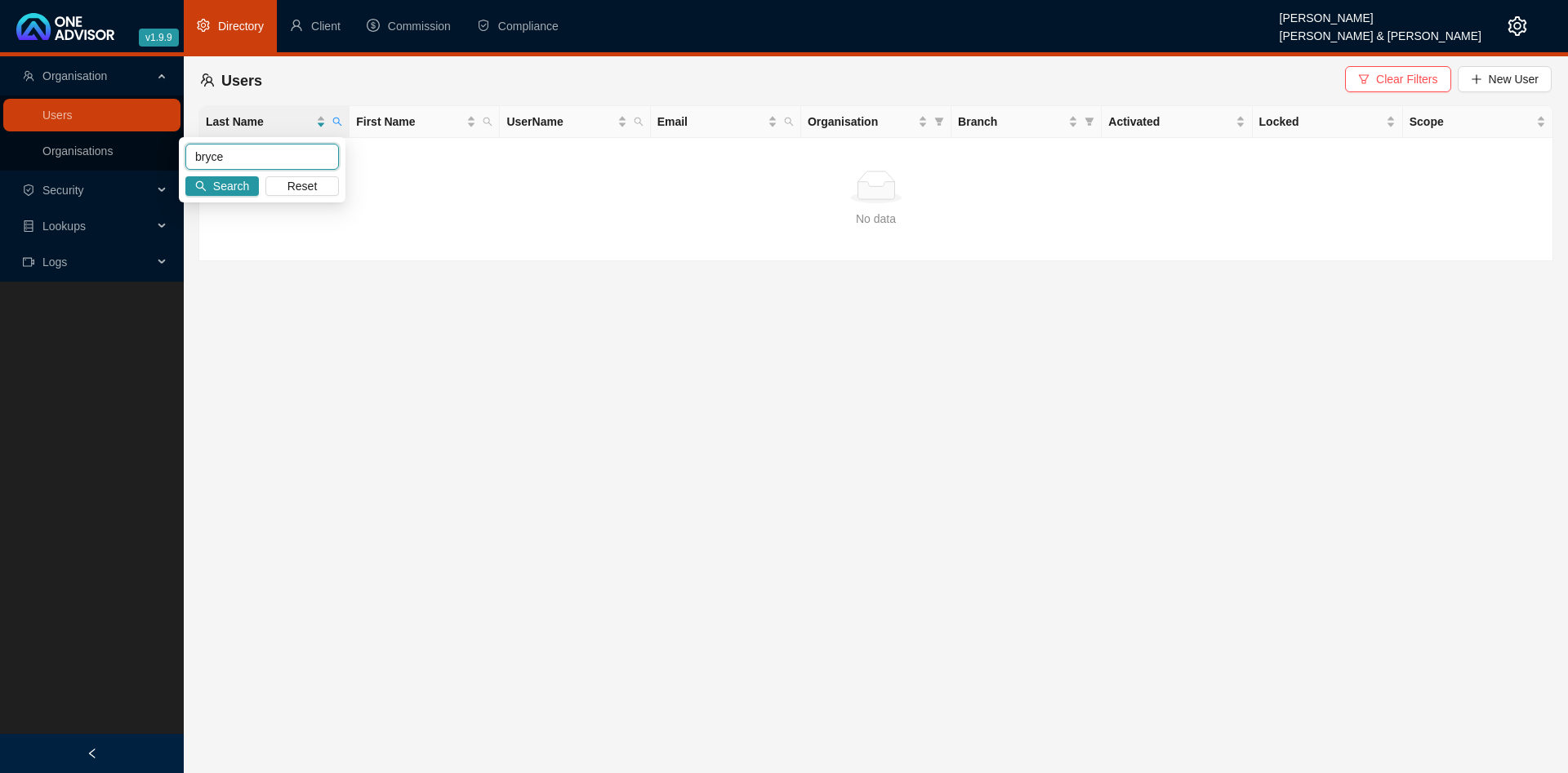
drag, startPoint x: 155, startPoint y: 170, endPoint x: 77, endPoint y: 174, distance: 78.1
click at [186, 170] on input "bryce" at bounding box center [262, 156] width 153 height 26
type input "oost"
click at [202, 182] on icon "search" at bounding box center [201, 186] width 12 height 12
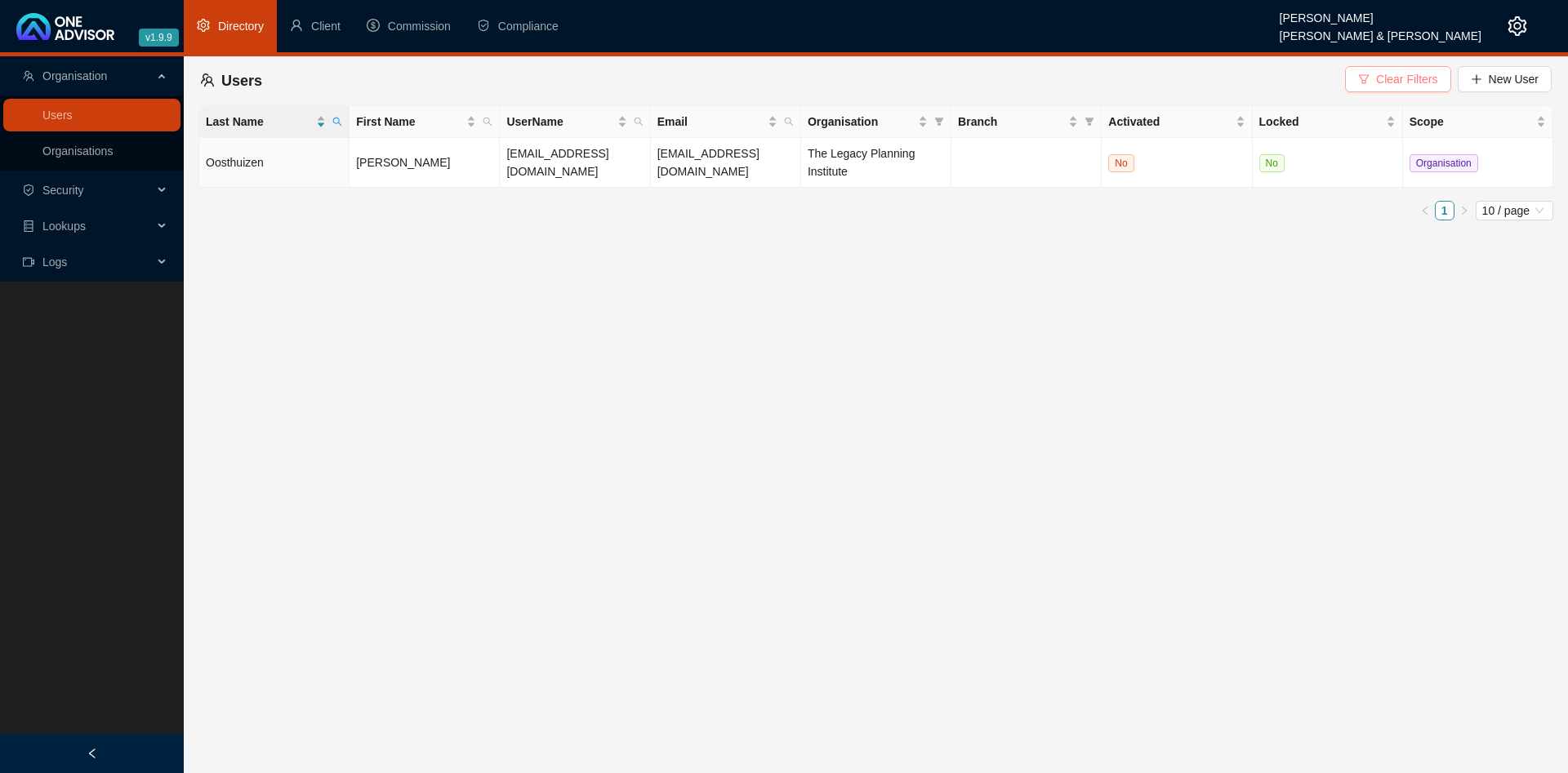
click at [1375, 74] on button "Clear Filters" at bounding box center [1397, 79] width 105 height 26
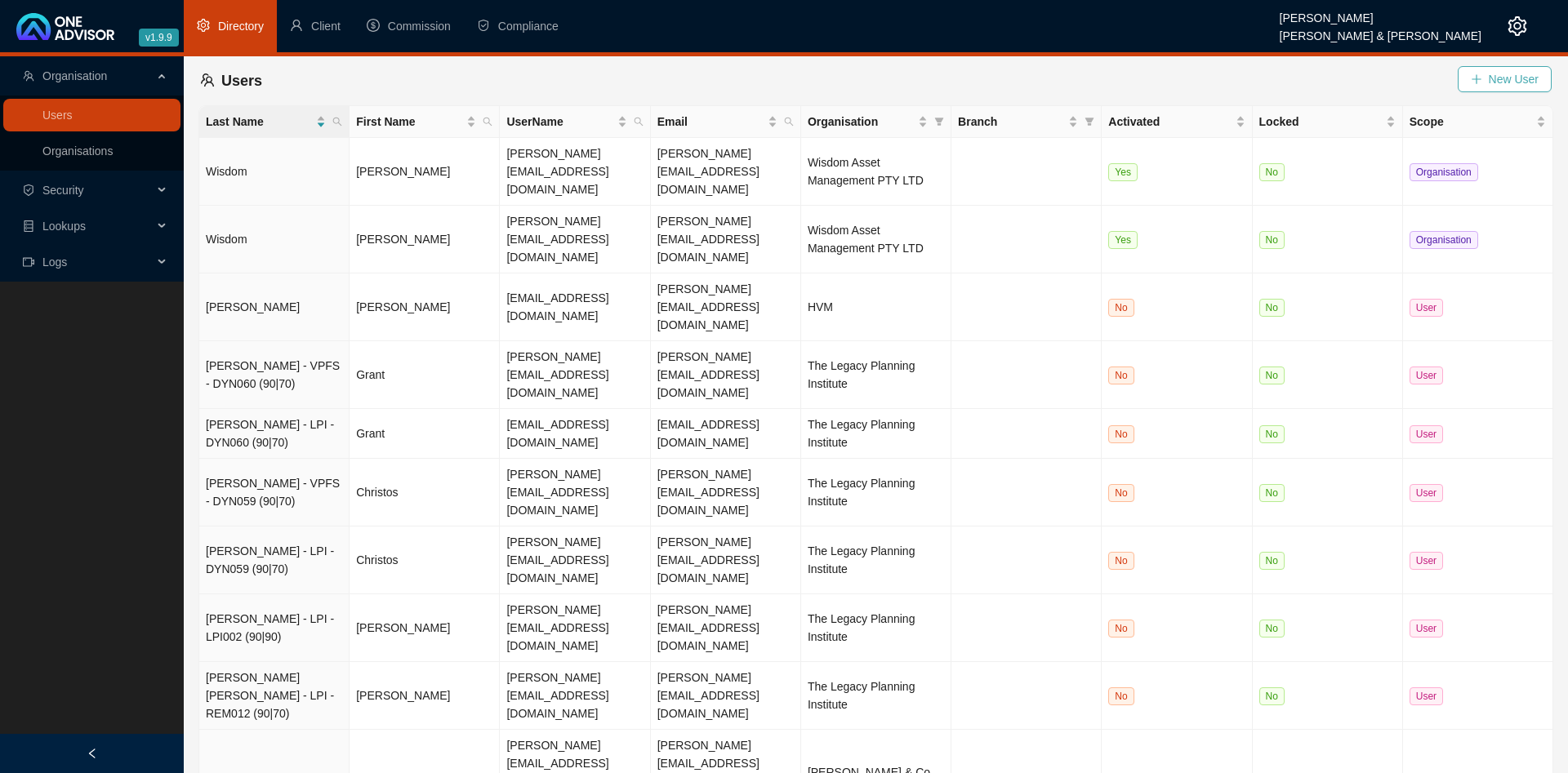
click at [1478, 73] on button "New User" at bounding box center [1504, 79] width 94 height 26
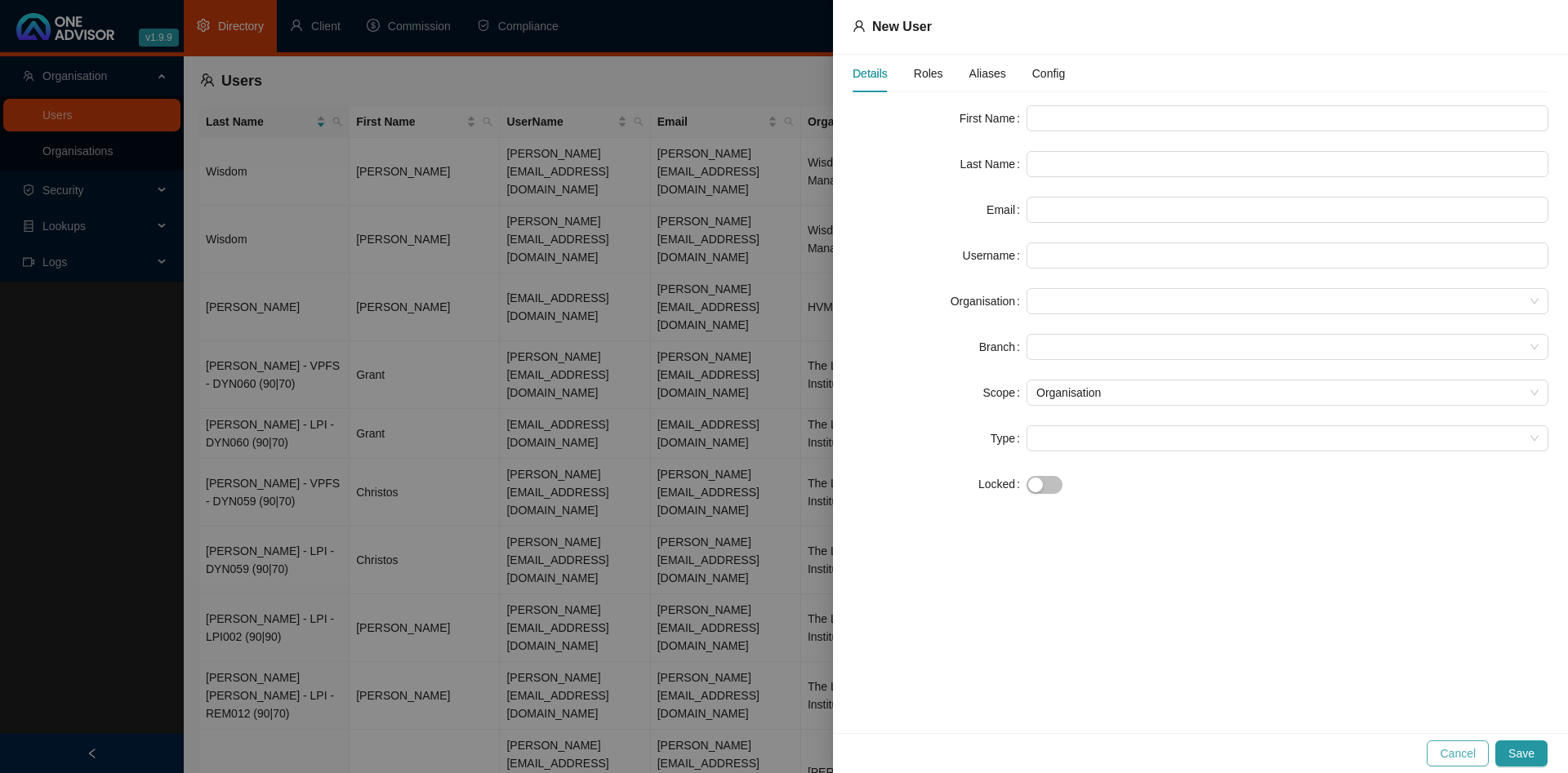
click at [1448, 754] on span "Cancel" at bounding box center [1457, 754] width 36 height 17
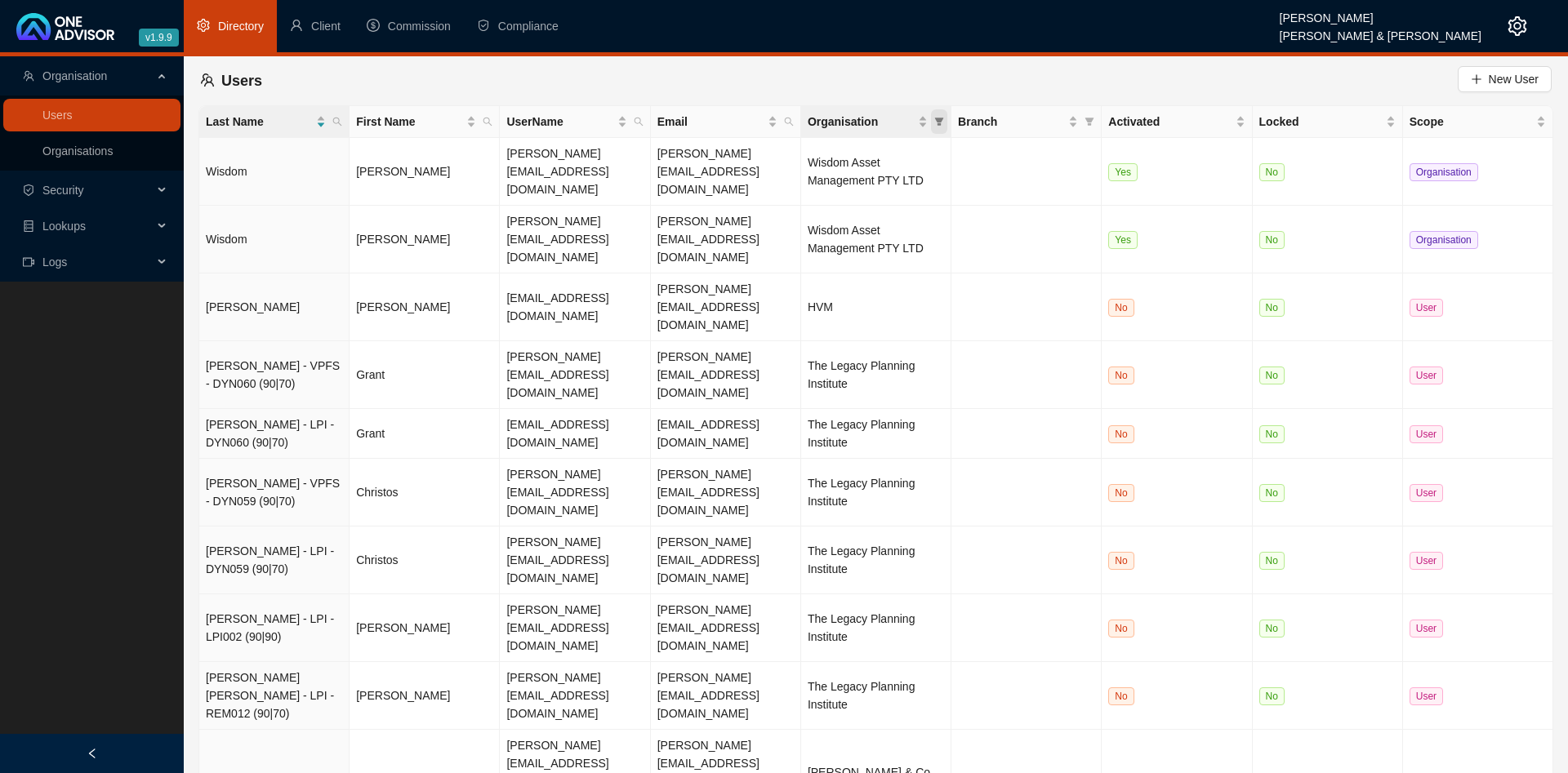
click at [937, 120] on icon "filter" at bounding box center [938, 121] width 9 height 8
click at [765, 49] on ul "Directory Client Commission Compliance" at bounding box center [732, 26] width 1096 height 52
click at [80, 148] on link "Organisations" at bounding box center [78, 151] width 70 height 13
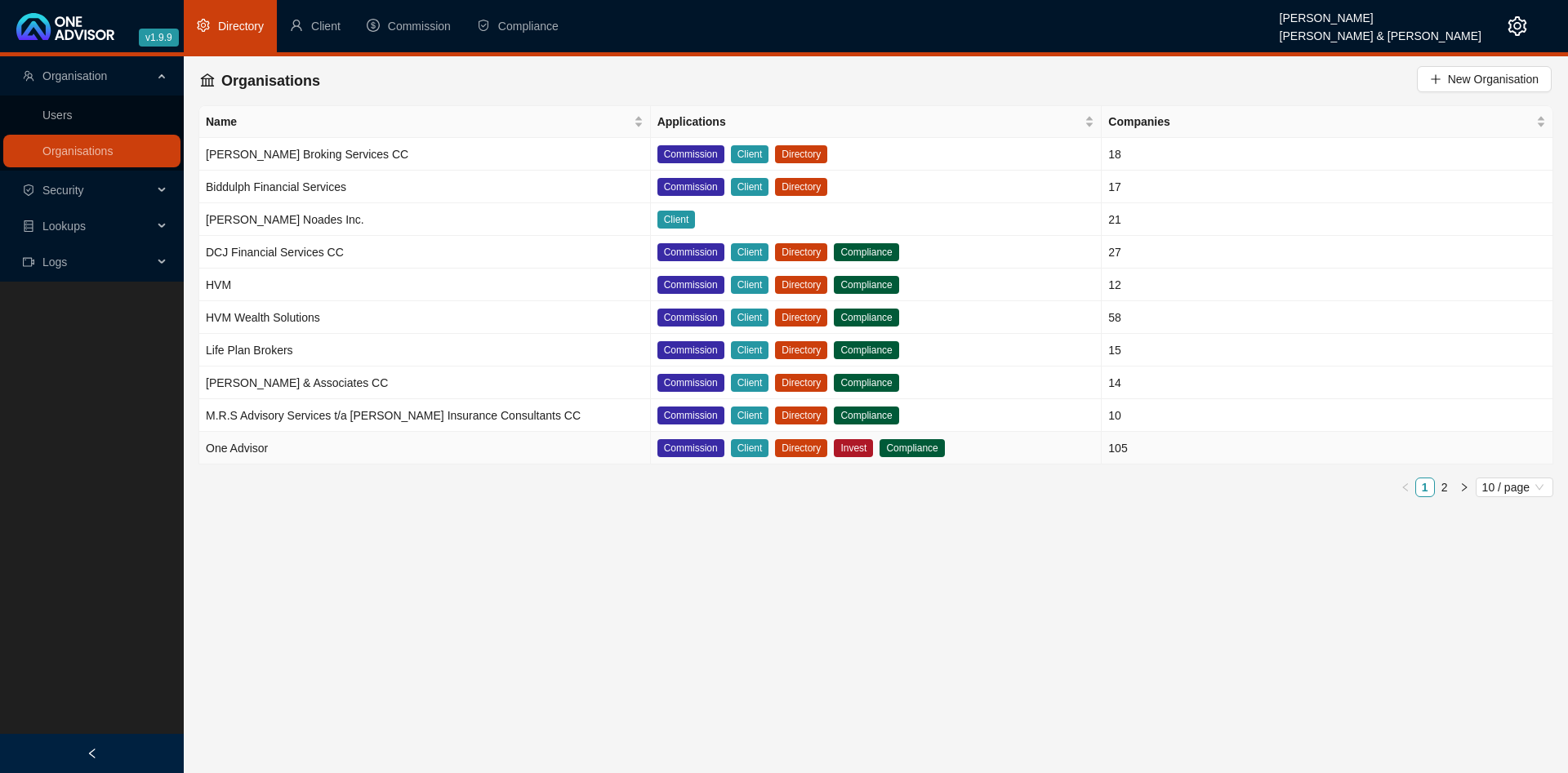
click at [405, 445] on td "One Advisor" at bounding box center [425, 449] width 452 height 33
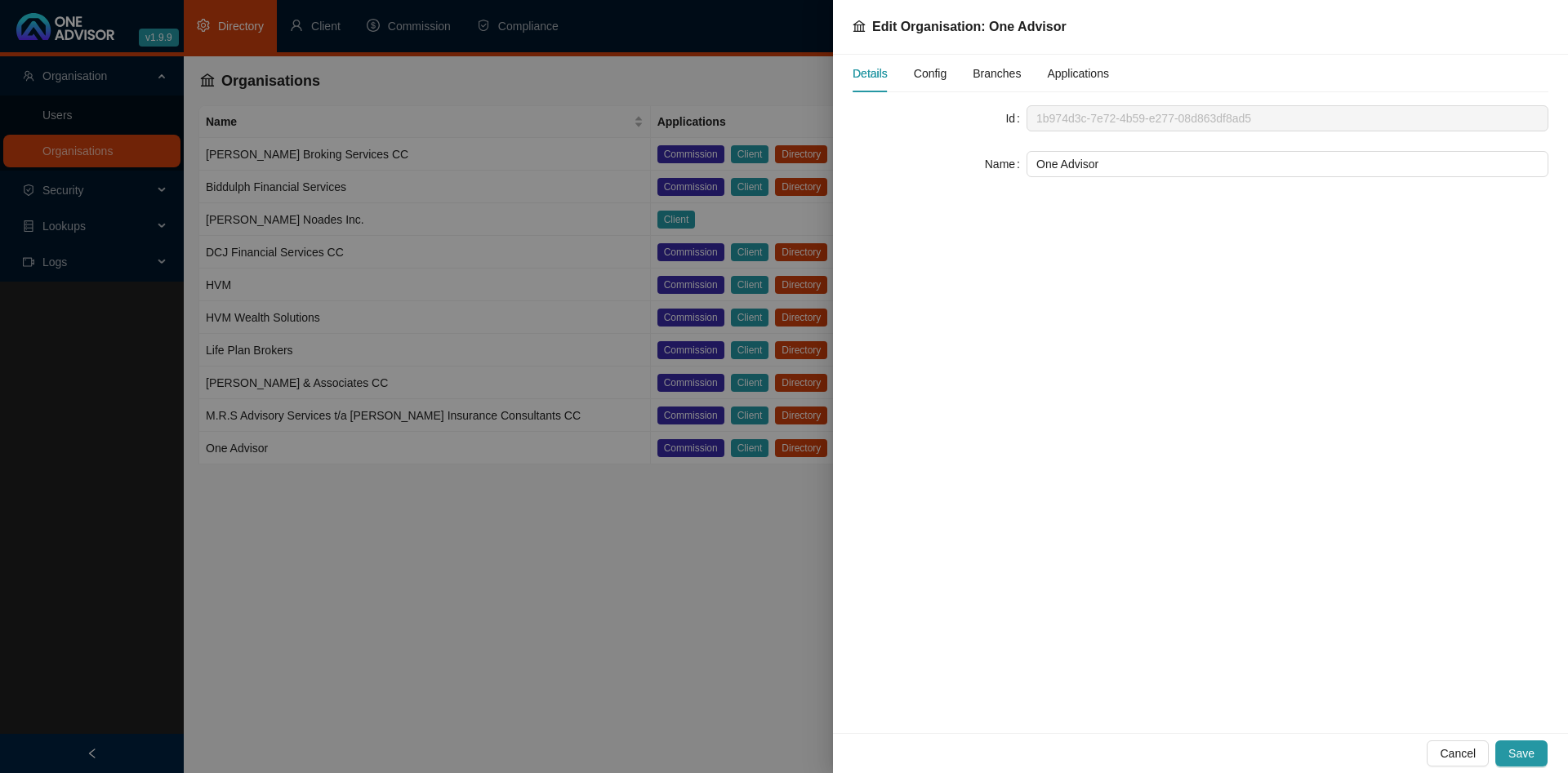
click at [934, 70] on span "Config" at bounding box center [931, 74] width 33 height 12
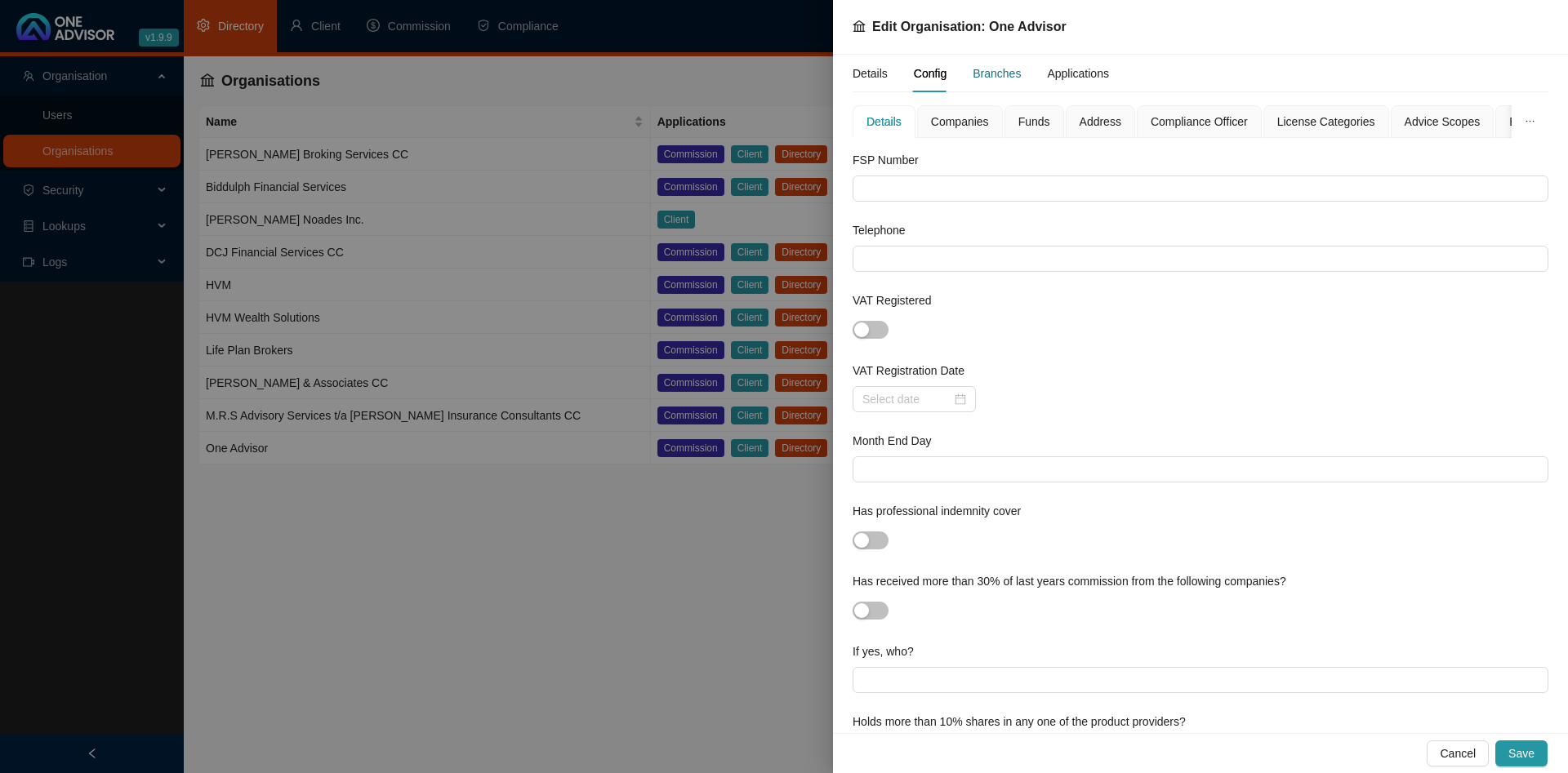
click at [1002, 78] on div "Branches" at bounding box center [997, 73] width 49 height 17
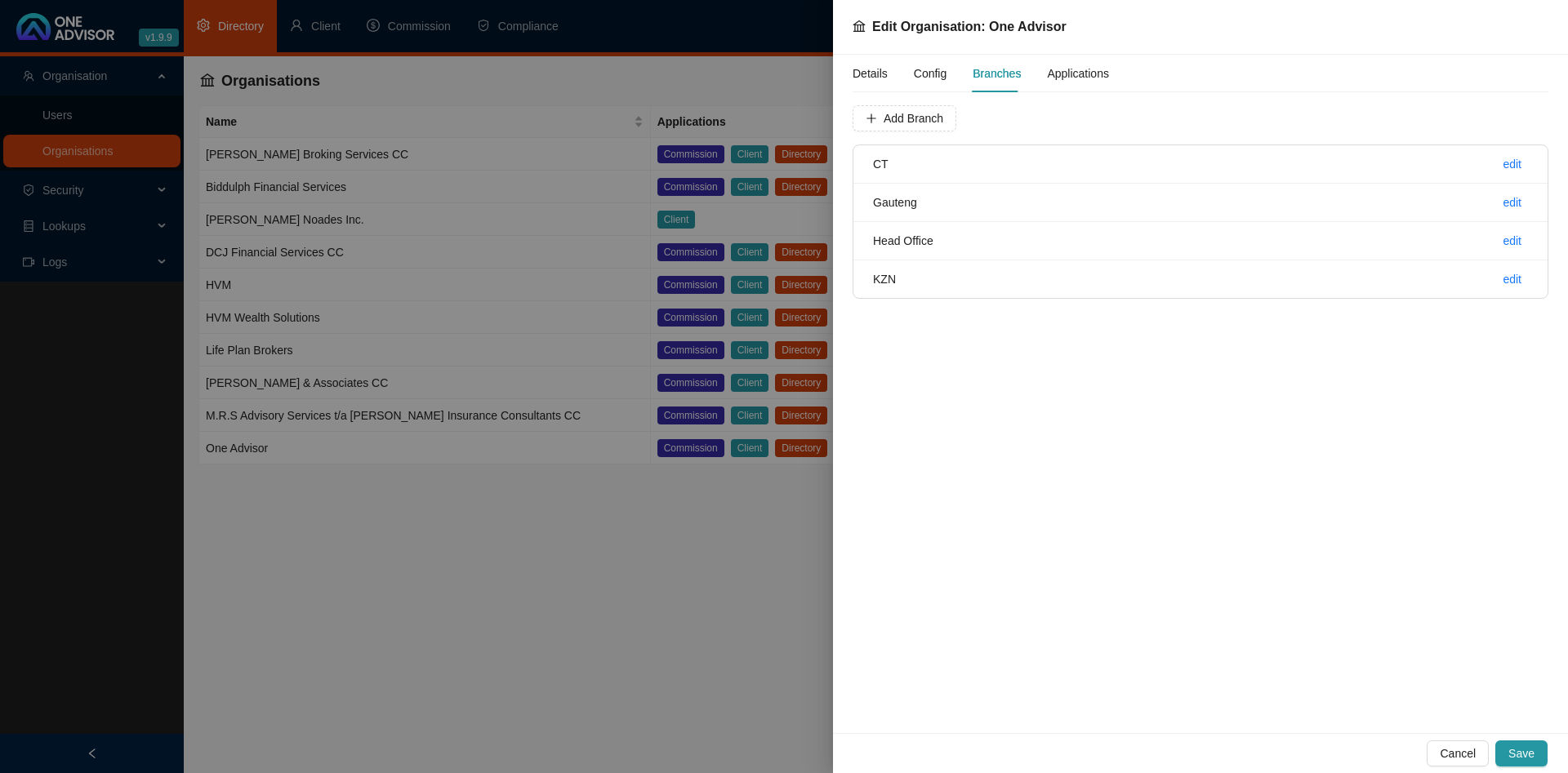
click at [926, 75] on span "Config" at bounding box center [931, 74] width 33 height 12
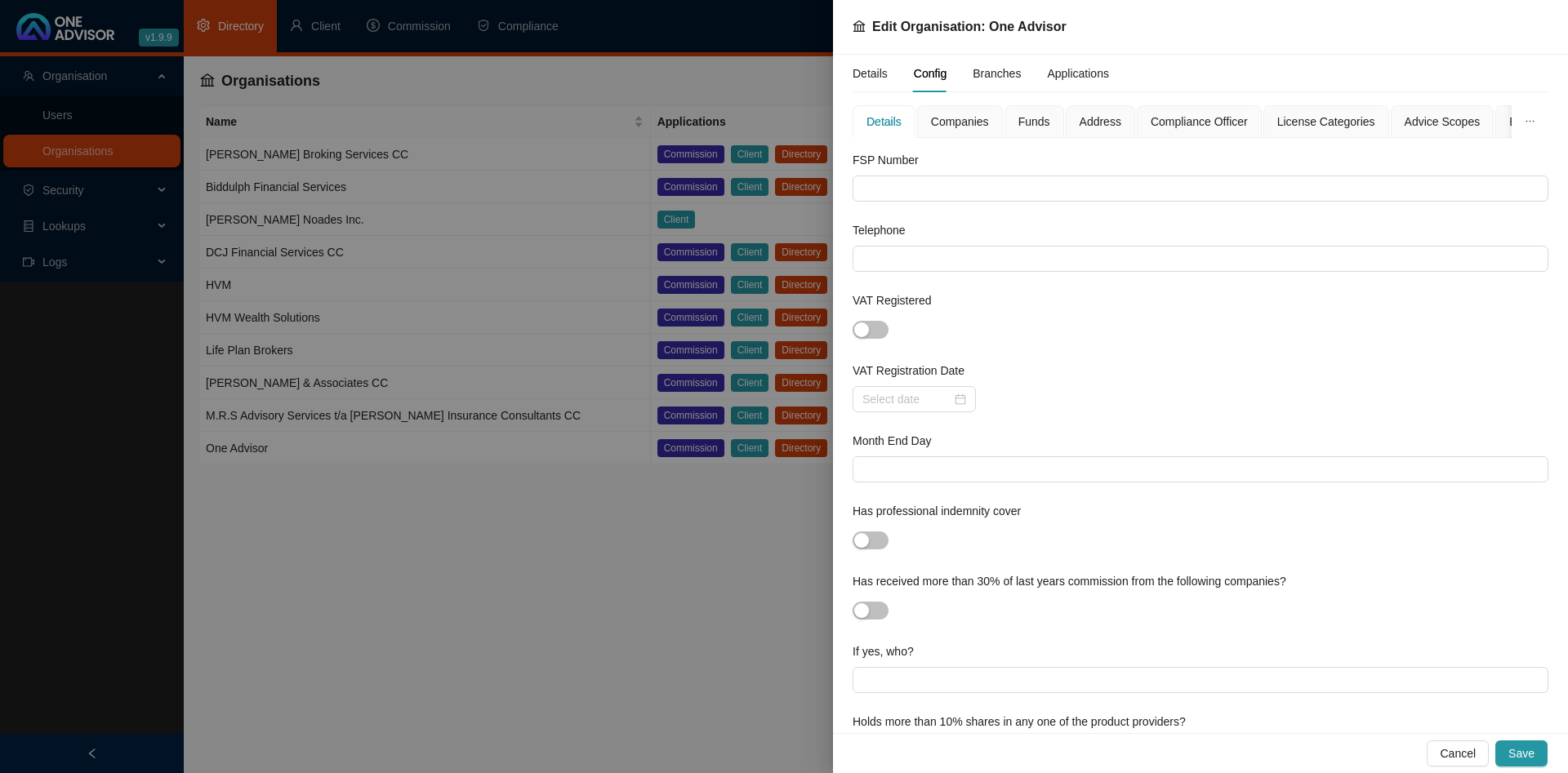
click at [945, 127] on span "Companies" at bounding box center [960, 121] width 58 height 12
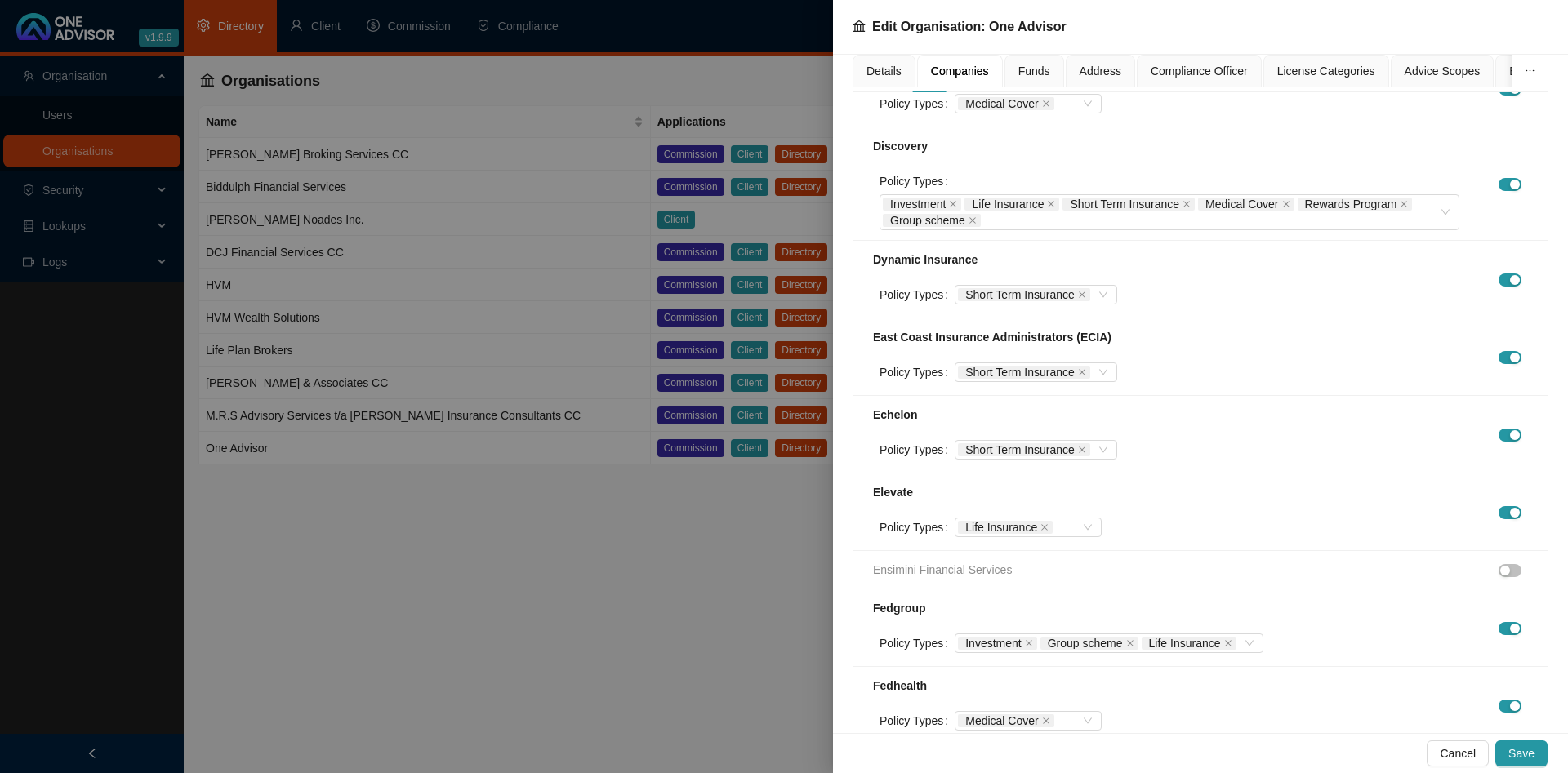
scroll to position [2792, 0]
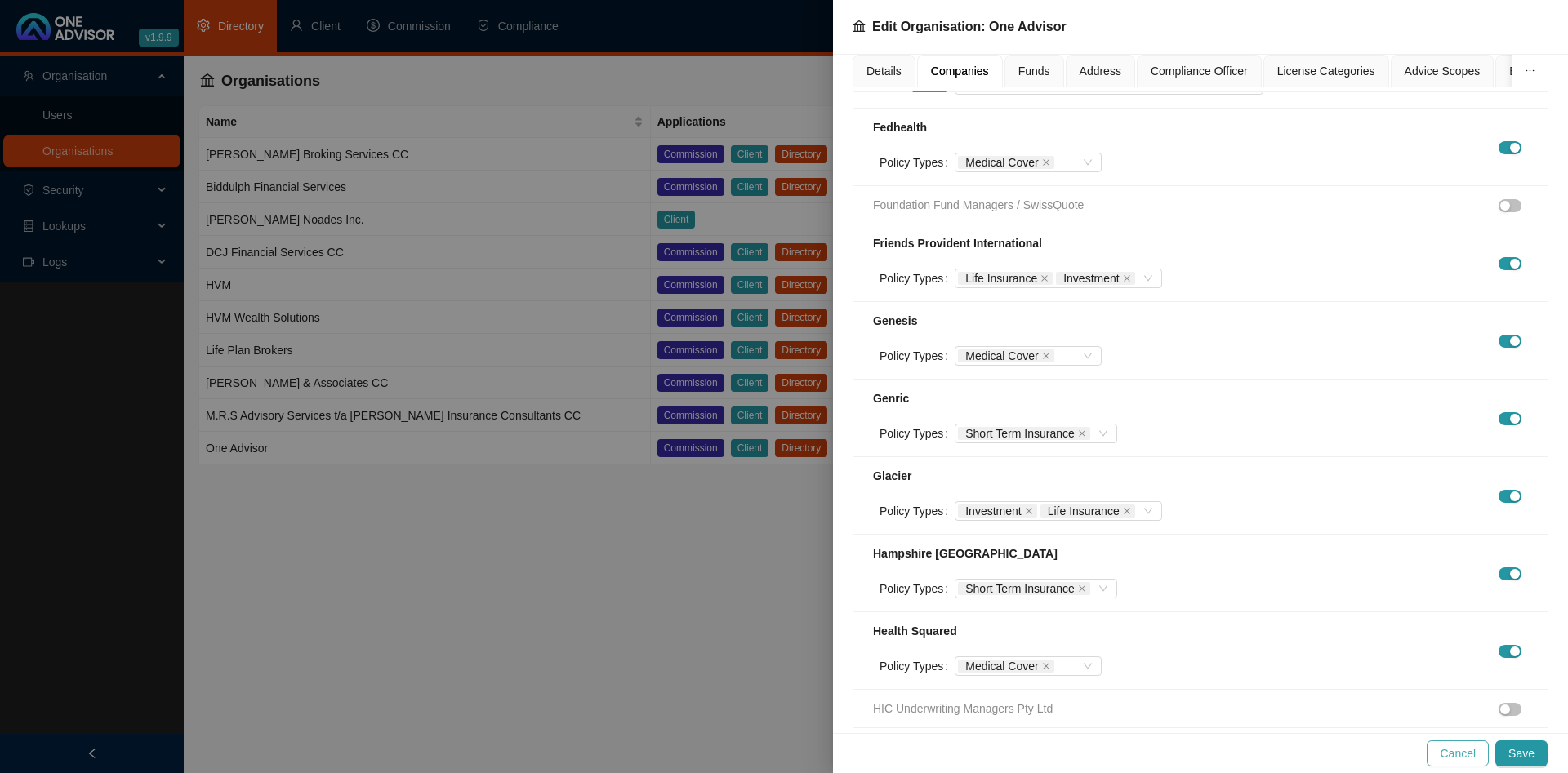
click at [1457, 753] on span "Cancel" at bounding box center [1457, 754] width 36 height 17
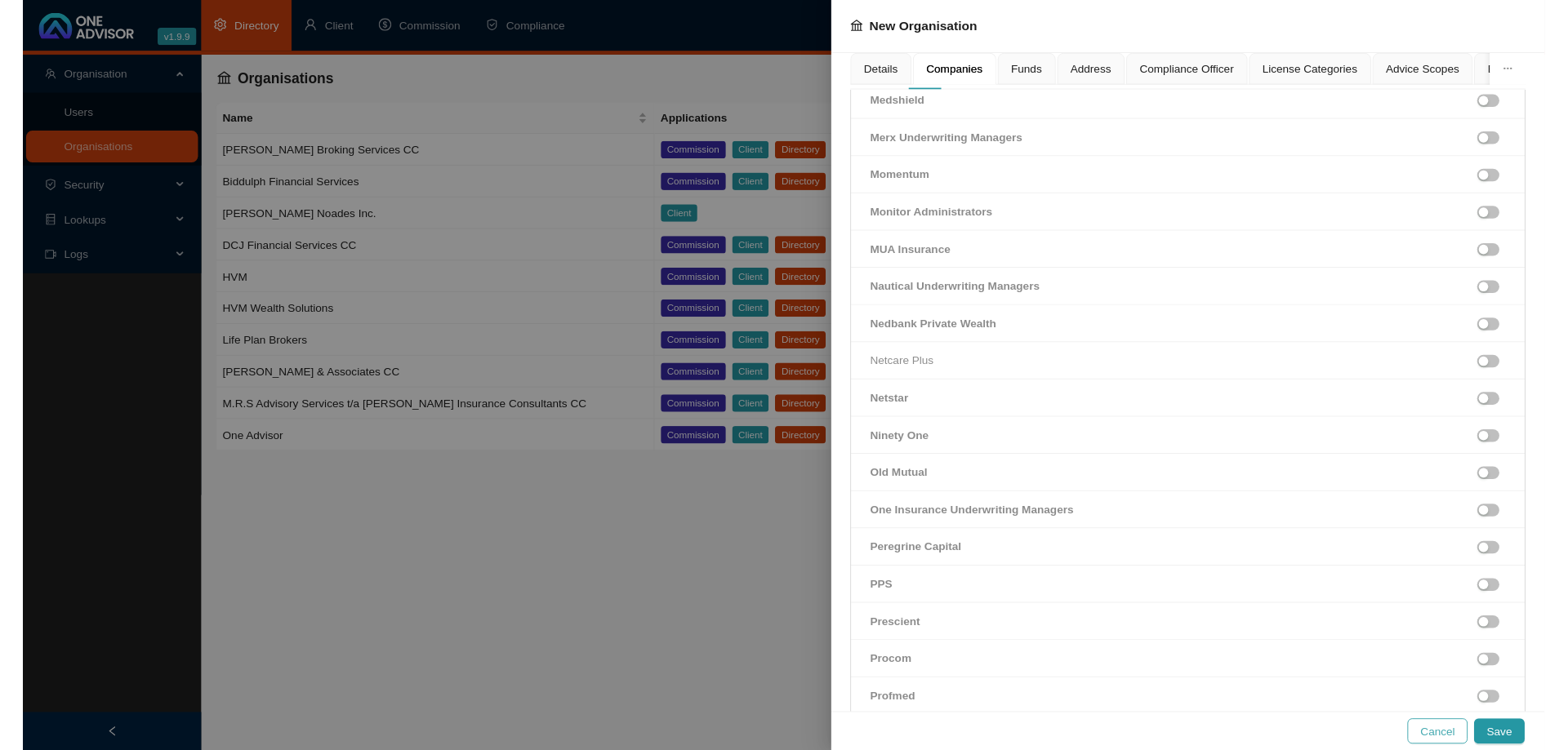
scroll to position [1503, 0]
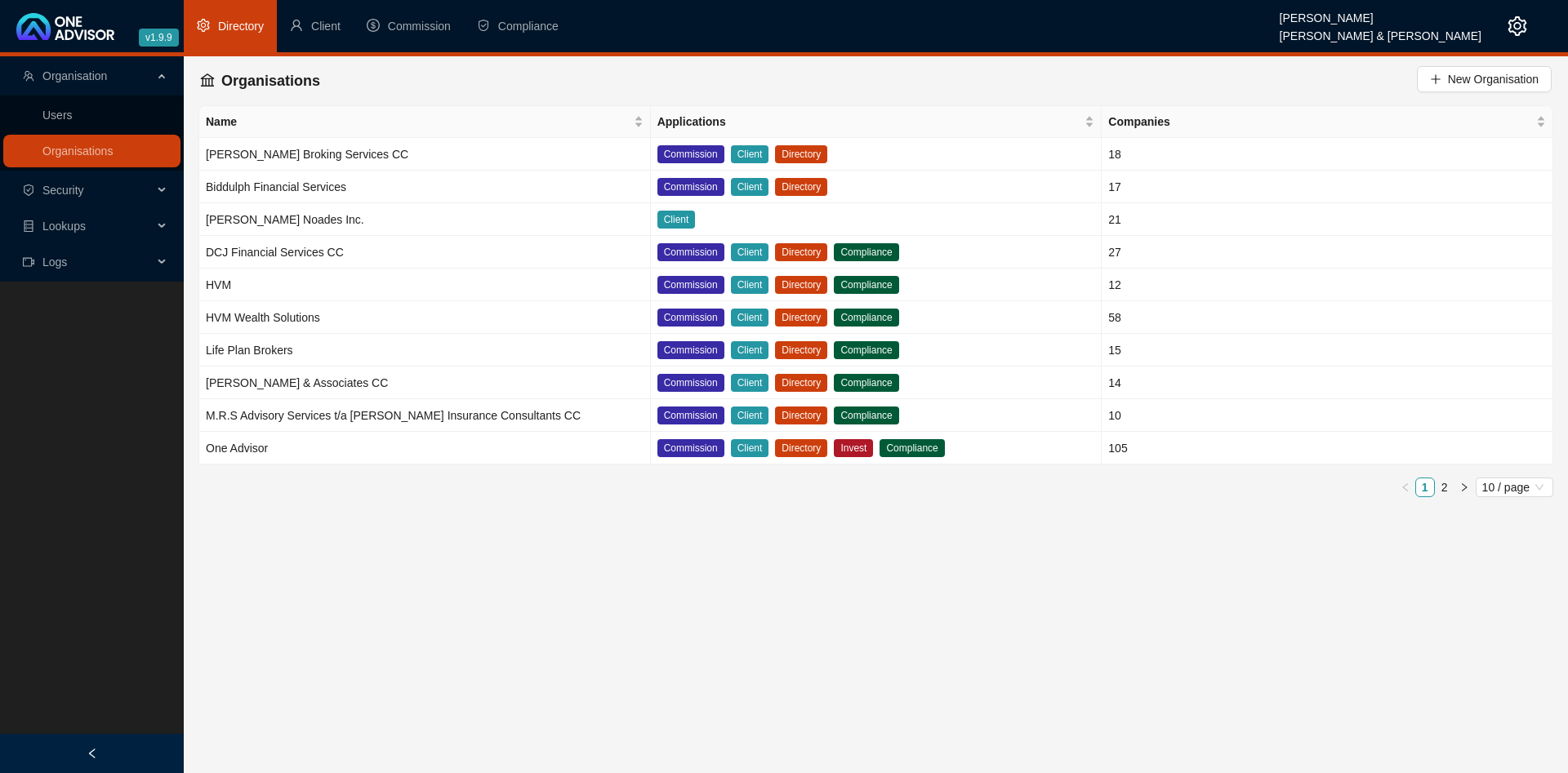
click at [91, 196] on span "Security" at bounding box center [88, 190] width 130 height 33
click at [72, 227] on link "Roles" at bounding box center [57, 228] width 29 height 13
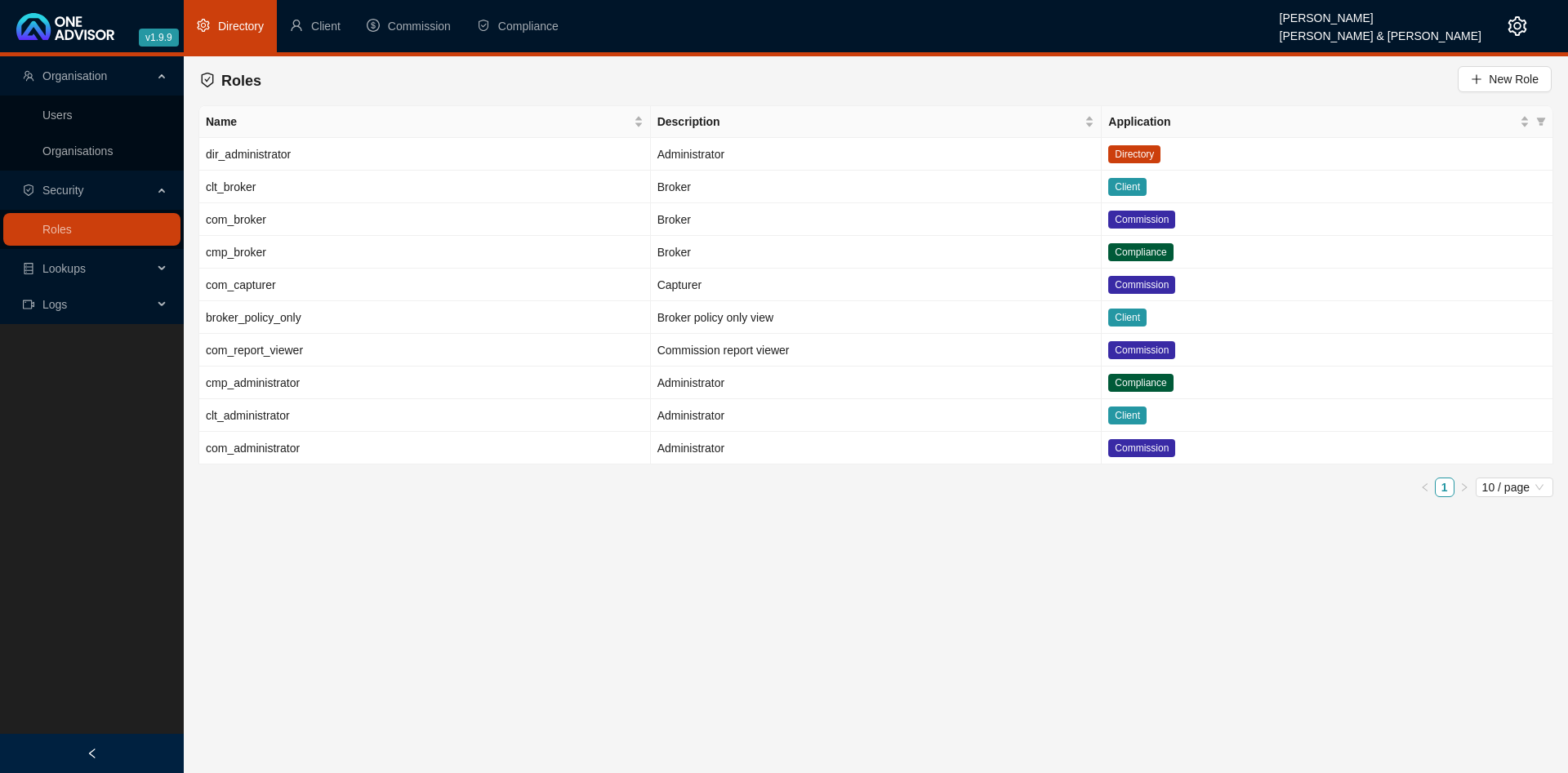
click at [70, 258] on span "Lookups" at bounding box center [88, 269] width 130 height 33
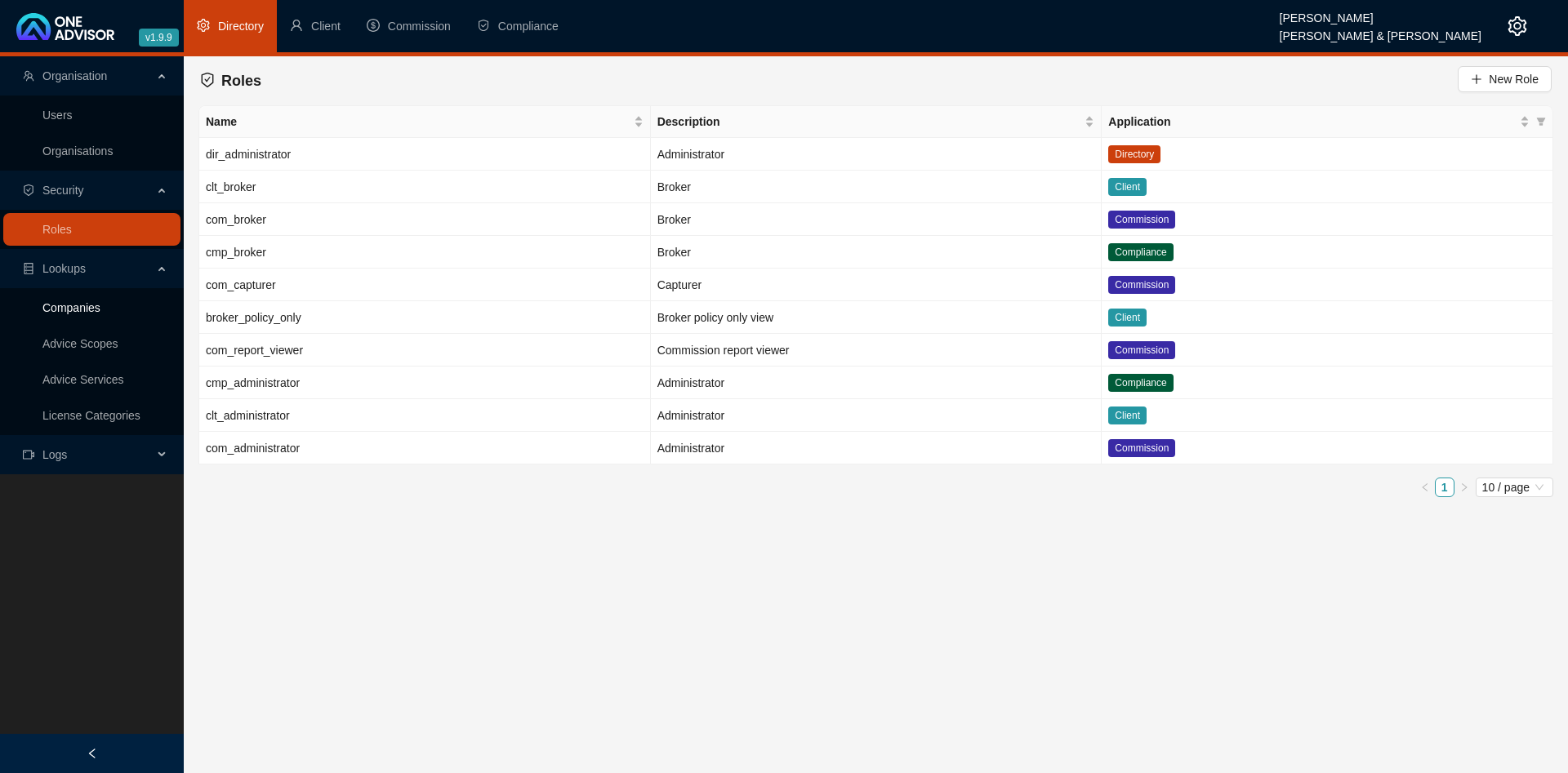
click at [66, 310] on link "Companies" at bounding box center [72, 307] width 58 height 13
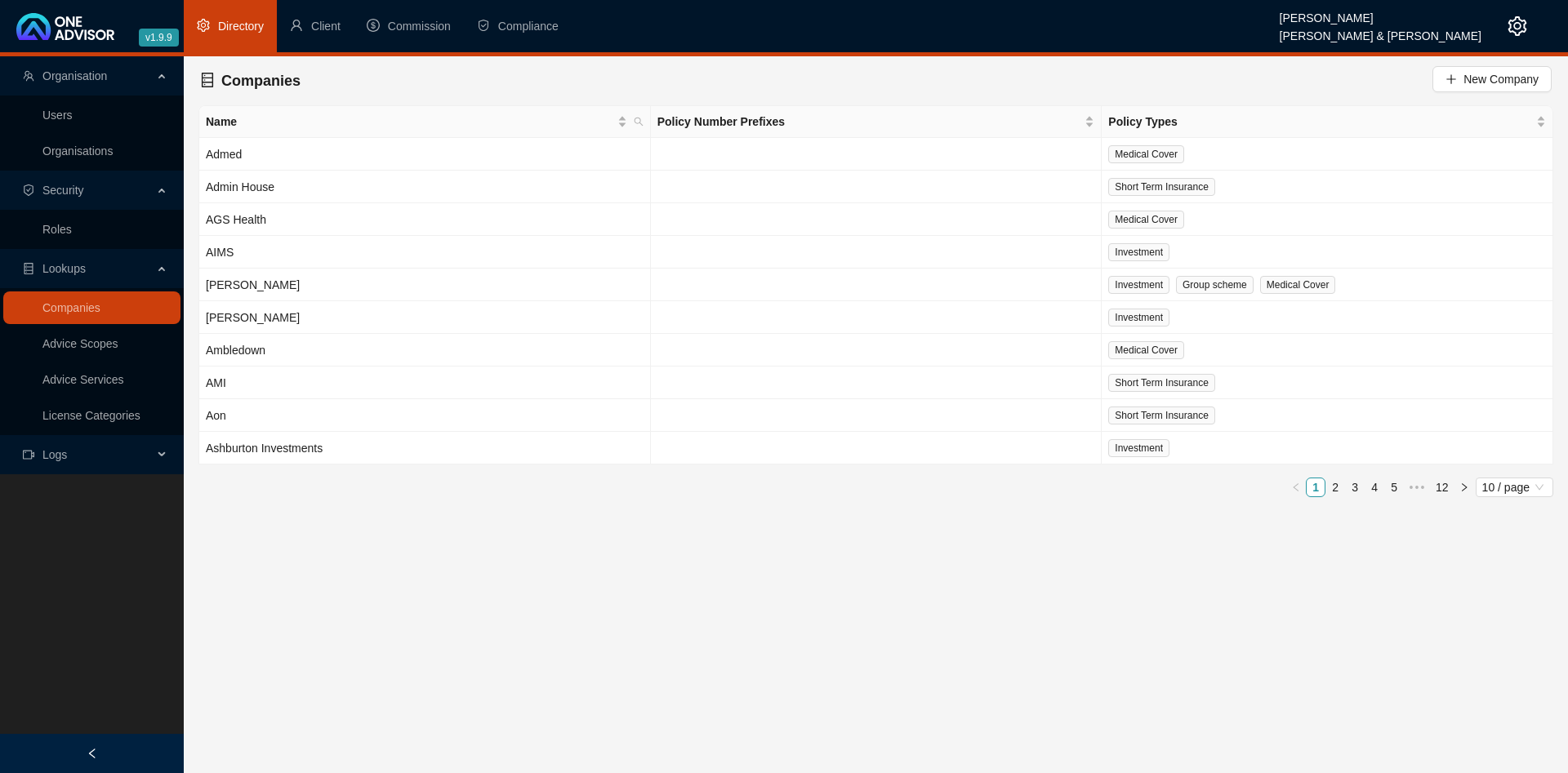
click at [79, 442] on span "Logs" at bounding box center [88, 454] width 130 height 33
click at [96, 491] on link "Change Logs" at bounding box center [77, 493] width 68 height 13
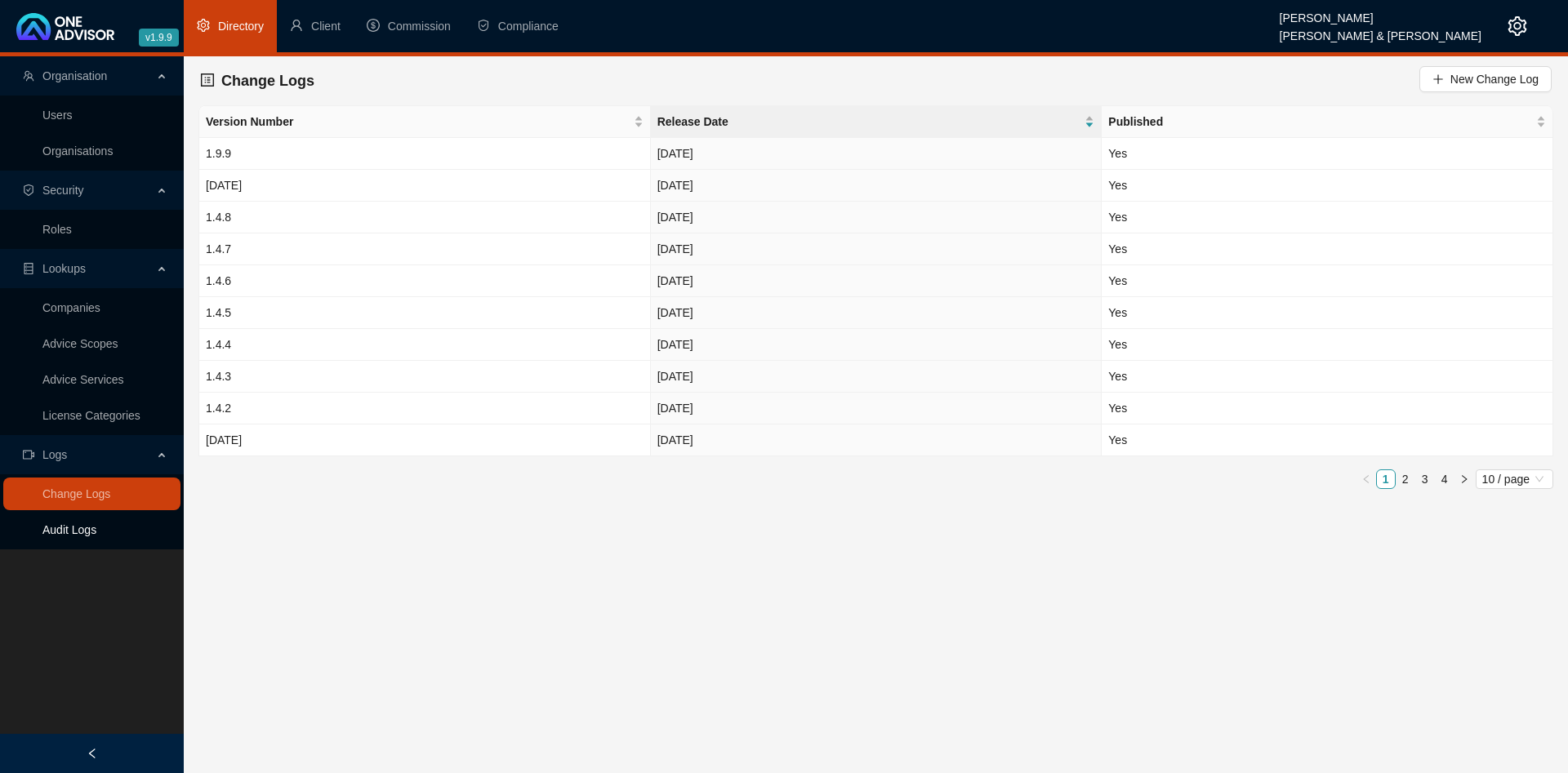
click at [89, 526] on link "Audit Logs" at bounding box center [69, 529] width 53 height 13
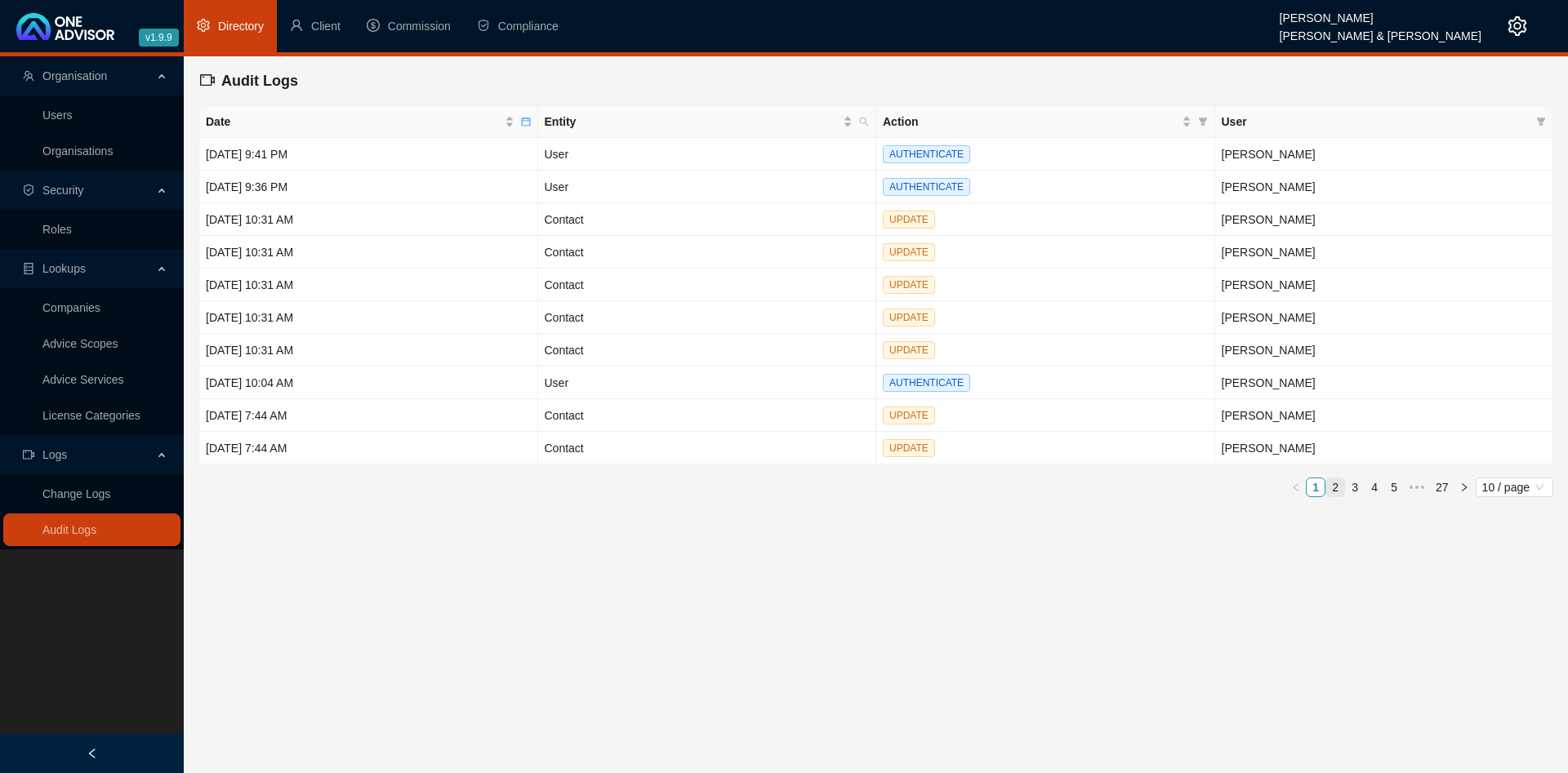
click at [1340, 485] on link "2" at bounding box center [1335, 487] width 17 height 17
click at [526, 122] on icon "calendar" at bounding box center [526, 121] width 10 height 10
click at [461, 74] on div "Audit Logs" at bounding box center [875, 81] width 1351 height 36
click at [105, 500] on link "Change Logs" at bounding box center [77, 493] width 68 height 13
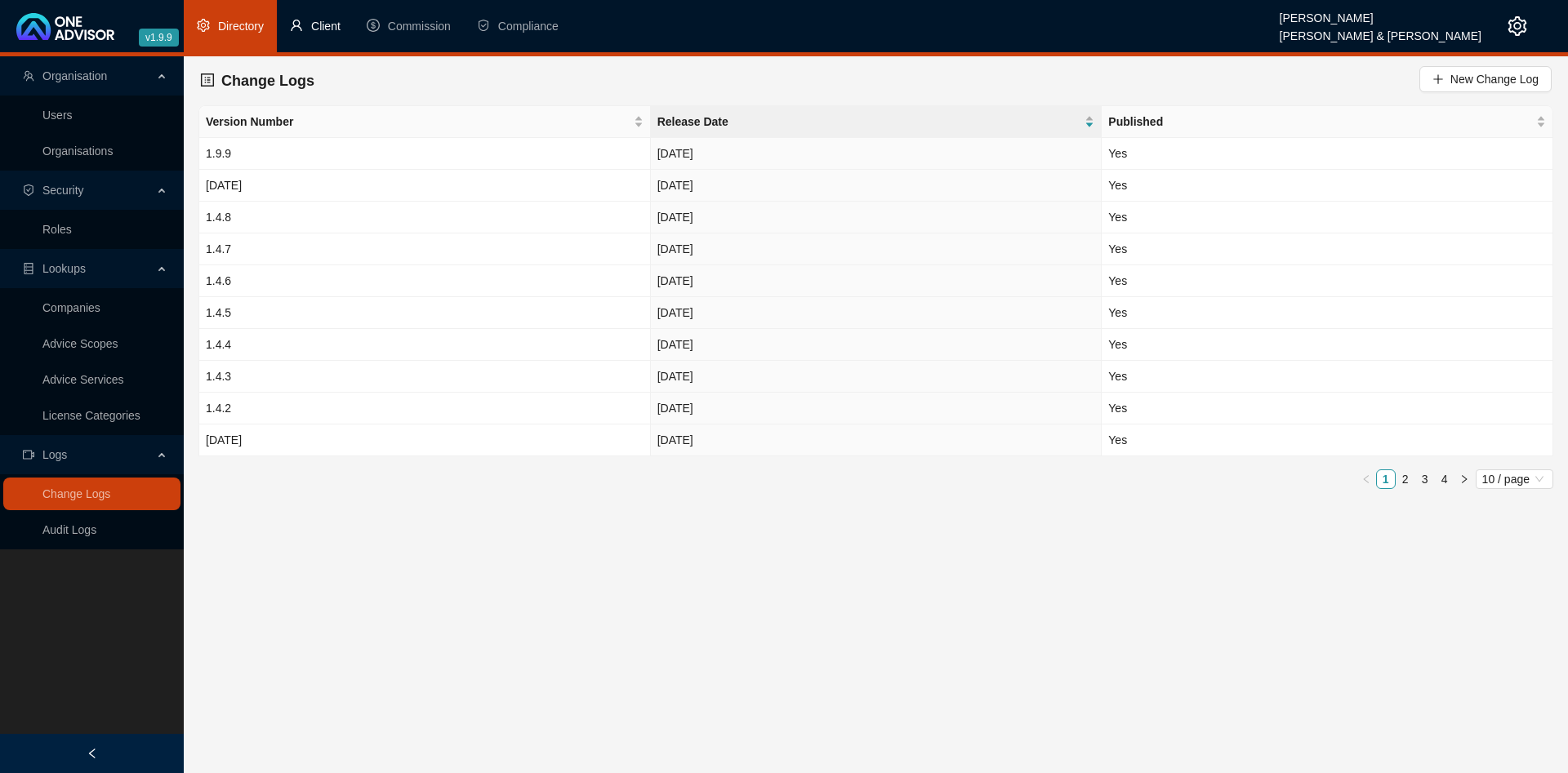
click at [320, 19] on span "Client" at bounding box center [325, 25] width 29 height 13
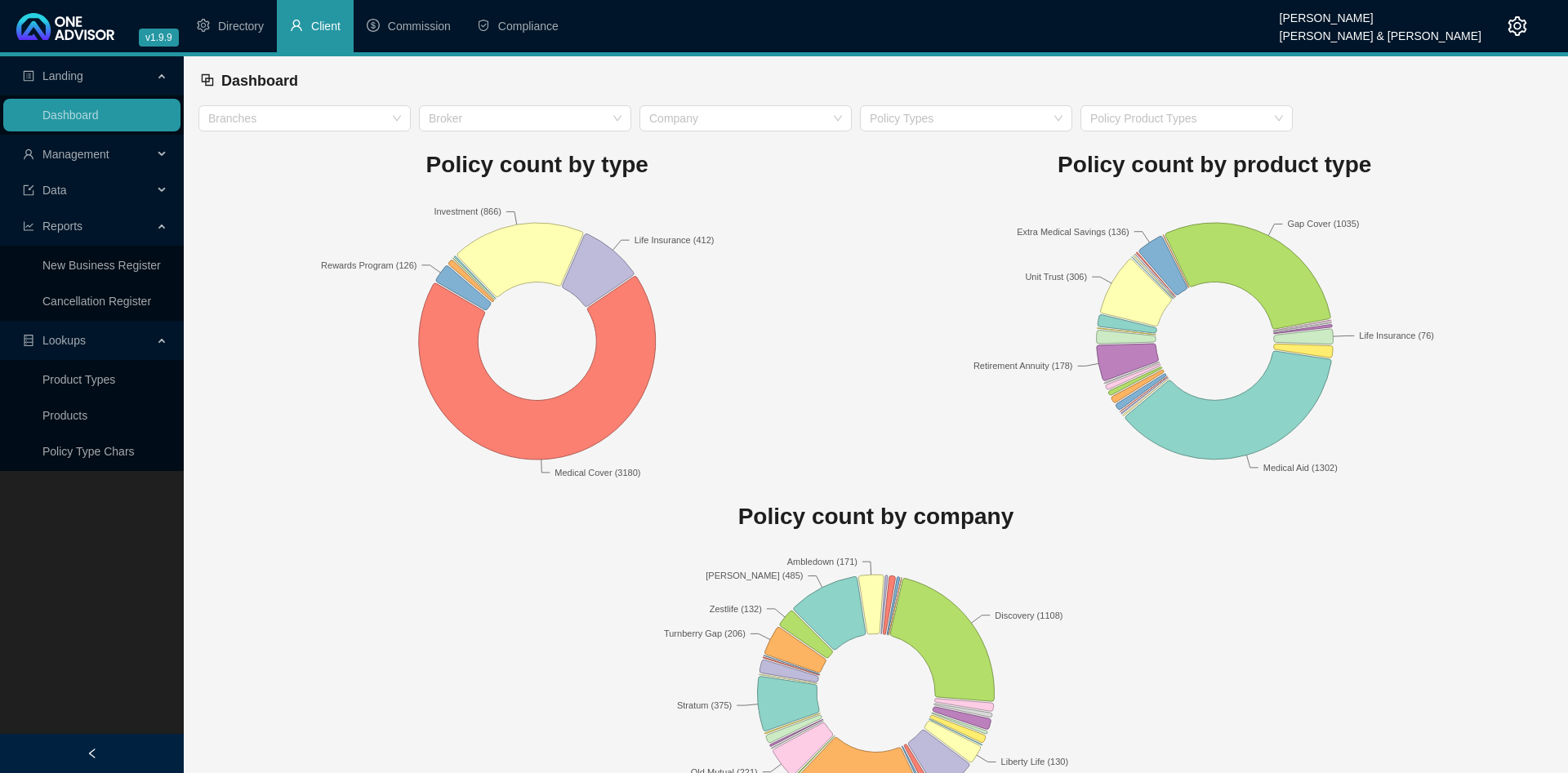
click at [86, 161] on span "Management" at bounding box center [76, 153] width 67 height 13
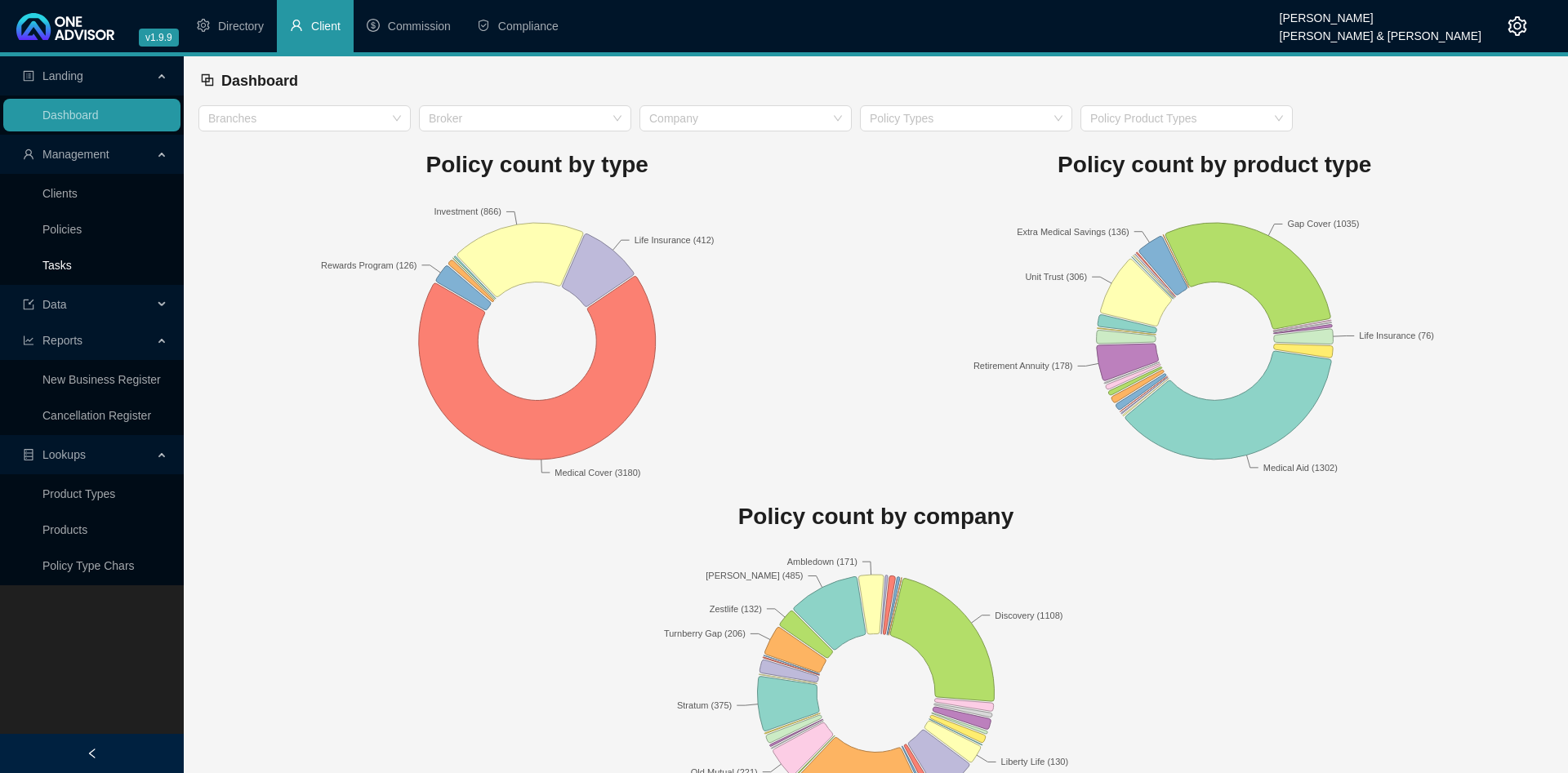
click at [72, 258] on link "Tasks" at bounding box center [57, 264] width 29 height 13
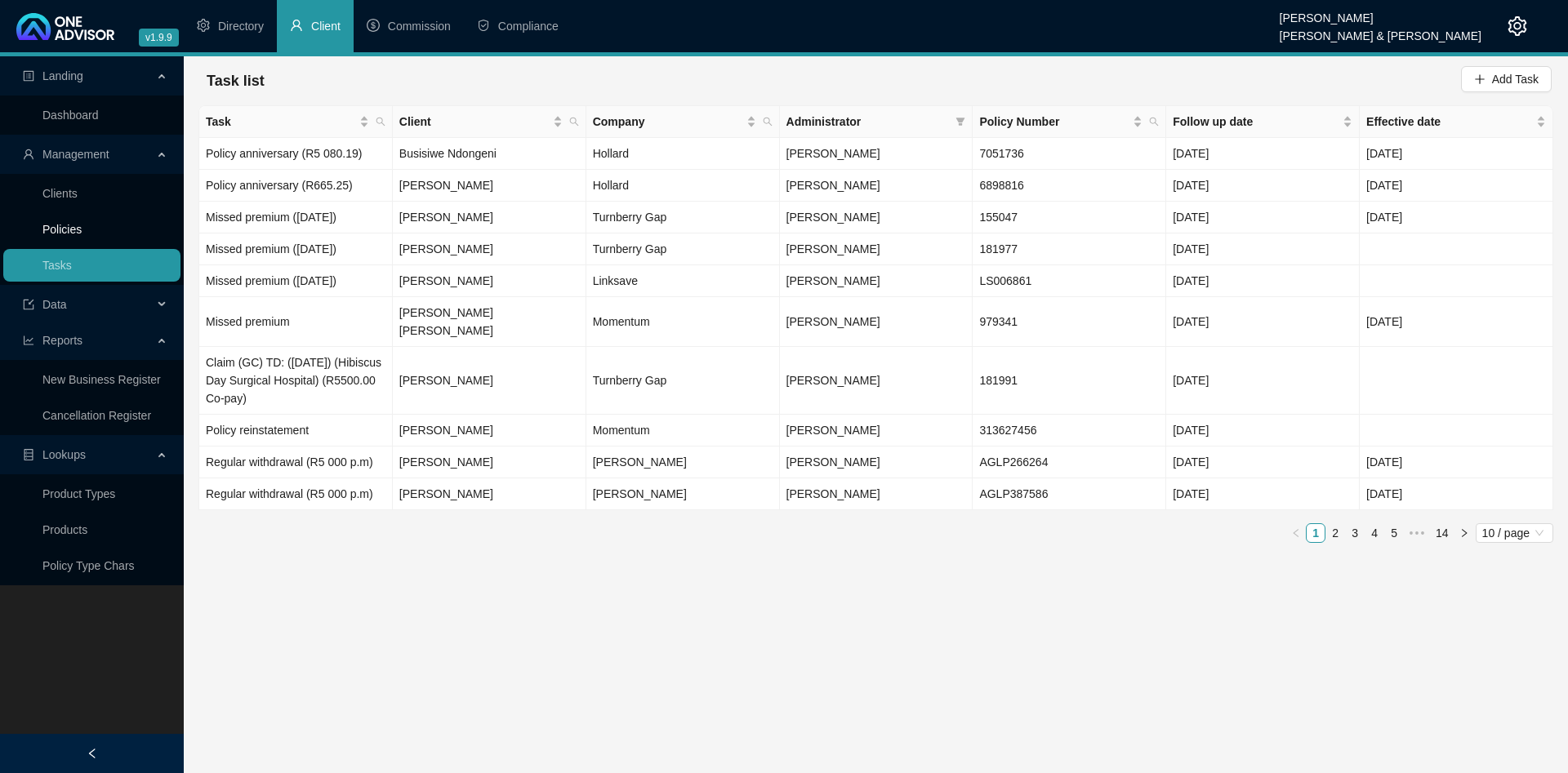
click at [82, 222] on link "Policies" at bounding box center [62, 228] width 39 height 13
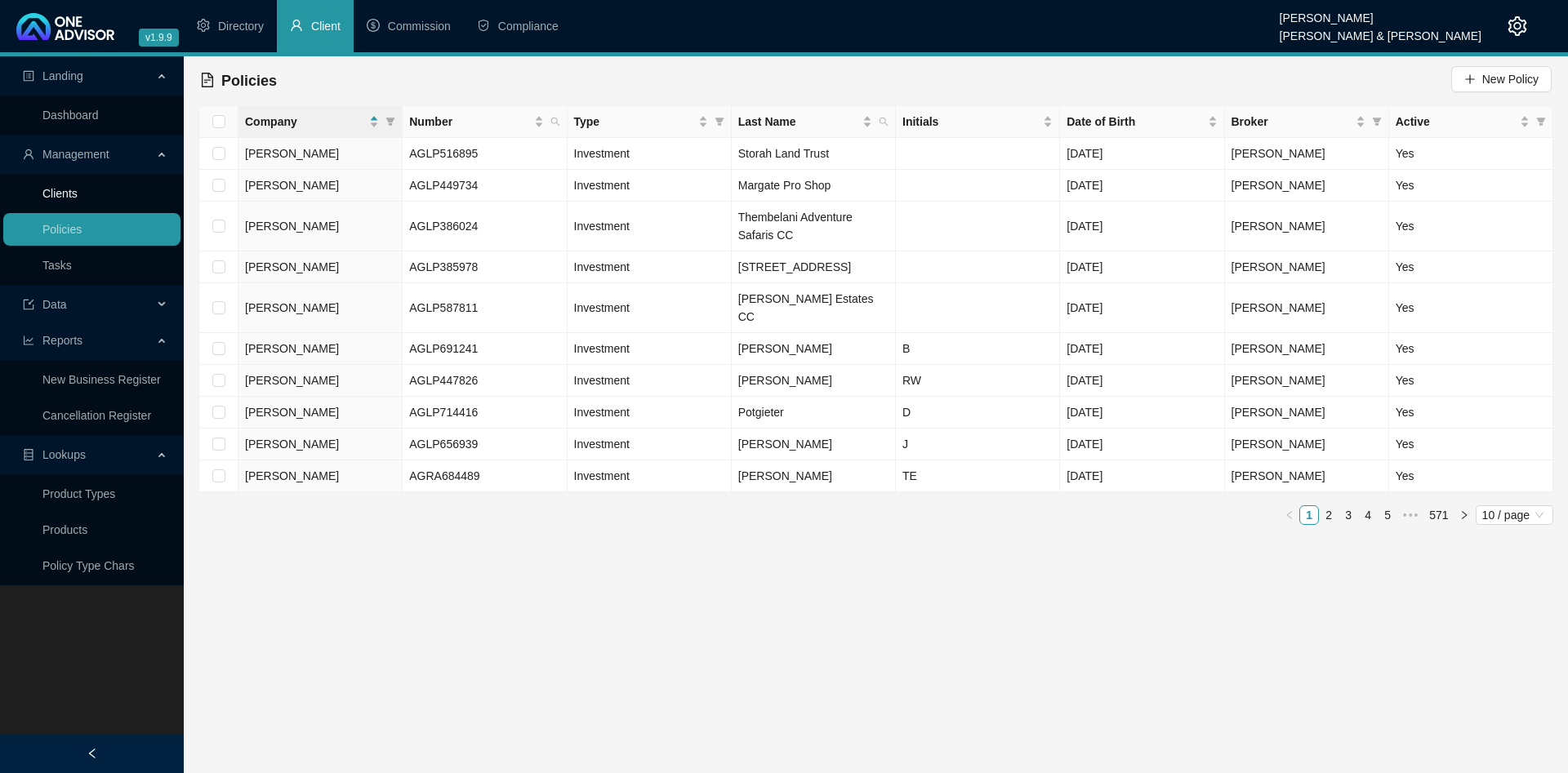
click at [78, 195] on link "Clients" at bounding box center [60, 192] width 35 height 13
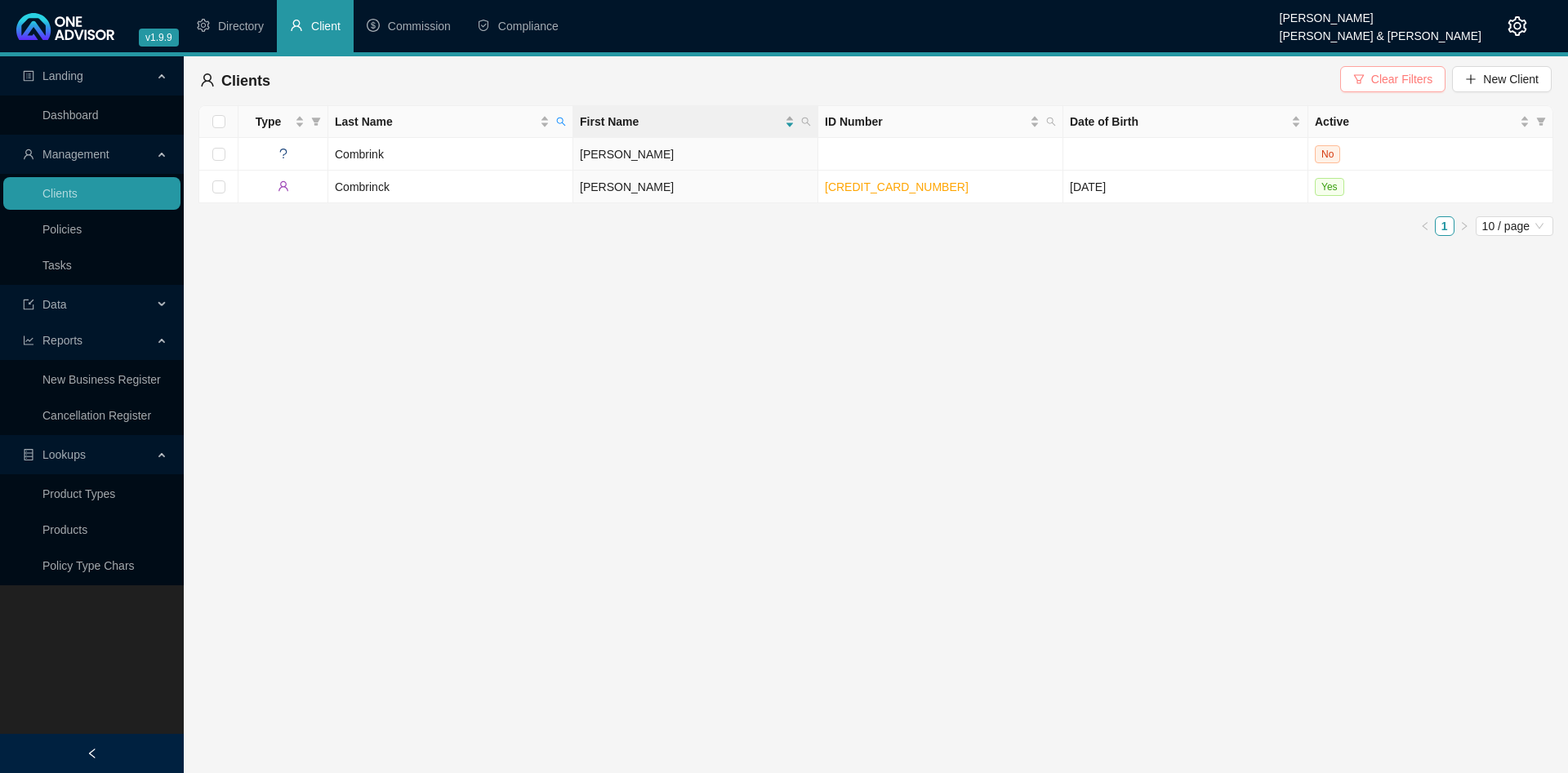
click at [1385, 84] on span "Clear Filters" at bounding box center [1401, 79] width 61 height 17
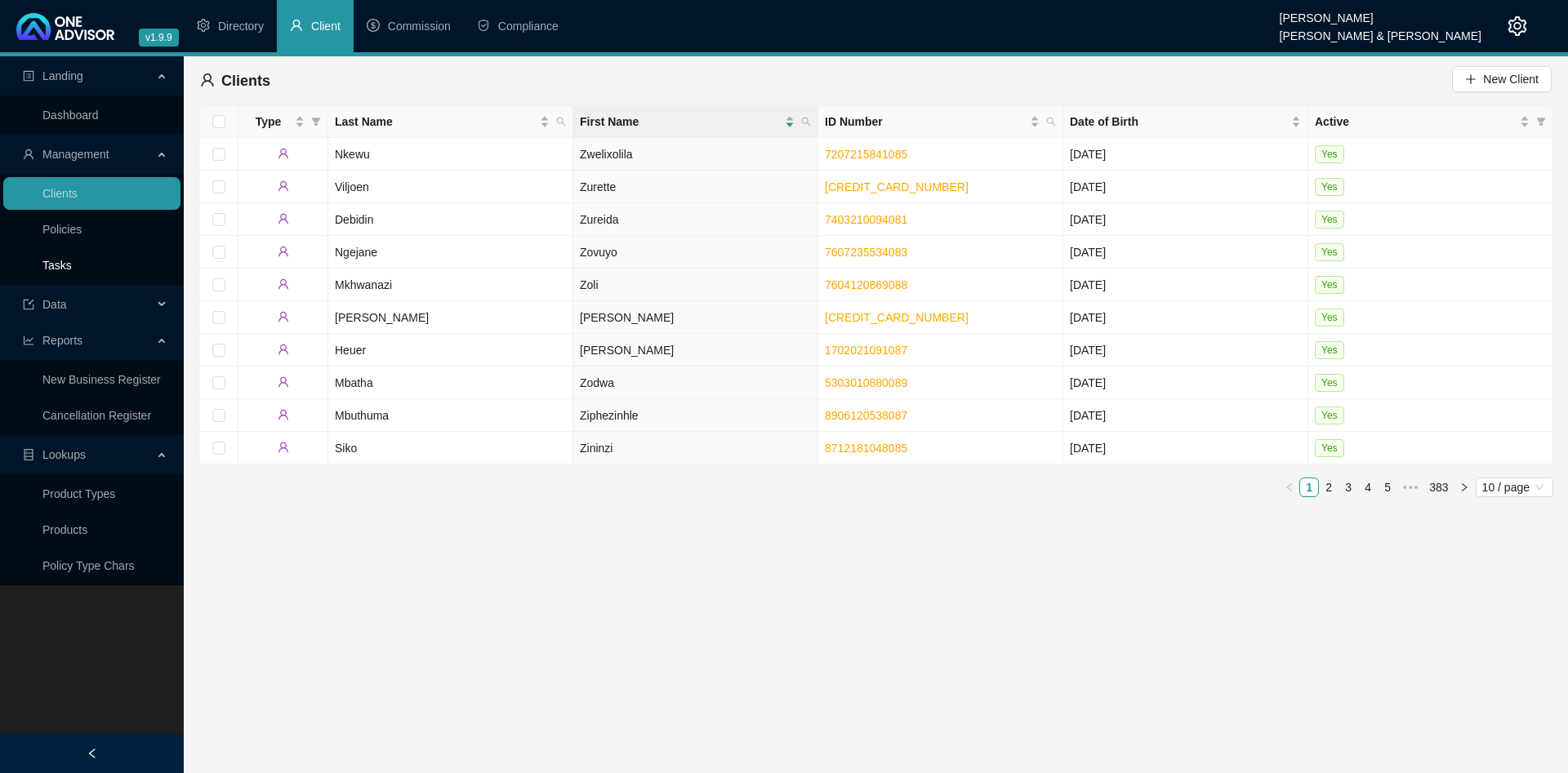
click at [61, 269] on link "Tasks" at bounding box center [57, 264] width 29 height 13
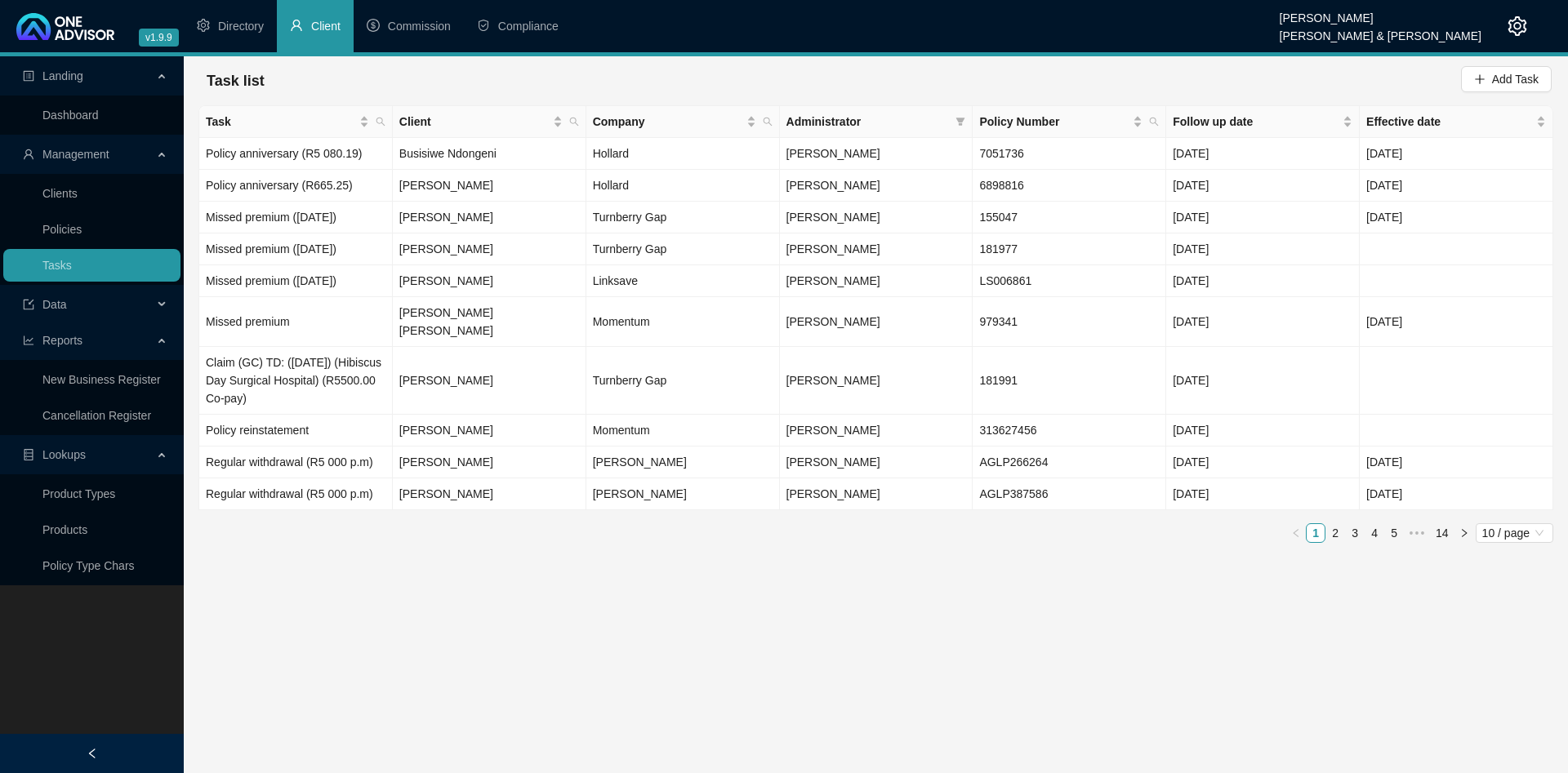
click at [99, 310] on span "Data" at bounding box center [88, 305] width 130 height 33
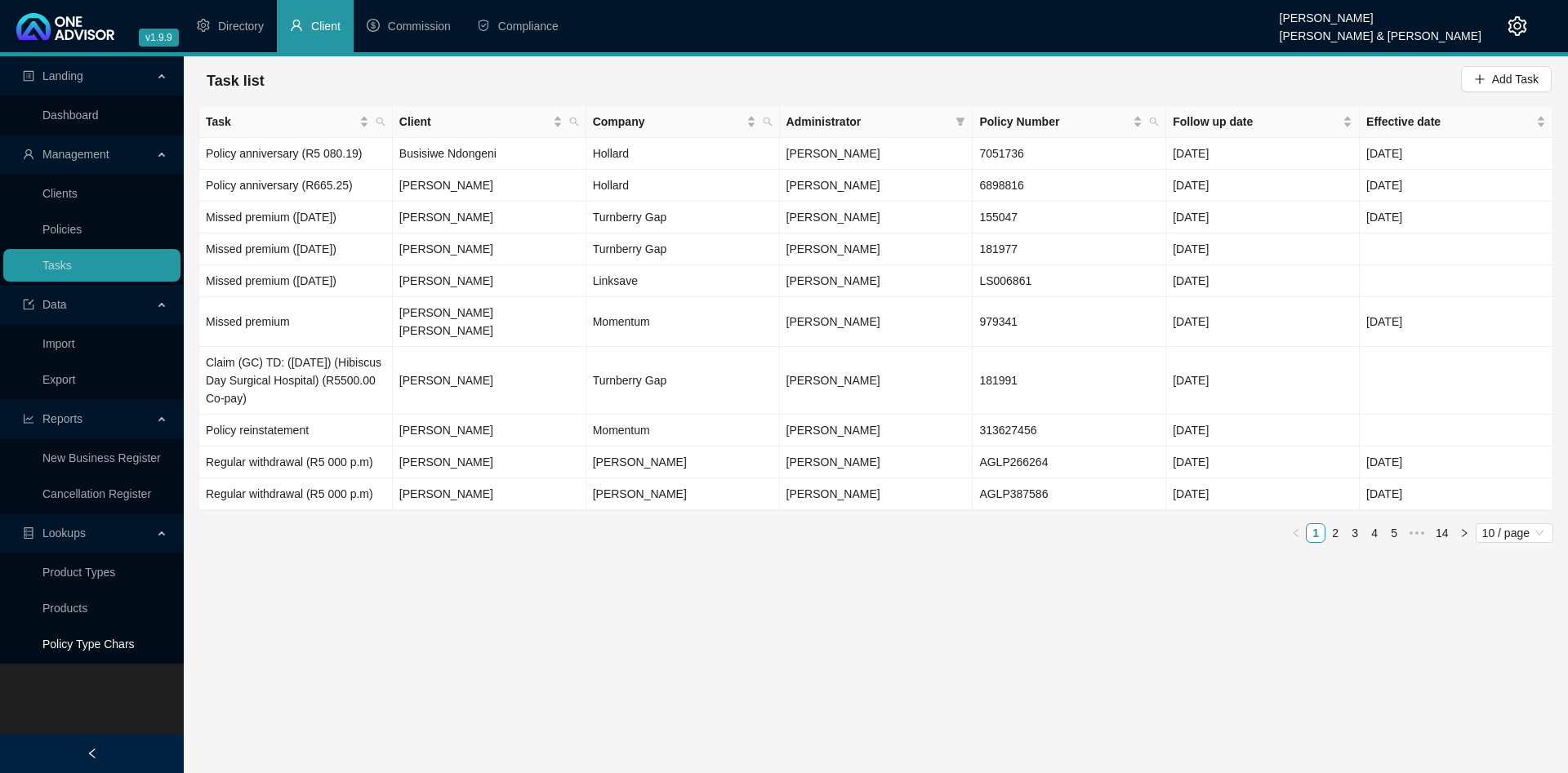
click at [122, 637] on link "Policy Type Chars" at bounding box center [88, 643] width 92 height 13
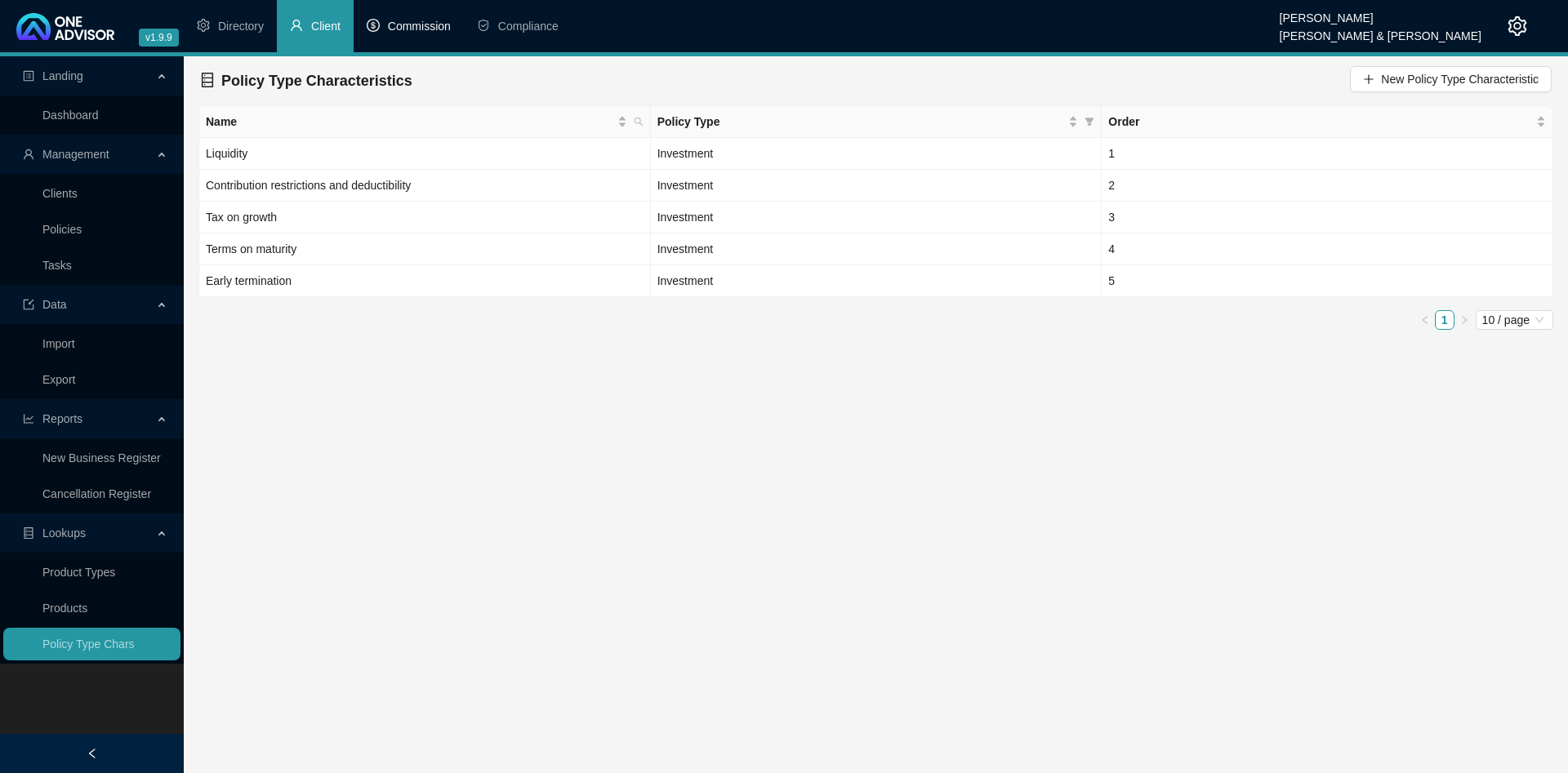
click at [402, 23] on span "Commission" at bounding box center [419, 25] width 63 height 13
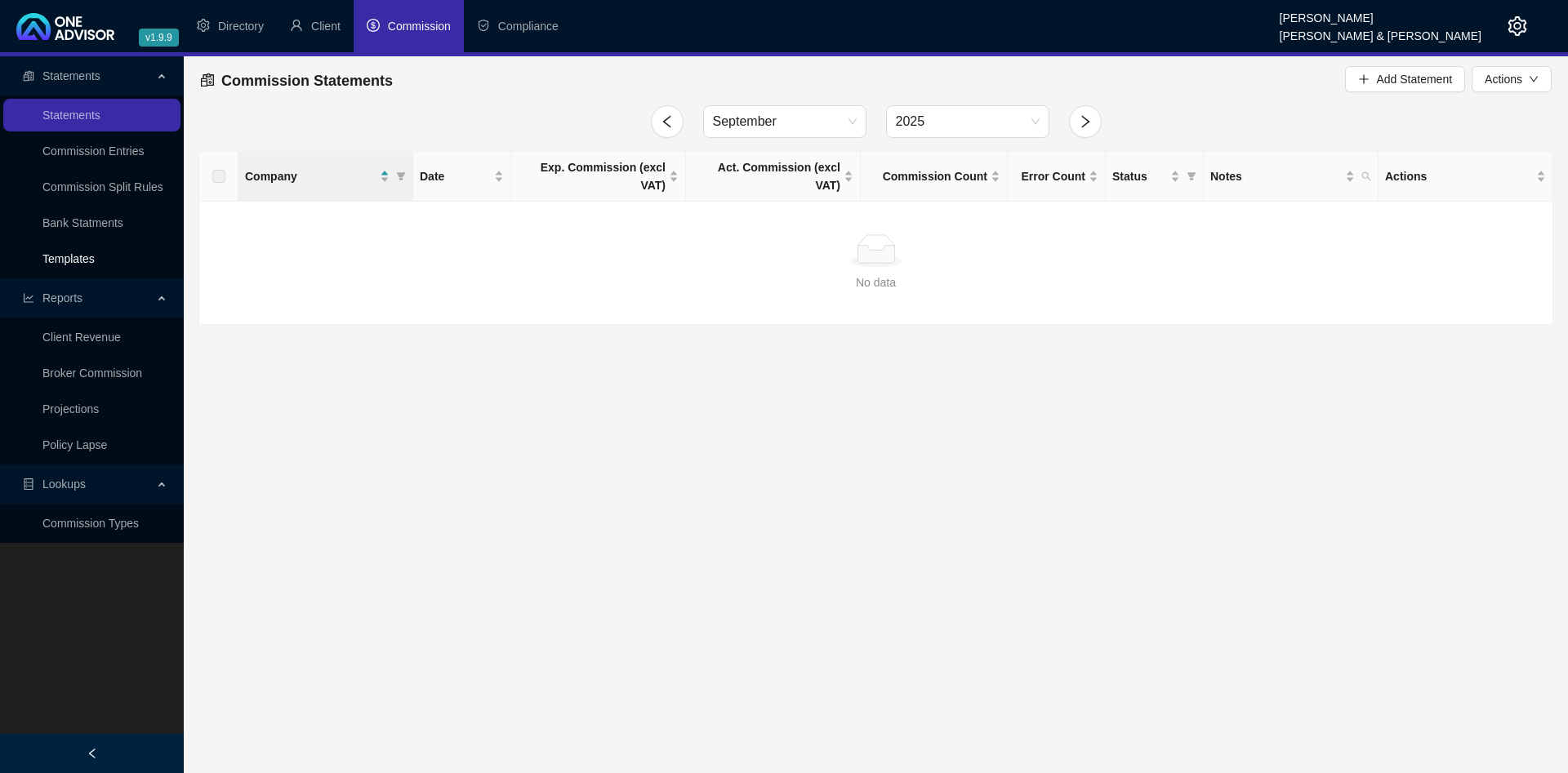
click at [95, 253] on link "Templates" at bounding box center [69, 258] width 52 height 13
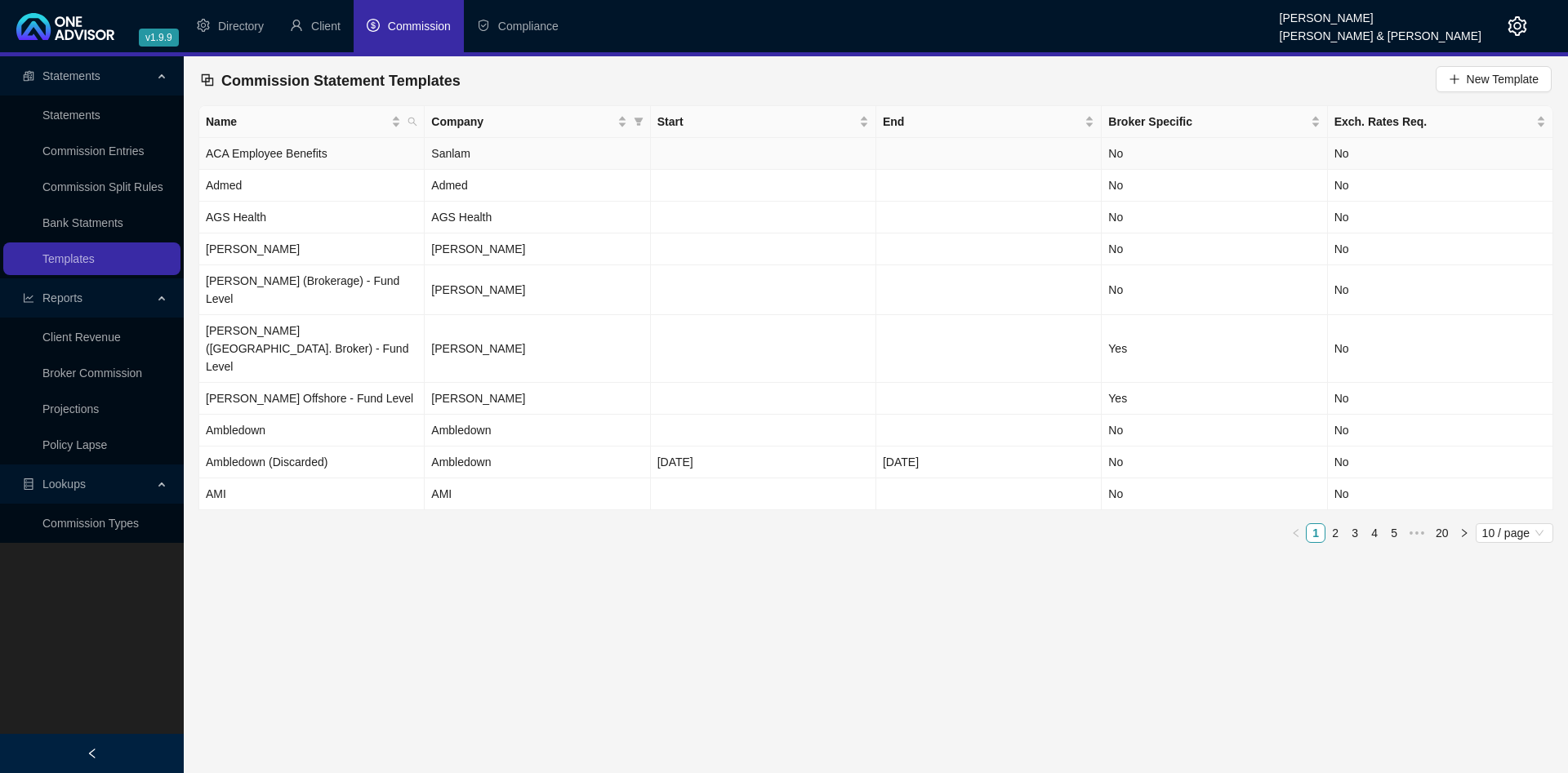
click at [314, 157] on td "ACA Employee Benefits" at bounding box center [312, 153] width 225 height 32
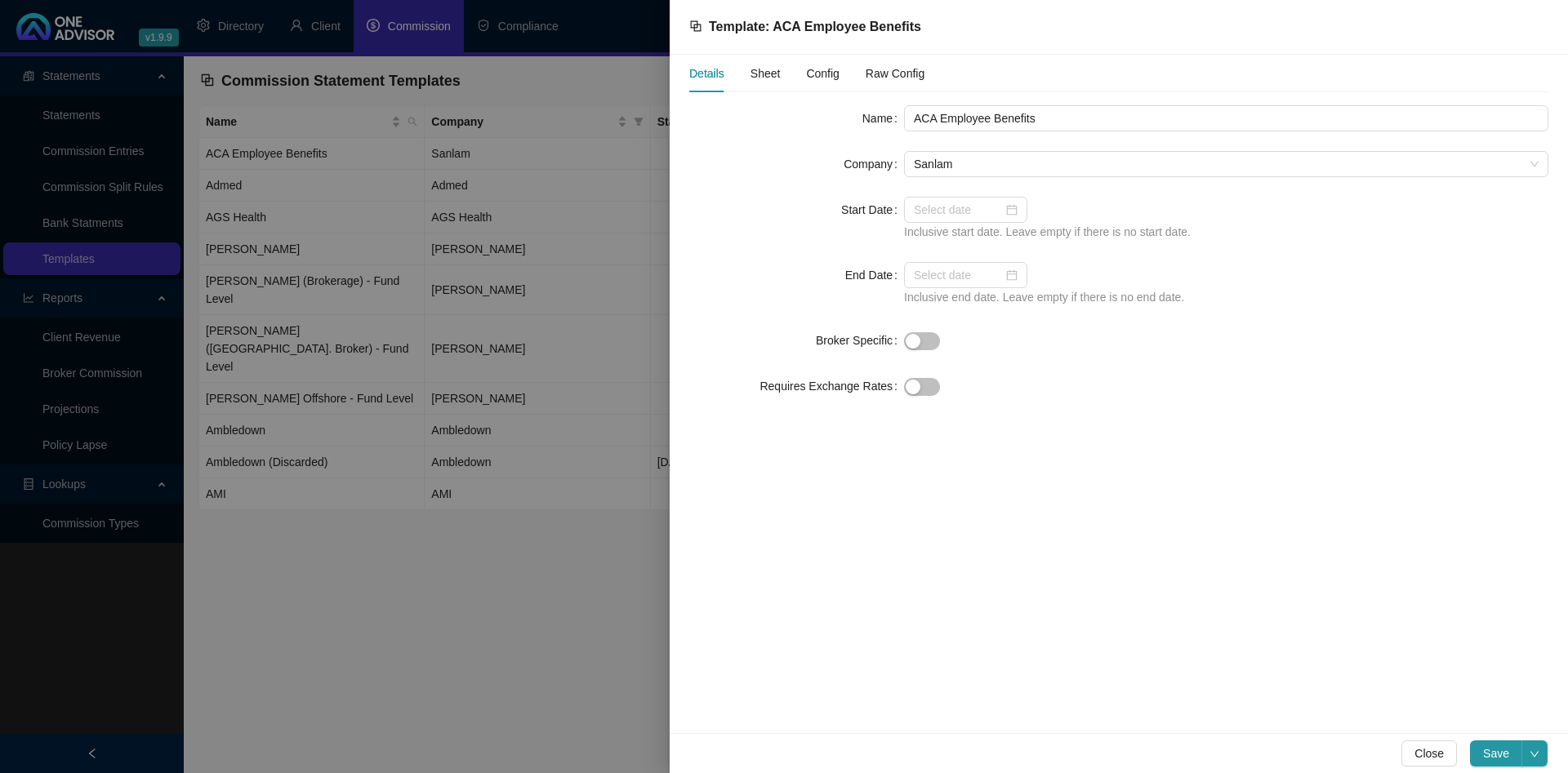
click at [764, 78] on span "Sheet" at bounding box center [765, 74] width 30 height 12
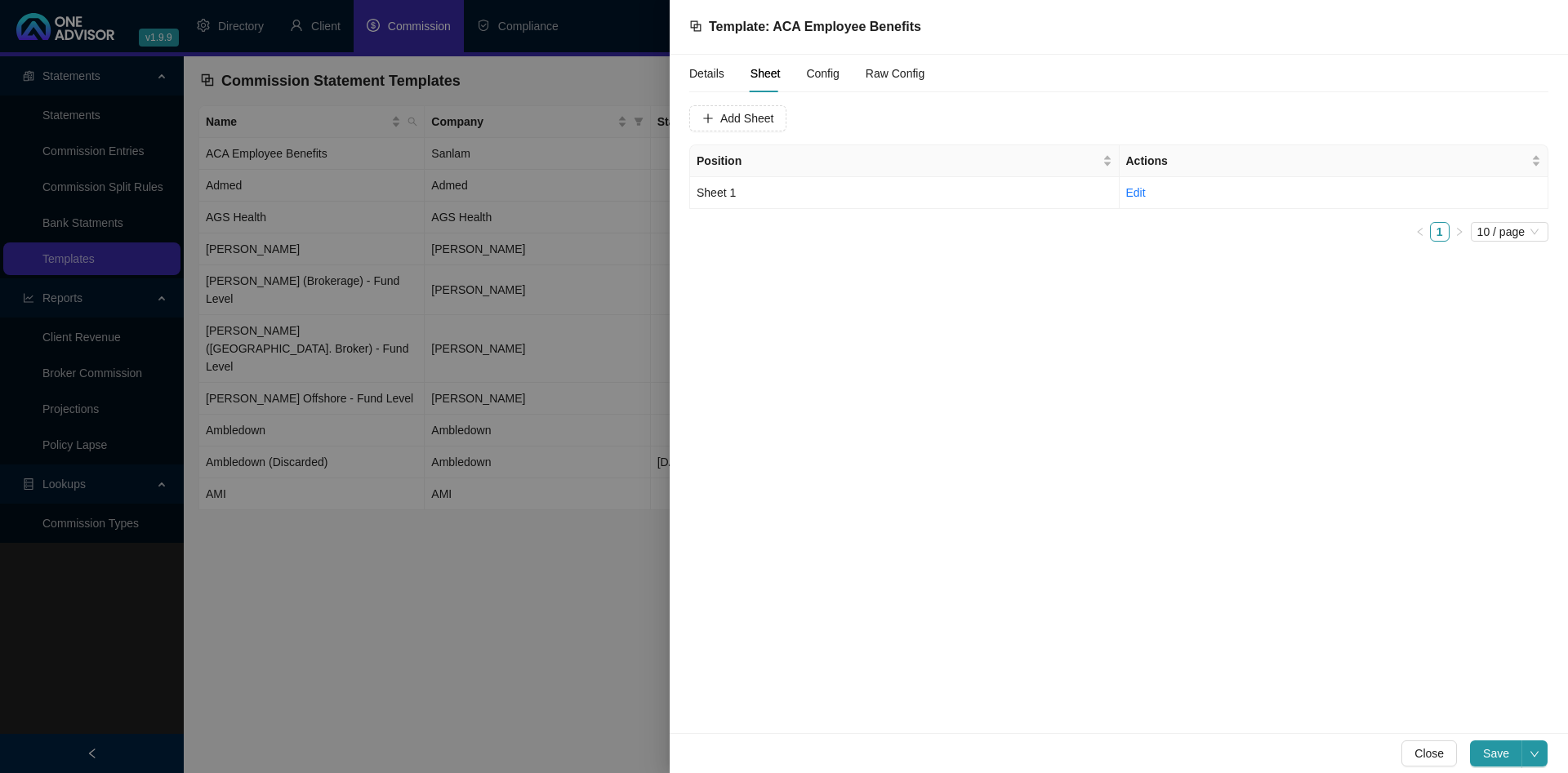
click at [808, 69] on span "Config" at bounding box center [823, 74] width 33 height 12
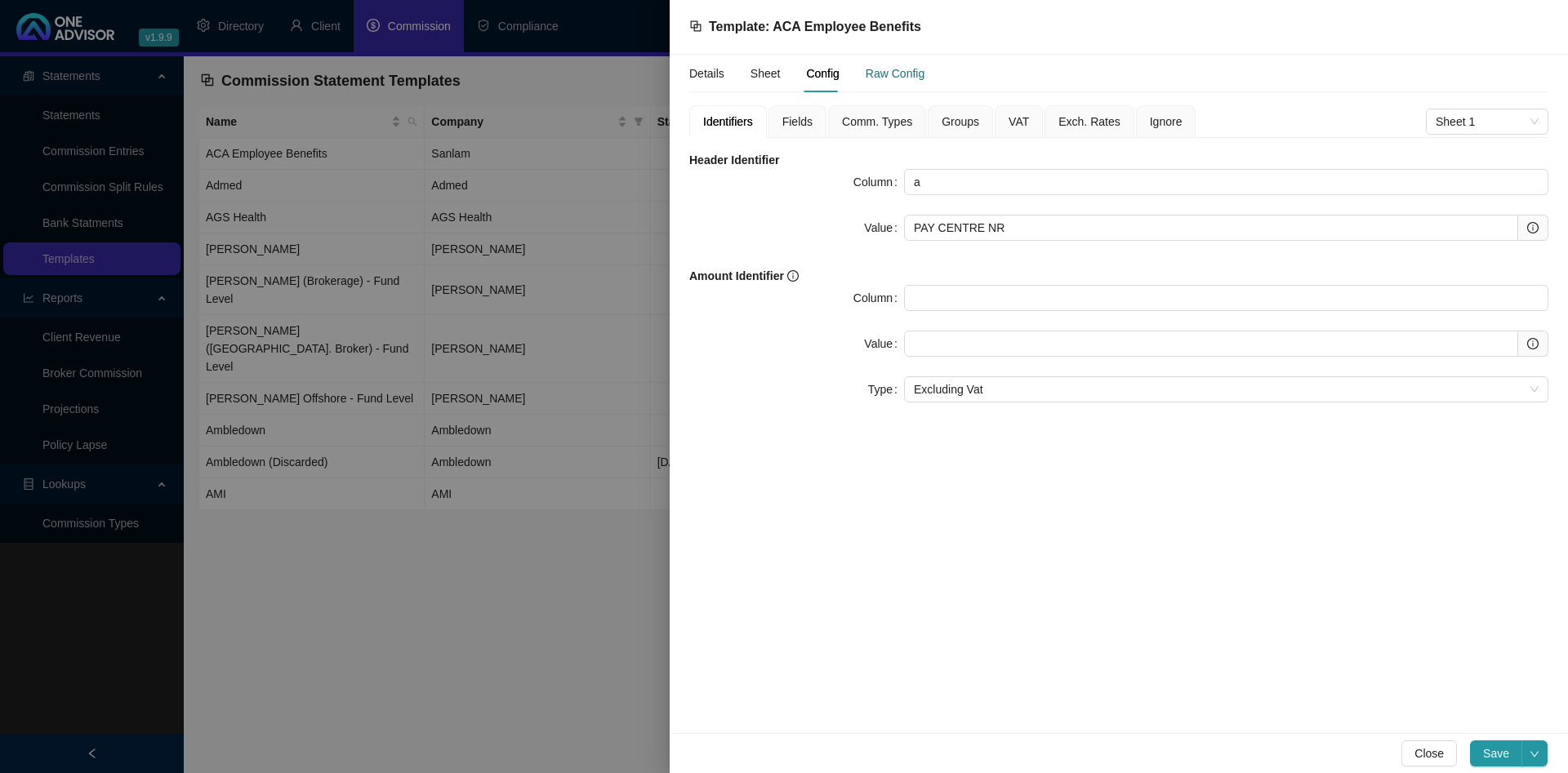
click at [882, 68] on div "Raw Config" at bounding box center [895, 73] width 59 height 17
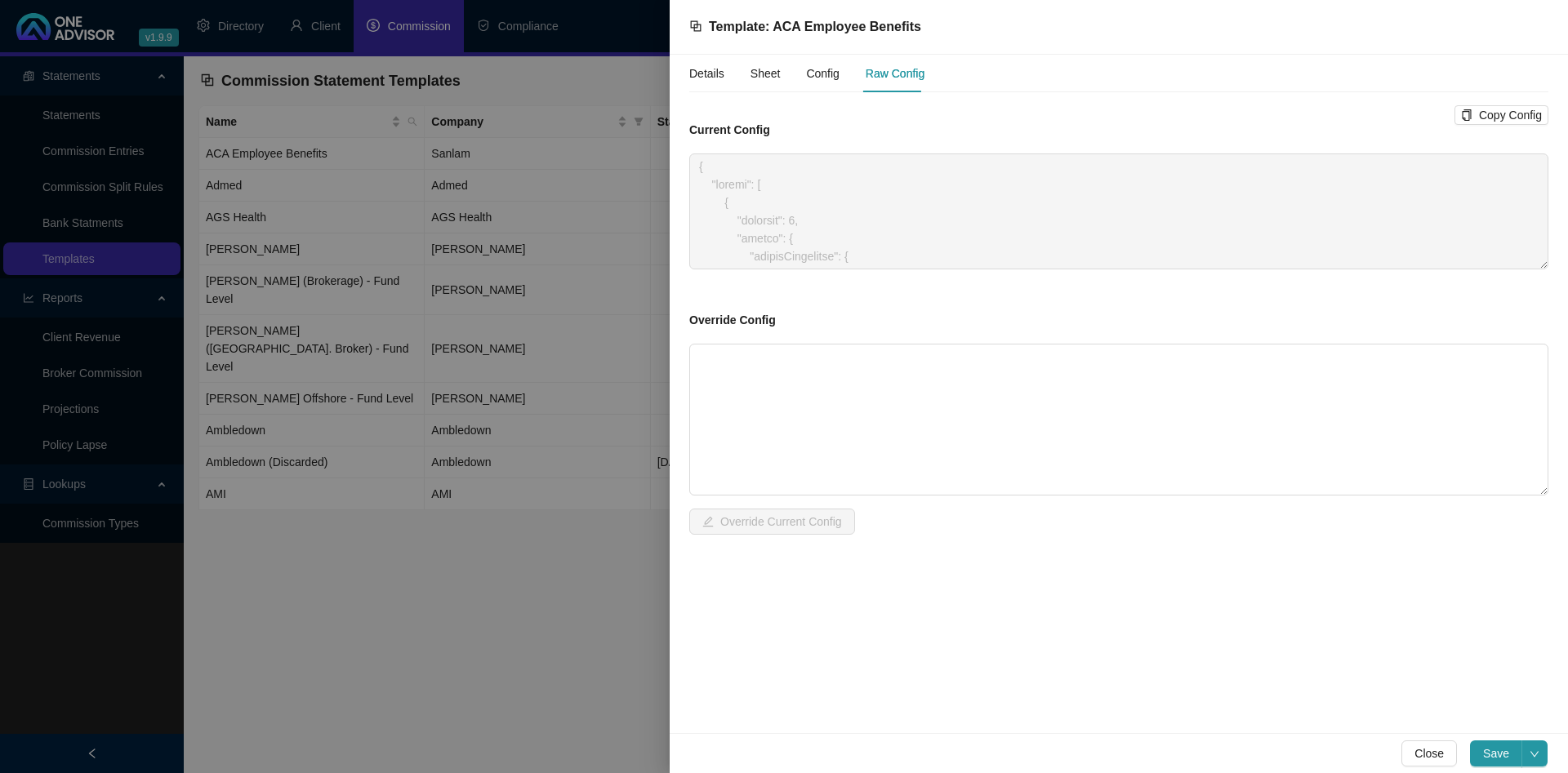
click at [822, 72] on span "Config" at bounding box center [823, 74] width 33 height 12
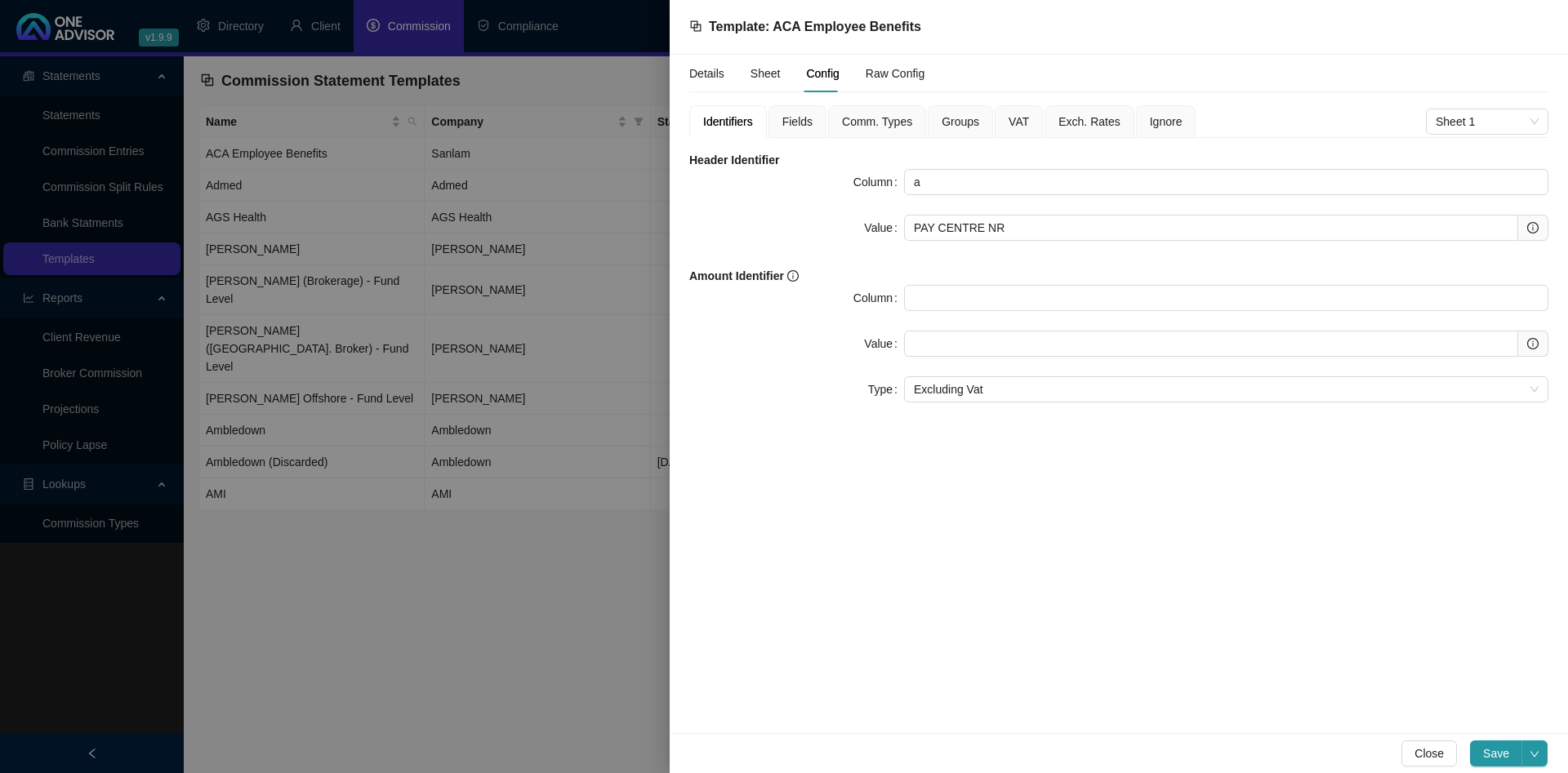
click at [401, 132] on div at bounding box center [784, 386] width 1568 height 773
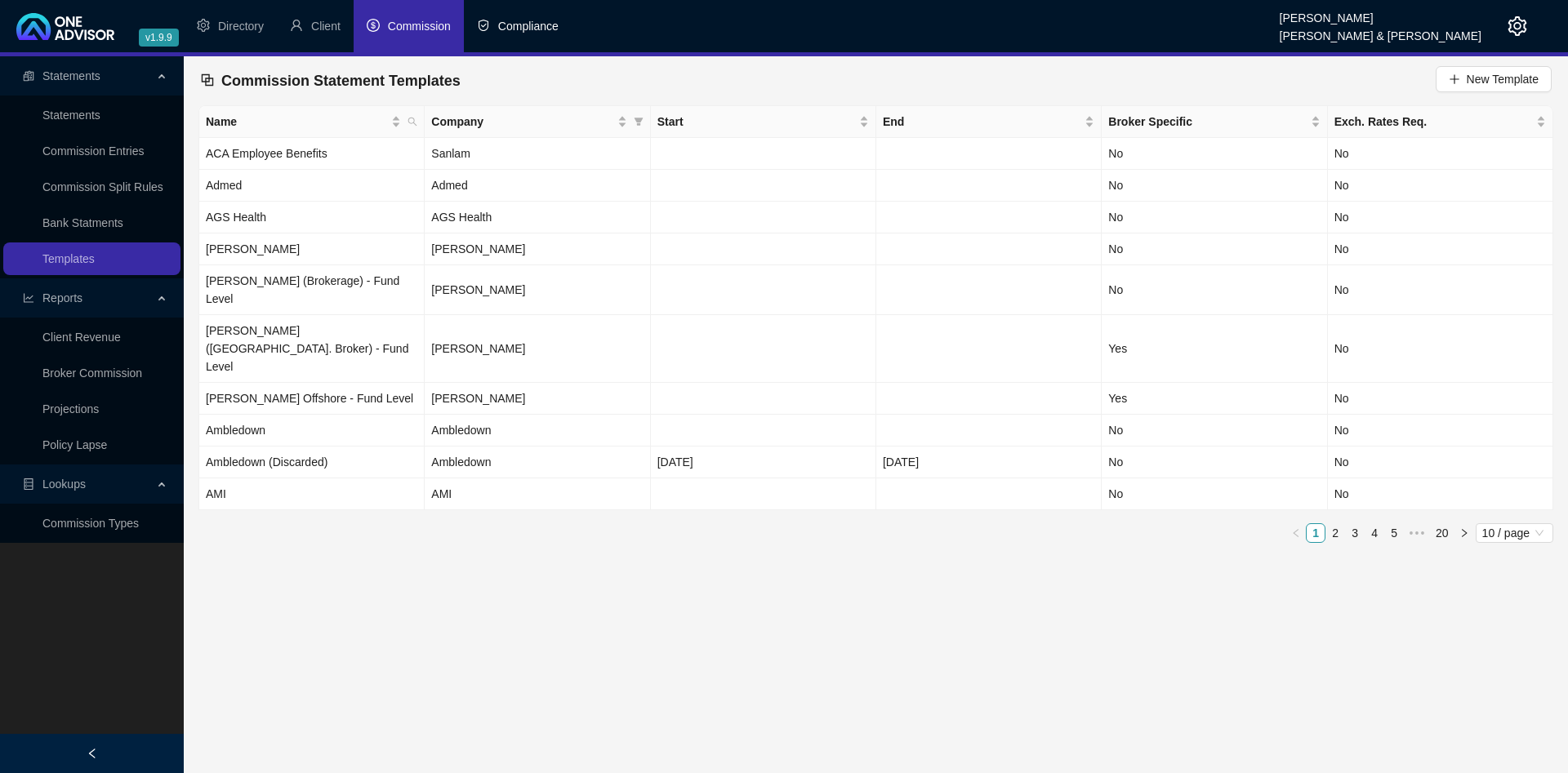
click at [537, 28] on span "Compliance" at bounding box center [528, 25] width 60 height 13
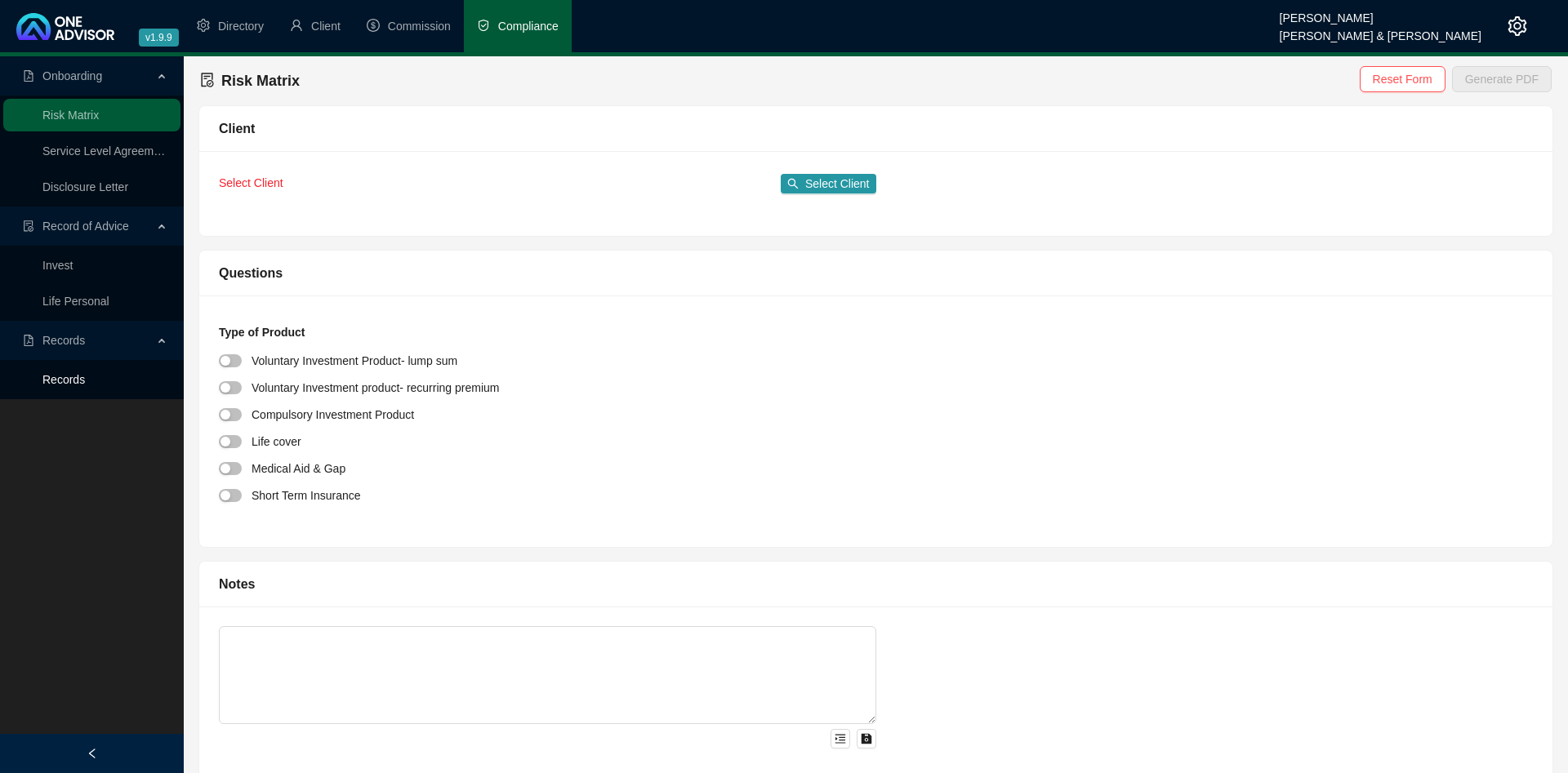
click at [69, 377] on link "Records" at bounding box center [64, 379] width 43 height 13
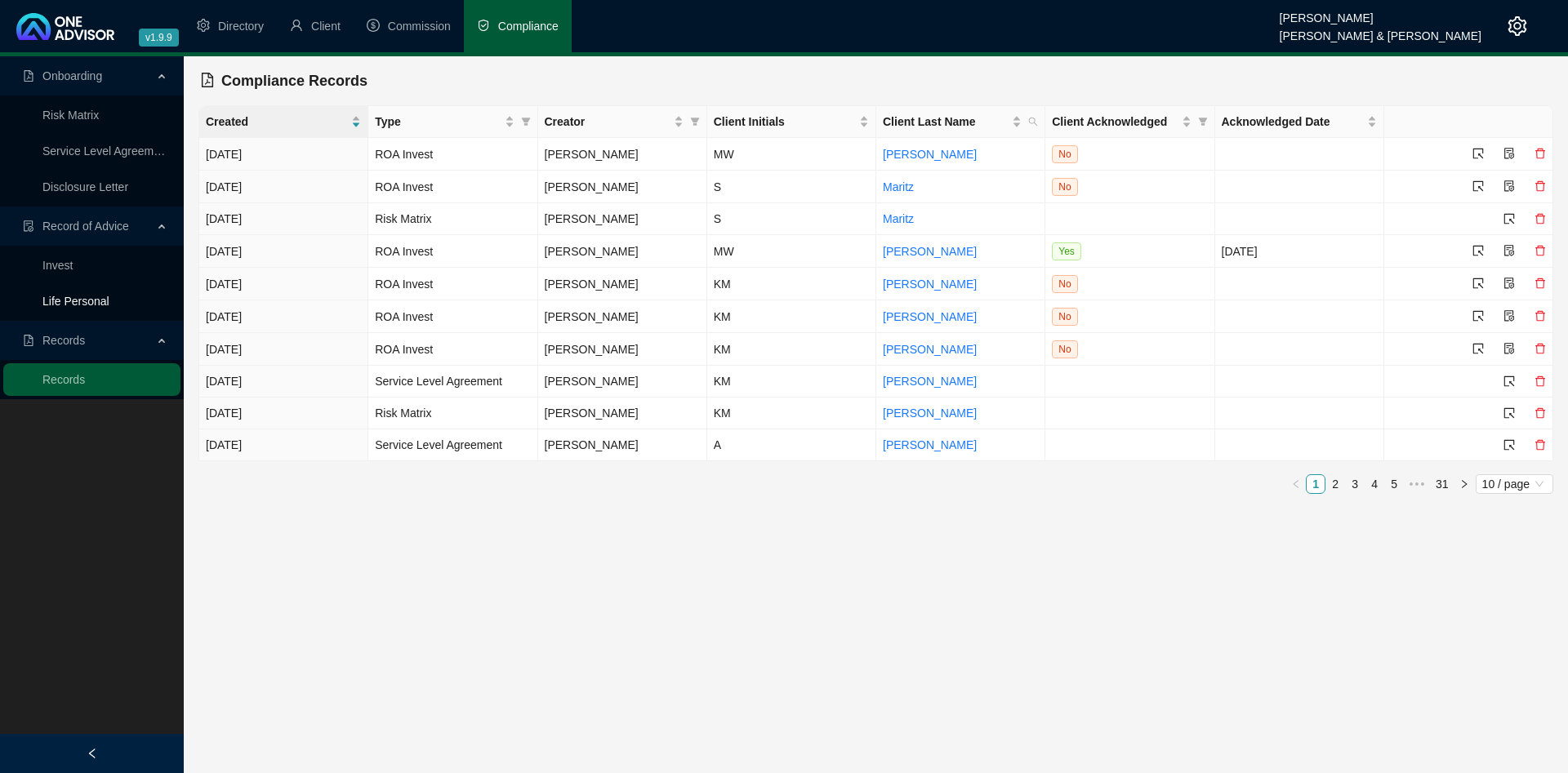
click at [64, 305] on link "Life Personal" at bounding box center [76, 300] width 67 height 13
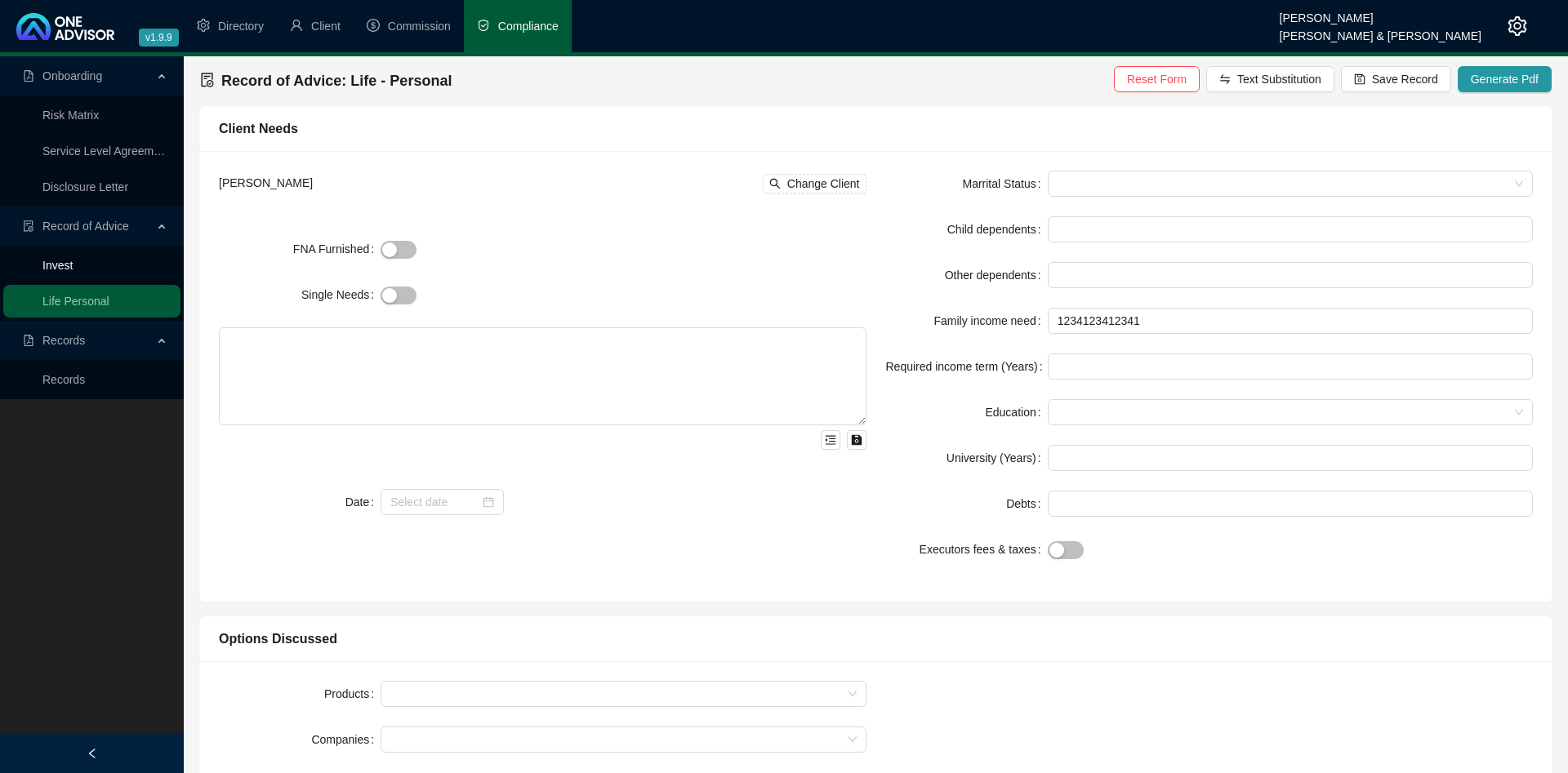
click at [73, 269] on link "Invest" at bounding box center [57, 264] width 30 height 13
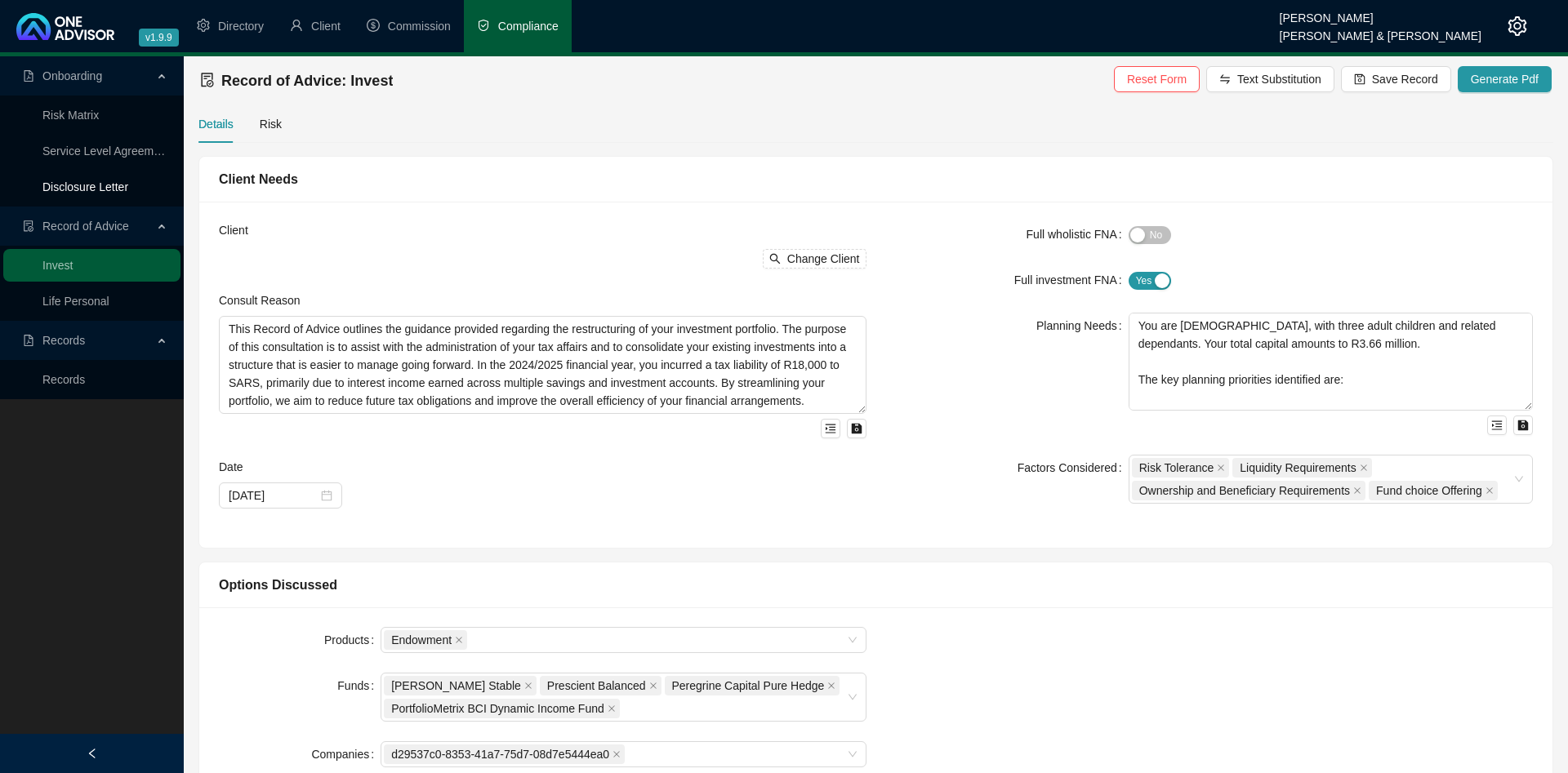
click at [101, 183] on link "Disclosure Letter" at bounding box center [85, 186] width 85 height 13
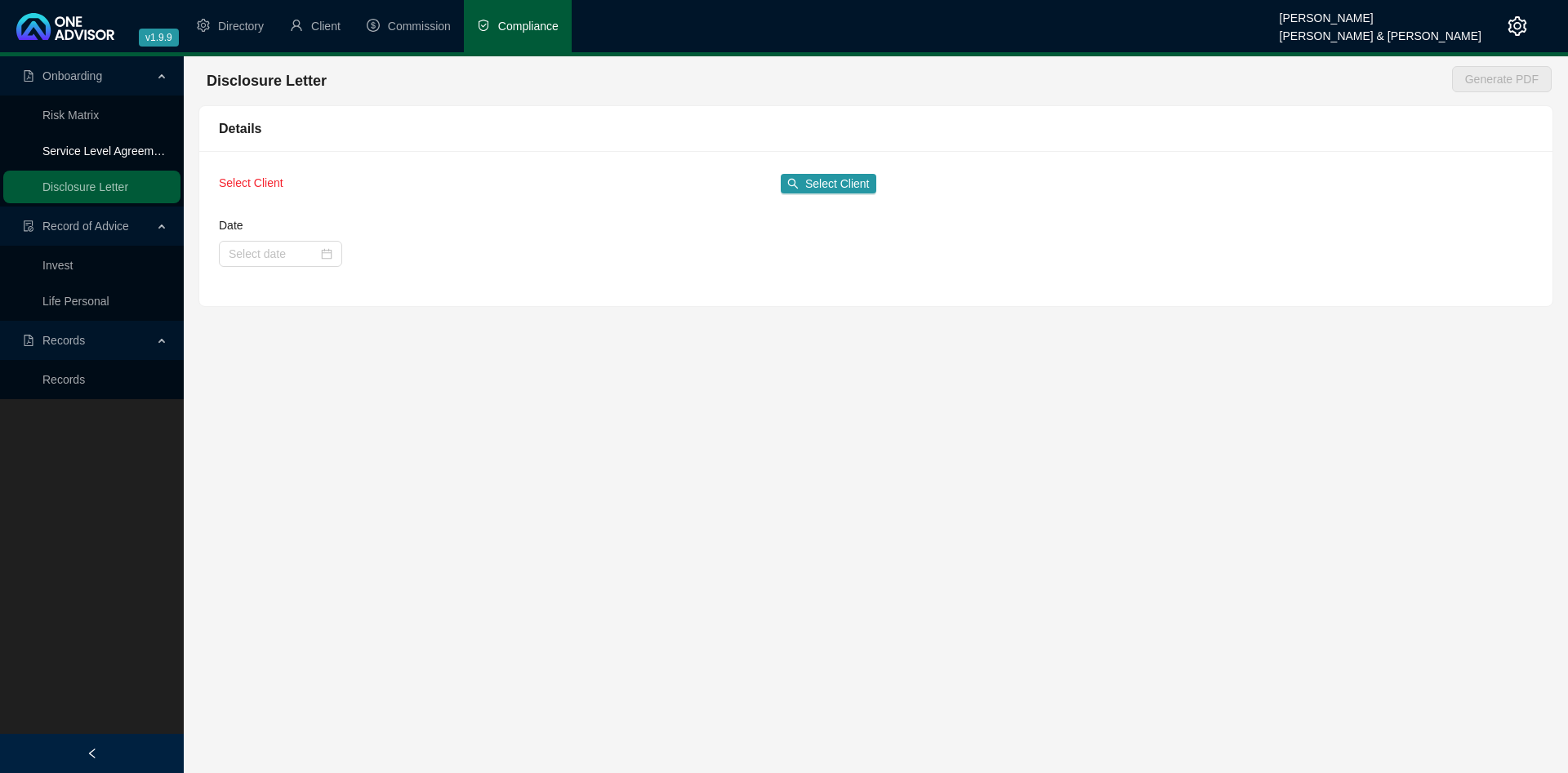
click at [103, 151] on link "Service Level Agreement" at bounding box center [106, 151] width 127 height 13
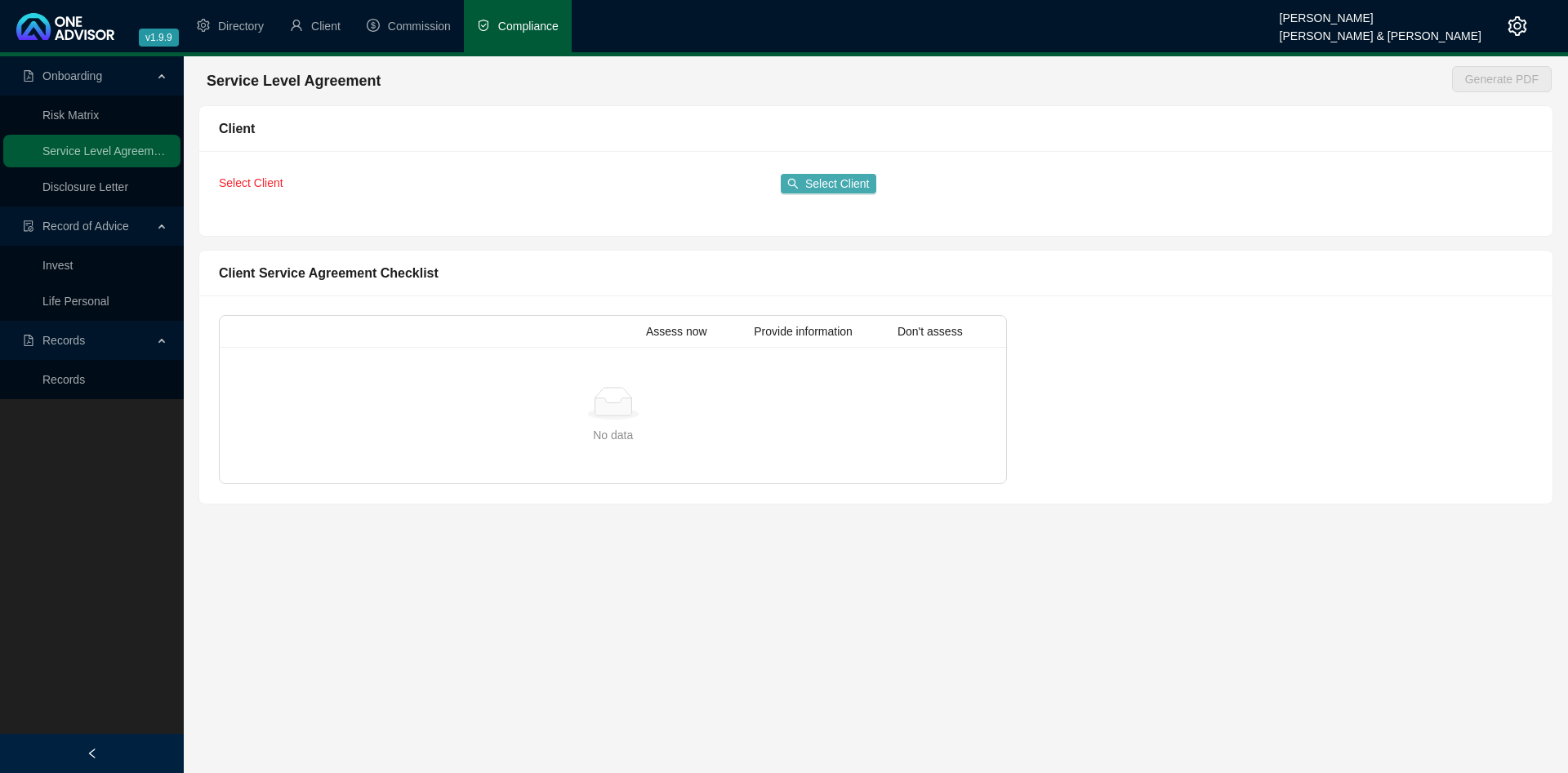
click at [835, 192] on span "Select Client" at bounding box center [837, 184] width 64 height 17
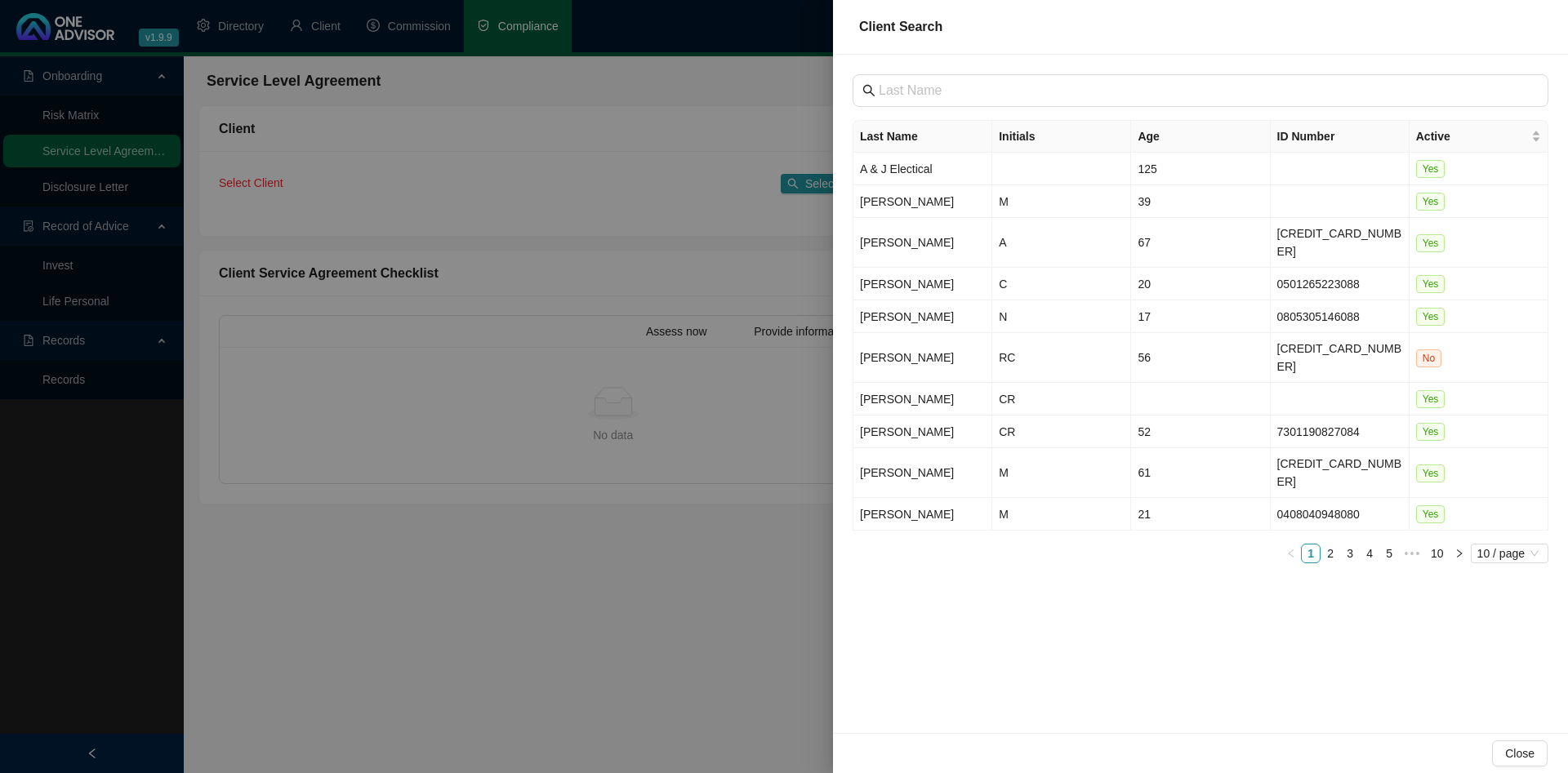
click at [531, 162] on div at bounding box center [784, 386] width 1568 height 773
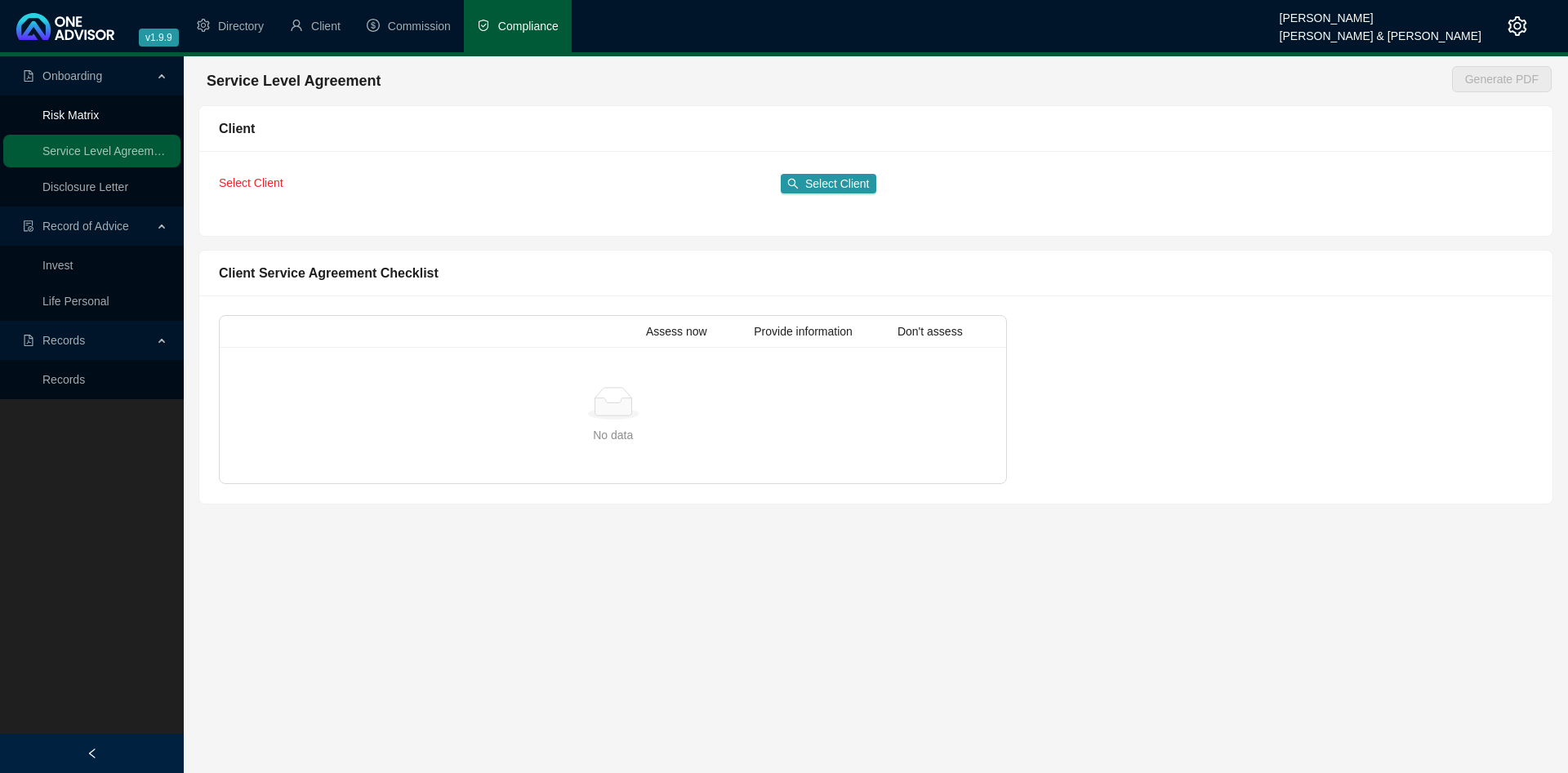
click at [76, 118] on link "Risk Matrix" at bounding box center [71, 115] width 56 height 13
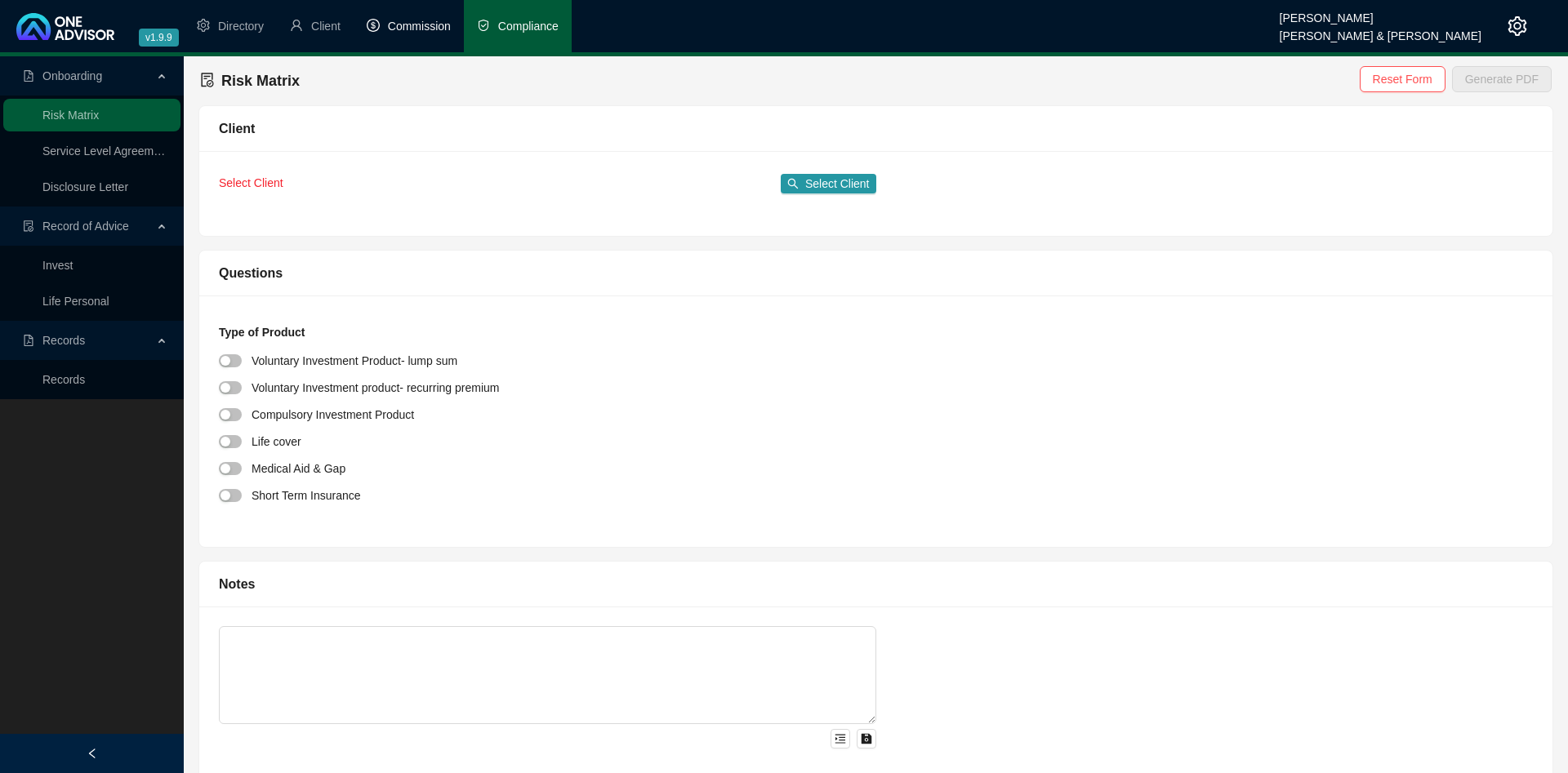
click at [429, 31] on span "Commission" at bounding box center [419, 25] width 63 height 13
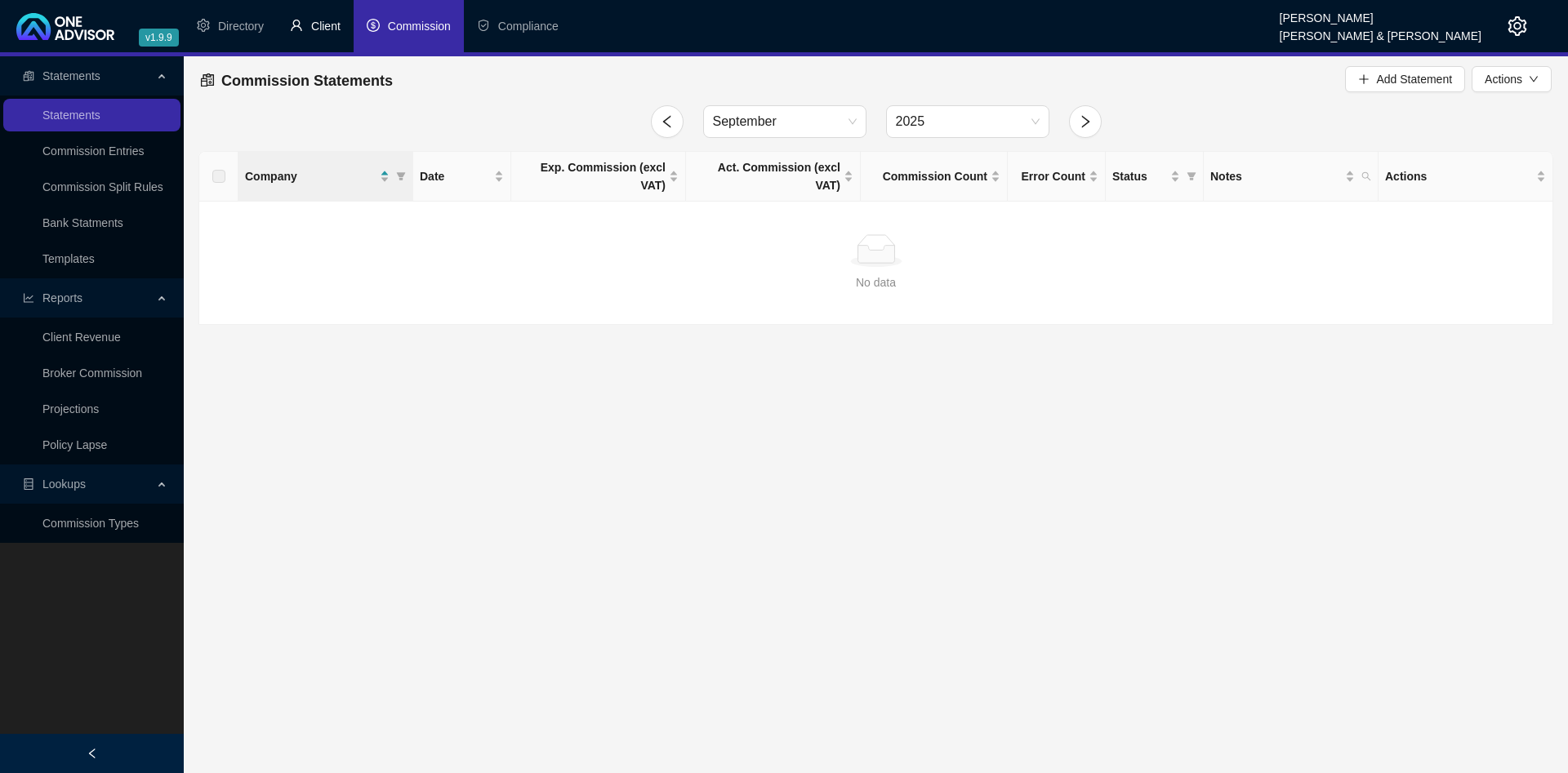
click at [311, 27] on li "Client" at bounding box center [315, 26] width 77 height 52
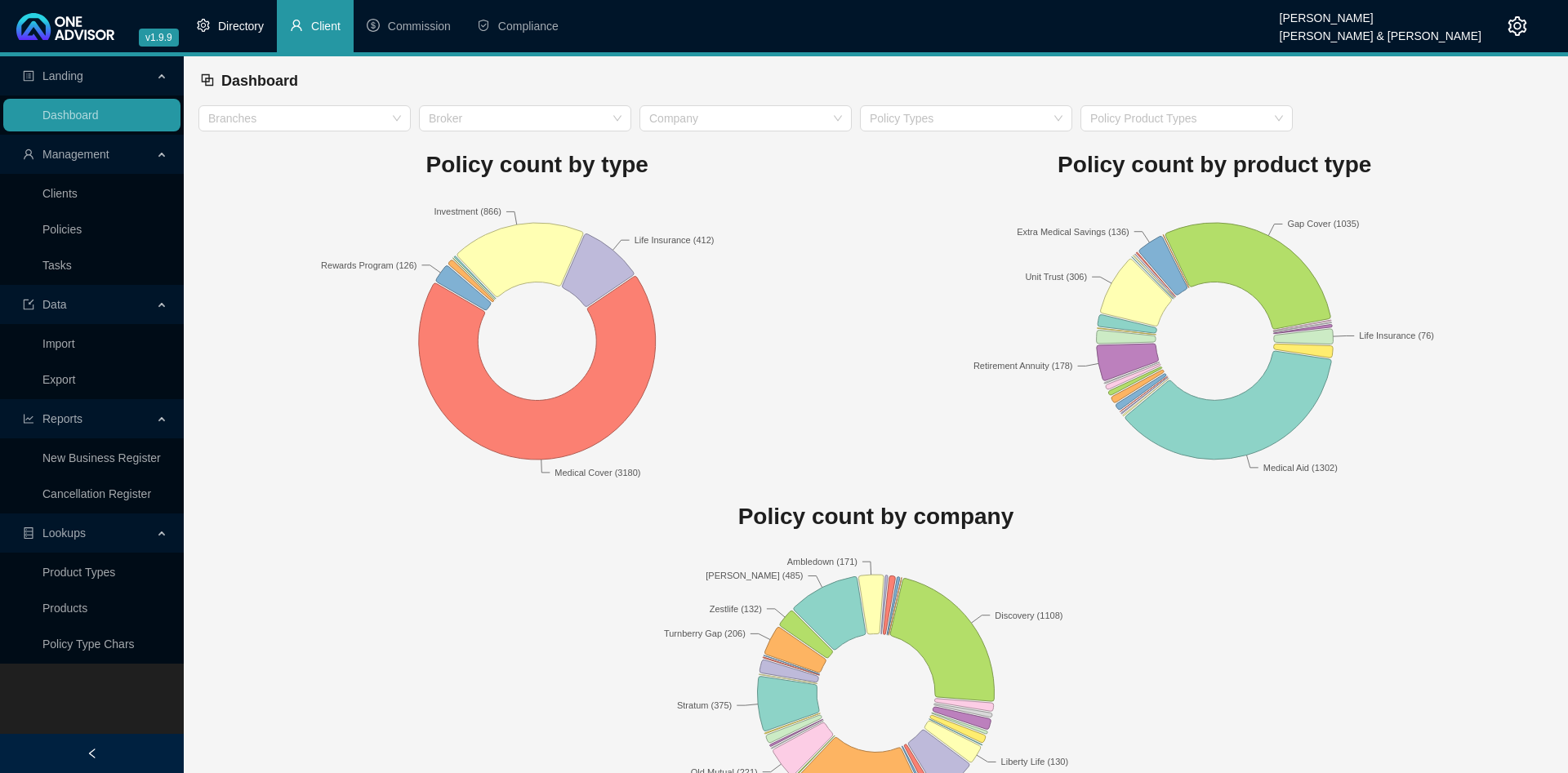
click at [255, 28] on span "Directory" at bounding box center [240, 25] width 46 height 13
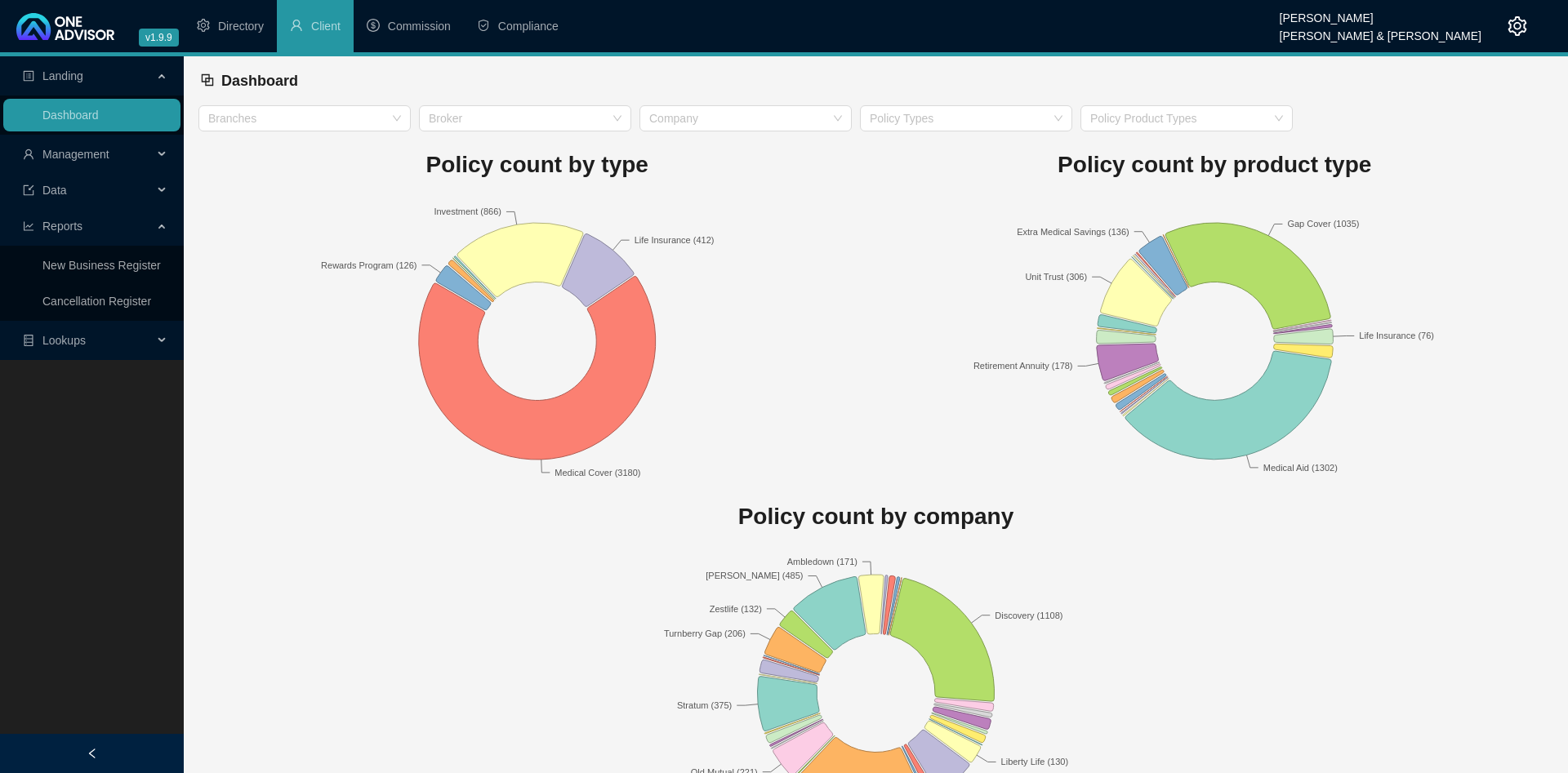
click at [80, 153] on span "Management" at bounding box center [76, 153] width 67 height 13
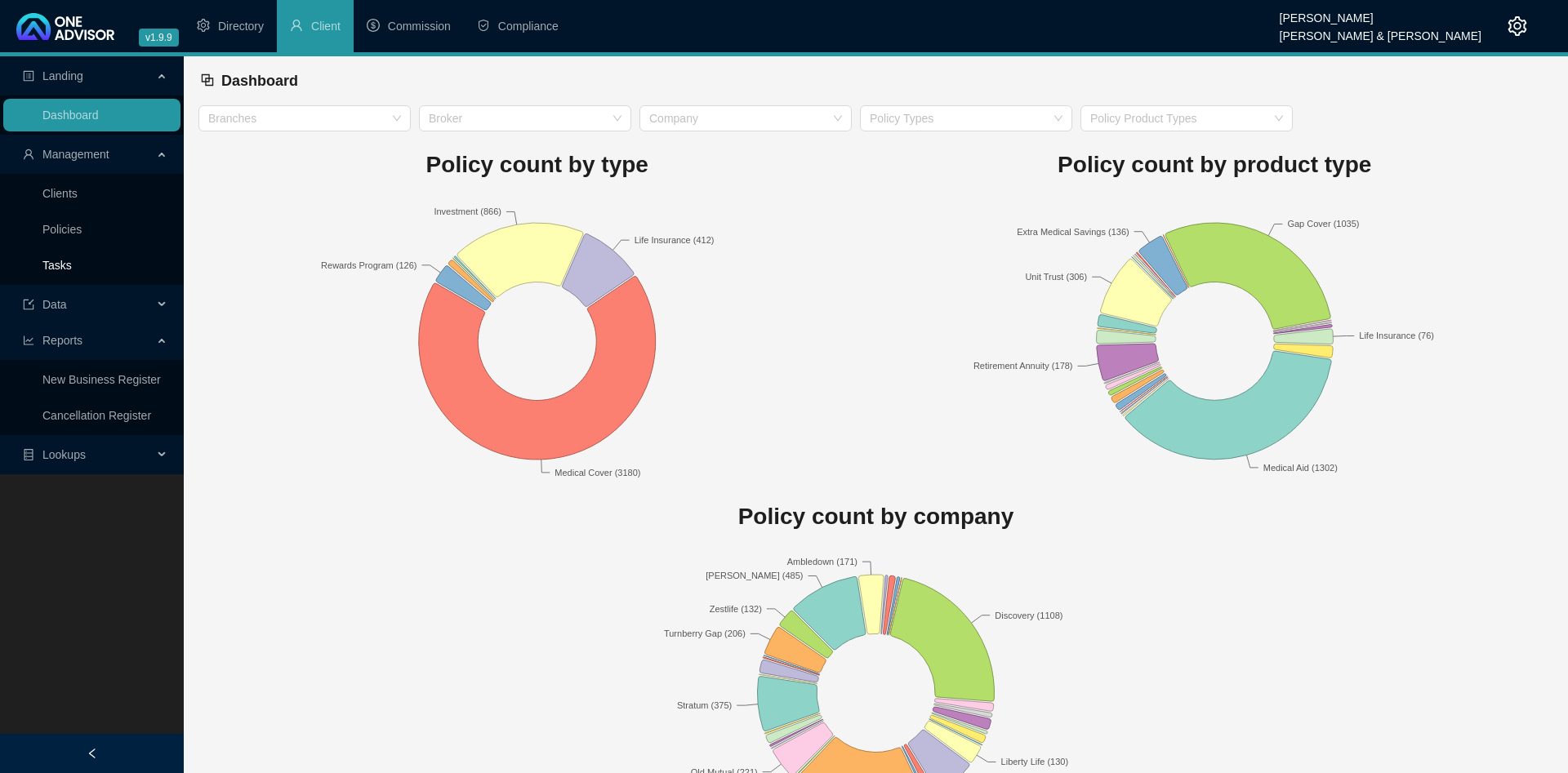
click at [72, 261] on link "Tasks" at bounding box center [57, 264] width 29 height 13
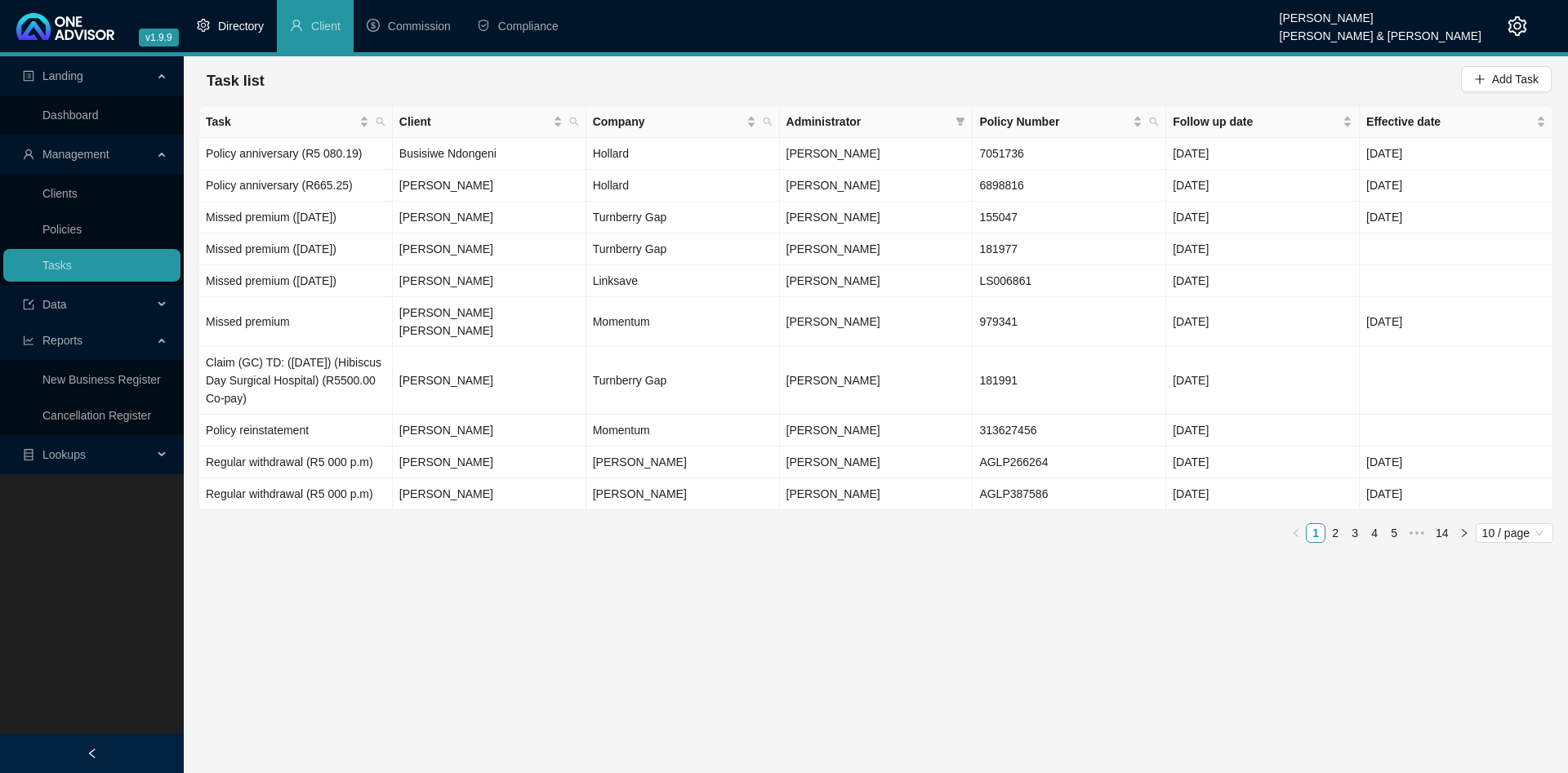
click at [233, 17] on li "Directory" at bounding box center [230, 26] width 93 height 52
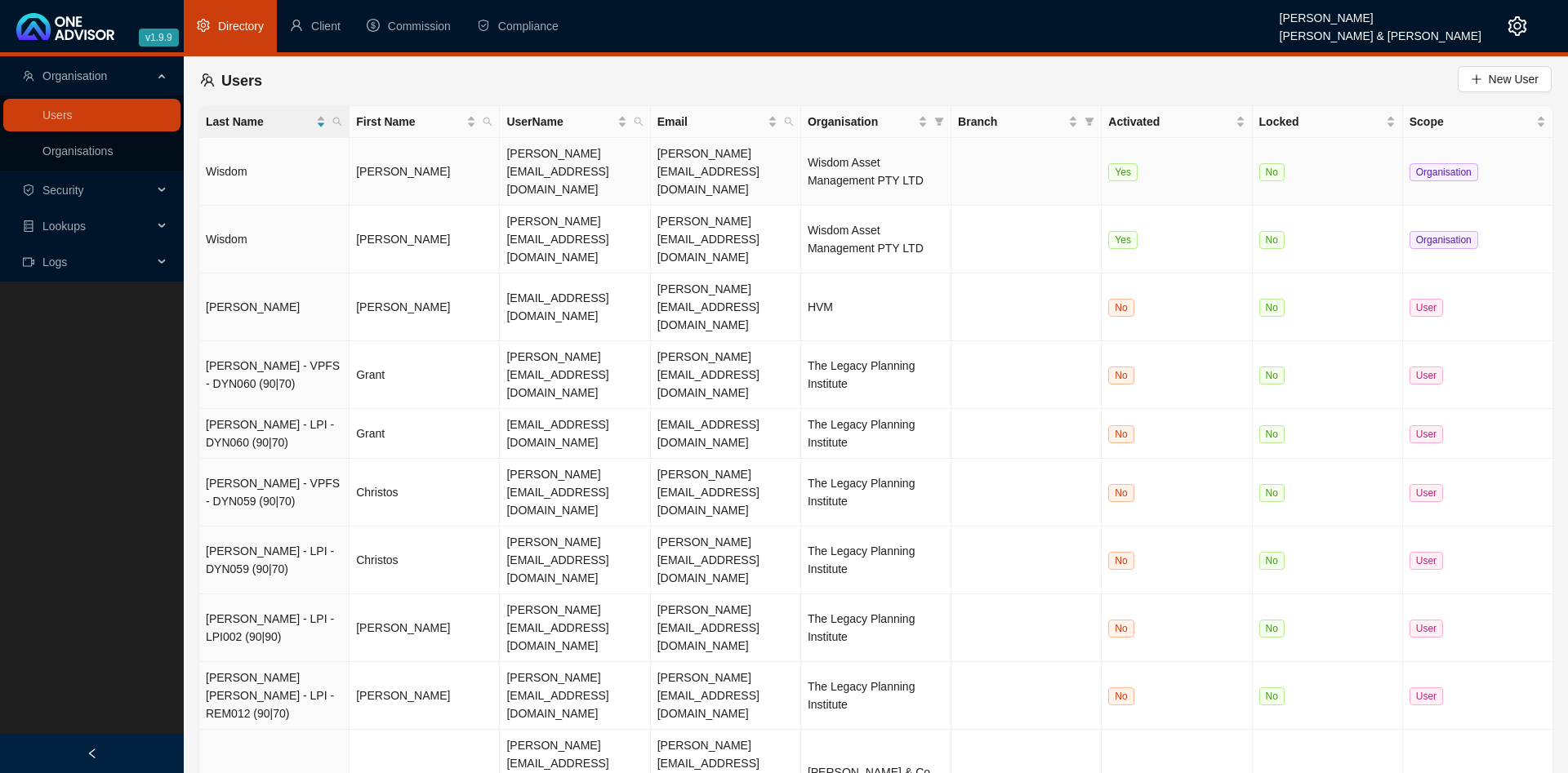
click at [283, 161] on td "Wisdom" at bounding box center [274, 172] width 151 height 68
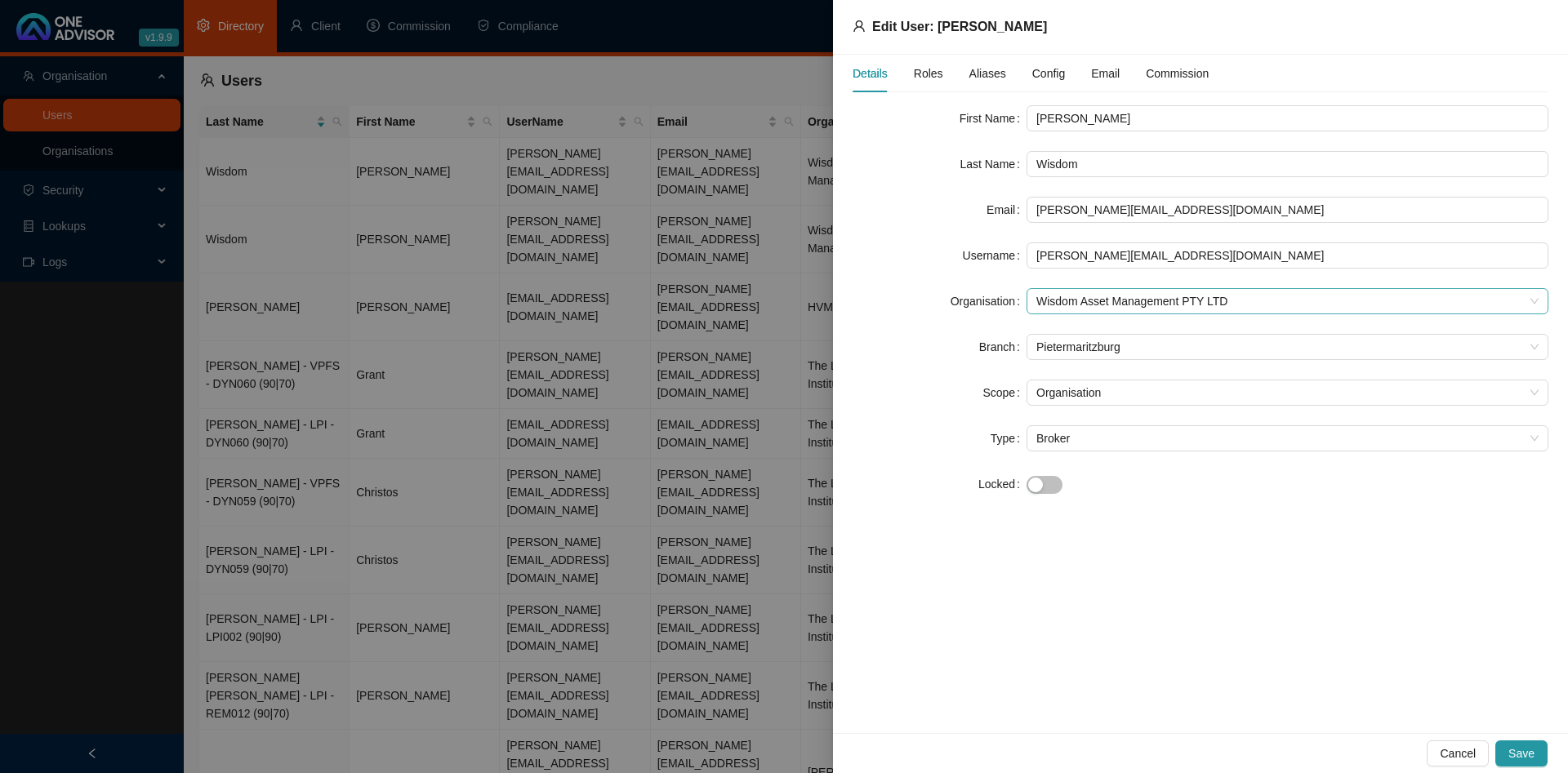
click at [1498, 299] on span "Wisdom Asset Management PTY LTD" at bounding box center [1287, 301] width 502 height 24
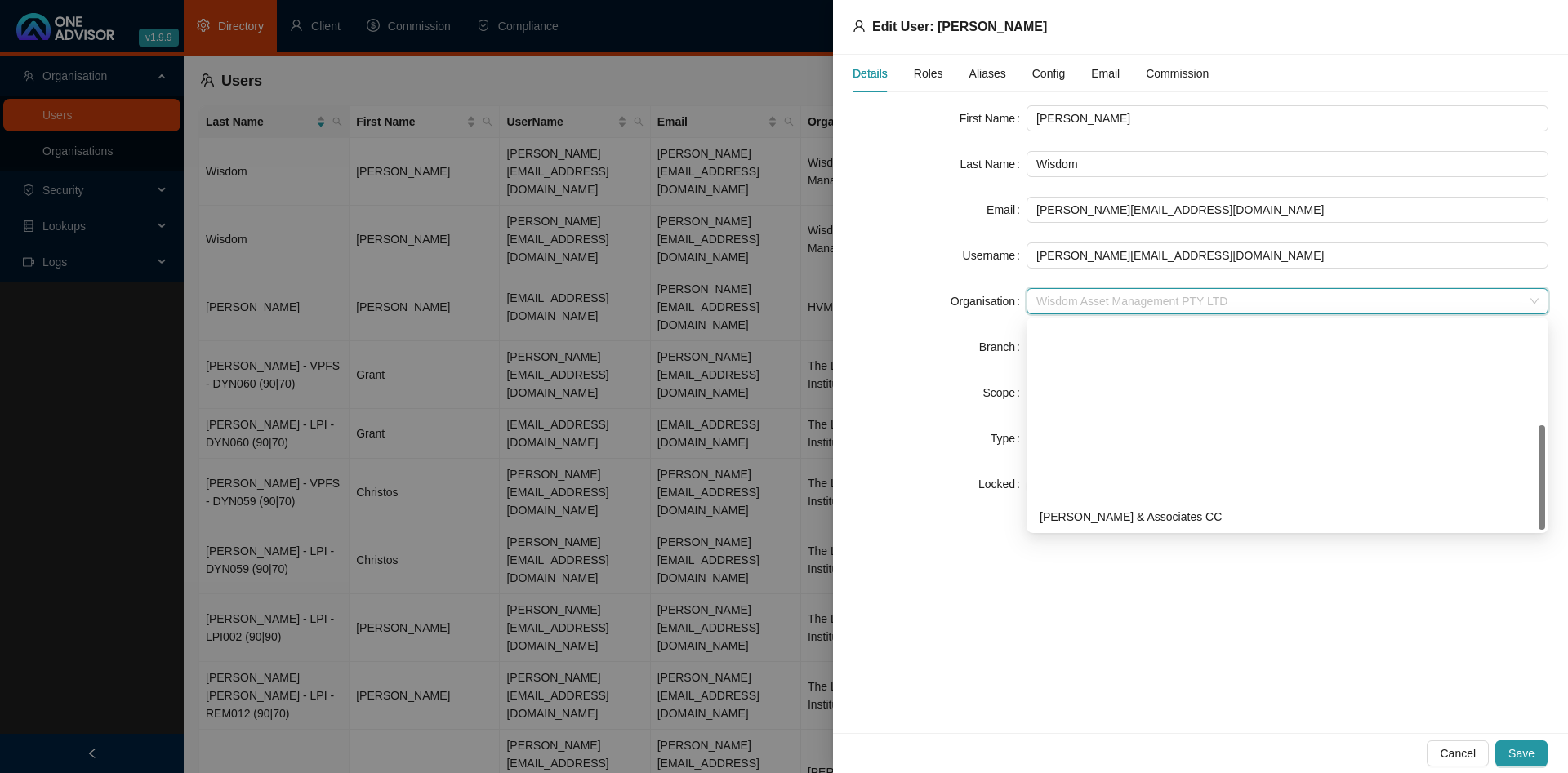
scroll to position [209, 0]
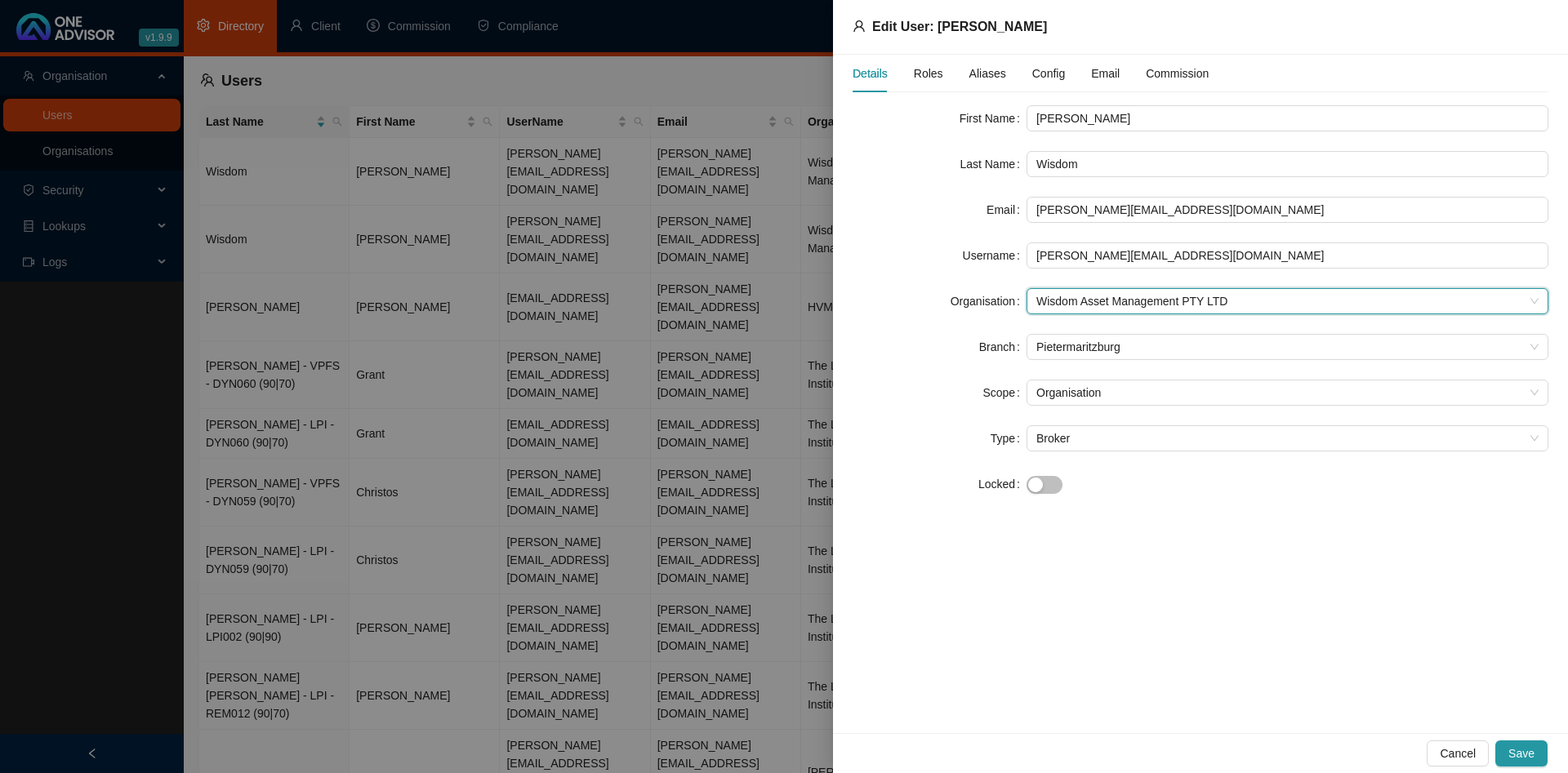
click at [1498, 299] on span "Wisdom Asset Management PTY LTD" at bounding box center [1287, 301] width 502 height 24
click at [441, 156] on div at bounding box center [784, 386] width 1568 height 773
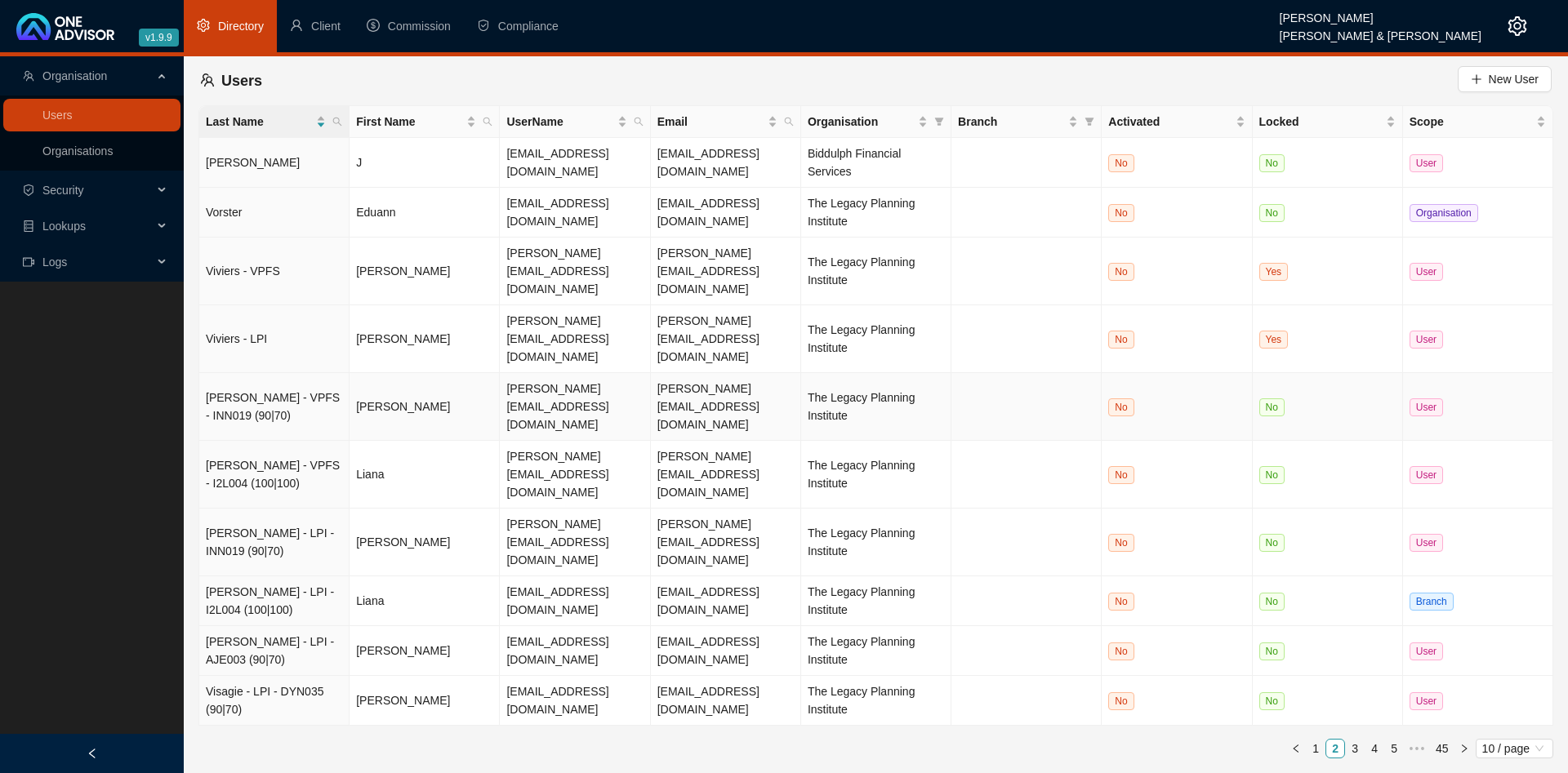
click at [566, 373] on td "[PERSON_NAME][EMAIL_ADDRESS][DOMAIN_NAME]" at bounding box center [574, 407] width 151 height 68
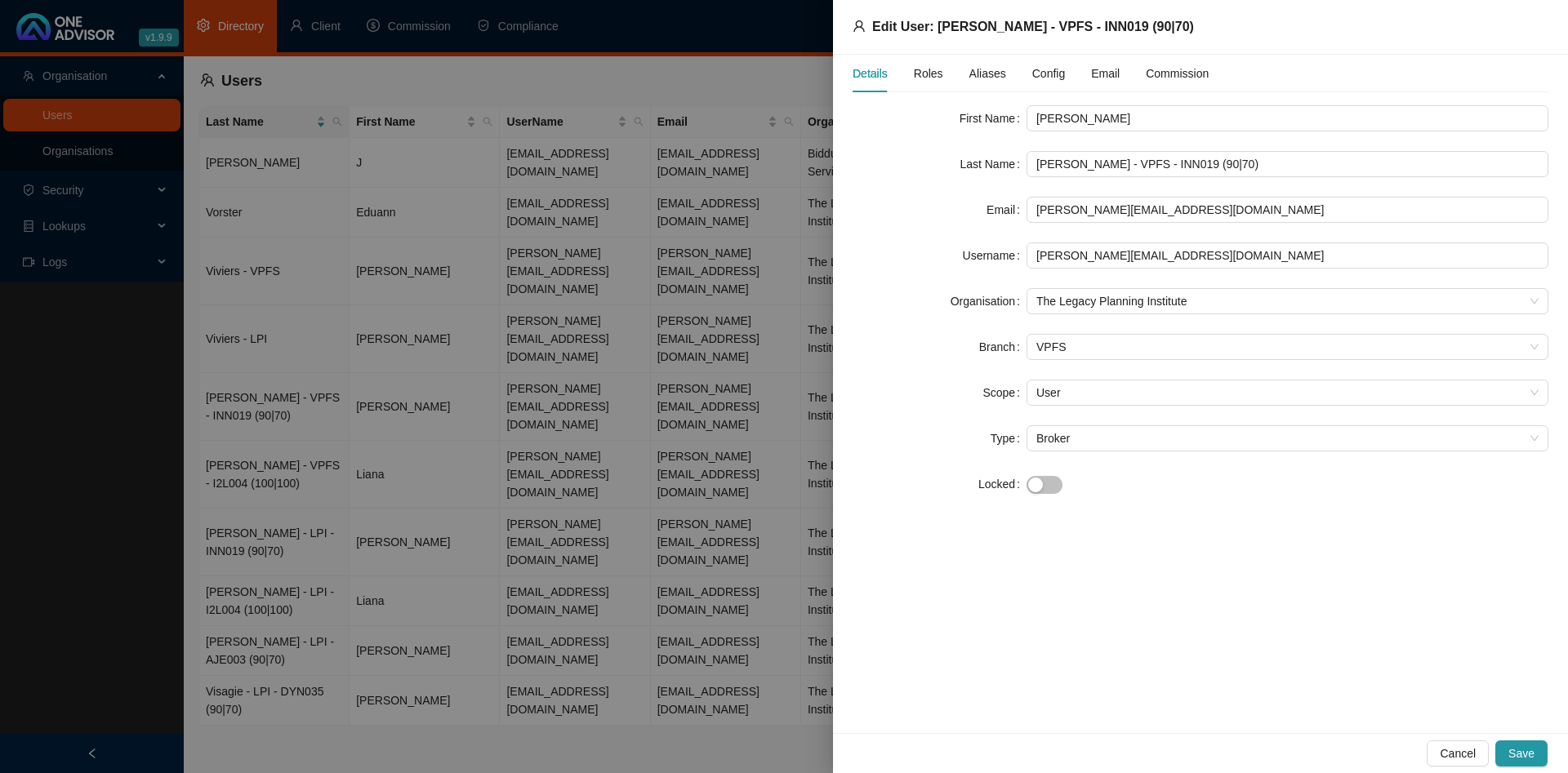
click at [337, 158] on div at bounding box center [784, 386] width 1568 height 773
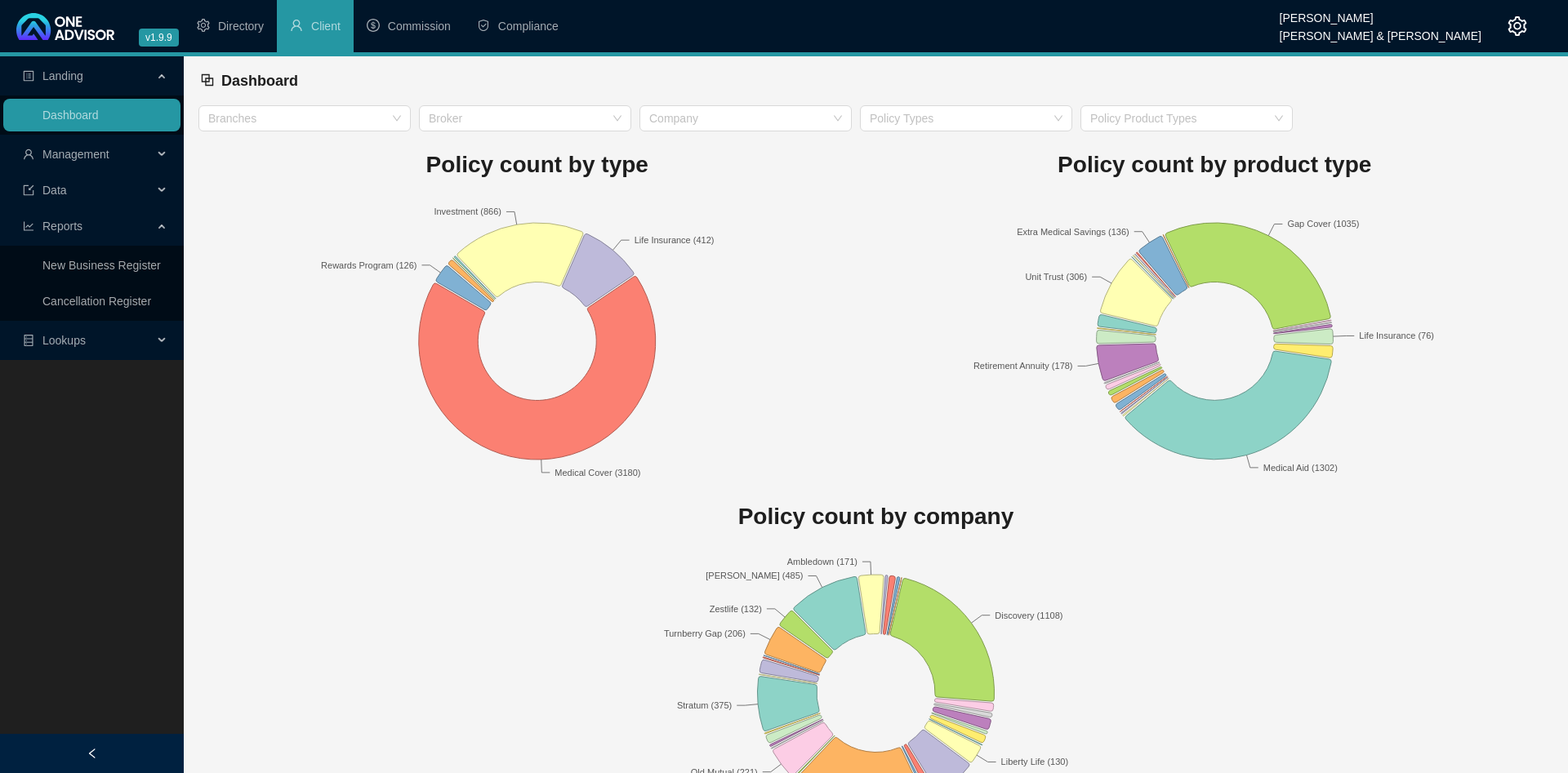
click at [88, 148] on span "Management" at bounding box center [76, 153] width 67 height 13
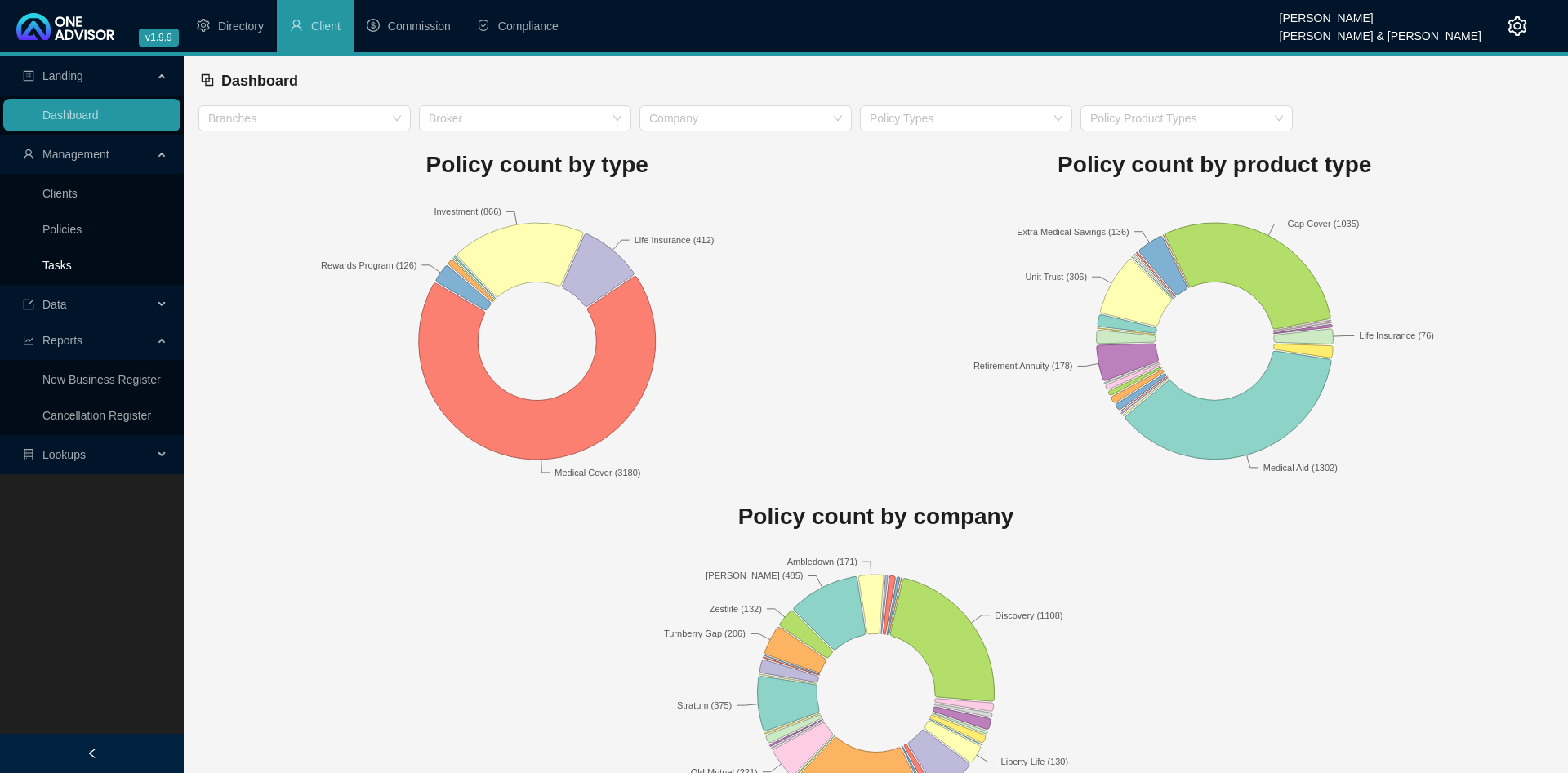
click at [72, 258] on link "Tasks" at bounding box center [57, 264] width 29 height 13
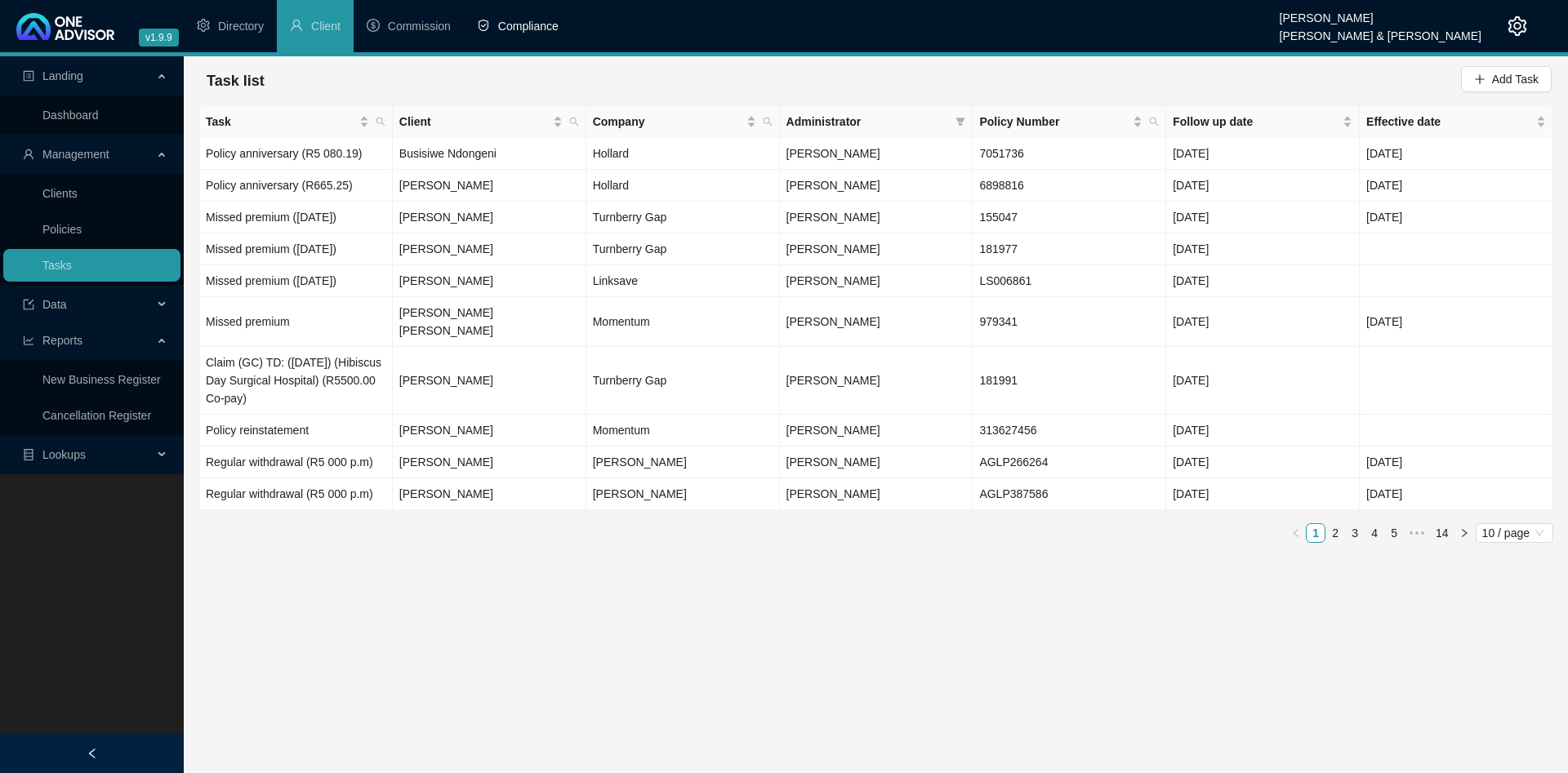
click at [528, 17] on li "Compliance" at bounding box center [517, 26] width 108 height 52
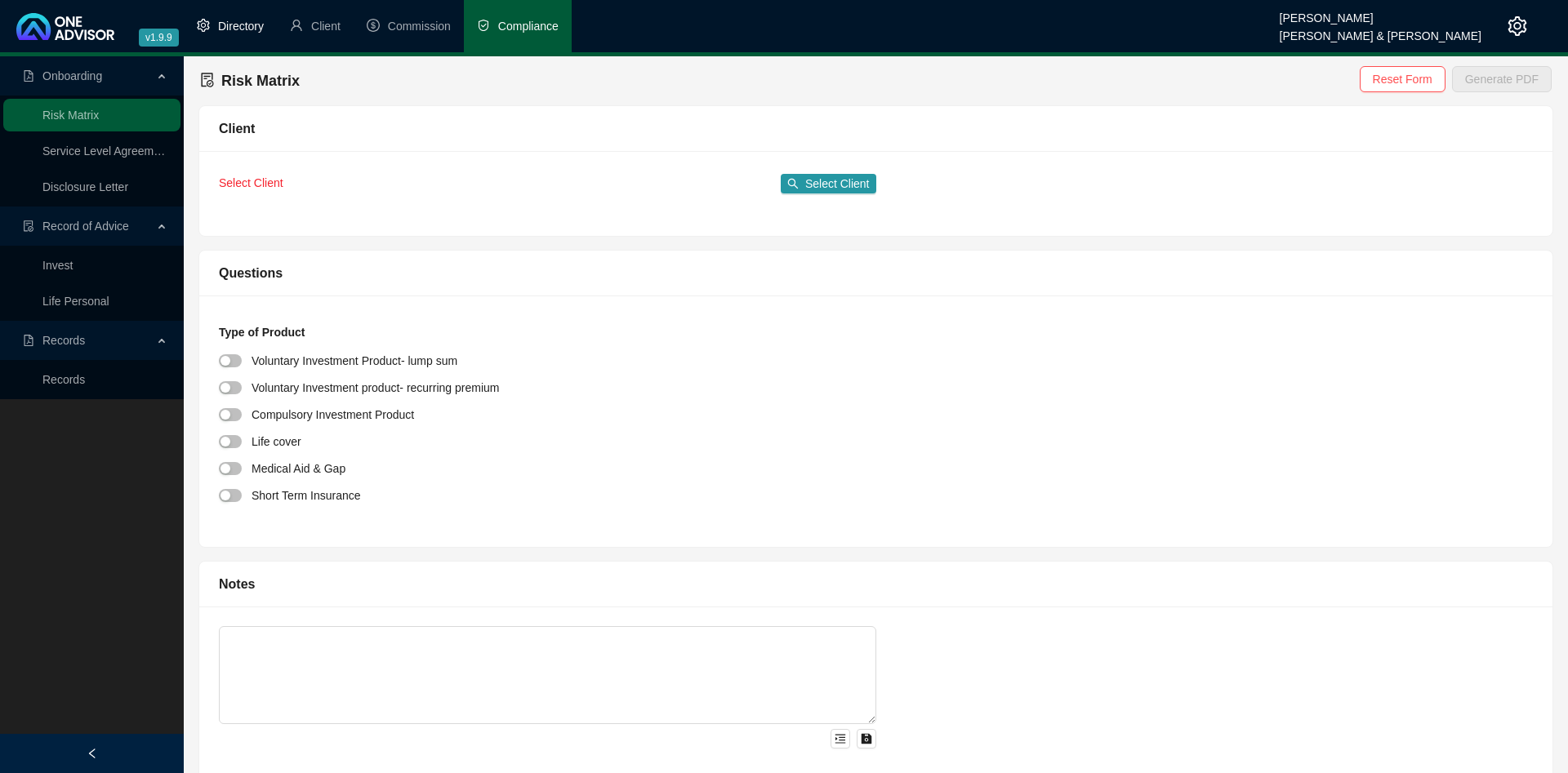
click at [204, 23] on icon "setting" at bounding box center [203, 24] width 13 height 13
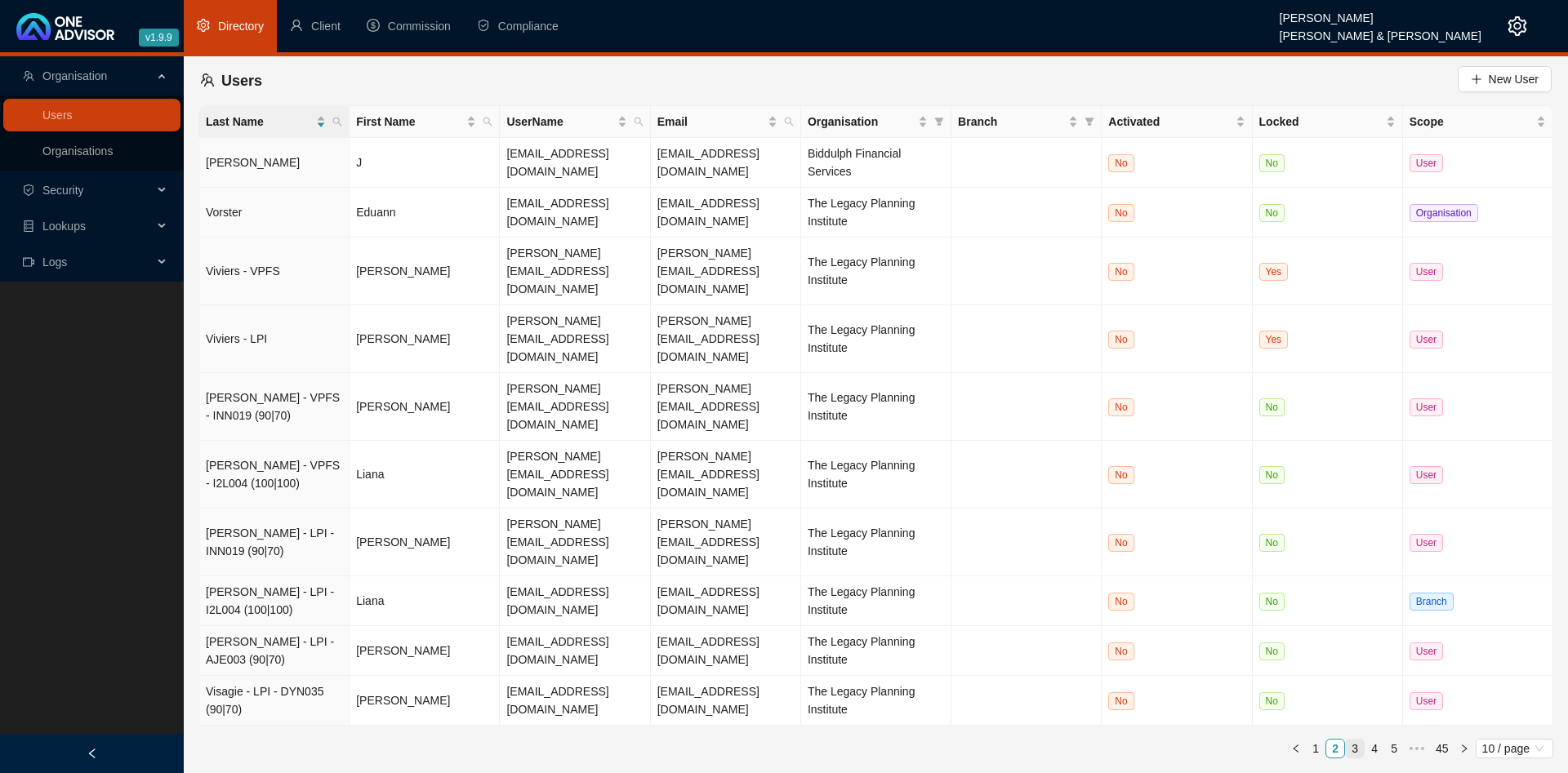
click at [1360, 740] on link "3" at bounding box center [1354, 749] width 17 height 17
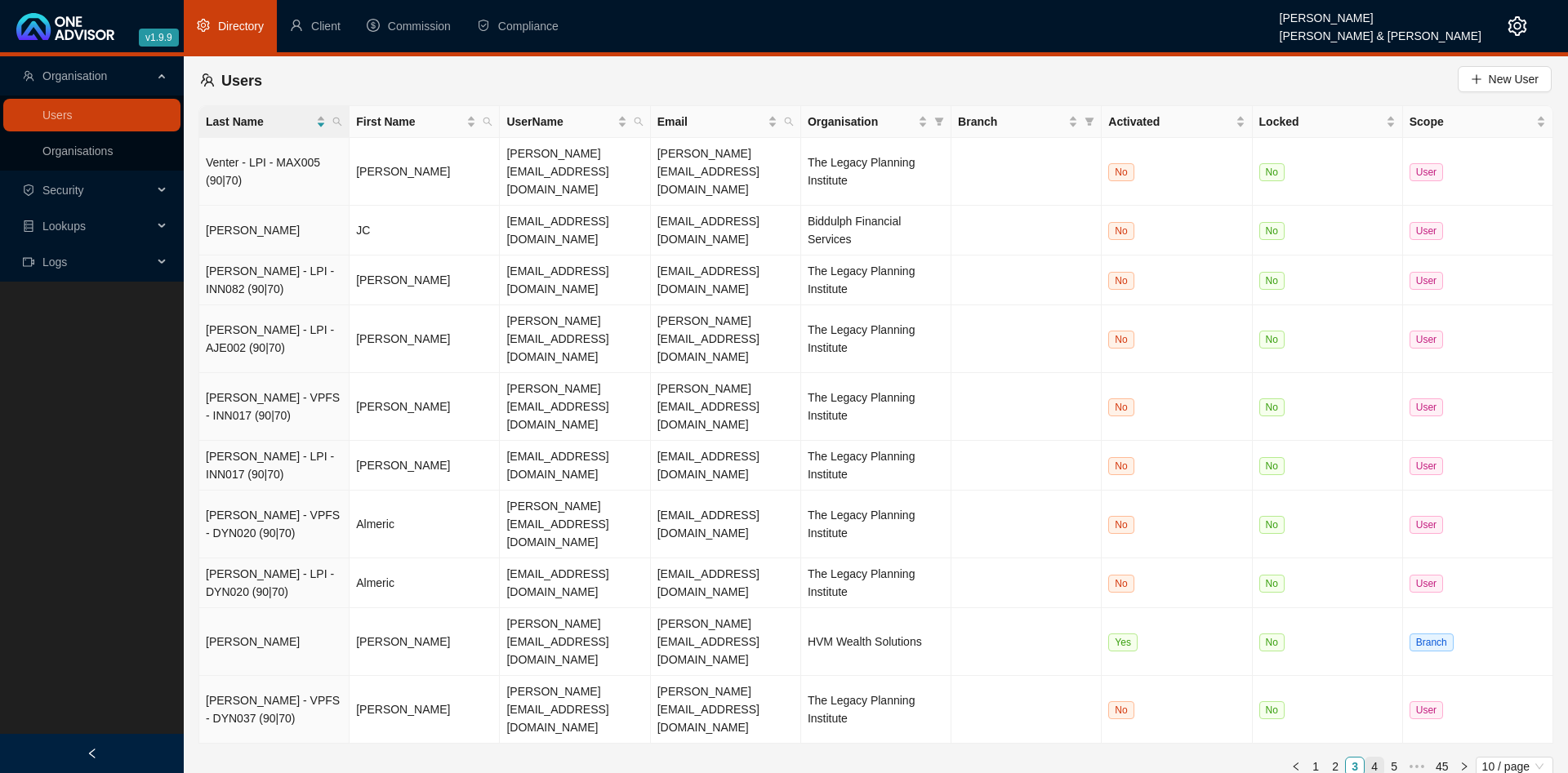
click at [1375, 757] on link "4" at bounding box center [1374, 766] width 17 height 17
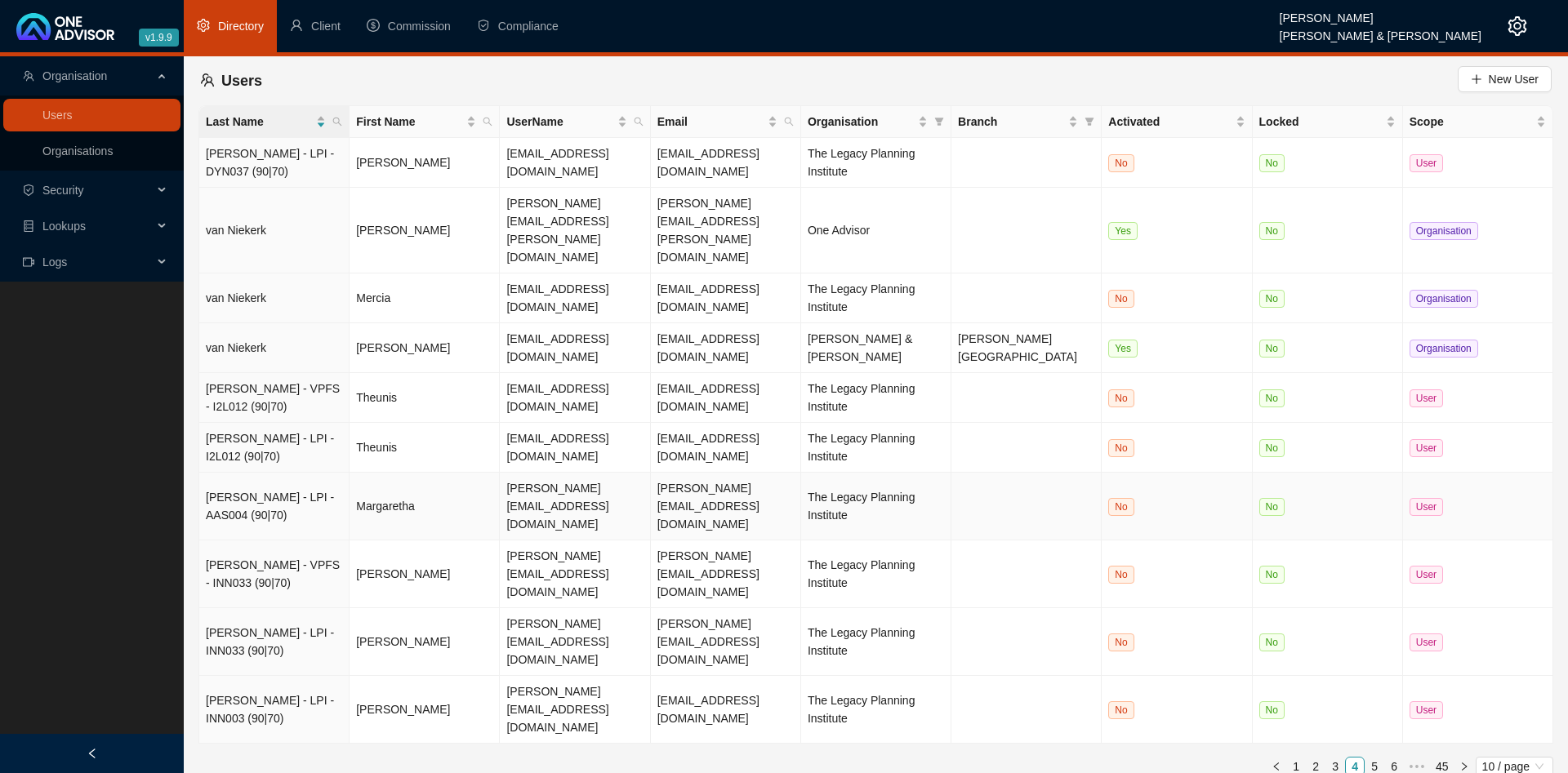
click at [426, 473] on td "Margaretha" at bounding box center [425, 507] width 151 height 68
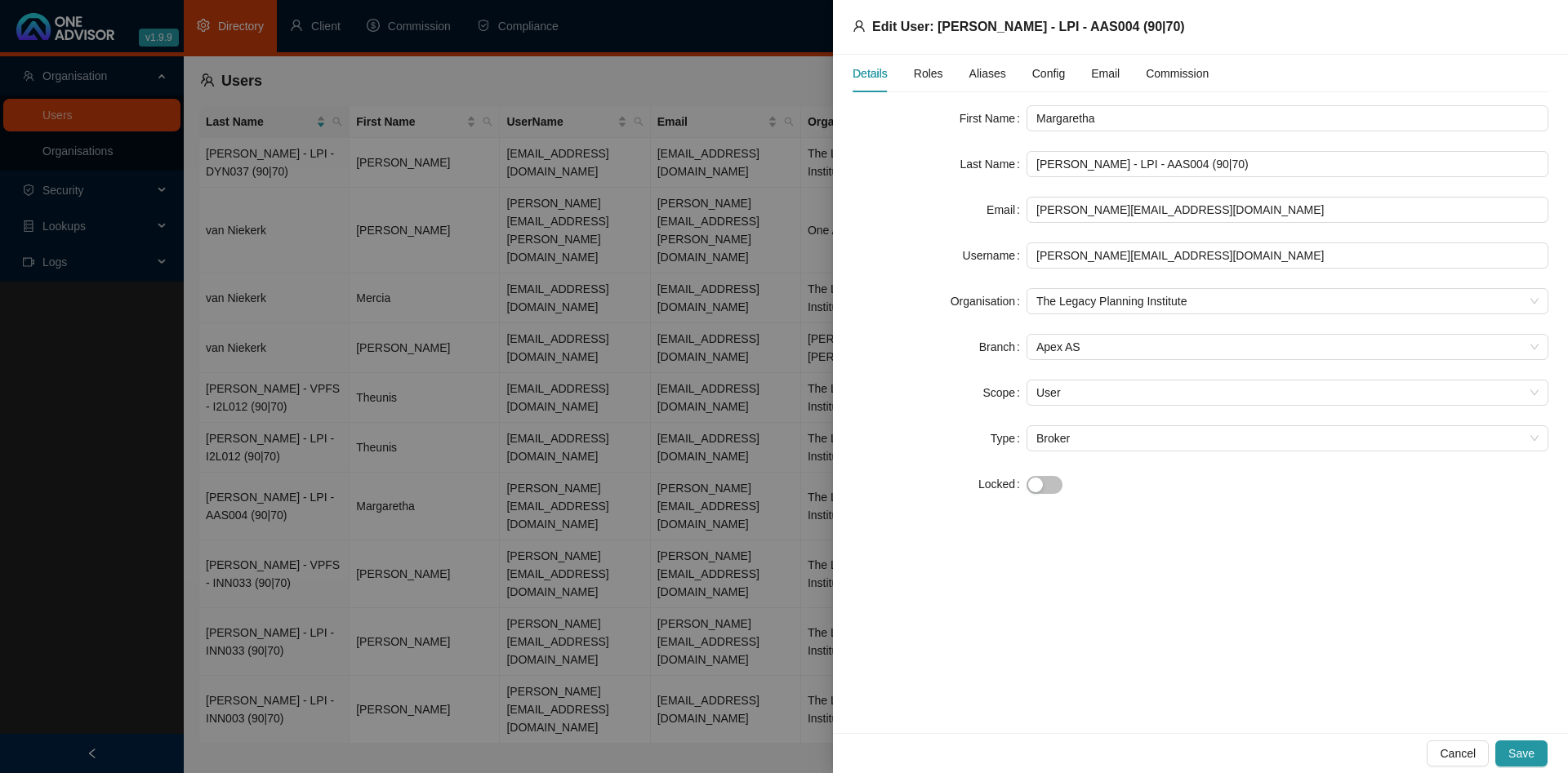
click at [469, 283] on div at bounding box center [784, 386] width 1568 height 773
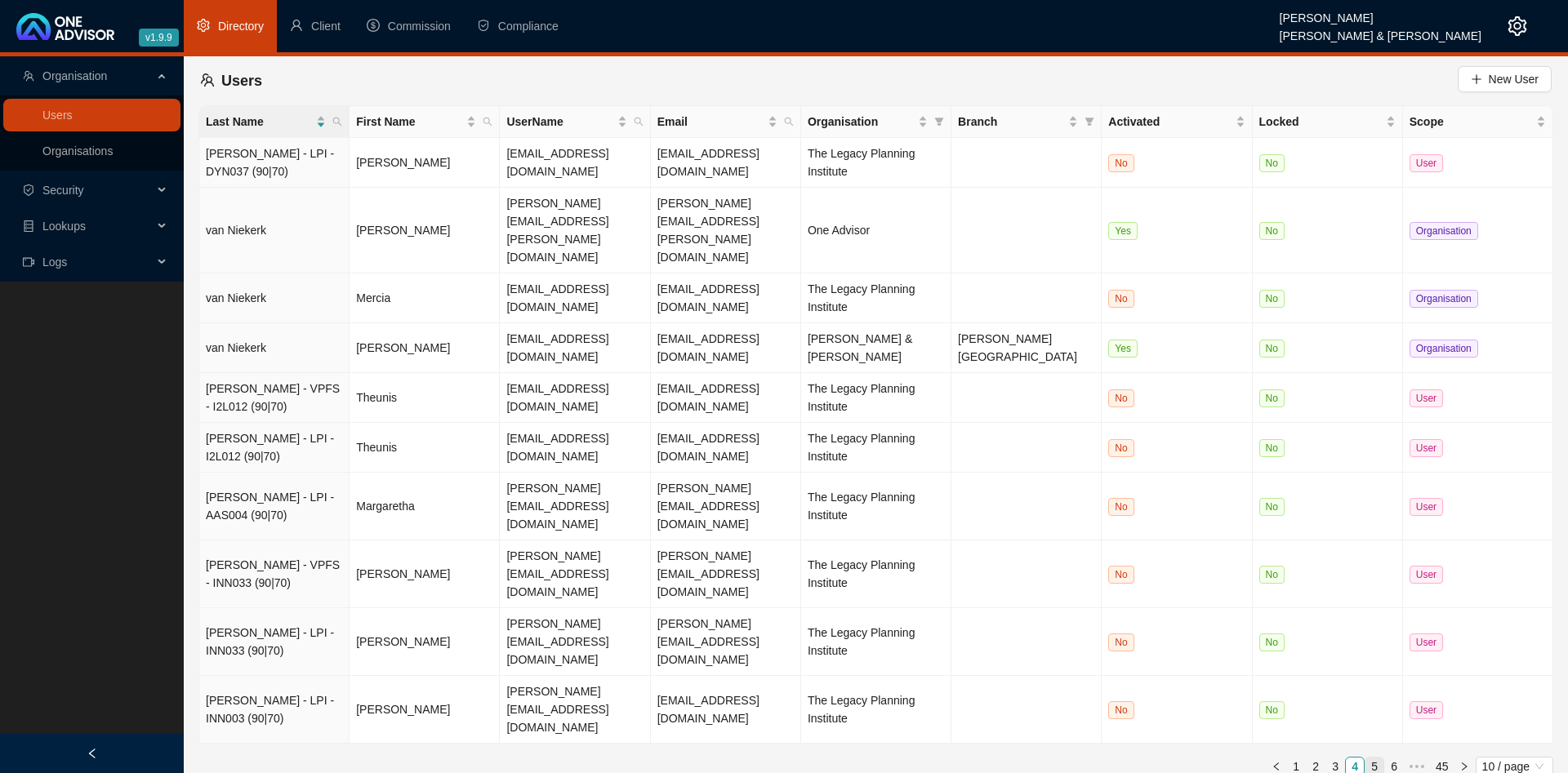
click at [1380, 757] on link "5" at bounding box center [1374, 766] width 17 height 17
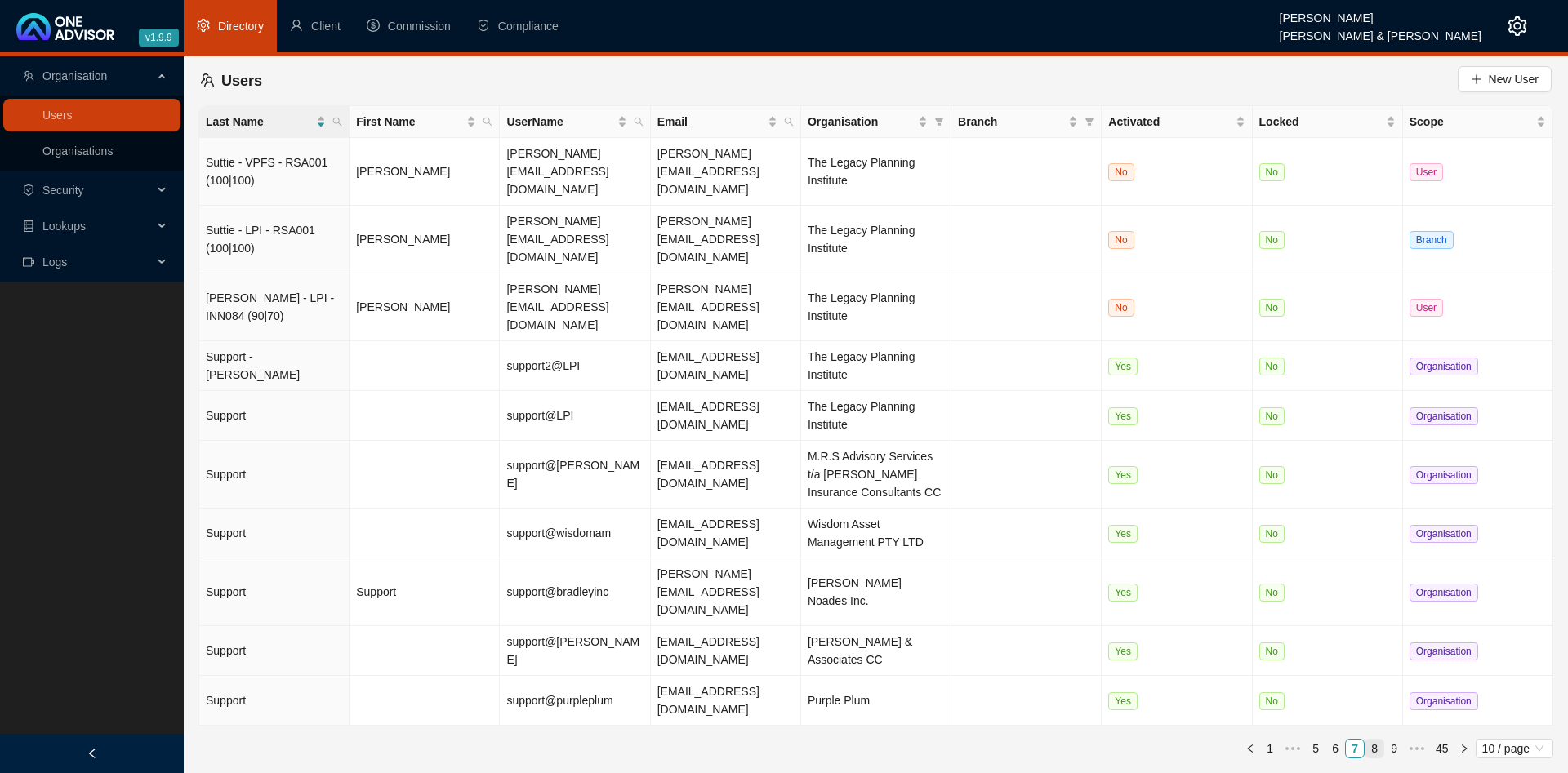
click at [1370, 740] on link "8" at bounding box center [1374, 749] width 17 height 17
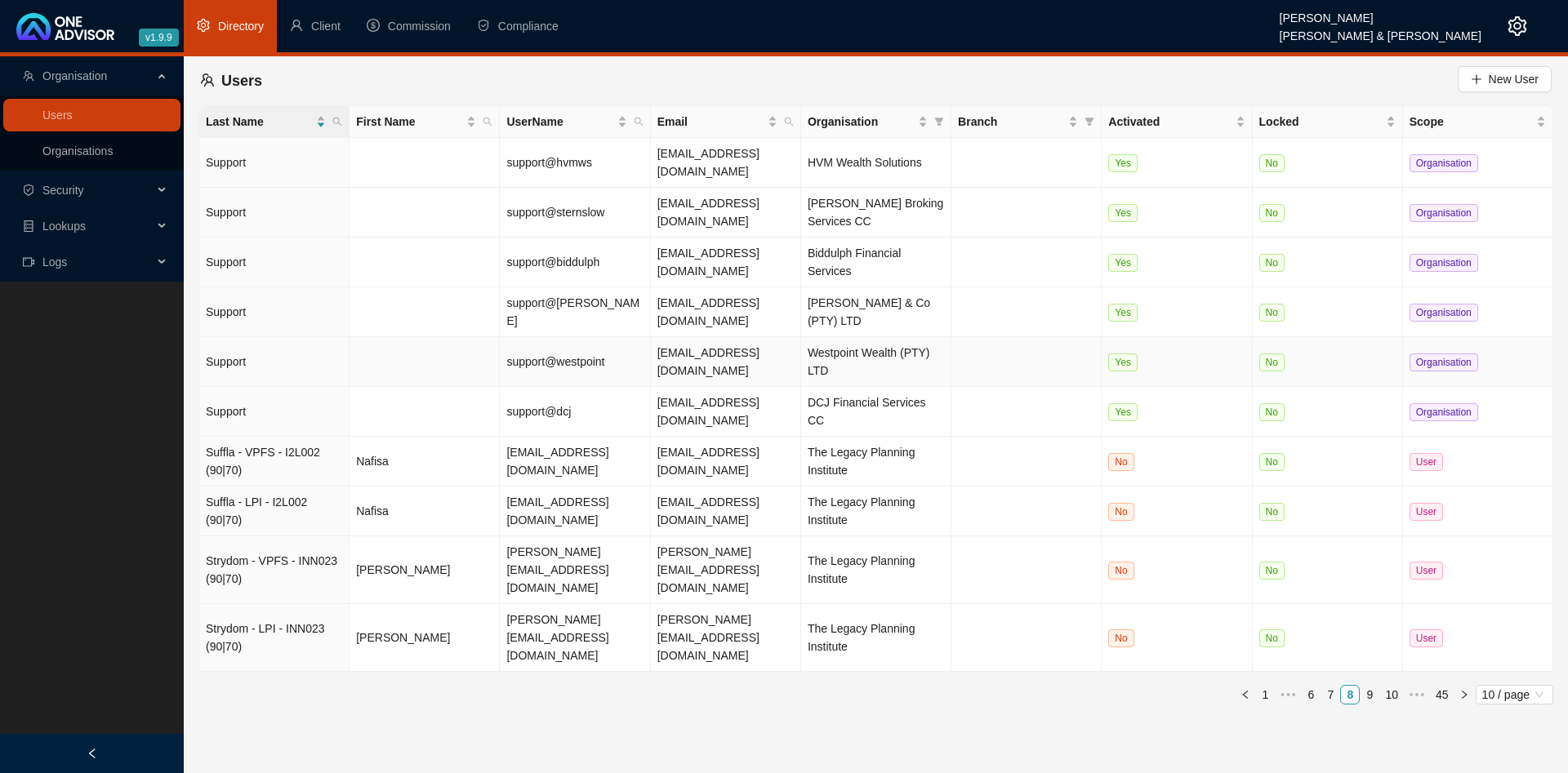
click at [379, 337] on td at bounding box center [425, 361] width 151 height 50
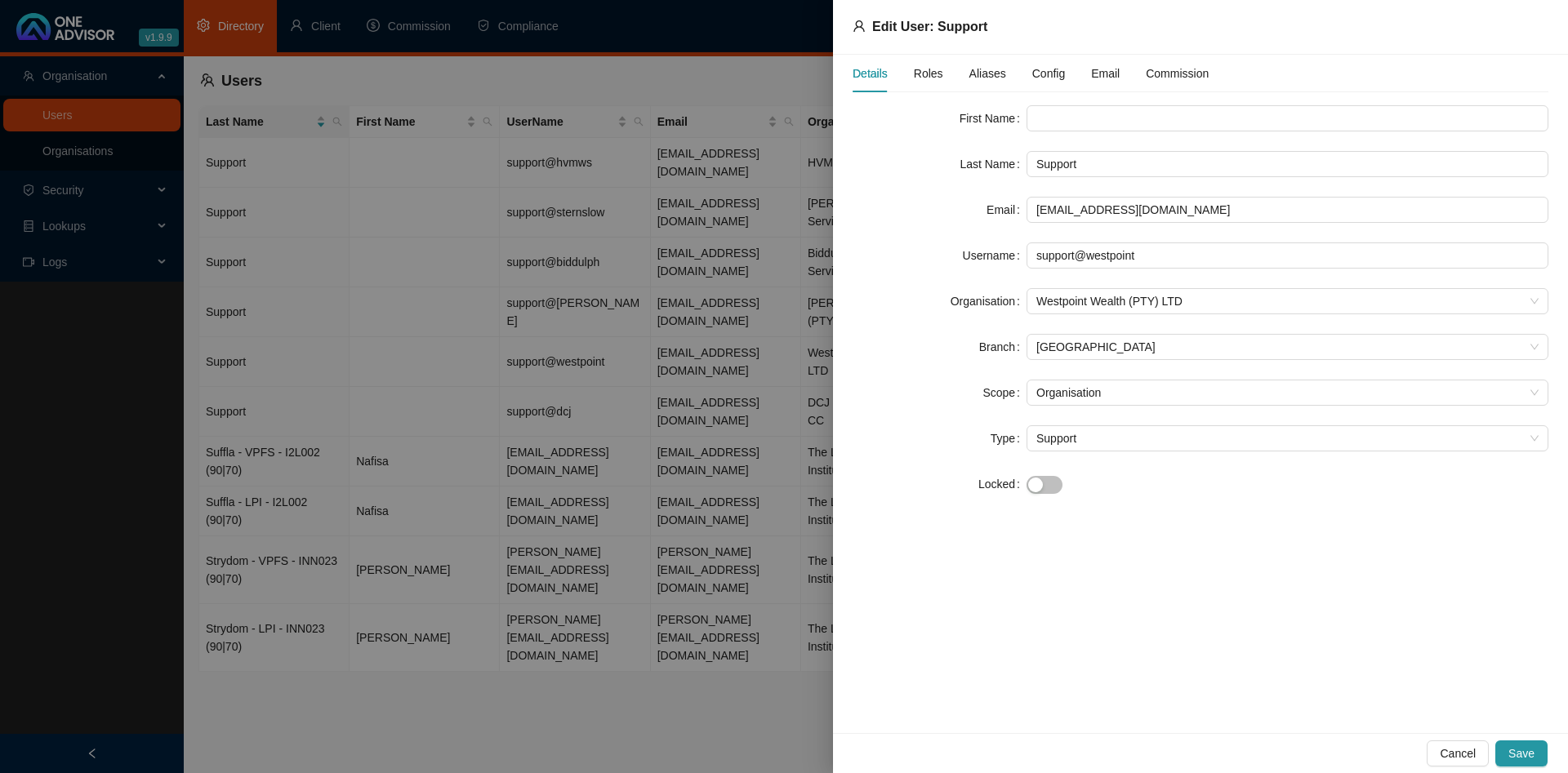
click at [521, 222] on div at bounding box center [784, 386] width 1568 height 773
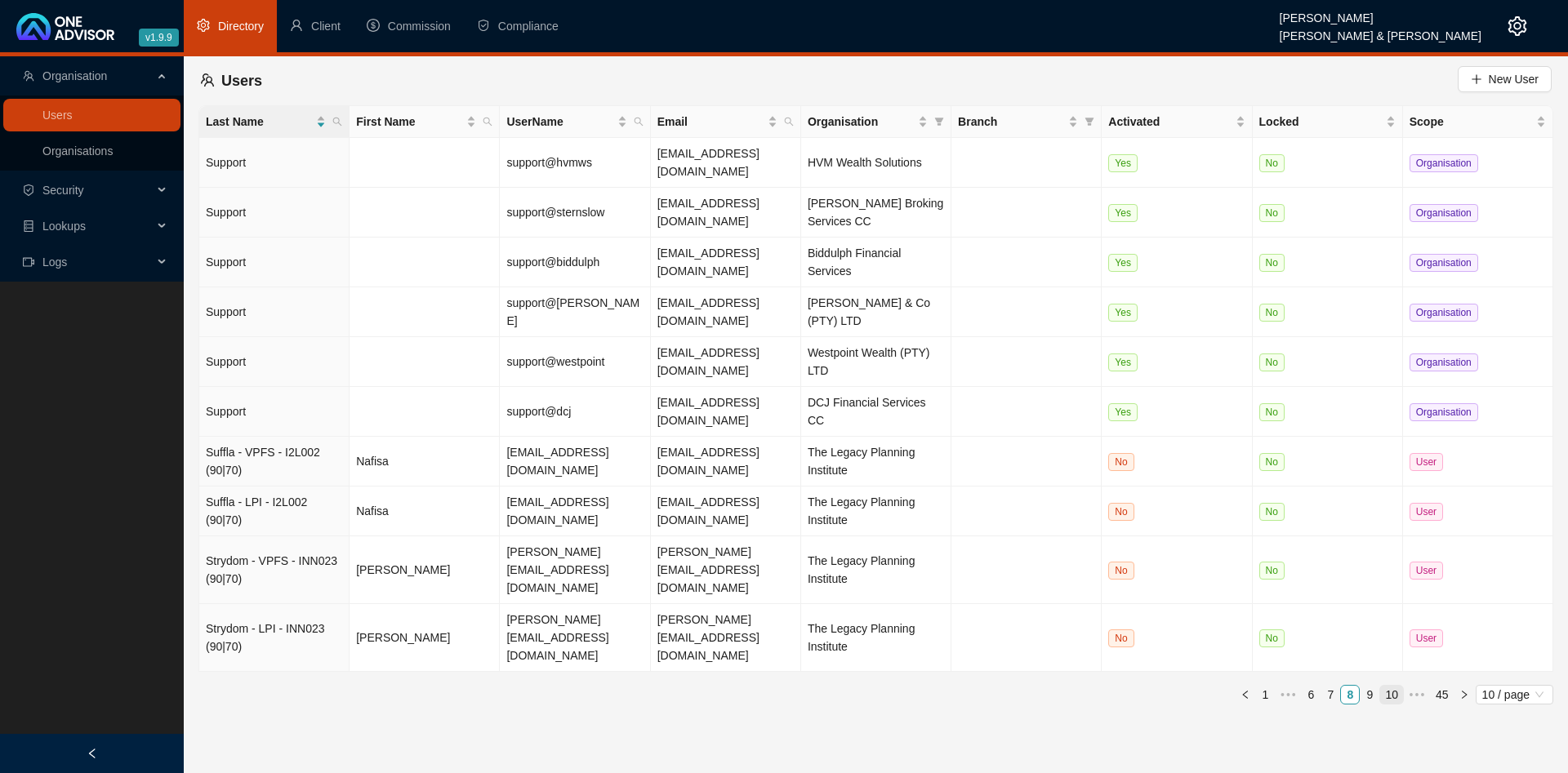
click at [1392, 685] on li "10" at bounding box center [1391, 694] width 24 height 19
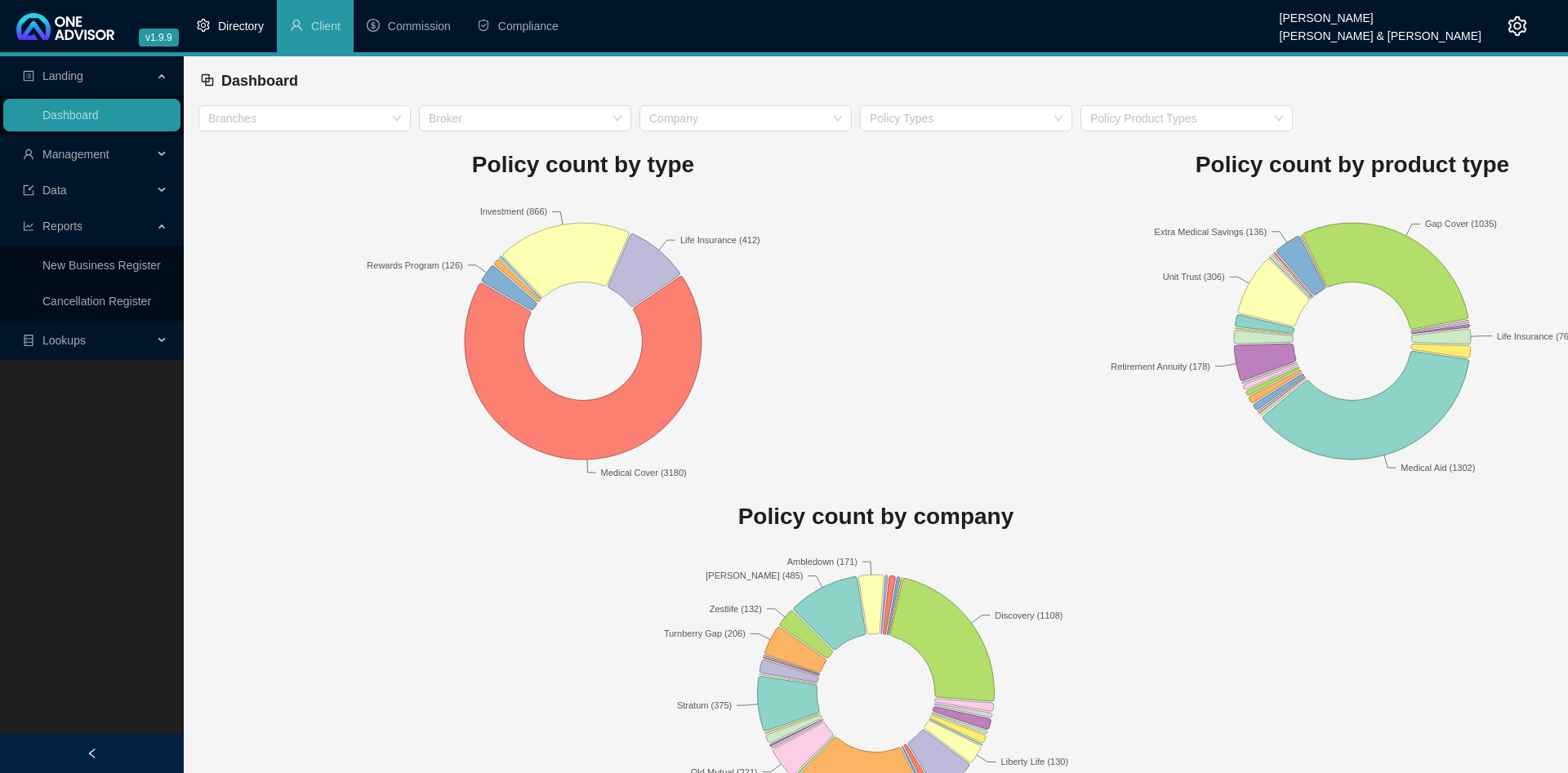
click at [236, 30] on span "Directory" at bounding box center [240, 25] width 46 height 13
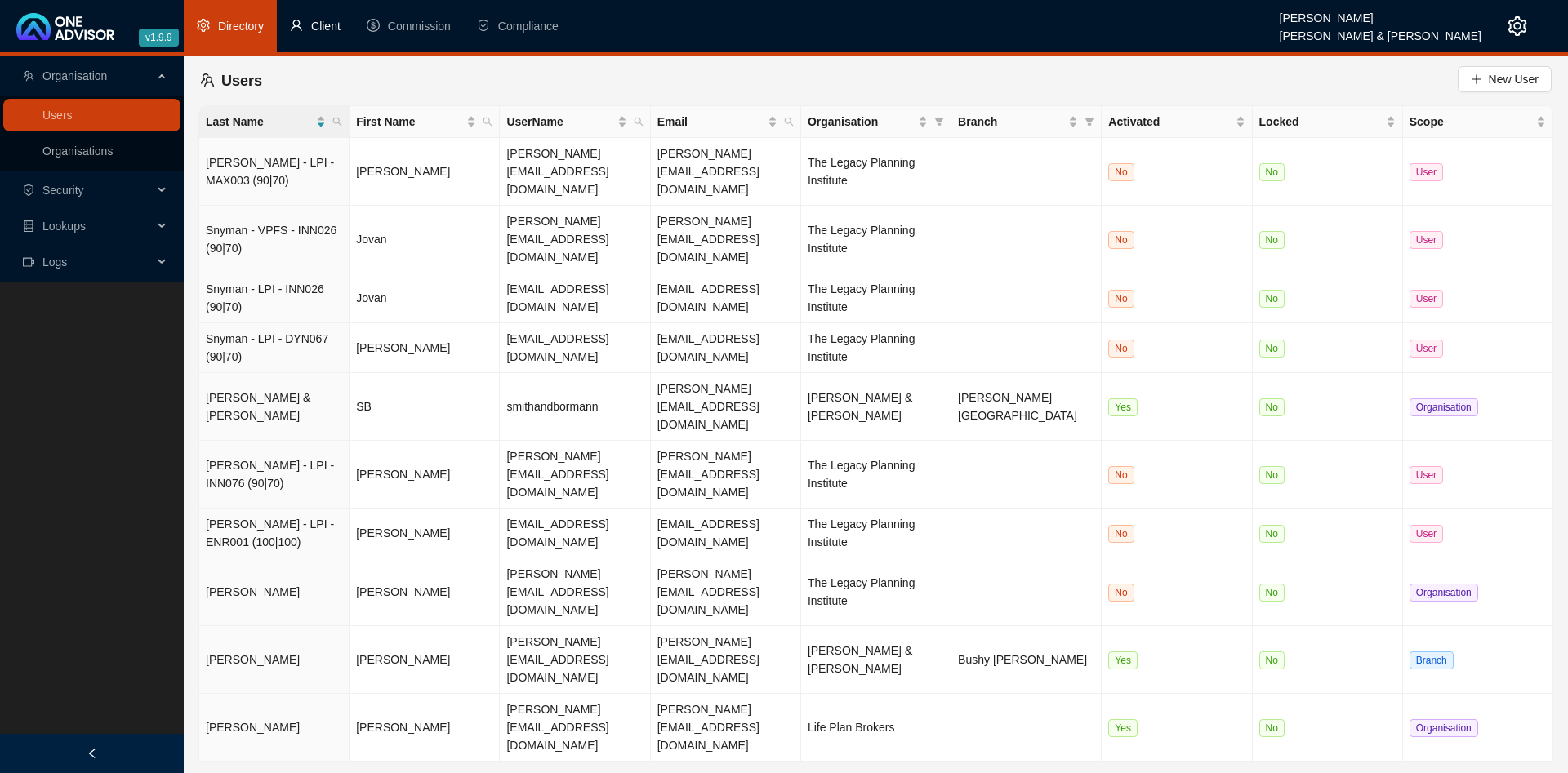
click at [319, 22] on span "Client" at bounding box center [325, 25] width 29 height 13
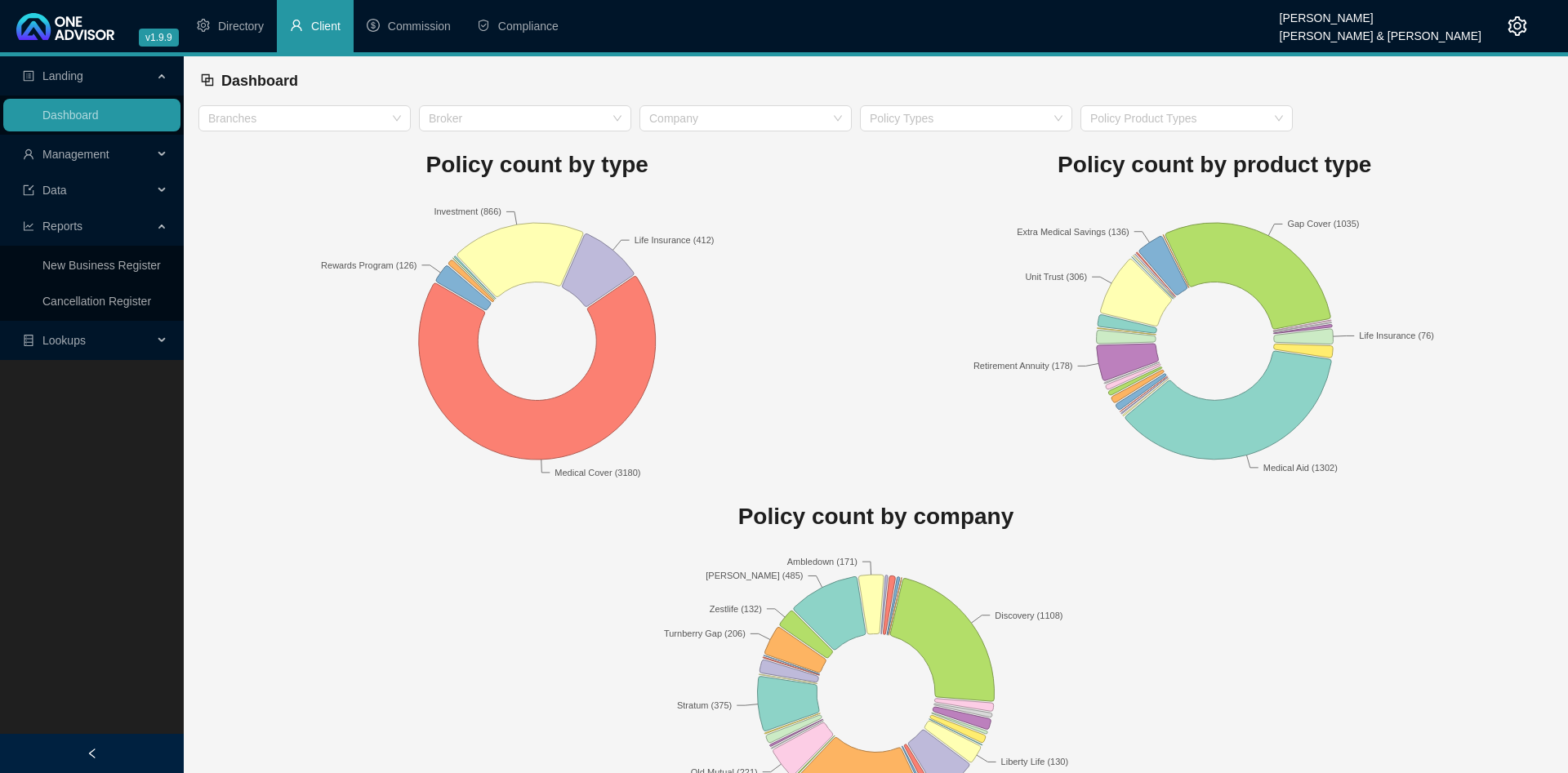
click at [116, 155] on span "Management" at bounding box center [88, 154] width 130 height 33
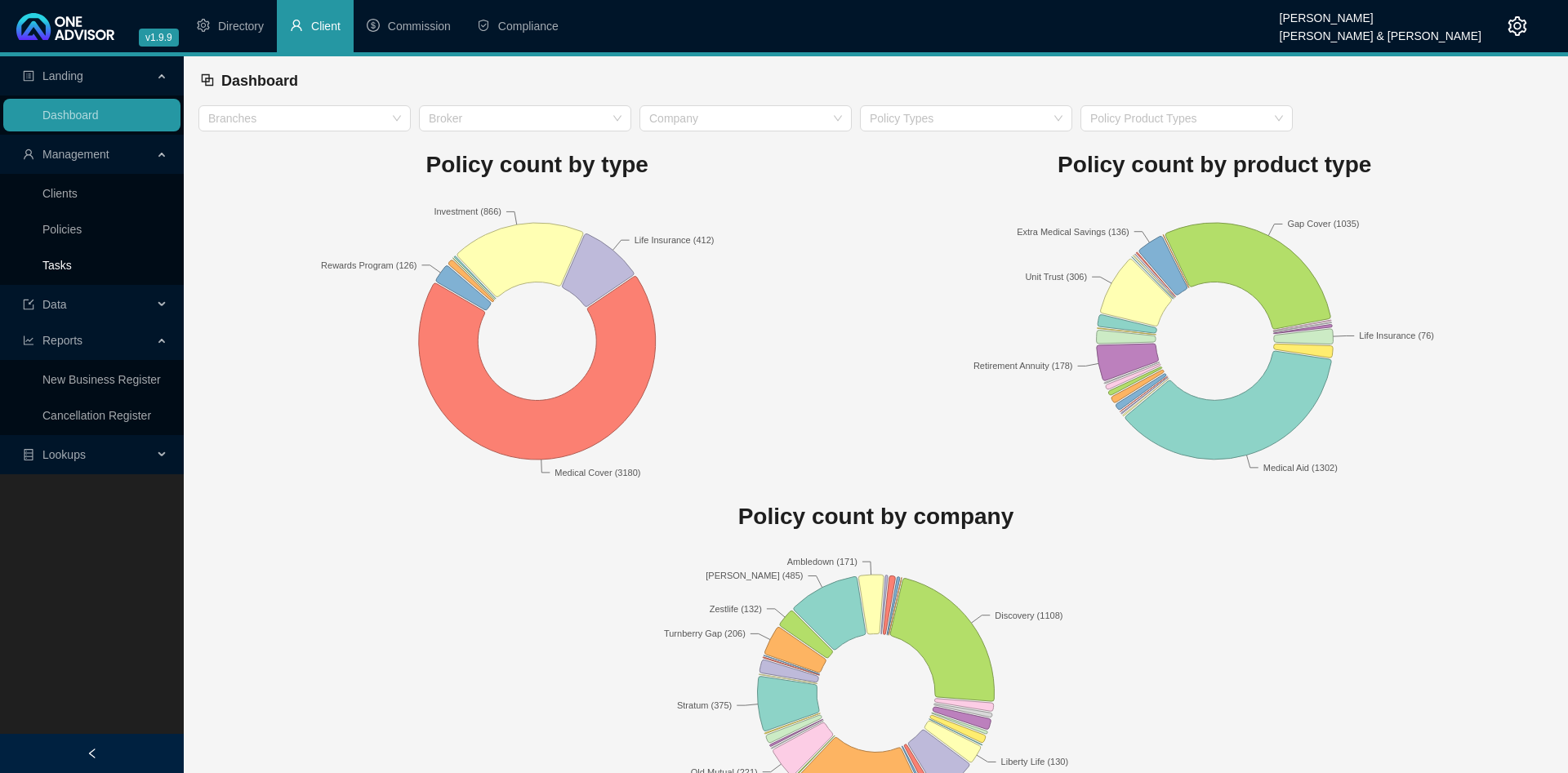
click at [72, 258] on link "Tasks" at bounding box center [57, 264] width 29 height 13
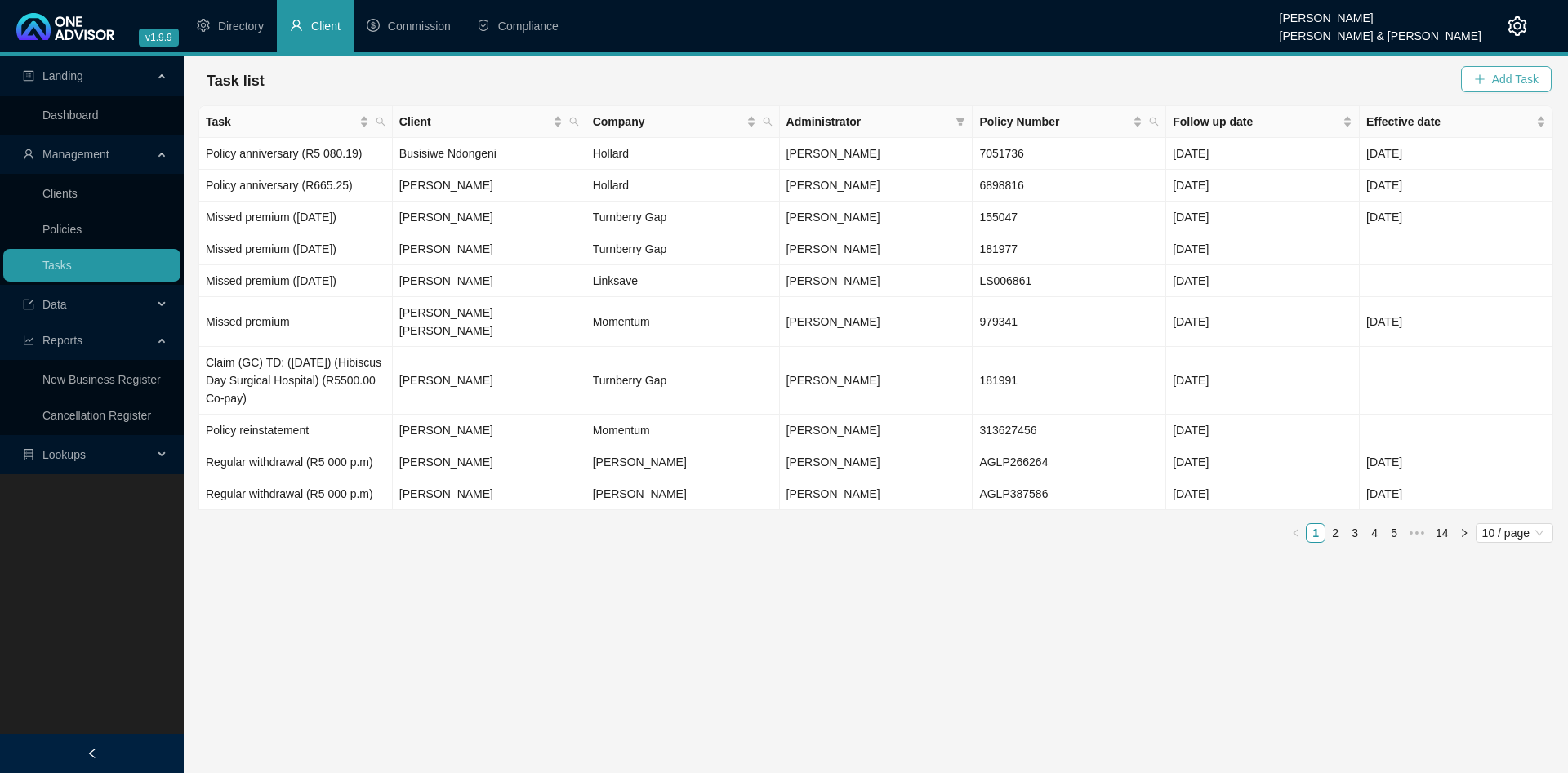
click at [1493, 67] on button "Add Task" at bounding box center [1506, 79] width 90 height 26
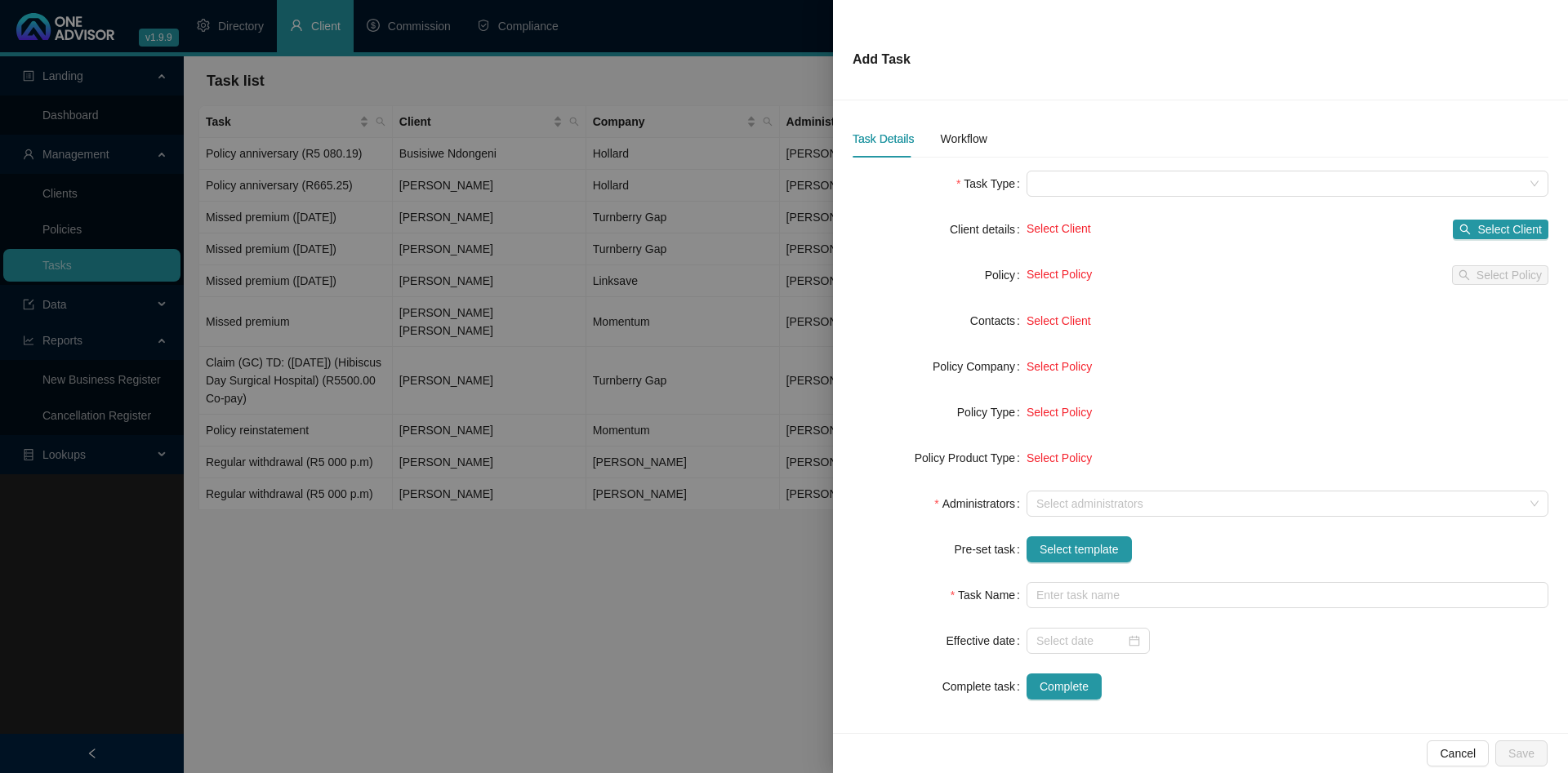
click at [387, 349] on div at bounding box center [784, 386] width 1568 height 773
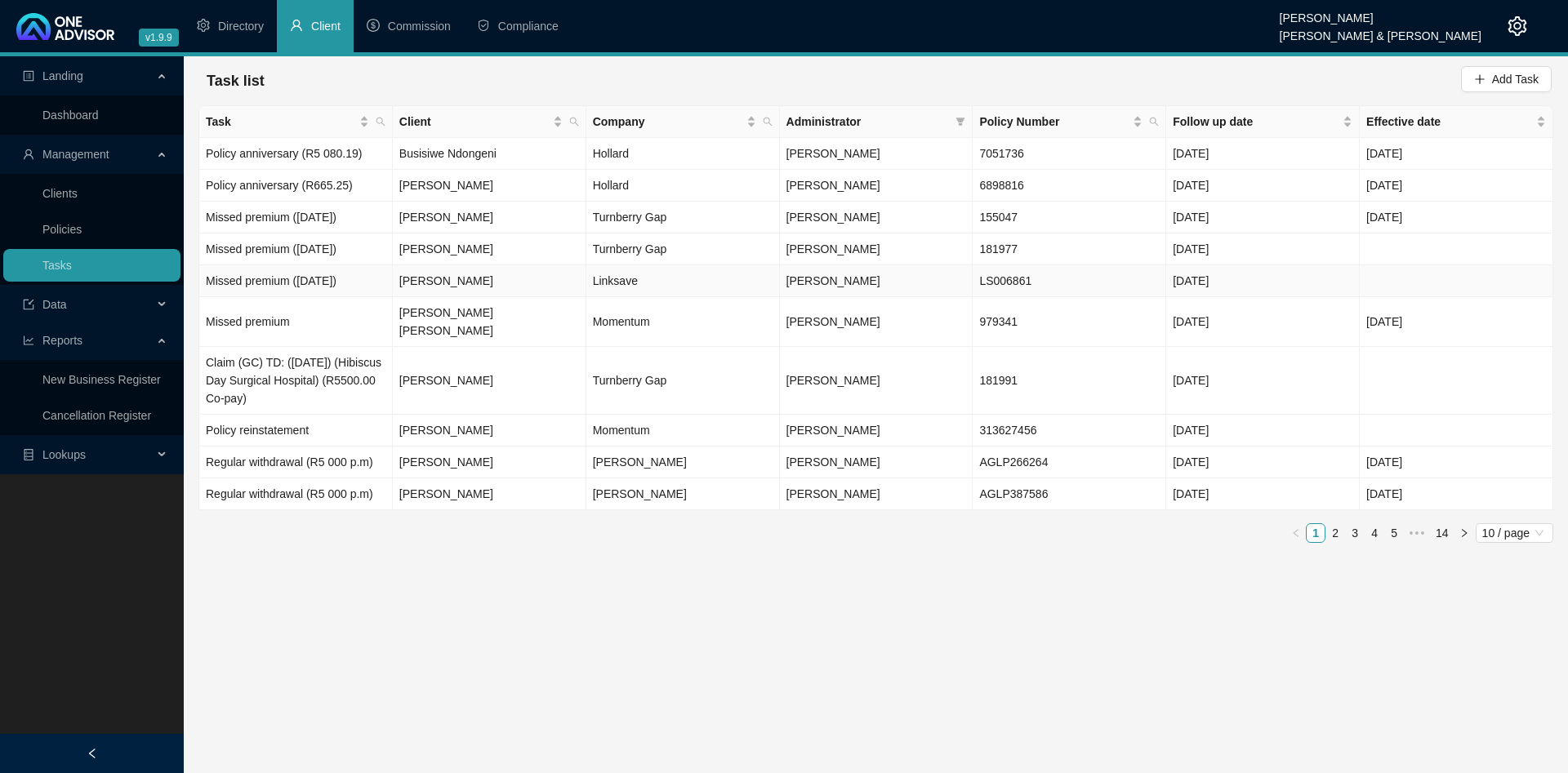
click at [609, 291] on td "Linksave" at bounding box center [683, 281] width 193 height 32
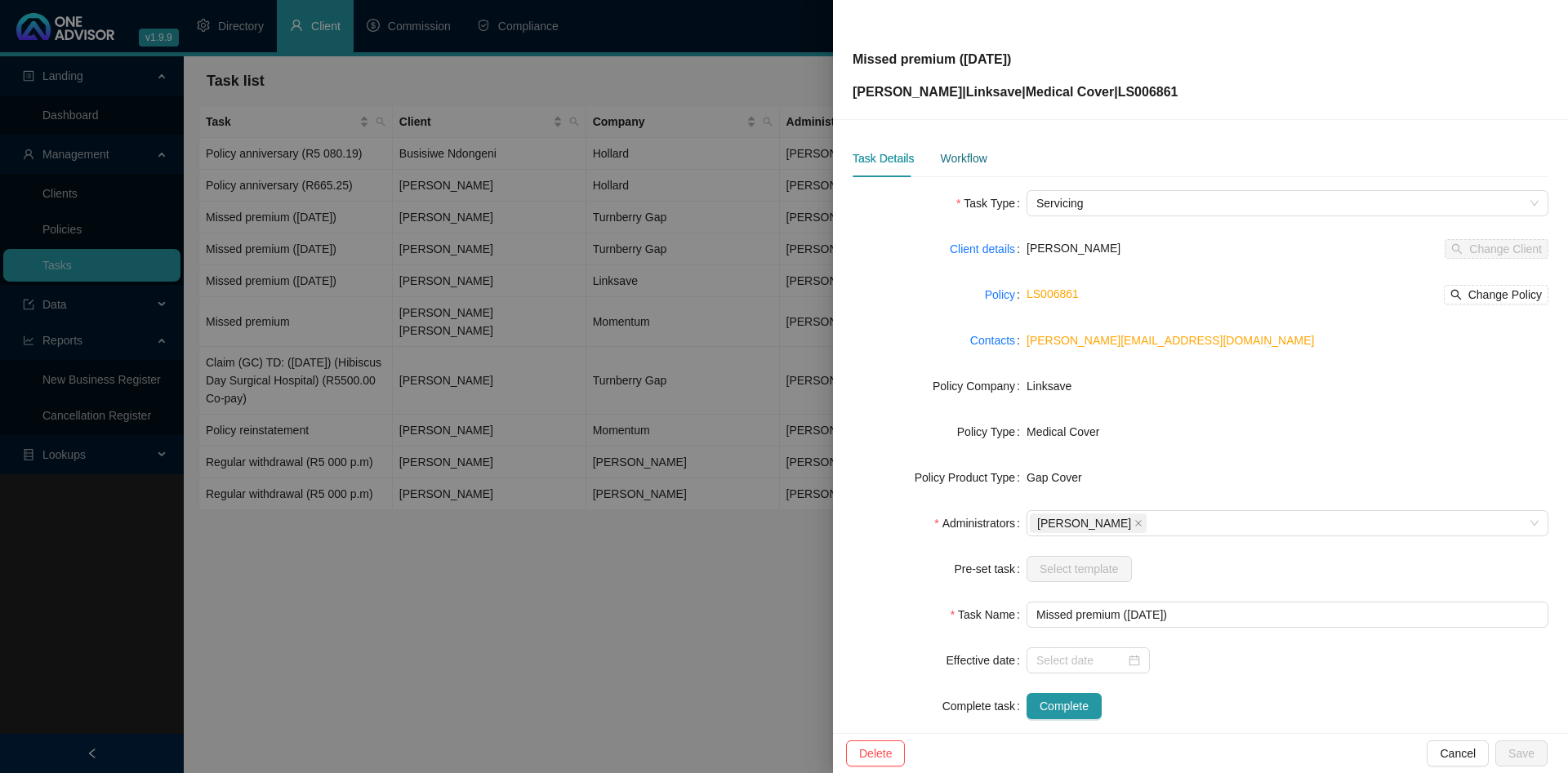
click at [947, 161] on div "Workflow" at bounding box center [963, 158] width 47 height 17
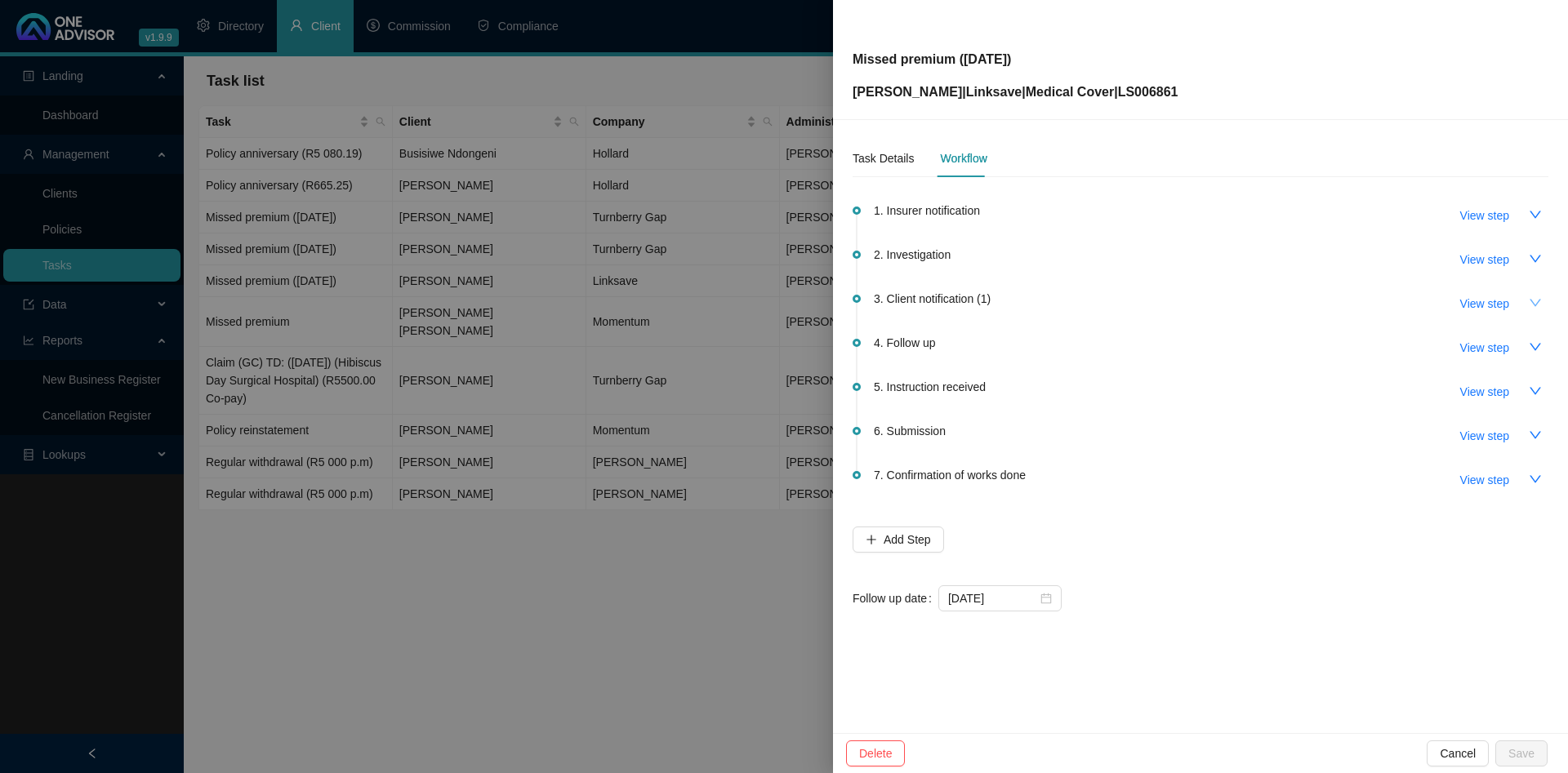
click at [1533, 299] on icon "down" at bounding box center [1535, 302] width 13 height 13
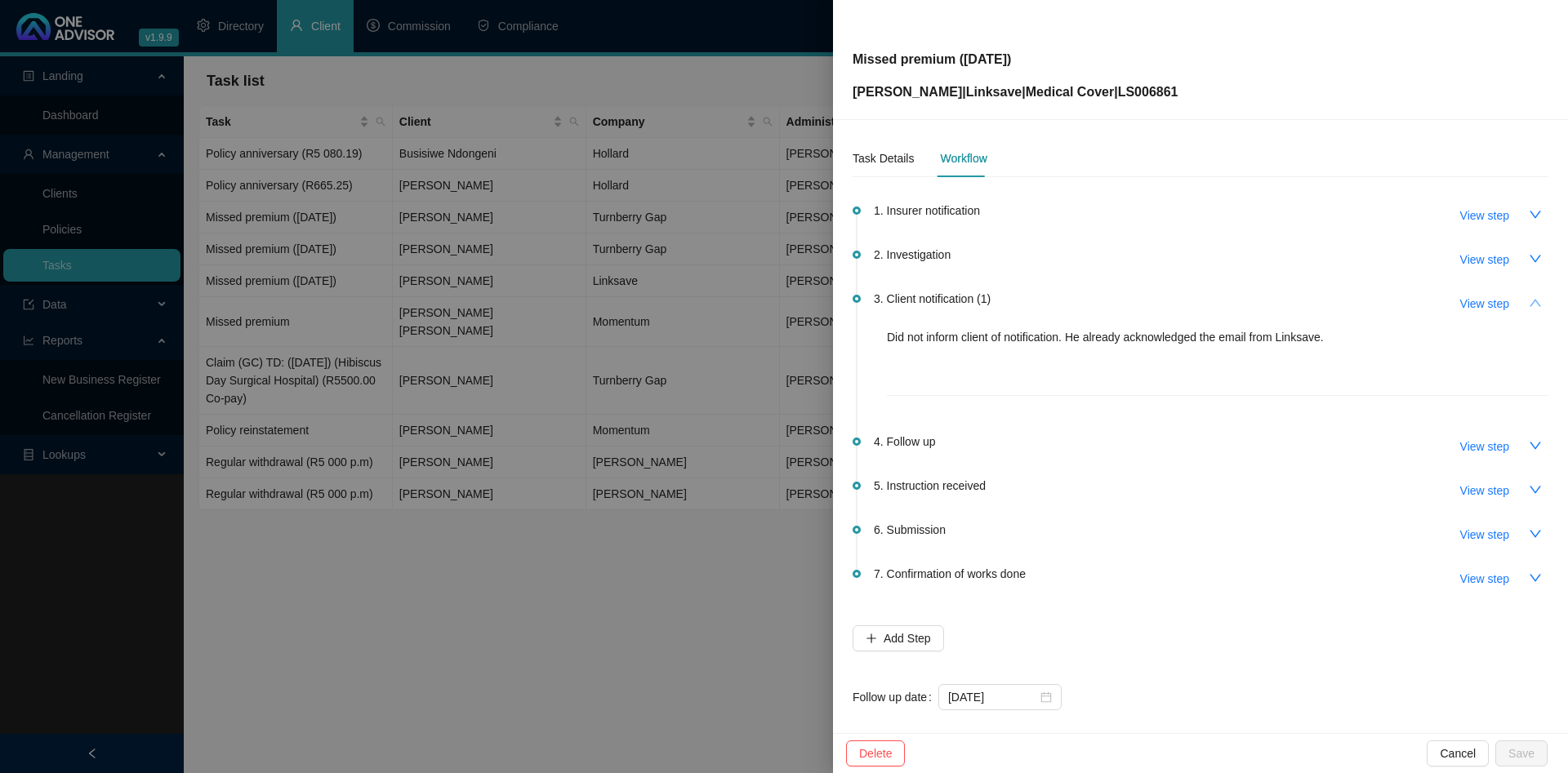
click at [1534, 299] on icon "up" at bounding box center [1535, 303] width 12 height 8
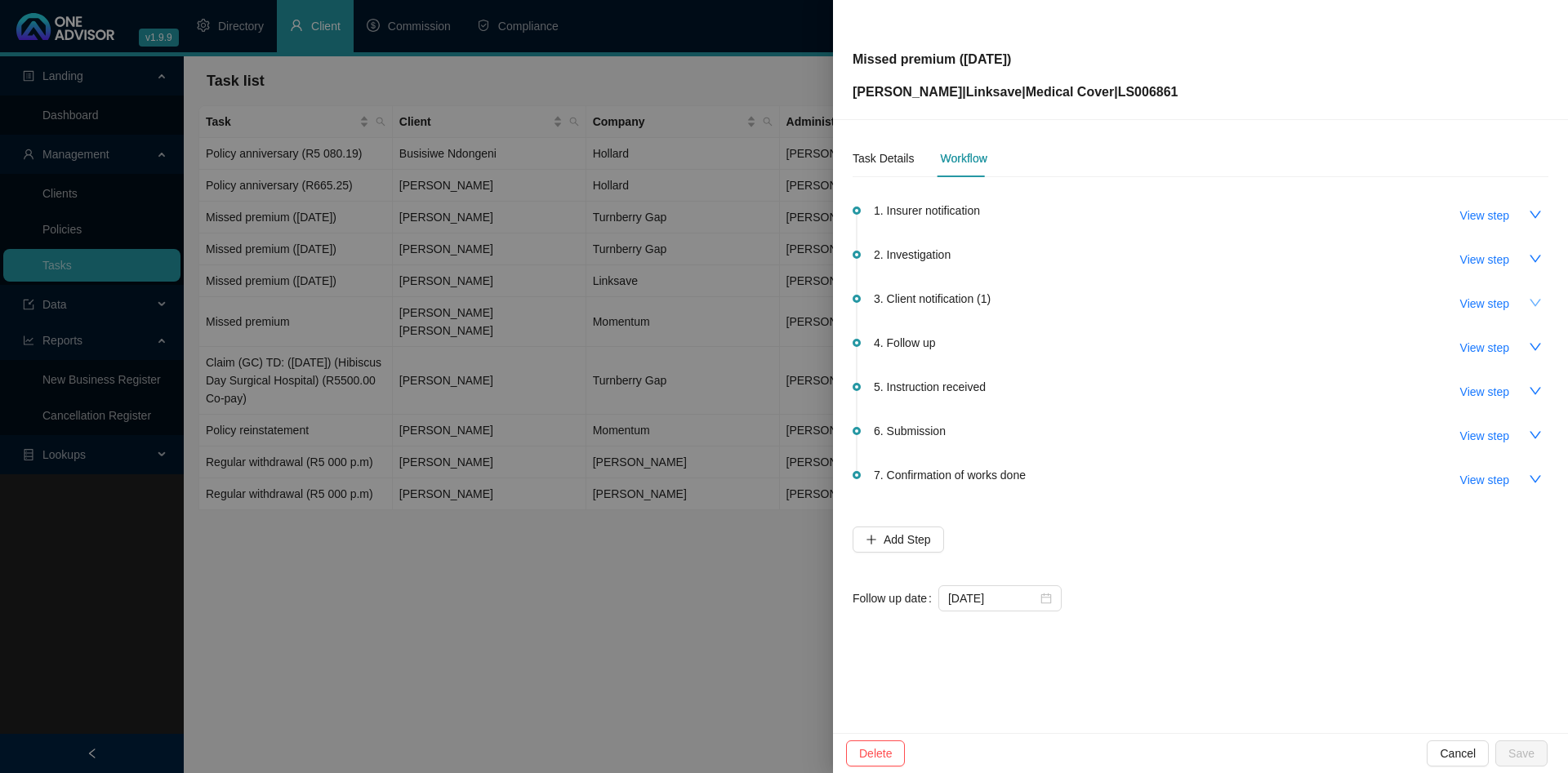
click at [1533, 305] on icon "down" at bounding box center [1535, 302] width 13 height 13
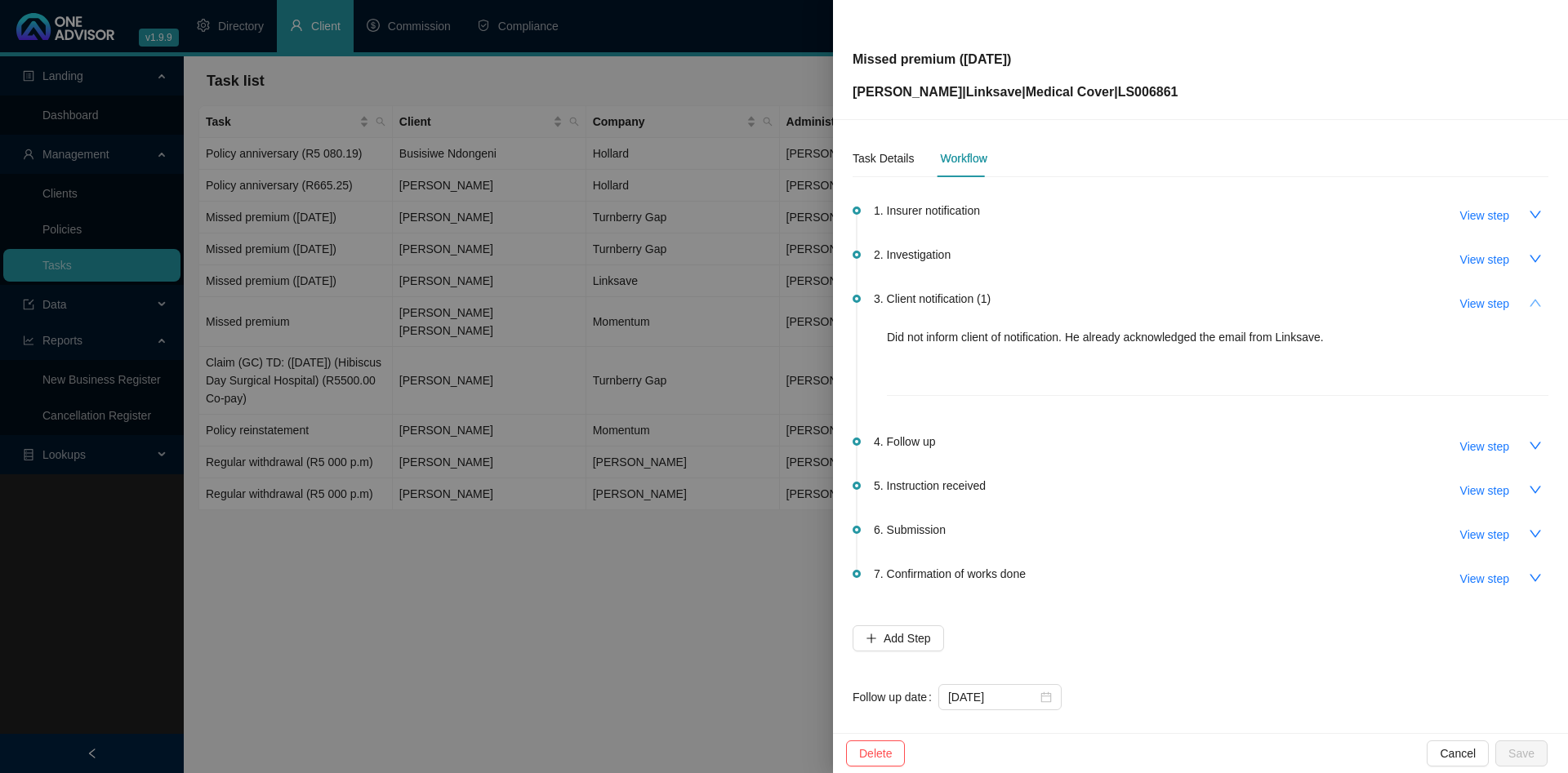
click at [1533, 305] on icon "up" at bounding box center [1535, 302] width 13 height 13
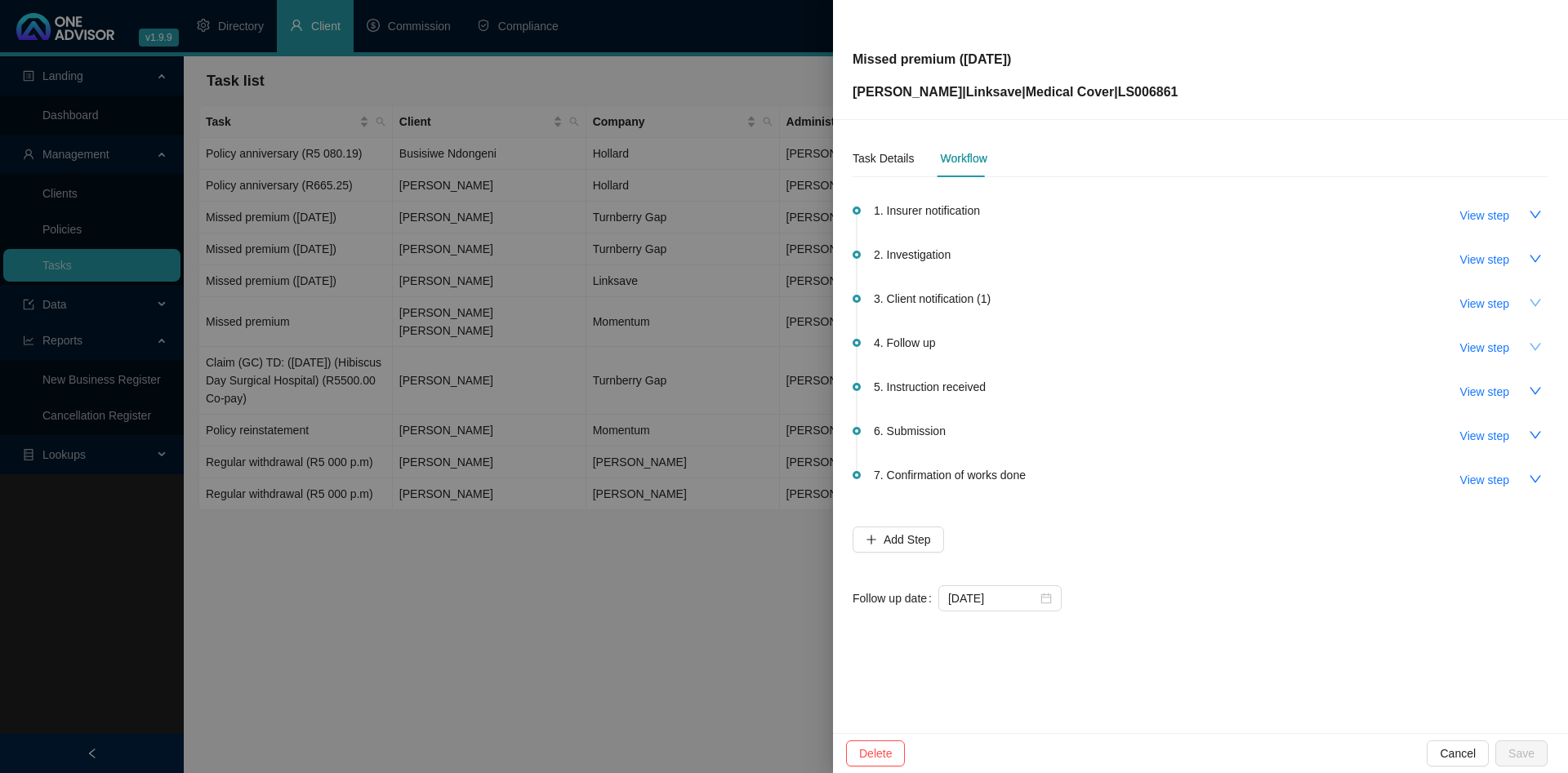
click at [1536, 337] on button "button" at bounding box center [1535, 347] width 26 height 26
click at [1529, 260] on icon "down" at bounding box center [1535, 258] width 13 height 13
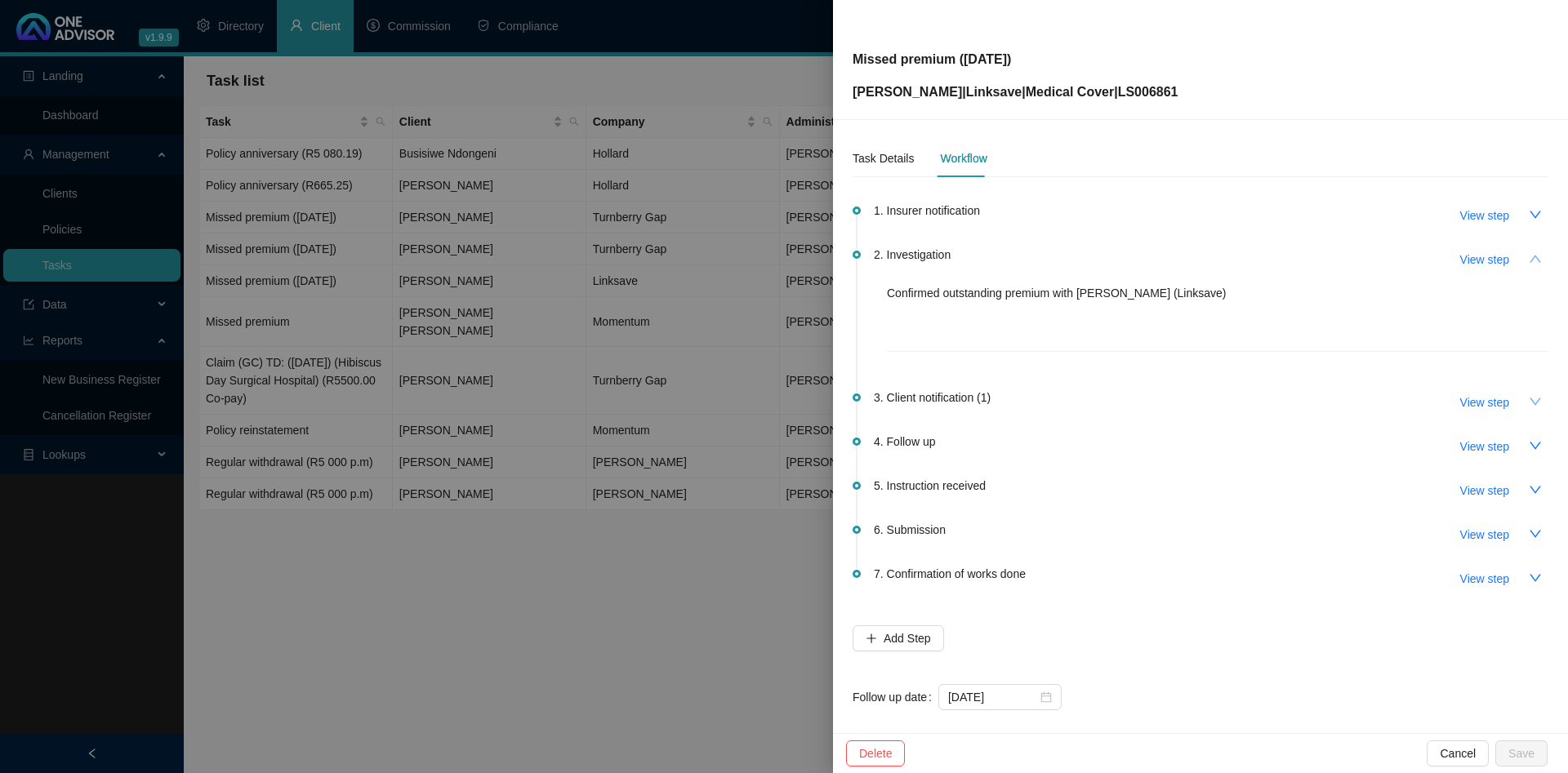
click at [1529, 260] on icon "up" at bounding box center [1535, 258] width 13 height 13
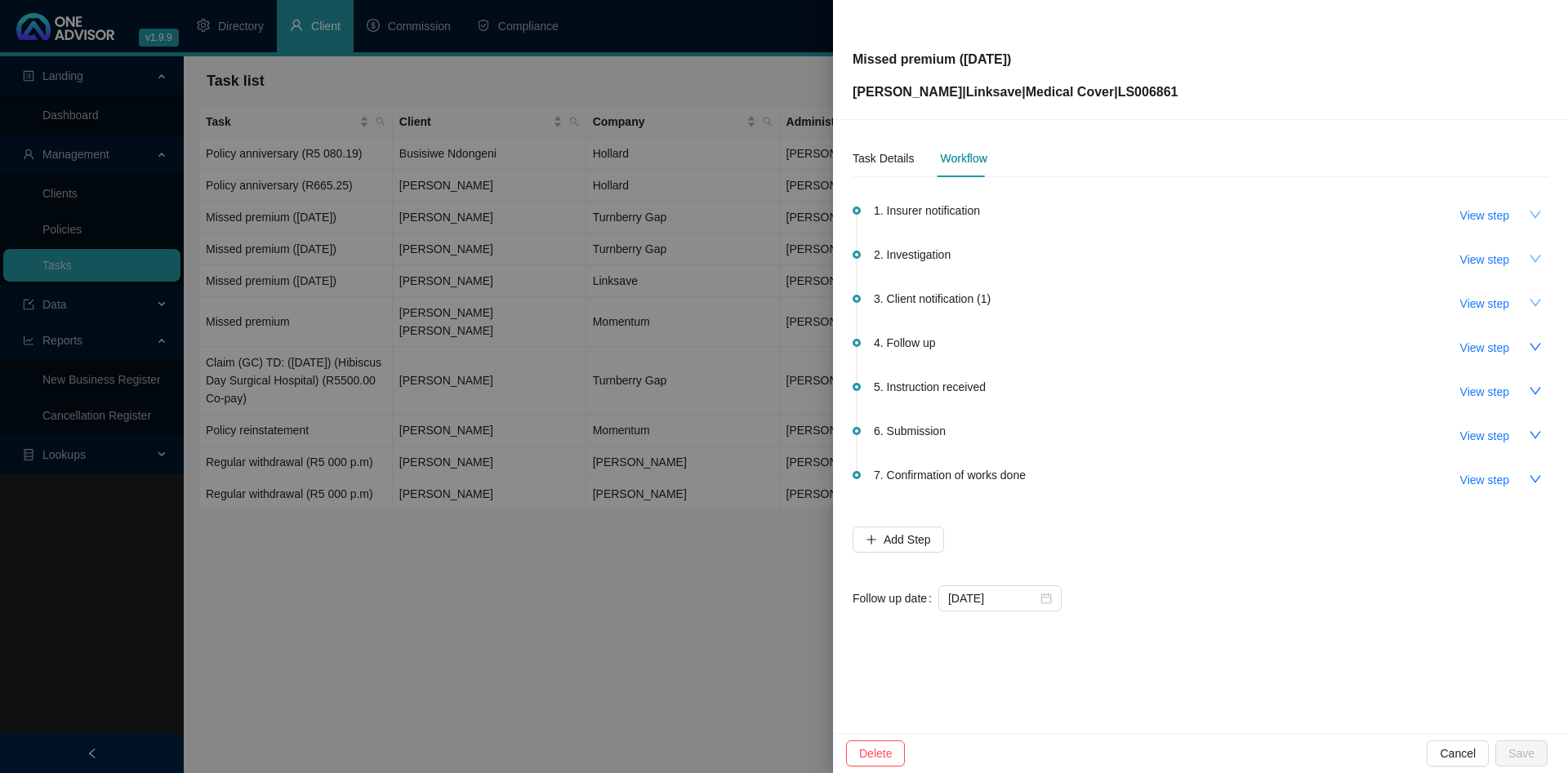
click at [1529, 215] on icon "down" at bounding box center [1535, 214] width 13 height 13
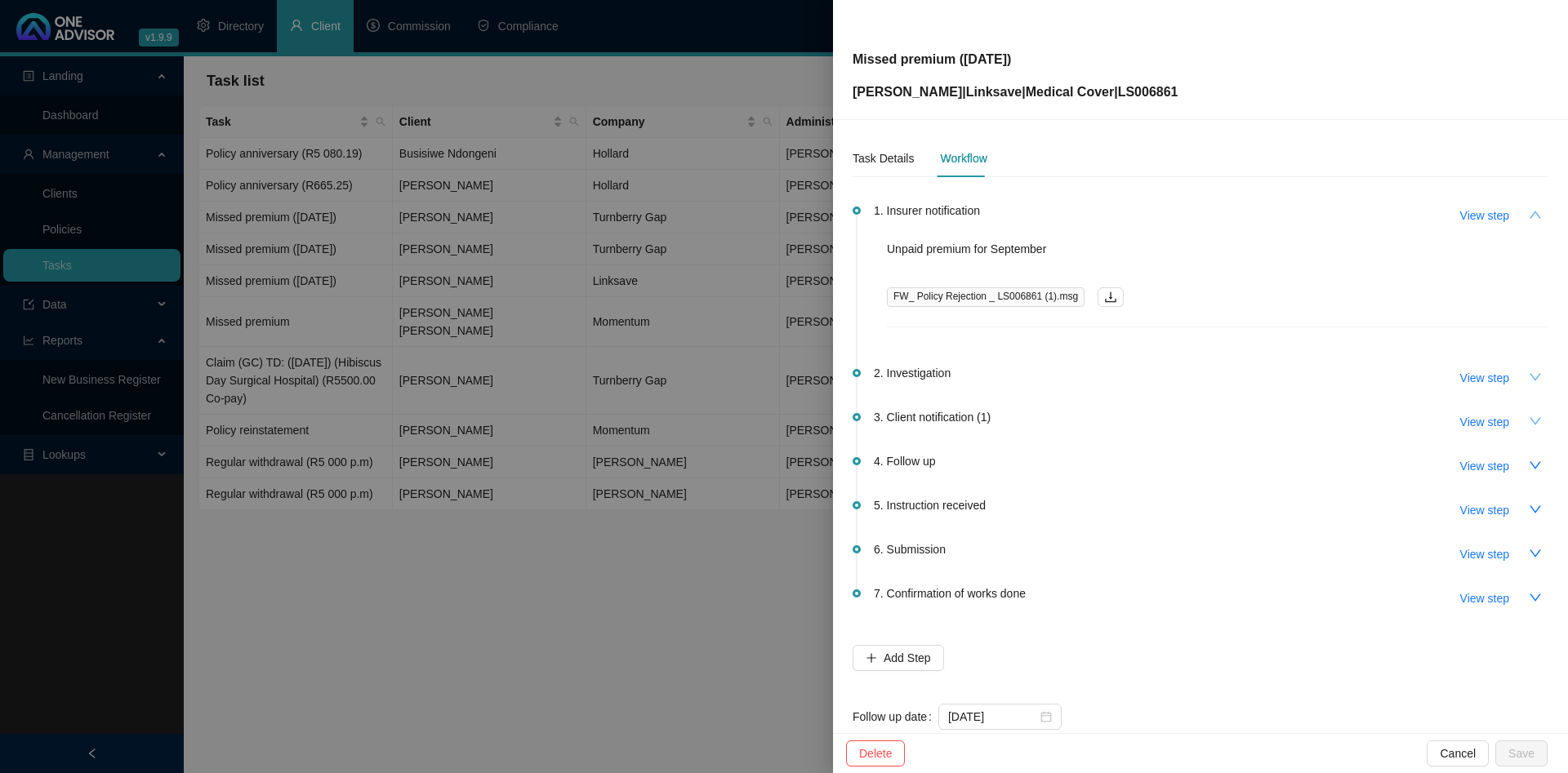
click at [1529, 215] on icon "up" at bounding box center [1535, 214] width 13 height 13
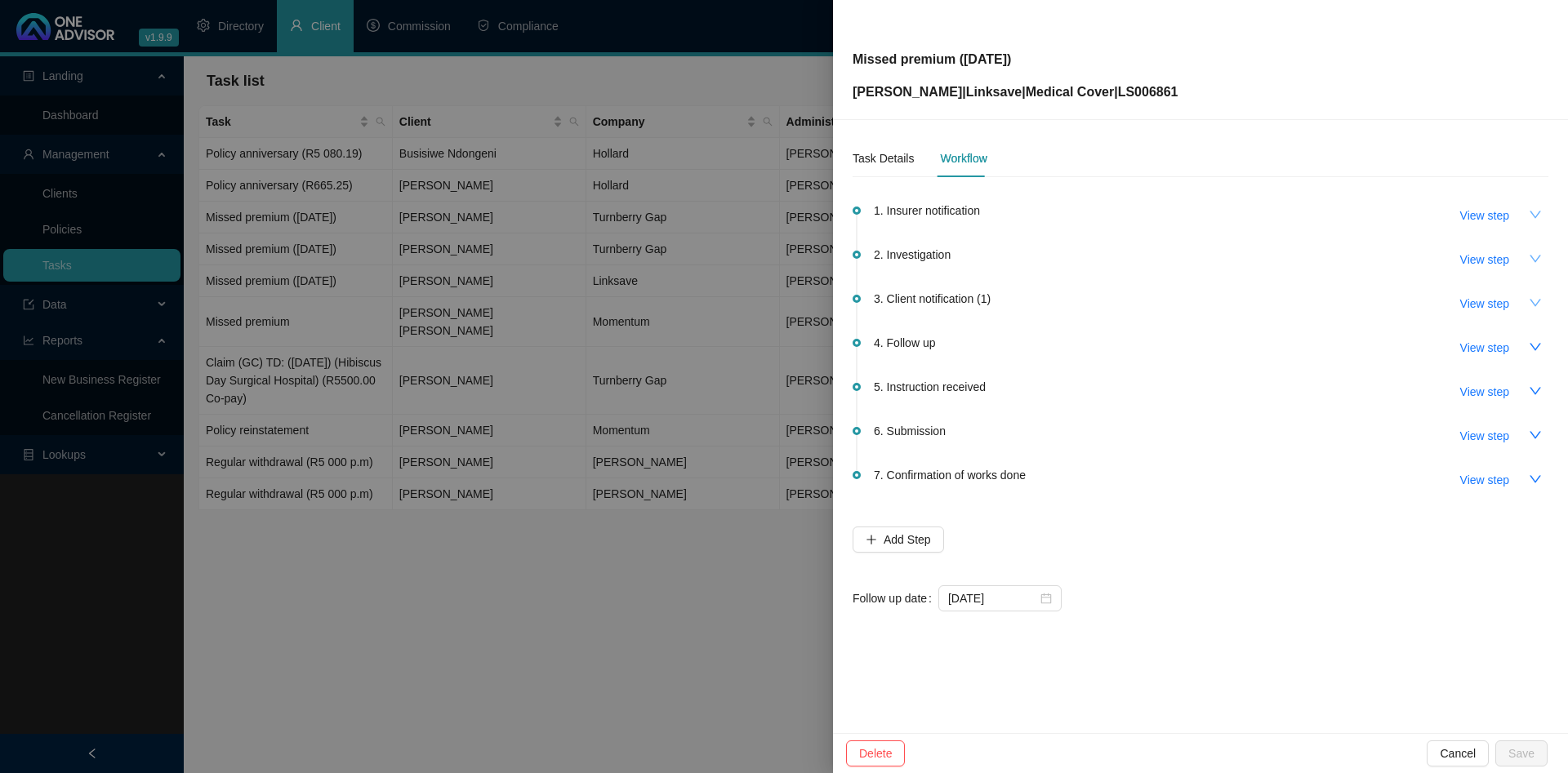
click at [444, 202] on div at bounding box center [784, 386] width 1568 height 773
